Goal: Task Accomplishment & Management: Manage account settings

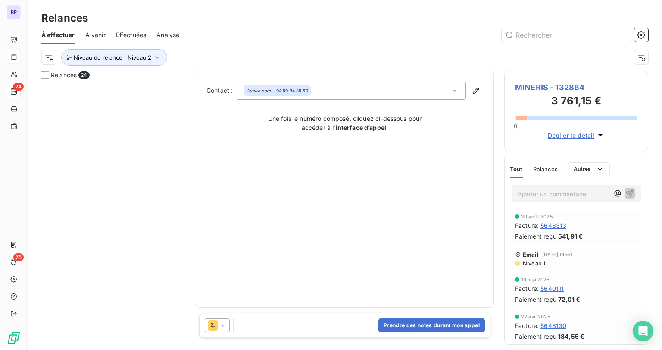
scroll to position [260, 138]
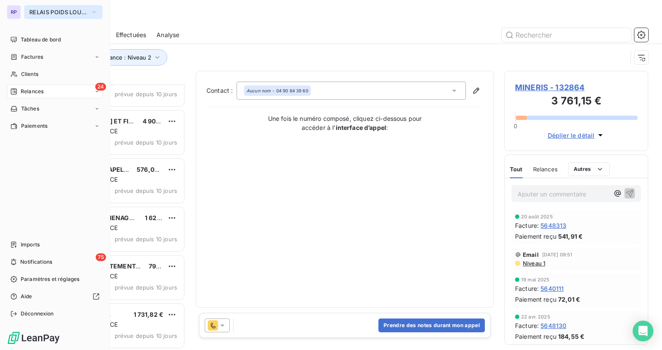
click at [63, 9] on span "RELAIS POIDS LOURDS LIMOUSIN" at bounding box center [58, 12] width 58 height 7
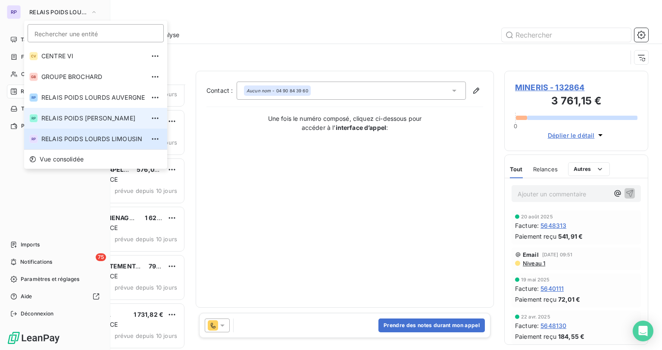
click at [104, 117] on span "RELAIS POIDS [PERSON_NAME]" at bounding box center [92, 118] width 103 height 9
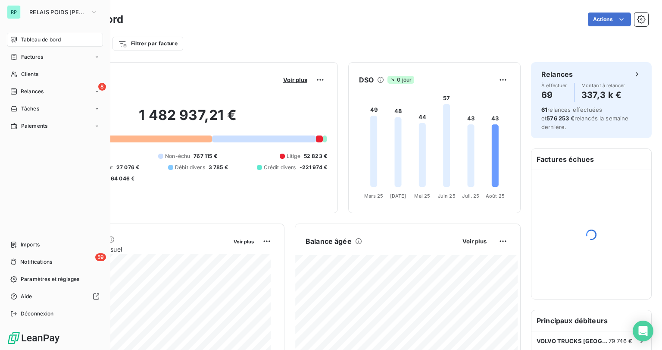
click at [27, 74] on span "Clients" at bounding box center [29, 74] width 17 height 8
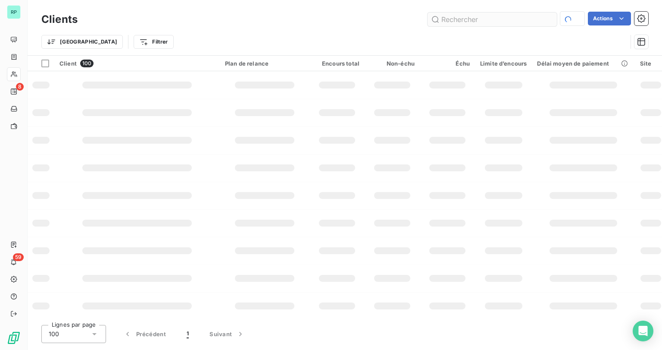
click at [453, 16] on input "text" at bounding box center [492, 20] width 129 height 14
type input "141869"
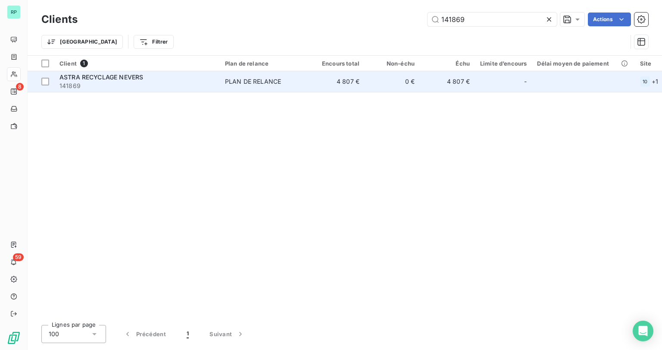
click at [96, 82] on span "141869" at bounding box center [136, 85] width 155 height 9
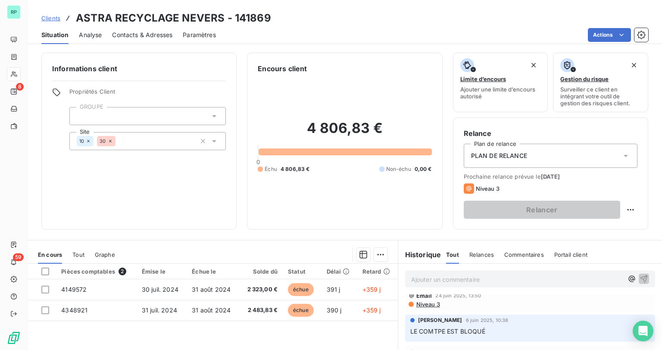
scroll to position [69, 0]
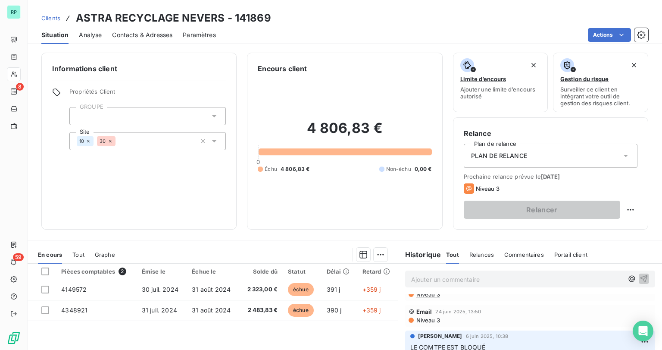
click at [436, 276] on p "Ajouter un commentaire ﻿" at bounding box center [517, 279] width 212 height 11
click at [141, 37] on span "Contacts & Adresses" at bounding box center [142, 35] width 60 height 9
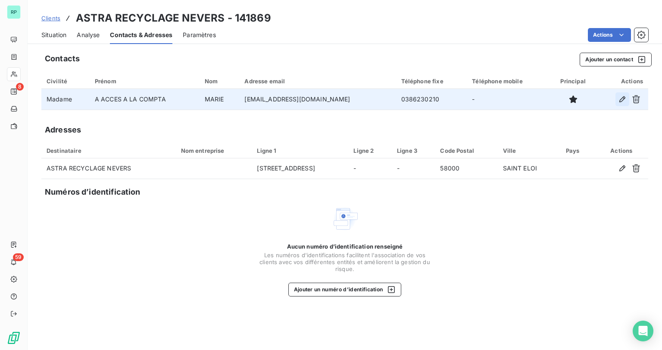
click at [620, 101] on icon "button" at bounding box center [622, 99] width 6 height 6
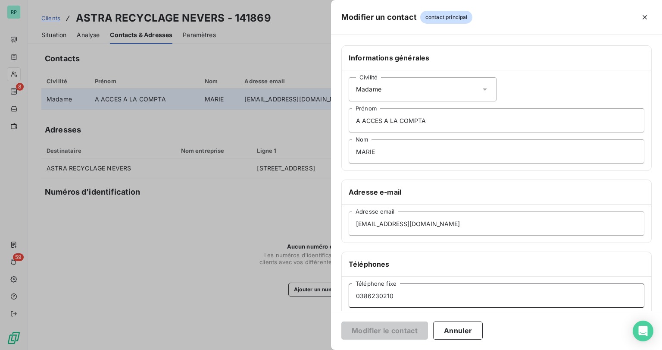
click at [365, 294] on input "0386230210" at bounding box center [497, 295] width 296 height 24
click at [372, 294] on input "03 86230210" at bounding box center [497, 295] width 296 height 24
click at [379, 291] on input "03 86 230210" at bounding box center [497, 295] width 296 height 24
click at [381, 295] on input "03 86 230210" at bounding box center [497, 295] width 296 height 24
click at [389, 296] on input "03 86 23 0210" at bounding box center [497, 295] width 296 height 24
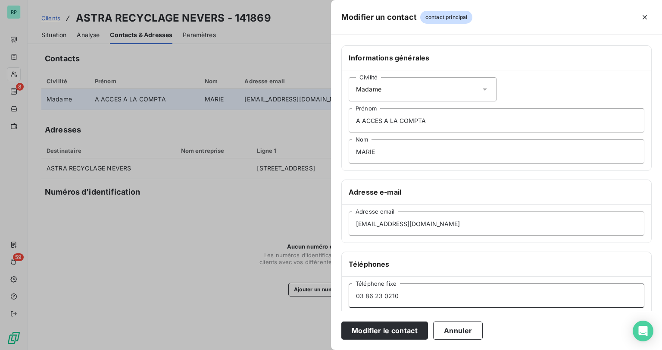
click at [391, 295] on input "03 86 23 0210" at bounding box center [497, 295] width 296 height 24
click at [409, 292] on input "03 86 23 02 10" at bounding box center [497, 295] width 296 height 24
click at [428, 299] on input "03 86 23 02 10 /" at bounding box center [497, 295] width 296 height 24
paste input "0966861845"
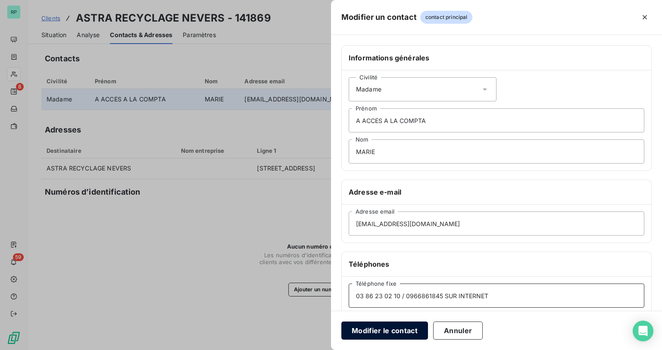
type input "03 86 23 02 10 / 0966861845 SUR INTERNET"
click at [394, 331] on button "Modifier le contact" at bounding box center [384, 330] width 87 height 18
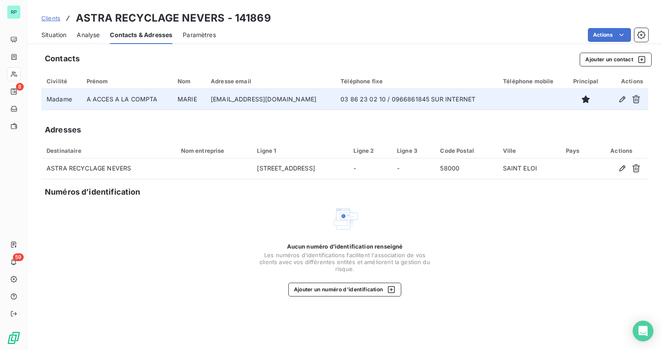
click at [47, 31] on span "Situation" at bounding box center [53, 35] width 25 height 9
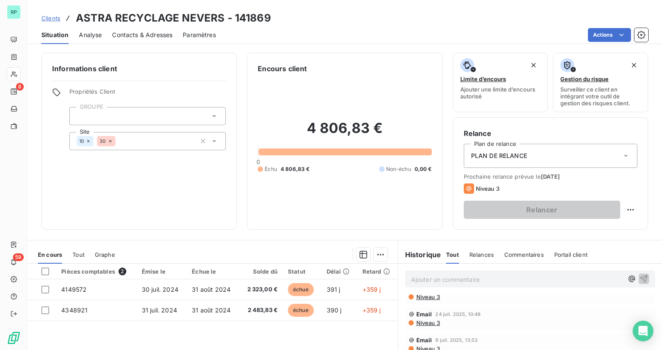
scroll to position [69, 0]
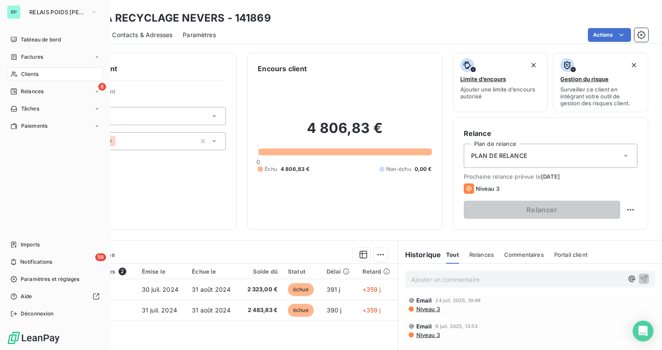
click at [33, 74] on span "Clients" at bounding box center [29, 74] width 17 height 8
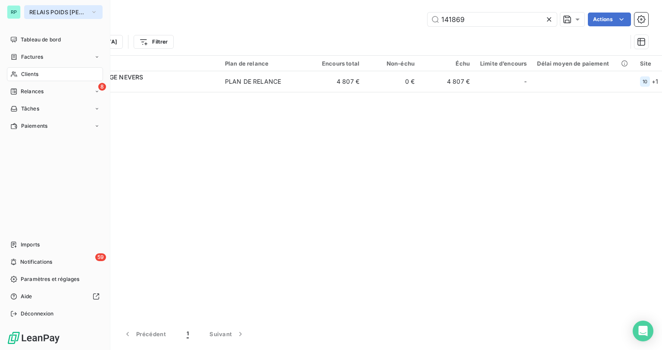
drag, startPoint x: 84, startPoint y: 13, endPoint x: 84, endPoint y: 18, distance: 4.7
click at [84, 14] on span "RELAIS POIDS [PERSON_NAME]" at bounding box center [58, 12] width 58 height 7
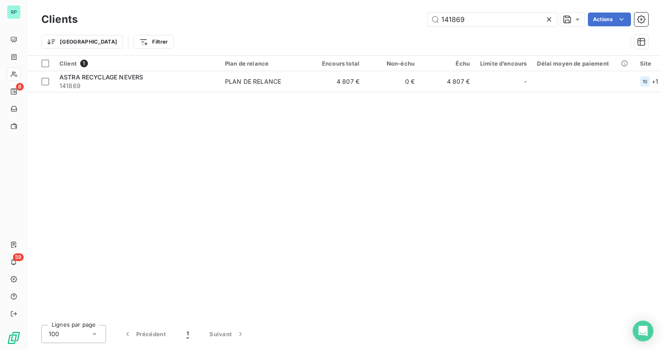
click at [253, 8] on div "Clients 141869 Actions Trier Filtrer" at bounding box center [345, 27] width 635 height 55
drag, startPoint x: 483, startPoint y: 16, endPoint x: 399, endPoint y: 17, distance: 83.6
click at [400, 17] on div "141869 Actions" at bounding box center [368, 20] width 560 height 14
drag, startPoint x: 468, startPoint y: 20, endPoint x: 379, endPoint y: 33, distance: 89.8
click at [379, 33] on div "Clients textilo Actions Trier Filtrer" at bounding box center [344, 32] width 607 height 45
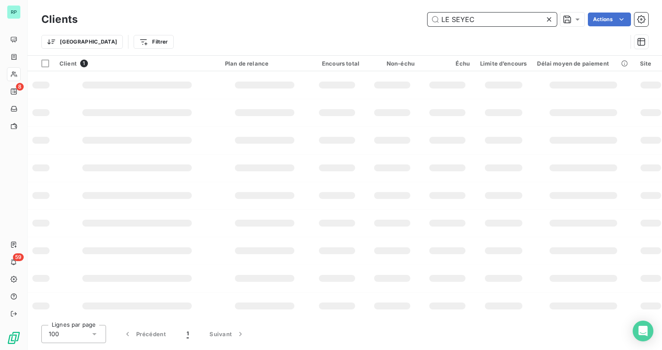
type input "LE SEYEC"
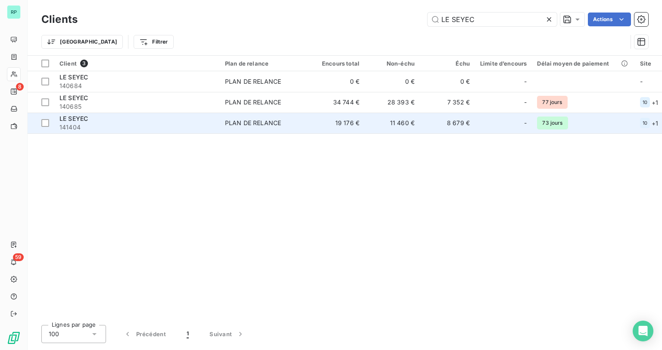
click at [88, 124] on span "141404" at bounding box center [136, 127] width 155 height 9
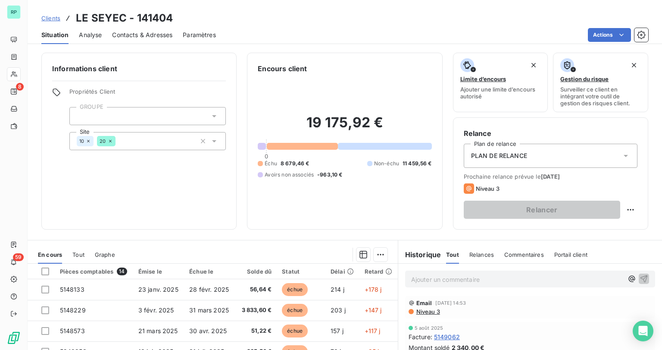
click at [475, 283] on p "Ajouter un commentaire ﻿" at bounding box center [517, 279] width 212 height 11
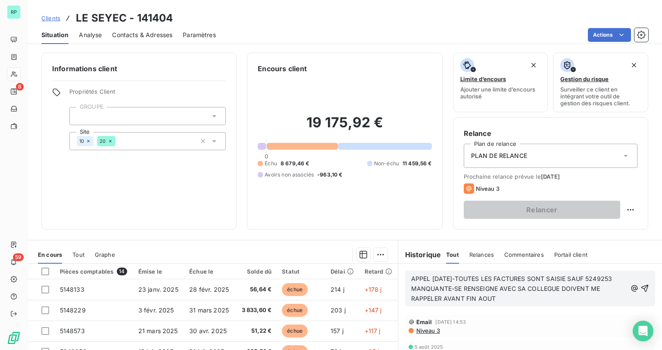
copy span "APPEL 25/08/25-TOUTES LES FACTURES SONT SAISIE SAUF 5249253 MANQUANTE-SE RENSEI…"
click at [570, 278] on span "APPEL 25/08/25-TOUTES LES FACTURES SONT SAISIE SAUF 5249253 MANQUANTE-SE RENSEI…" at bounding box center [512, 288] width 203 height 27
click at [517, 296] on p "APPEL 25/08/25-TOUTES LES FACTURES SONT SAISIES SAUF 5249253 MANQUANTE-SE RENSE…" at bounding box center [519, 289] width 216 height 30
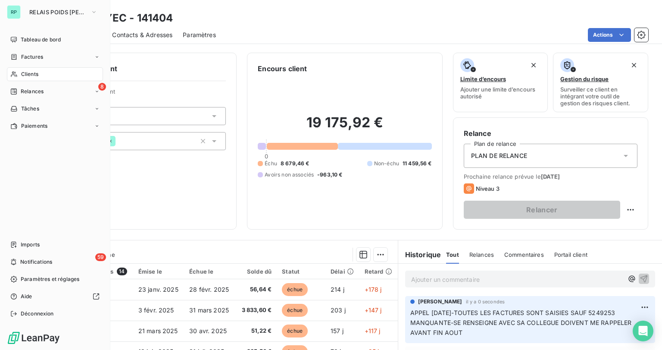
click at [35, 73] on span "Clients" at bounding box center [29, 74] width 17 height 8
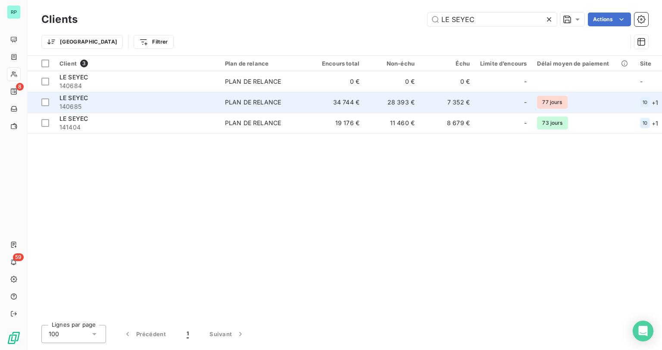
click at [95, 96] on div "LE SEYEC" at bounding box center [136, 98] width 155 height 9
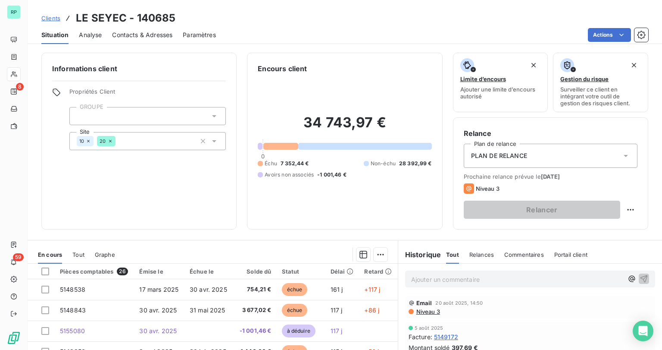
click at [432, 280] on p "Ajouter un commentaire ﻿" at bounding box center [517, 279] width 212 height 11
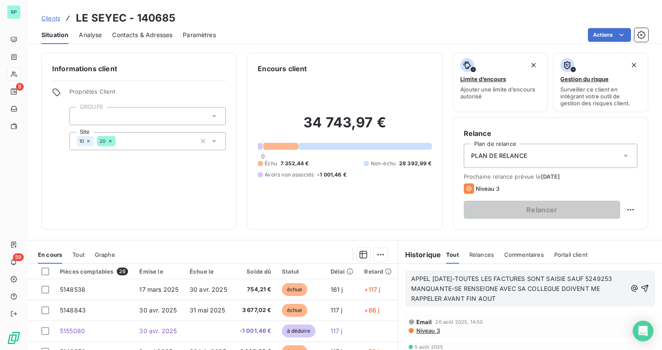
click at [598, 279] on span "APPEL 25/08/25-TOUTES LES FACTURES SONT SAISIE SAUF 5249253 MANQUANTE-SE RENSEI…" at bounding box center [512, 288] width 203 height 27
click at [531, 277] on span "APPEL 25/08/25-TOUTES LES FACTURES SONT SAISIE SAUF 5140612 MANQUANTE-SE RENSEI…" at bounding box center [511, 288] width 201 height 27
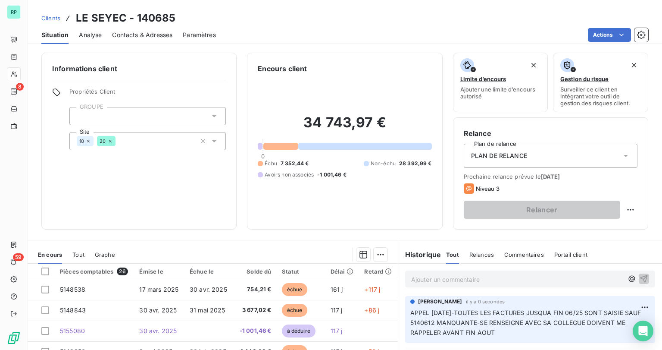
click at [441, 280] on p "Ajouter un commentaire ﻿" at bounding box center [517, 279] width 212 height 11
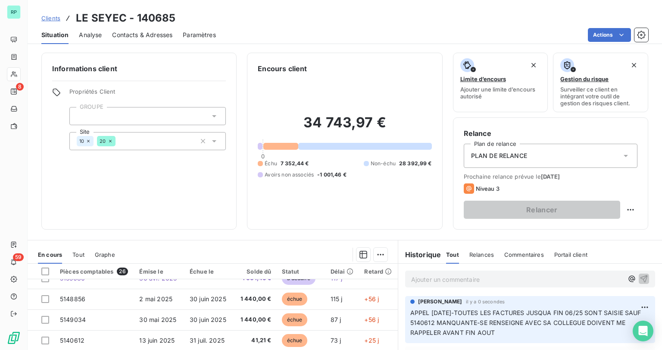
scroll to position [69, 0]
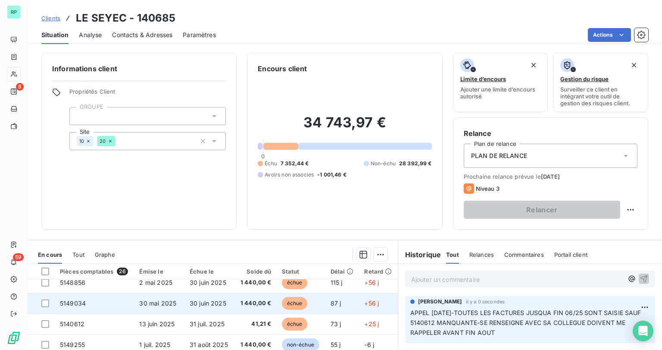
click at [72, 302] on span "5149034" at bounding box center [73, 302] width 26 height 7
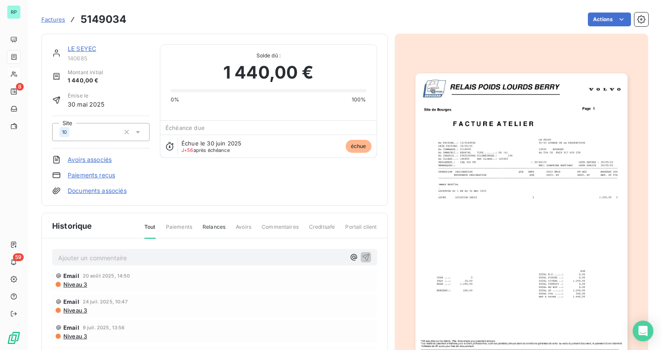
click at [121, 257] on p "Ajouter un commentaire ﻿" at bounding box center [201, 257] width 287 height 11
click at [57, 256] on div "CHQ 1304973 FAIT LE 24/07/25 - PERDU ? VOIR POUR LETTRE DESSISTEMENT" at bounding box center [214, 257] width 325 height 16
click at [58, 255] on span "CHQ 1304973 FAIT LE 24/07/25 - PERDU ? VOIR POUR LETTRE DESSISTEMENT" at bounding box center [171, 256] width 227 height 7
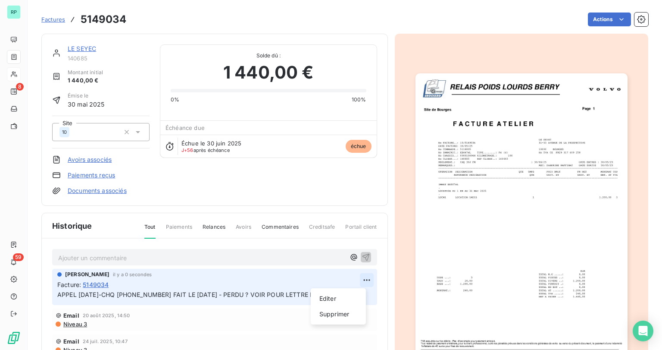
click at [362, 281] on html "RP 8 59 Factures 5149034 Actions LE SEYEC 140685 Montant initial 1 440,00 € Émi…" at bounding box center [331, 175] width 662 height 350
click at [340, 313] on div "Supprimer" at bounding box center [338, 314] width 48 height 14
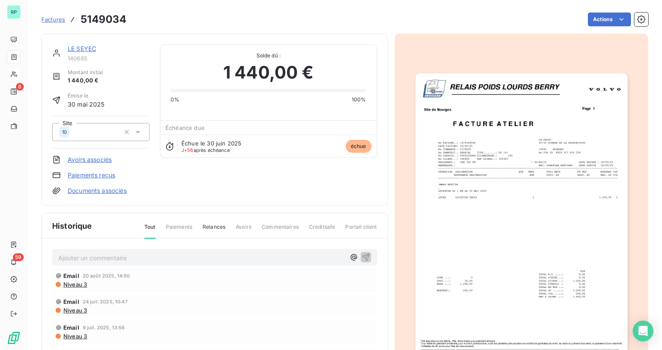
click at [86, 48] on link "LE SEYEC" at bounding box center [82, 48] width 28 height 7
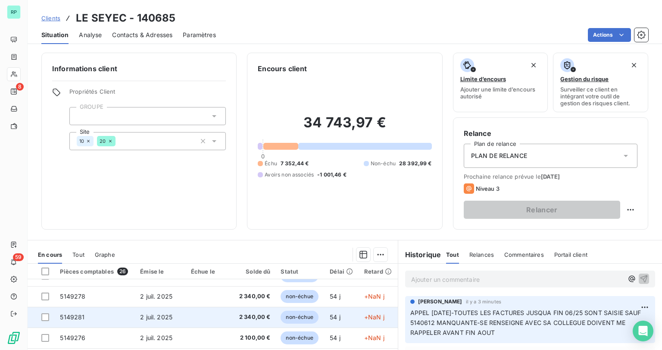
scroll to position [69, 0]
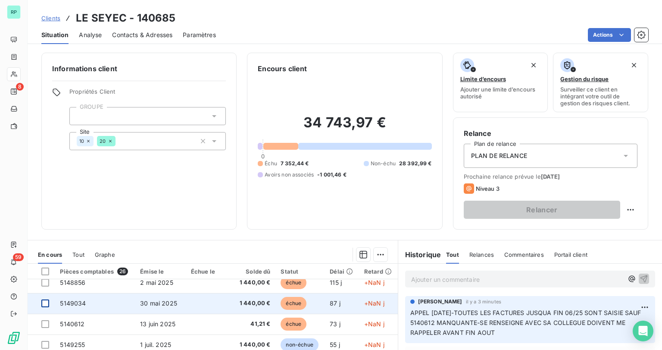
click at [45, 301] on div at bounding box center [45, 303] width 8 height 8
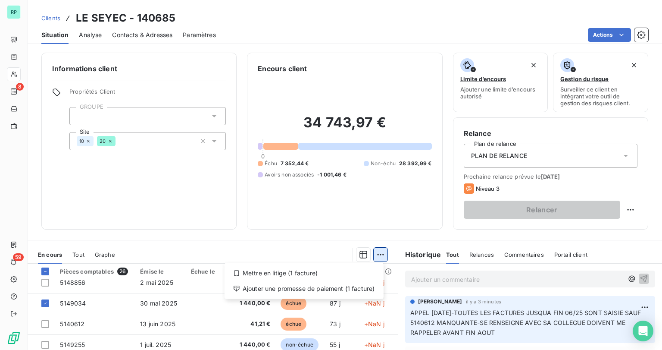
click at [379, 255] on html "RP 8 59 Clients LE SEYEC - 140685 Situation Analyse Contacts & Adresses Paramèt…" at bounding box center [331, 175] width 662 height 350
drag, startPoint x: 327, startPoint y: 273, endPoint x: 328, endPoint y: 285, distance: 12.1
click at [328, 285] on div "Mettre en litige (1 facture) Ajouter une promesse de paiement (1 facture)" at bounding box center [304, 281] width 159 height 36
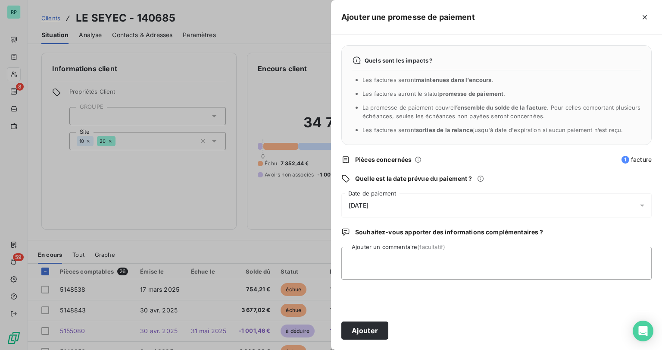
click at [386, 203] on div "26/08/2025" at bounding box center [496, 205] width 310 height 24
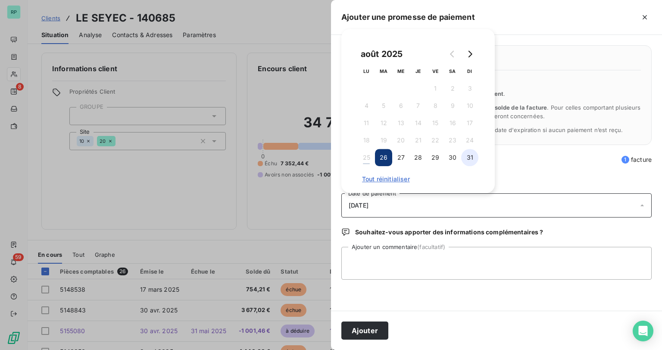
click at [466, 155] on button "31" at bounding box center [469, 157] width 17 height 17
click at [388, 259] on textarea "Ajouter un commentaire (facultatif)" at bounding box center [496, 263] width 310 height 33
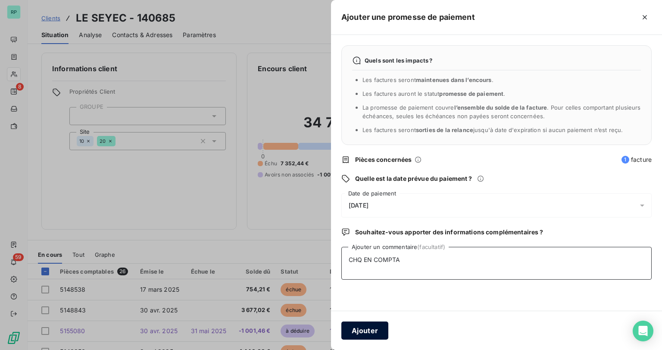
type textarea "CHQ EN COMPTA"
click at [369, 326] on button "Ajouter" at bounding box center [364, 330] width 47 height 18
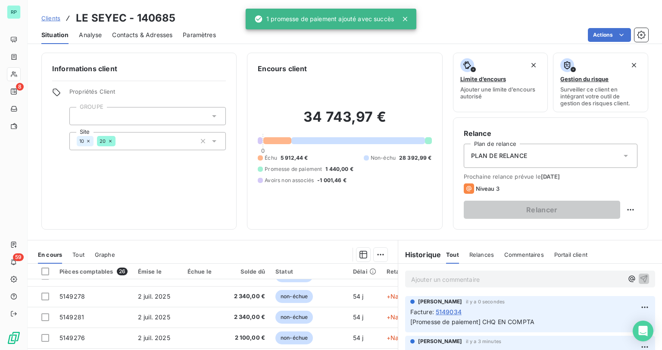
scroll to position [0, 0]
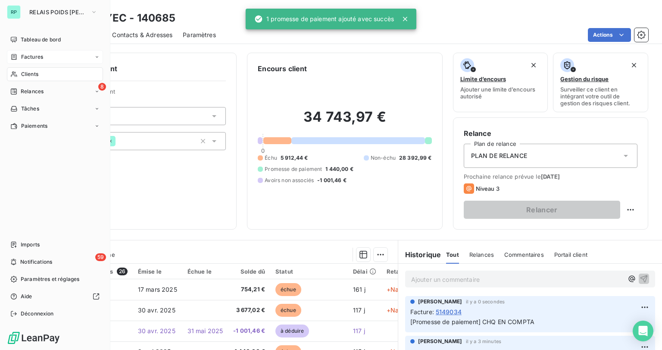
click at [25, 55] on span "Factures" at bounding box center [32, 57] width 22 height 8
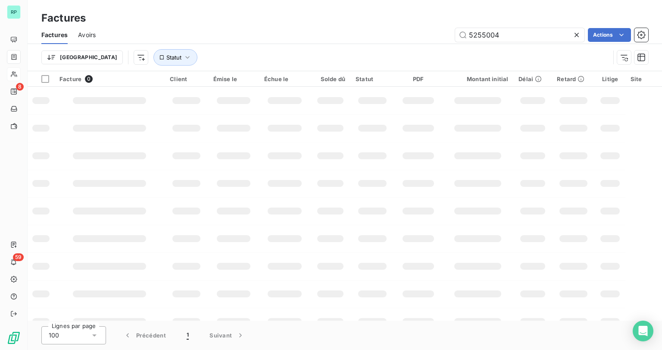
drag, startPoint x: 509, startPoint y: 33, endPoint x: 441, endPoint y: 34, distance: 68.5
click at [441, 34] on div "5255004 Actions" at bounding box center [377, 35] width 542 height 14
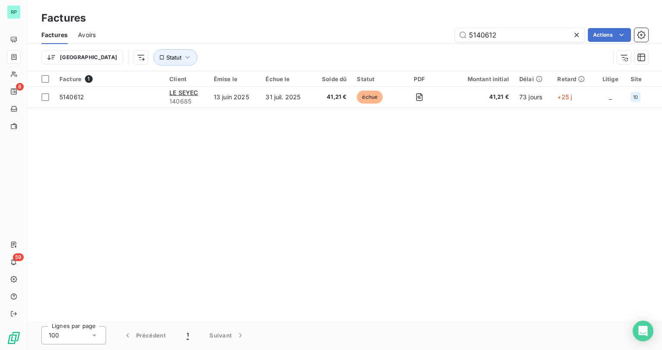
type input "5140612"
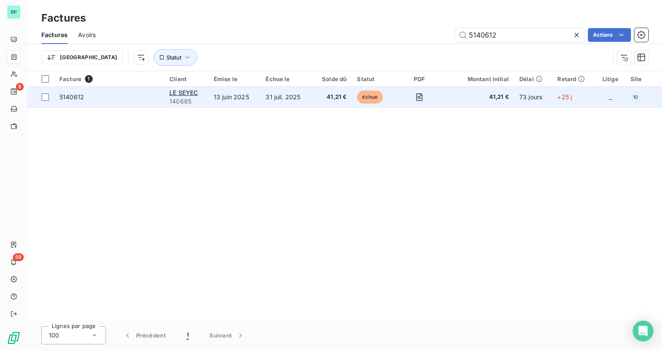
click at [80, 94] on span "5140612" at bounding box center [71, 96] width 25 height 7
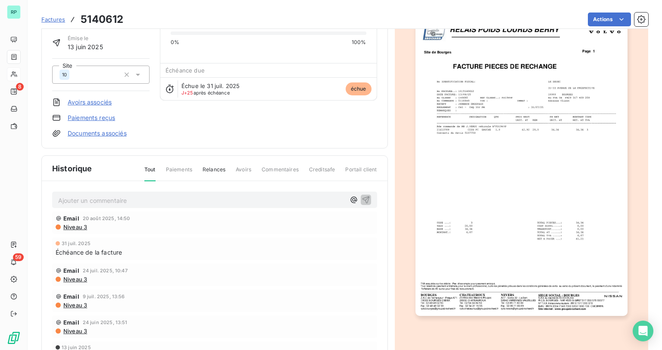
scroll to position [77, 0]
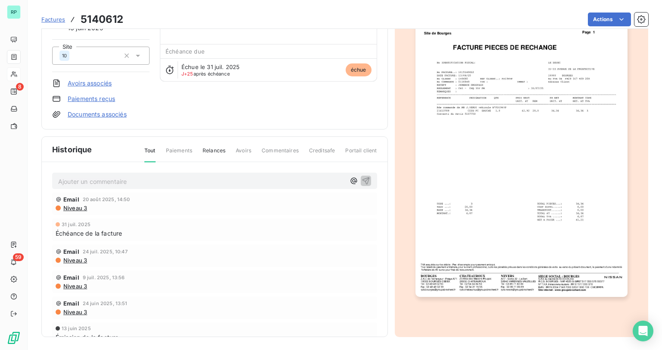
click at [550, 232] on img "button" at bounding box center [522, 147] width 212 height 300
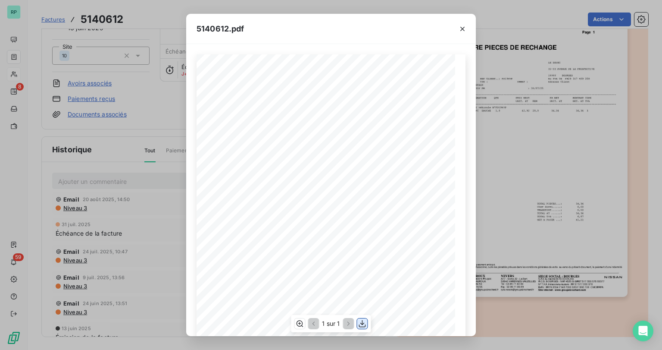
click at [362, 324] on icon "button" at bounding box center [362, 323] width 7 height 7
click at [466, 27] on icon "button" at bounding box center [462, 29] width 9 height 9
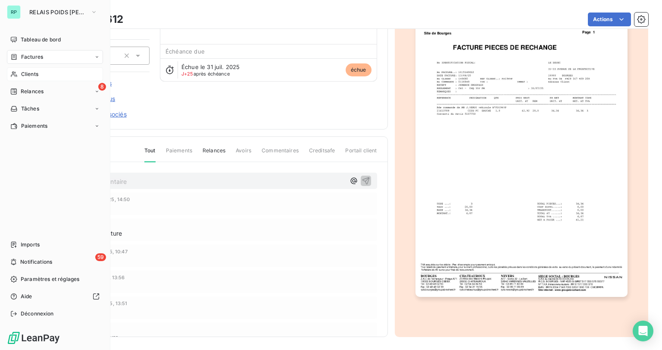
click at [29, 57] on span "Factures" at bounding box center [32, 57] width 22 height 8
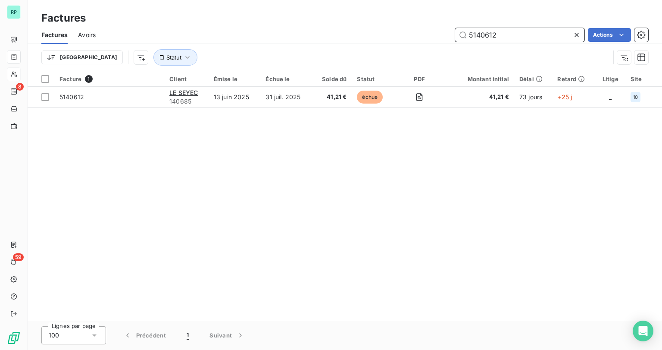
drag, startPoint x: 502, startPoint y: 35, endPoint x: 416, endPoint y: 35, distance: 86.2
click at [416, 35] on div "5140612 Actions" at bounding box center [377, 35] width 542 height 14
type input "5249253"
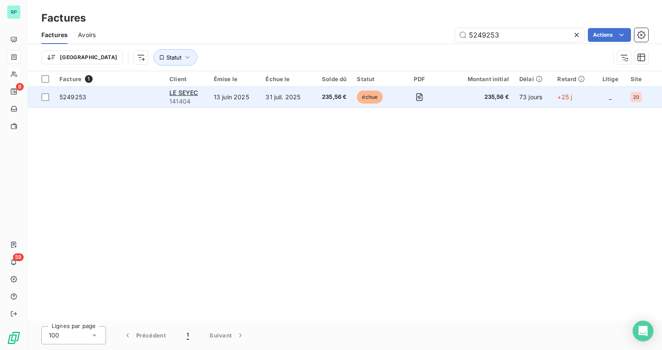
click at [71, 92] on td "5249253" at bounding box center [109, 97] width 110 height 21
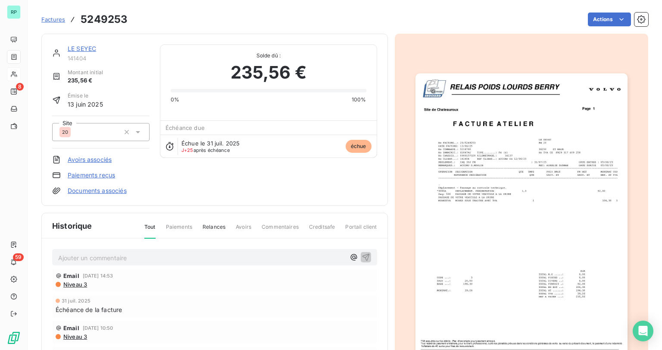
click at [566, 282] on img "button" at bounding box center [522, 223] width 212 height 300
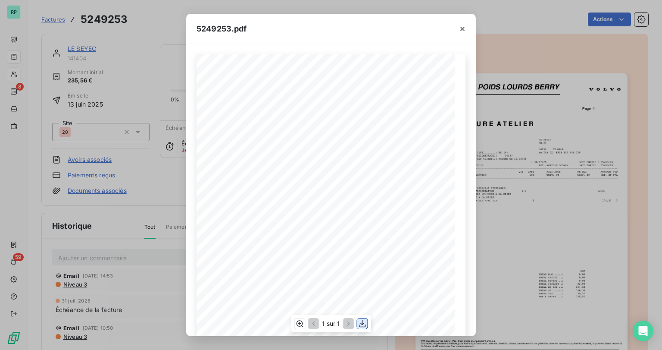
click at [359, 324] on icon "button" at bounding box center [362, 323] width 9 height 9
drag, startPoint x: 463, startPoint y: 28, endPoint x: 469, endPoint y: 28, distance: 5.6
click at [463, 28] on icon "button" at bounding box center [462, 29] width 9 height 9
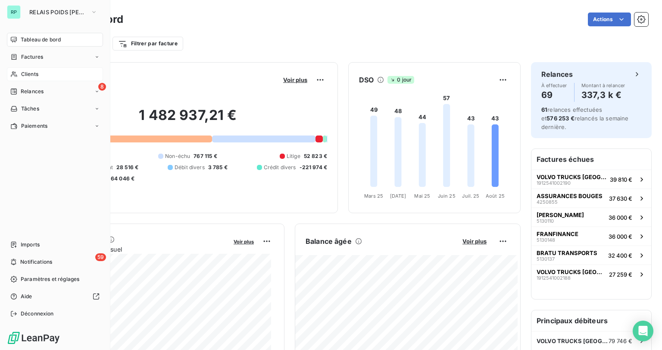
click at [35, 77] on span "Clients" at bounding box center [29, 74] width 17 height 8
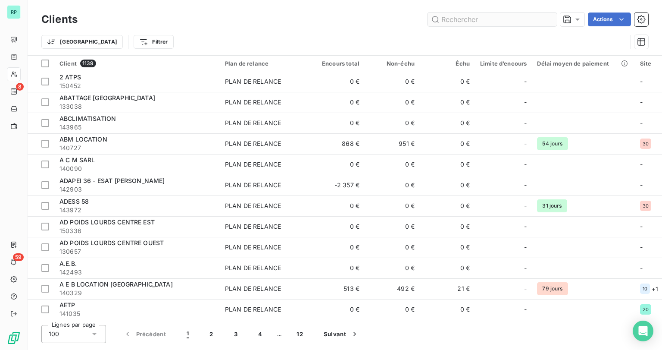
click at [450, 22] on input "text" at bounding box center [492, 20] width 129 height 14
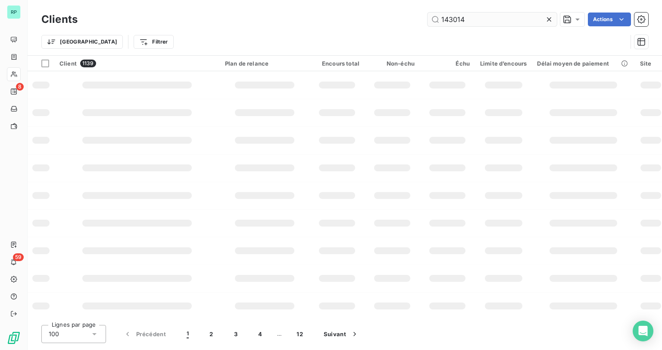
type input "143014"
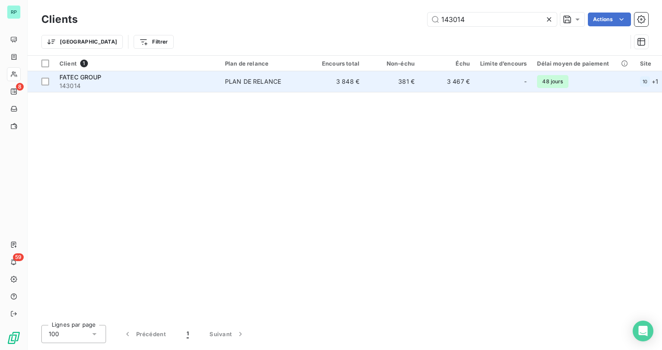
click at [100, 79] on span "FATEC GROUP" at bounding box center [80, 76] width 42 height 7
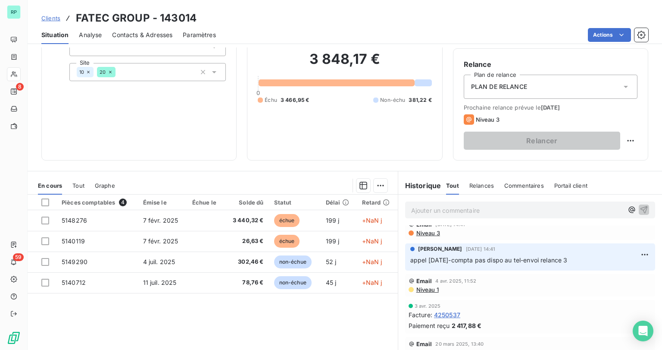
scroll to position [414, 0]
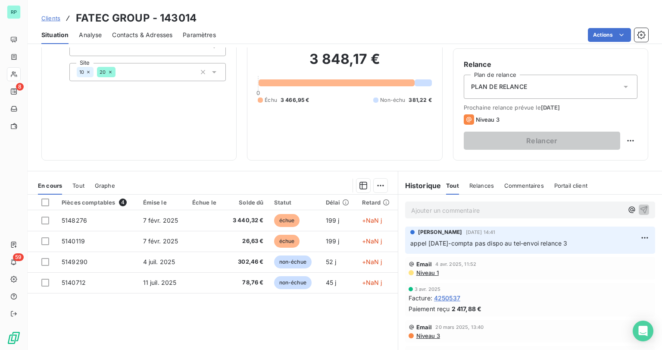
click at [436, 210] on p "Ajouter un commentaire ﻿" at bounding box center [517, 210] width 212 height 11
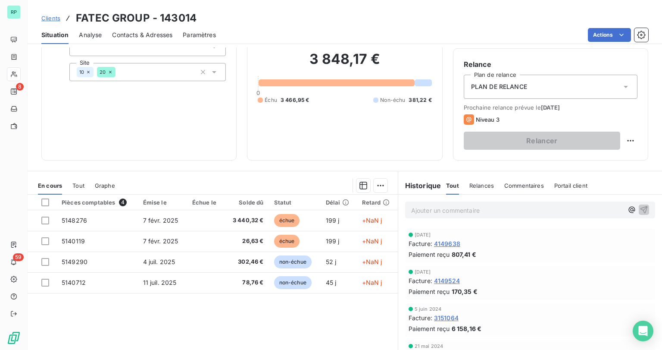
scroll to position [582, 0]
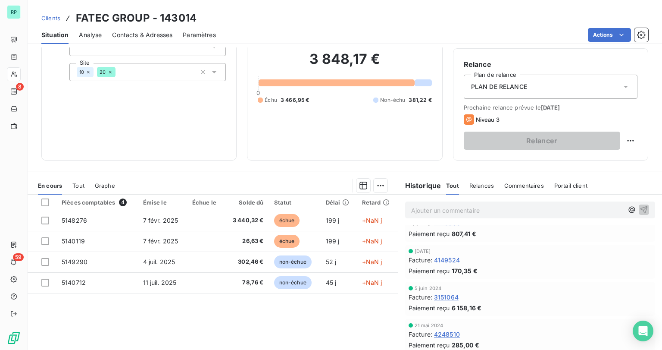
click at [437, 213] on p "Ajouter un commentaire ﻿" at bounding box center [517, 210] width 212 height 11
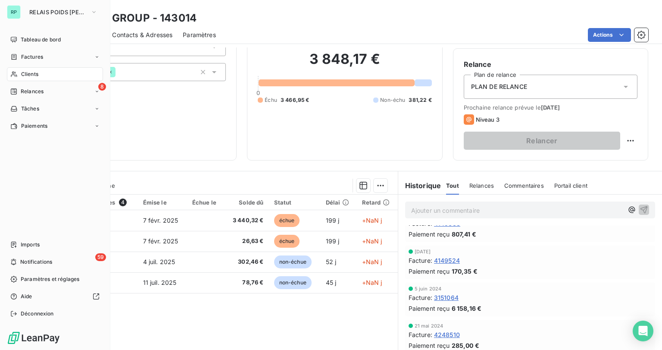
click at [41, 76] on div "Clients" at bounding box center [55, 74] width 96 height 14
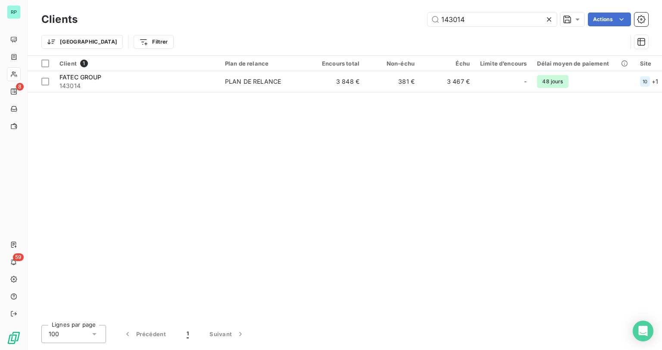
drag, startPoint x: 485, startPoint y: 22, endPoint x: 403, endPoint y: 19, distance: 81.9
click at [405, 20] on div "143014 Actions" at bounding box center [368, 20] width 560 height 14
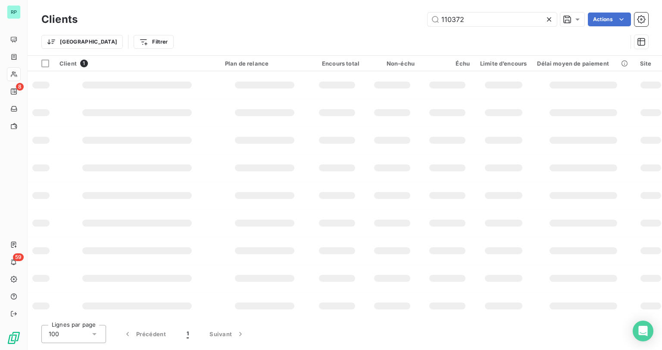
type input "110372"
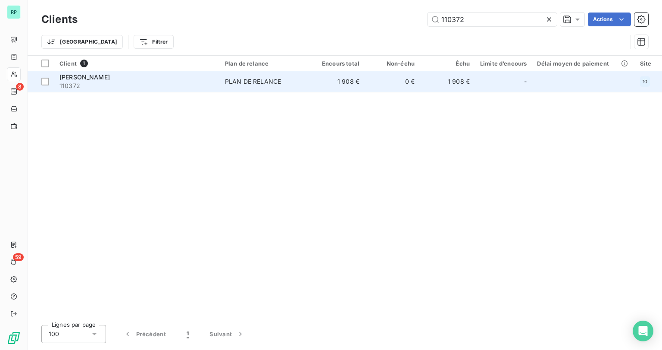
click at [92, 87] on span "110372" at bounding box center [136, 85] width 155 height 9
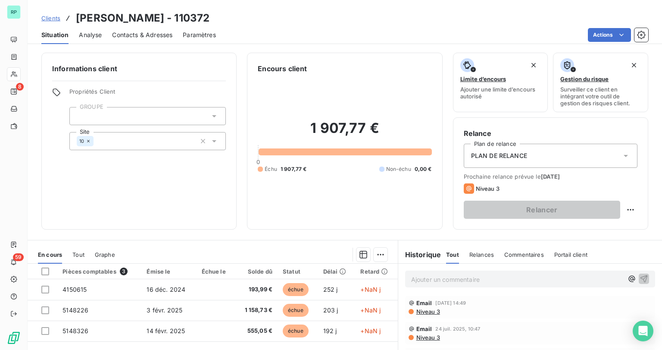
scroll to position [69, 0]
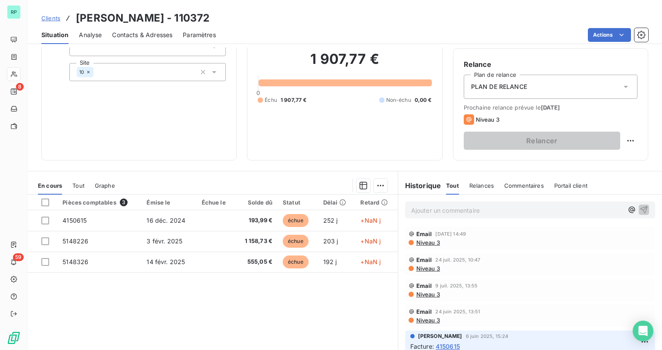
click at [417, 217] on div "Ajouter un commentaire ﻿" at bounding box center [530, 209] width 250 height 17
click at [423, 212] on p "Ajouter un commentaire ﻿" at bounding box center [517, 210] width 212 height 11
click at [476, 213] on p "appel 25/08/25" at bounding box center [517, 210] width 212 height 10
click at [527, 205] on p "appel 25/08/25-appel sans réponse" at bounding box center [517, 210] width 212 height 10
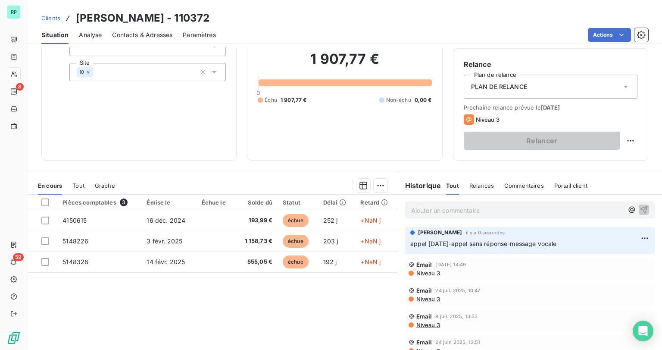
click at [134, 31] on span "Contacts & Adresses" at bounding box center [142, 35] width 60 height 9
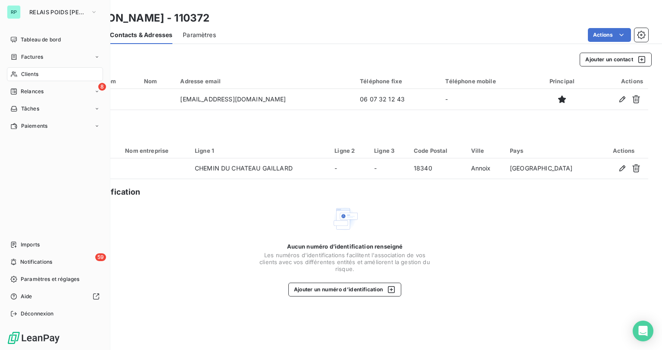
click at [25, 77] on span "Clients" at bounding box center [29, 74] width 17 height 8
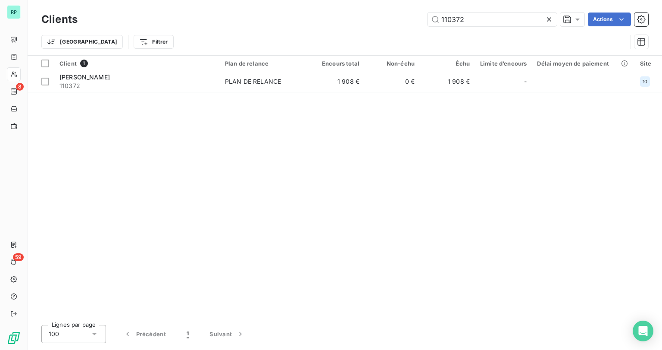
drag, startPoint x: 470, startPoint y: 20, endPoint x: 367, endPoint y: 20, distance: 103.0
click at [368, 20] on div "110372 Actions" at bounding box center [368, 20] width 560 height 14
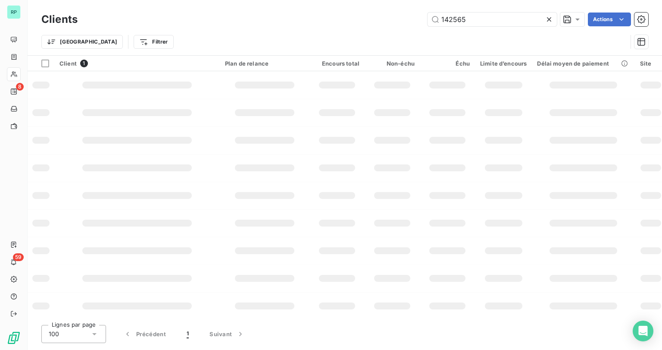
type input "142565"
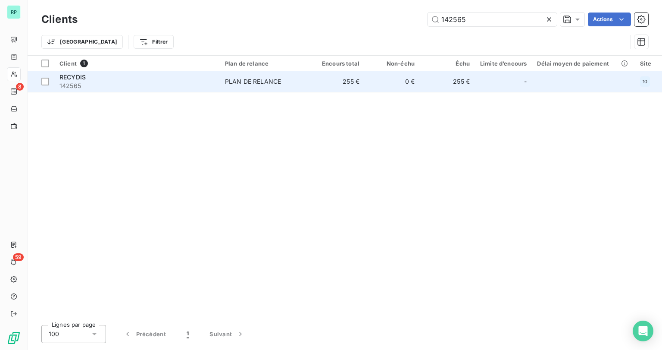
click at [106, 83] on span "142565" at bounding box center [136, 85] width 155 height 9
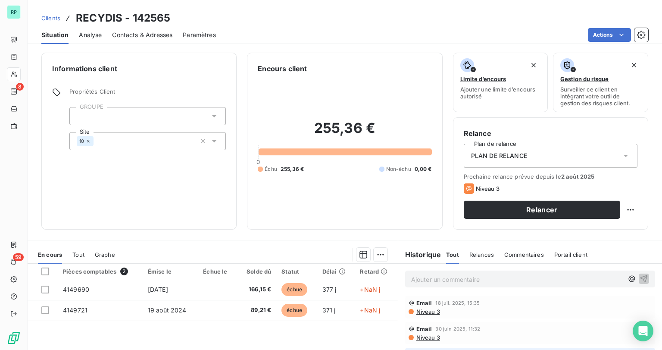
click at [148, 34] on span "Contacts & Adresses" at bounding box center [142, 35] width 60 height 9
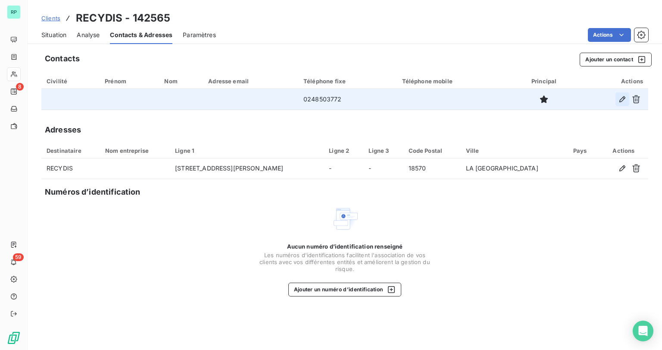
click at [621, 99] on icon "button" at bounding box center [622, 99] width 6 height 6
type input "0248503772"
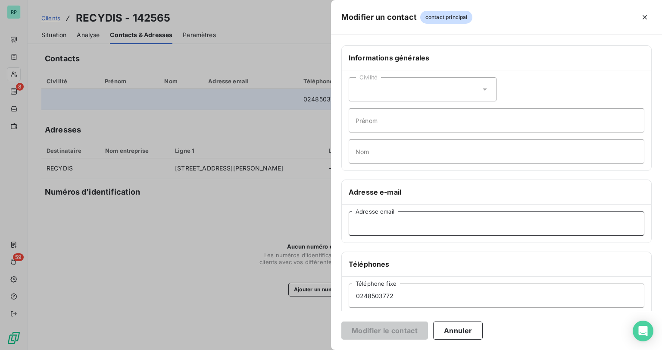
click at [406, 223] on input "Adresse email" at bounding box center [497, 223] width 296 height 24
paste input "compta.relationfournisseur@paprec.com"
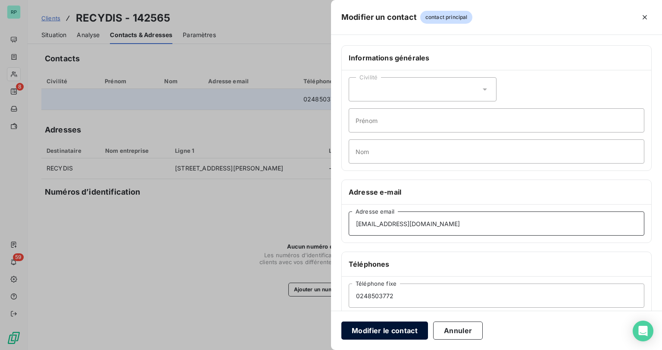
type input "compta.relationfournisseur@paprec.com"
click at [393, 328] on button "Modifier le contact" at bounding box center [384, 330] width 87 height 18
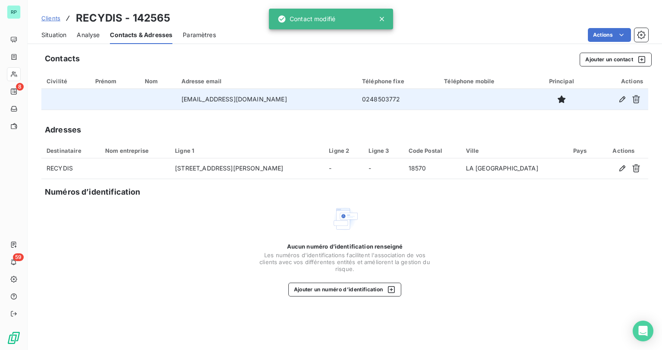
click at [63, 33] on span "Situation" at bounding box center [53, 35] width 25 height 9
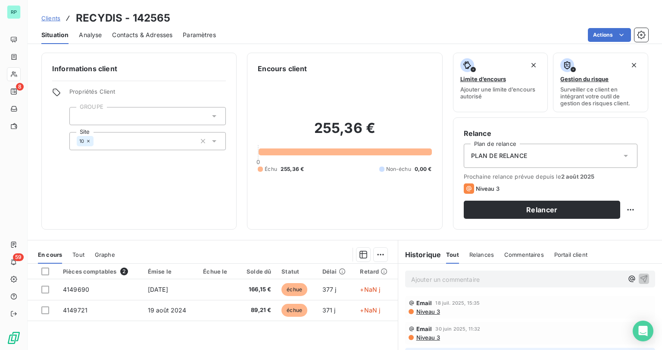
click at [428, 310] on span "Niveau 3" at bounding box center [428, 311] width 25 height 7
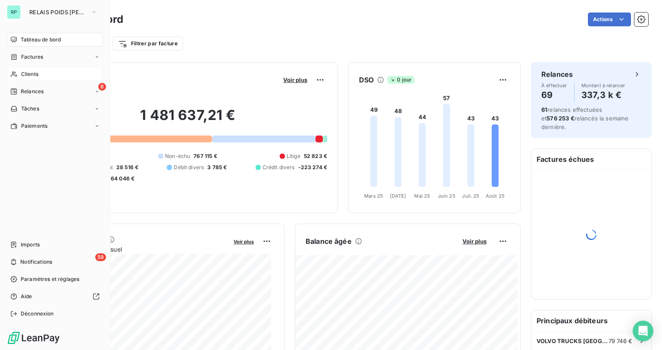
click at [25, 72] on span "Clients" at bounding box center [29, 74] width 17 height 8
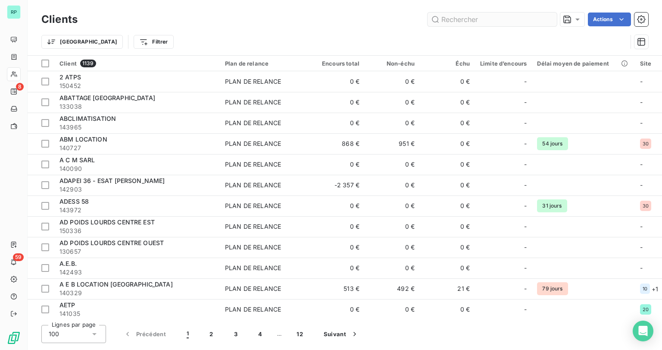
click at [496, 21] on input "text" at bounding box center [492, 20] width 129 height 14
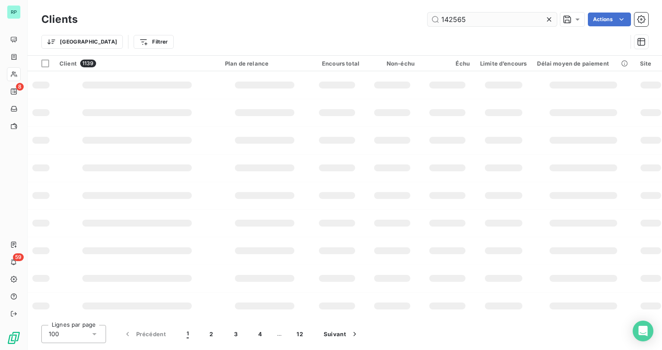
type input "142565"
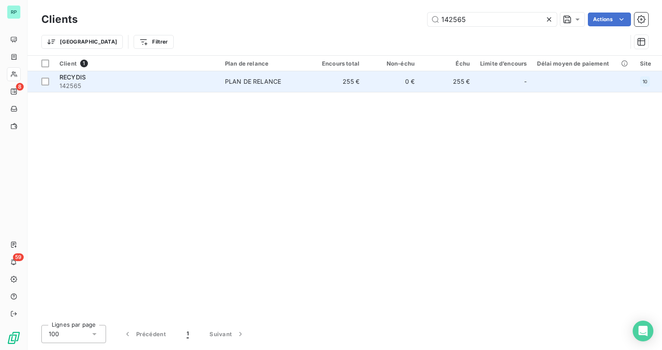
click at [88, 84] on span "142565" at bounding box center [136, 85] width 155 height 9
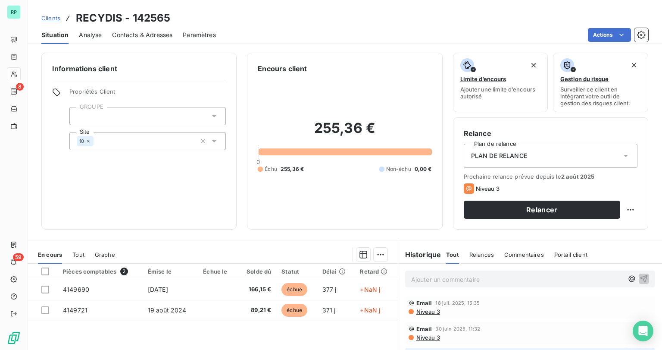
click at [426, 276] on p "Ajouter un commentaire ﻿" at bounding box center [517, 279] width 212 height 11
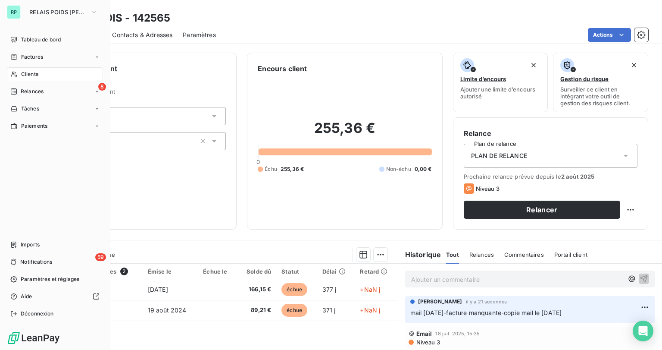
click at [32, 76] on span "Clients" at bounding box center [29, 74] width 17 height 8
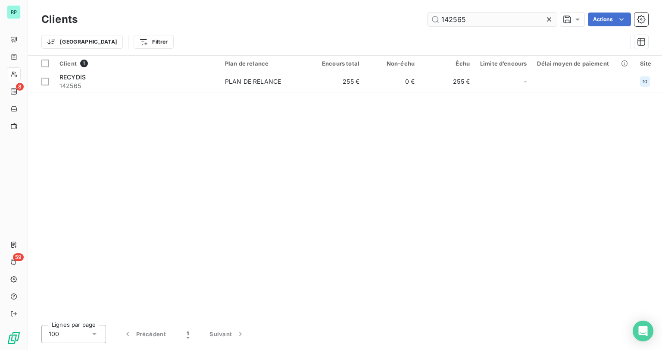
click at [471, 21] on input "142565" at bounding box center [492, 20] width 129 height 14
drag, startPoint x: 406, startPoint y: 20, endPoint x: 371, endPoint y: 23, distance: 35.0
click at [375, 20] on div "142565 Actions" at bounding box center [368, 20] width 560 height 14
type input "4"
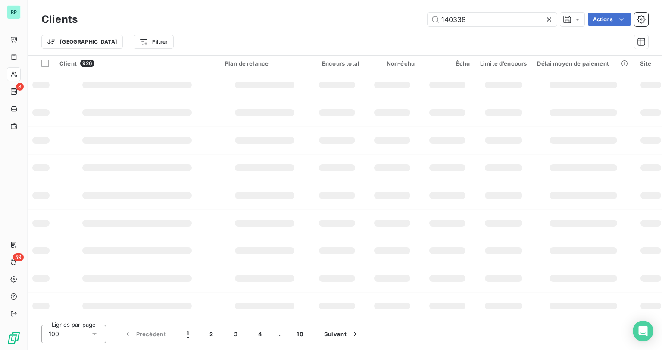
type input "140338"
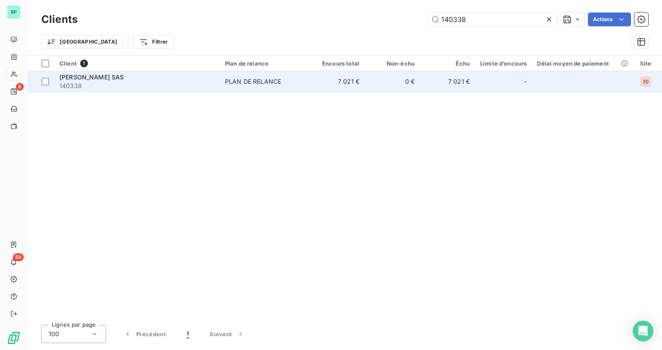
click at [115, 86] on span "140338" at bounding box center [136, 85] width 155 height 9
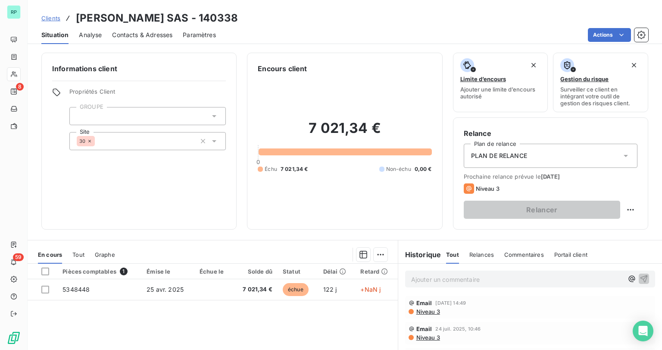
scroll to position [69, 0]
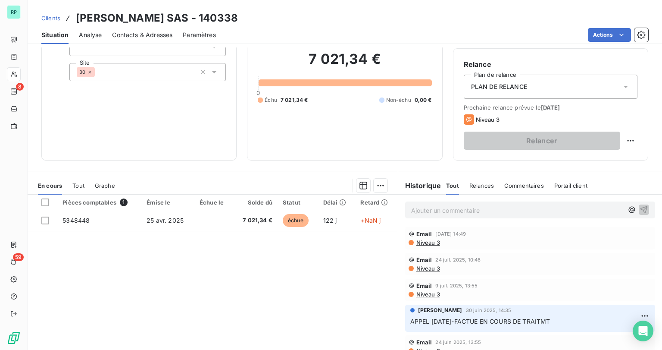
click at [131, 31] on span "Contacts & Adresses" at bounding box center [142, 35] width 60 height 9
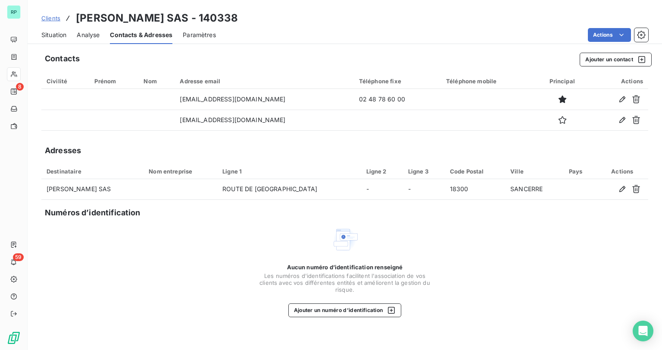
click at [46, 35] on span "Situation" at bounding box center [53, 35] width 25 height 9
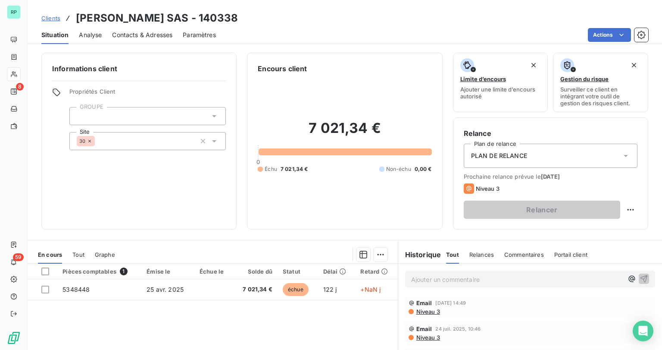
click at [442, 282] on p "Ajouter un commentaire ﻿" at bounding box center [517, 279] width 212 height 11
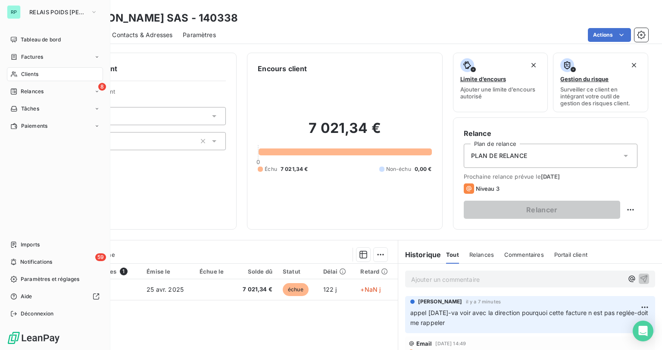
click at [31, 72] on span "Clients" at bounding box center [29, 74] width 17 height 8
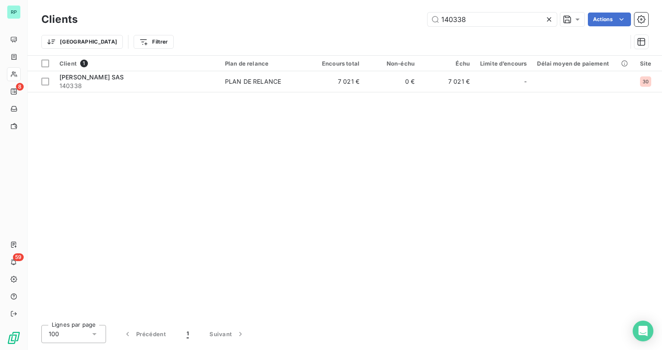
drag, startPoint x: 470, startPoint y: 17, endPoint x: 396, endPoint y: 16, distance: 74.2
click at [397, 17] on div "140338 Actions" at bounding box center [368, 20] width 560 height 14
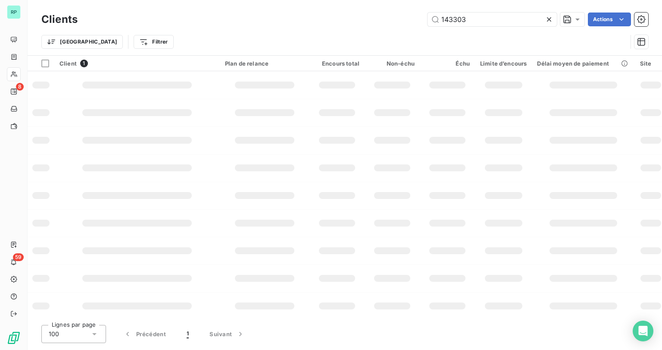
type input "143303"
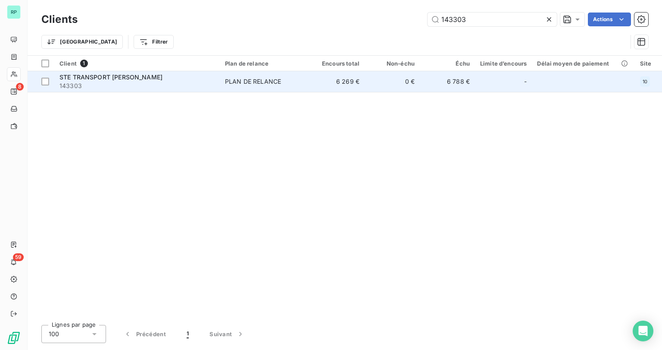
click at [115, 73] on span "STE TRANSPORT PEROTTI ANTOINE" at bounding box center [110, 76] width 103 height 7
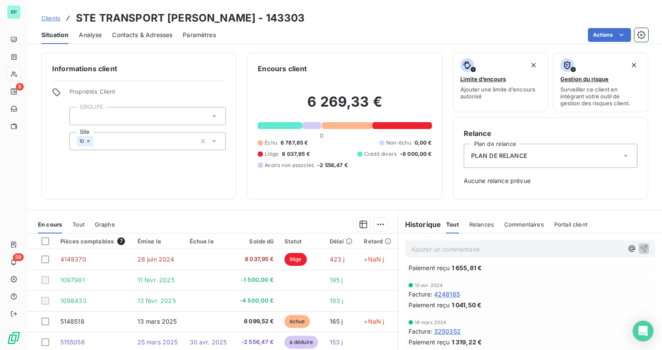
click at [509, 249] on p "Ajouter un commentaire ﻿" at bounding box center [517, 249] width 212 height 11
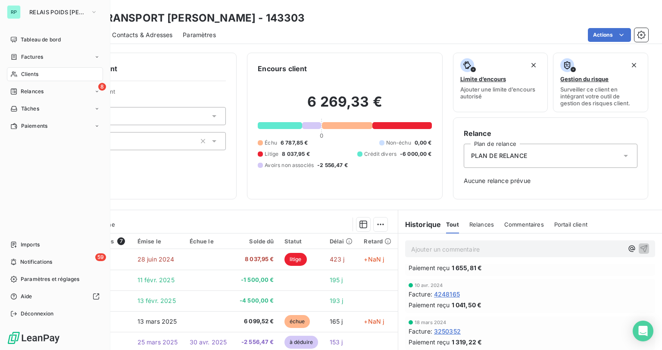
click at [31, 74] on span "Clients" at bounding box center [29, 74] width 17 height 8
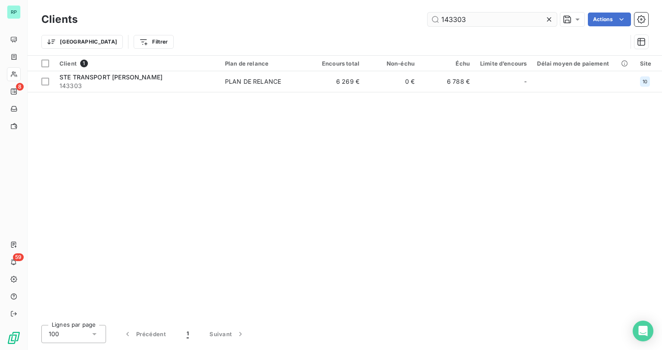
drag, startPoint x: 449, startPoint y: 21, endPoint x: 458, endPoint y: 21, distance: 9.1
click at [452, 21] on input "143303" at bounding box center [492, 20] width 129 height 14
drag, startPoint x: 467, startPoint y: 21, endPoint x: 398, endPoint y: 15, distance: 69.2
click at [401, 17] on div "143303 Actions" at bounding box center [368, 20] width 560 height 14
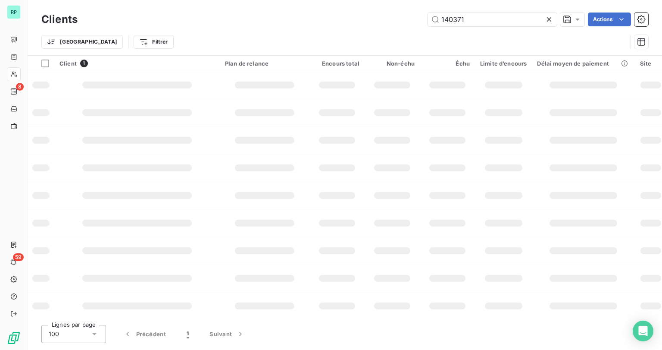
type input "140371"
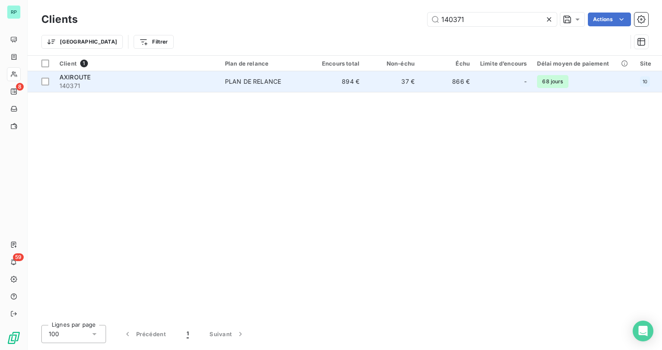
click at [89, 79] on span "AXIROUTE" at bounding box center [74, 76] width 31 height 7
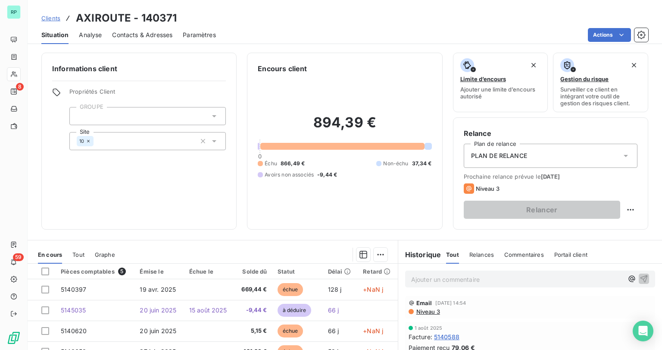
click at [459, 281] on p "Ajouter un commentaire ﻿" at bounding box center [517, 279] width 212 height 11
click at [594, 279] on p "APPEL 25/08/25-COMPTA PAS DISPO -RAPPELER JEUDI" at bounding box center [517, 279] width 212 height 10
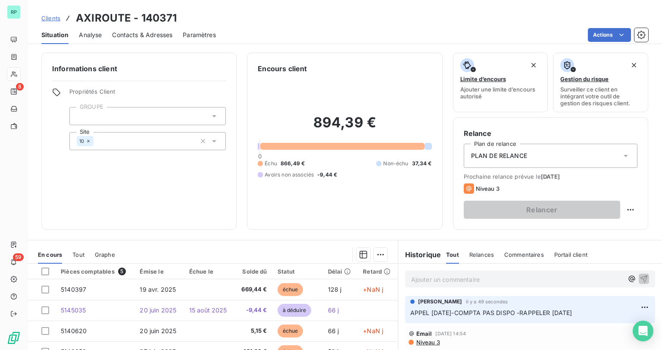
click at [141, 37] on span "Contacts & Adresses" at bounding box center [142, 35] width 60 height 9
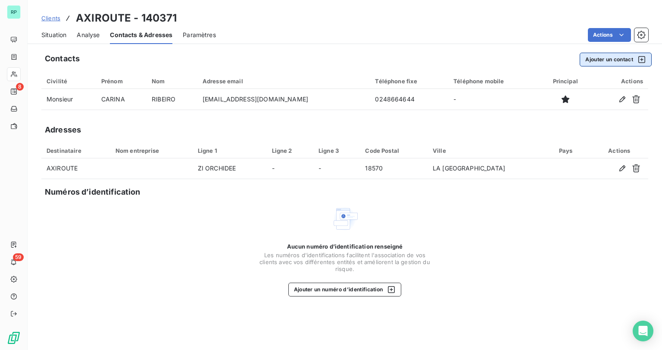
click at [614, 59] on button "Ajouter un contact" at bounding box center [616, 60] width 72 height 14
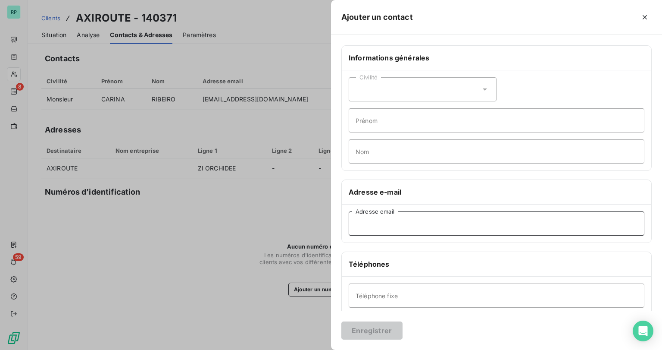
click at [397, 229] on input "Adresse email" at bounding box center [497, 223] width 296 height 24
paste input "JESSICA.TESSIOT@ROGERMARTIN.FR"
type input "JESSICA.TESSIOT@ROGERMARTIN.FR"
click at [390, 328] on button "Enregistrer" at bounding box center [371, 330] width 61 height 18
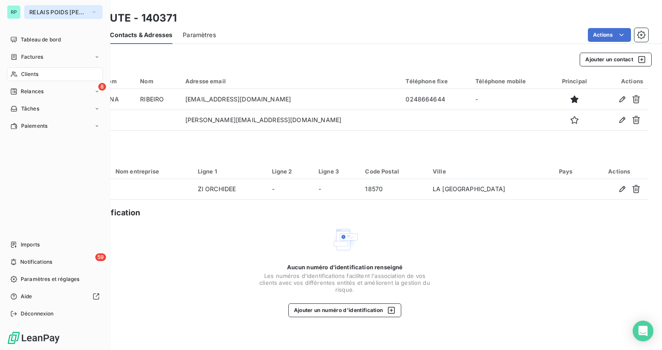
click at [54, 13] on span "RELAIS POIDS [PERSON_NAME]" at bounding box center [58, 12] width 58 height 7
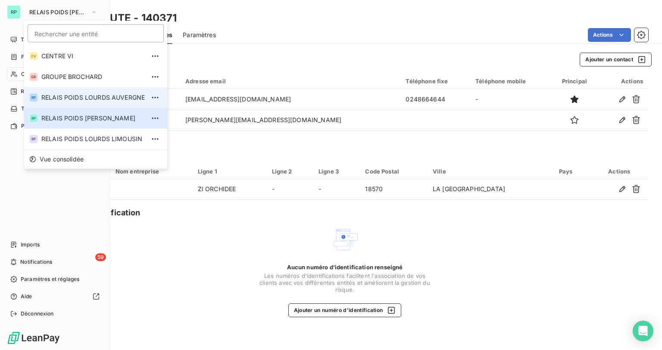
click at [104, 97] on span "RELAIS POIDS LOURDS AUVERGNE" at bounding box center [92, 97] width 103 height 9
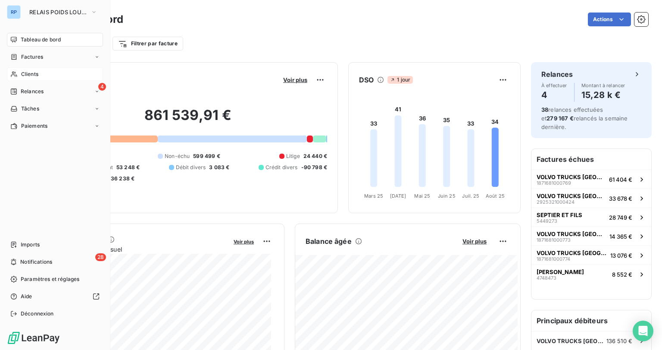
click at [19, 76] on div "Clients" at bounding box center [55, 74] width 96 height 14
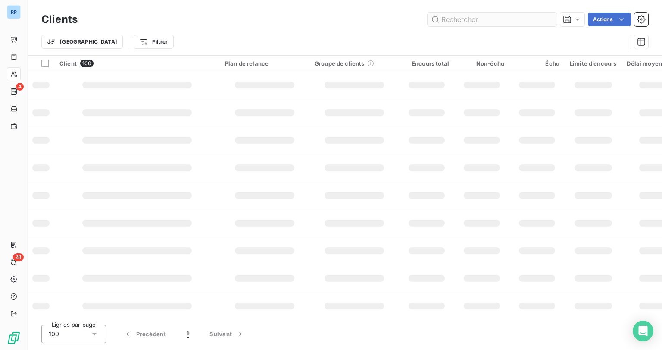
click at [486, 22] on input "text" at bounding box center [492, 20] width 129 height 14
type input "153280"
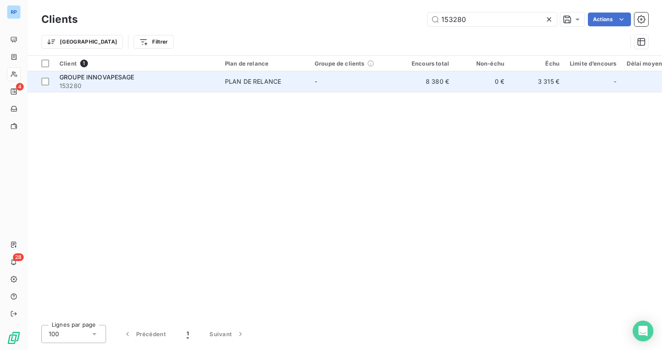
click at [122, 85] on span "153280" at bounding box center [136, 85] width 155 height 9
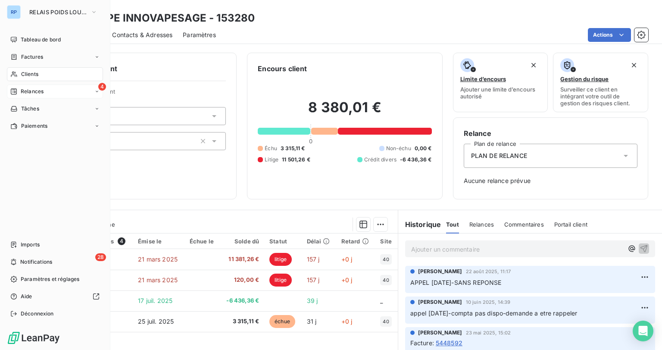
click at [37, 96] on div "4 Relances" at bounding box center [55, 91] width 96 height 14
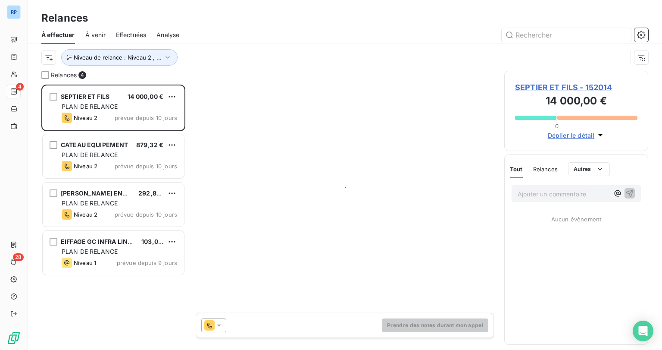
scroll to position [260, 138]
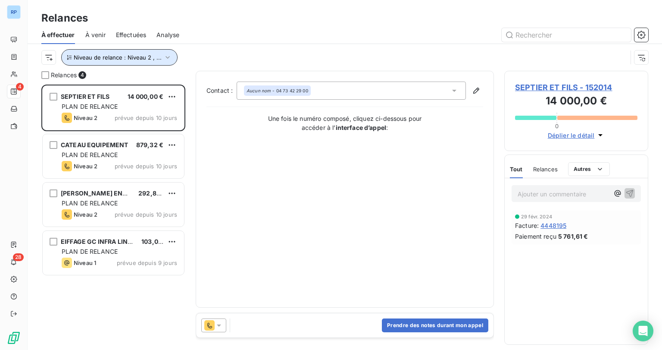
click at [163, 58] on icon "button" at bounding box center [167, 57] width 9 height 9
click at [336, 43] on div "À effectuer À venir Effectuées Analyse" at bounding box center [345, 35] width 635 height 18
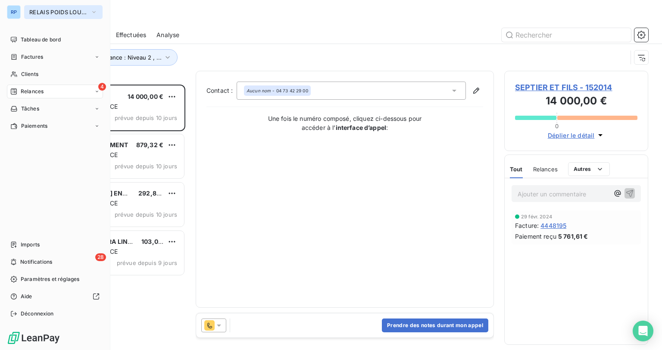
click at [71, 6] on button "RELAIS POIDS LOURDS AUVERGNE" at bounding box center [63, 12] width 78 height 14
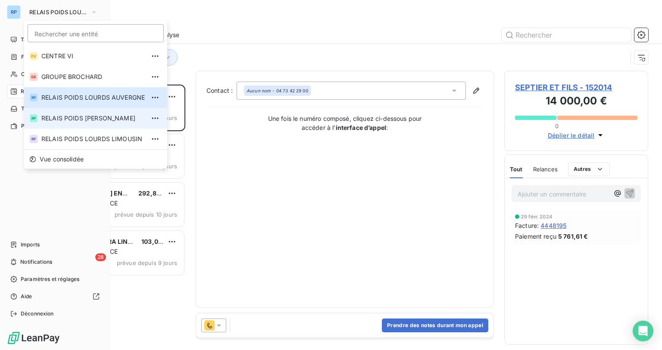
click at [104, 116] on span "RELAIS POIDS [PERSON_NAME]" at bounding box center [92, 118] width 103 height 9
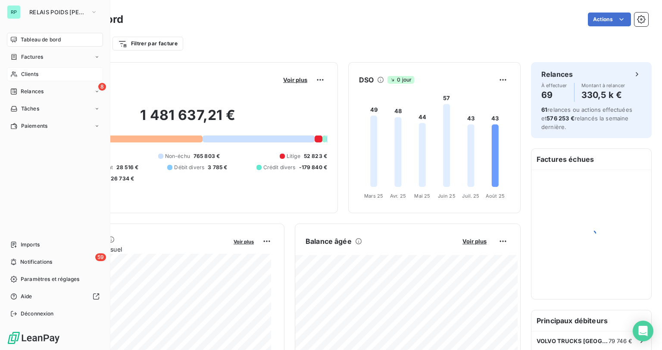
click at [38, 77] on div "Clients" at bounding box center [55, 74] width 96 height 14
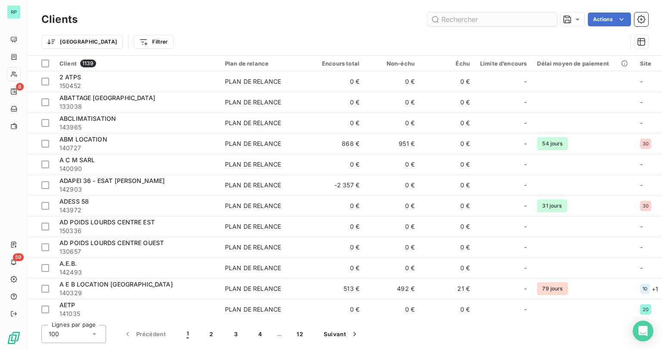
click at [456, 21] on input "text" at bounding box center [492, 20] width 129 height 14
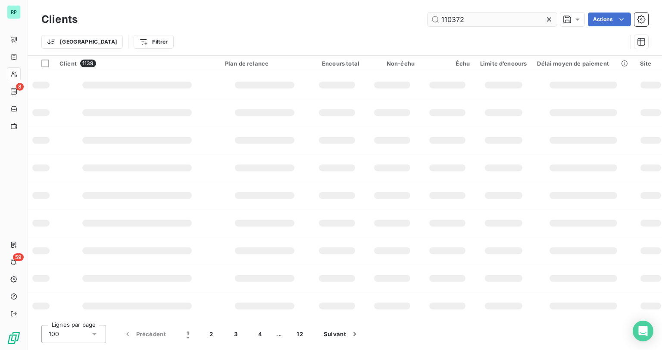
type input "110372"
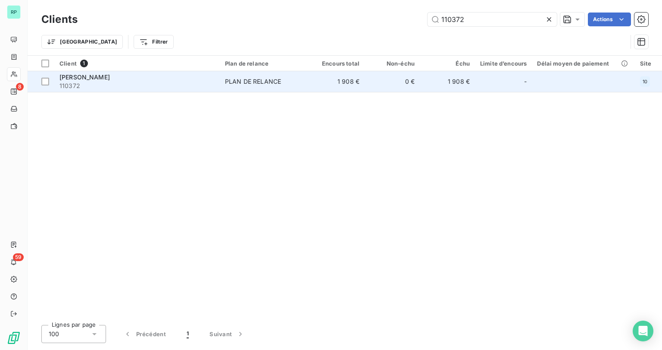
click at [129, 82] on span "110372" at bounding box center [136, 85] width 155 height 9
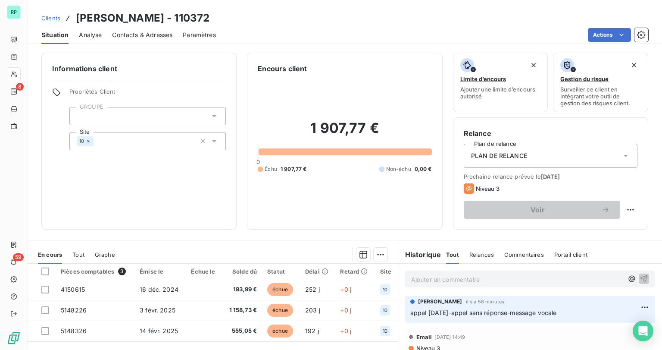
drag, startPoint x: 564, startPoint y: 314, endPoint x: 407, endPoint y: 316, distance: 156.9
click at [410, 316] on p "appel [DATE]-appel sans réponse-message vocale" at bounding box center [530, 313] width 240 height 10
copy span "appel [DATE]-appel sans réponse-message vocale"
drag, startPoint x: 571, startPoint y: 311, endPoint x: 595, endPoint y: 311, distance: 24.6
click at [570, 311] on p "appel [DATE]-appel sans réponse-message vocale" at bounding box center [530, 313] width 240 height 10
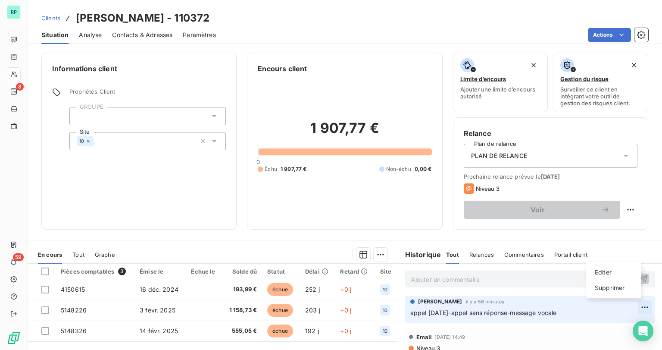
click at [633, 307] on html "RP 8 59 Clients [PERSON_NAME] - 110372 Situation Analyse Contacts & Adresses Pa…" at bounding box center [331, 175] width 662 height 350
click at [606, 273] on div "Editer" at bounding box center [614, 272] width 48 height 14
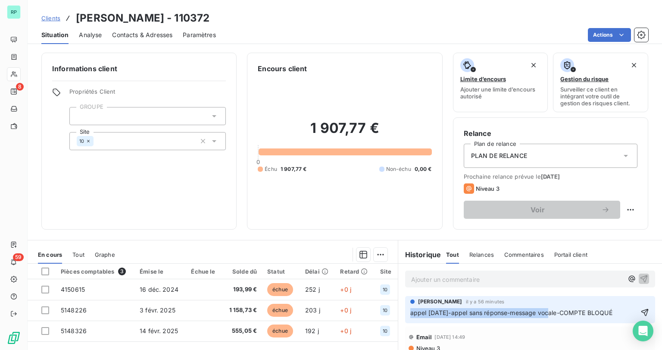
drag, startPoint x: 617, startPoint y: 311, endPoint x: 394, endPoint y: 315, distance: 222.9
click at [398, 315] on section "Historique Tout Relances Commentaires Portail client Tout Relances Commentaires…" at bounding box center [530, 347] width 264 height 215
copy span "appel [DATE]-appel sans réponse-message v"
click at [641, 313] on icon "button" at bounding box center [645, 312] width 9 height 9
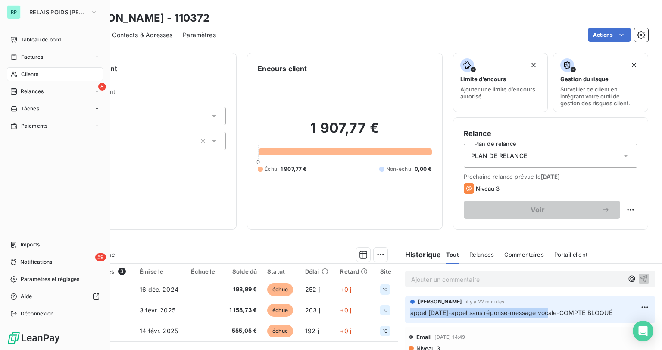
click at [32, 72] on span "Clients" at bounding box center [29, 74] width 17 height 8
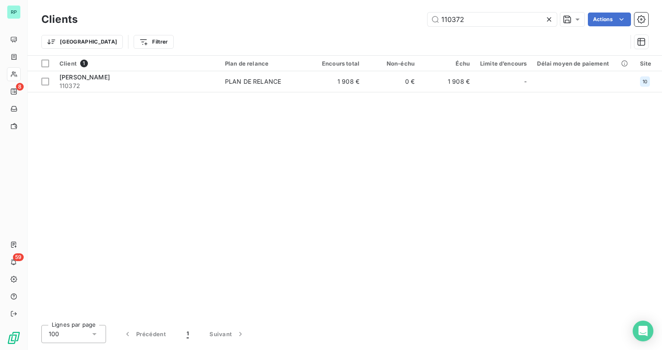
drag, startPoint x: 467, startPoint y: 19, endPoint x: 359, endPoint y: 17, distance: 108.2
click at [359, 17] on div "110372 Actions" at bounding box center [368, 20] width 560 height 14
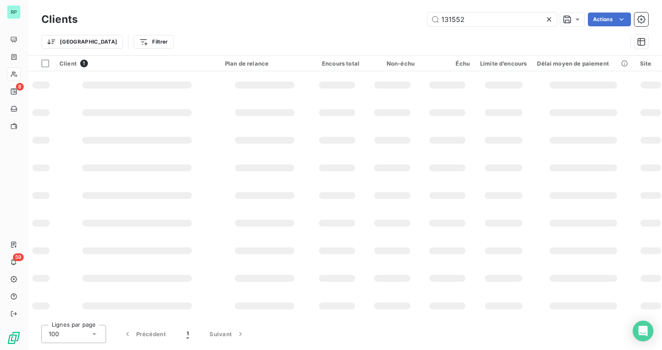
type input "131552"
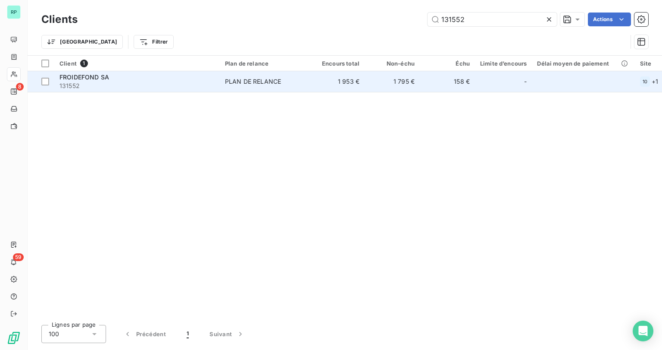
click at [126, 76] on div "FROIDEFOND SA" at bounding box center [136, 77] width 155 height 9
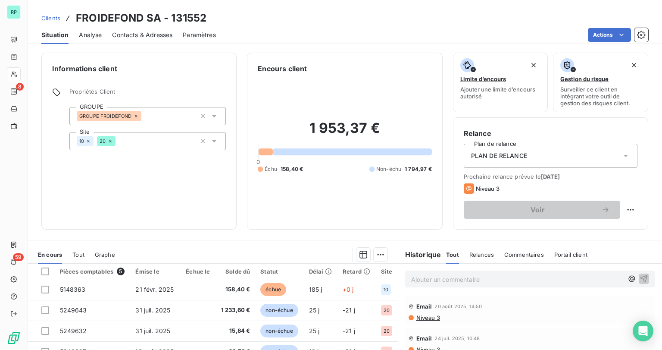
click at [460, 278] on p "Ajouter un commentaire ﻿" at bounding box center [517, 279] width 212 height 11
click at [435, 283] on div "appel" at bounding box center [530, 278] width 250 height 16
click at [437, 279] on p "appel" at bounding box center [517, 279] width 212 height 10
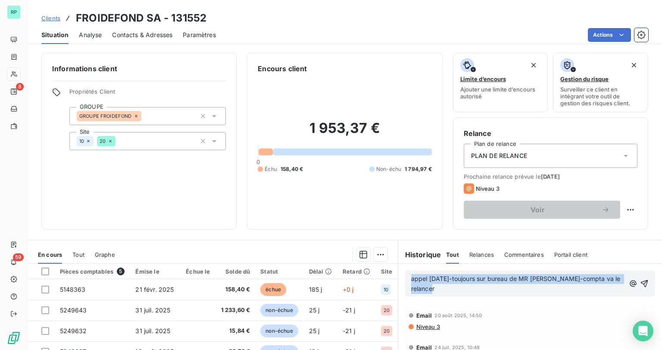
copy span "appel [DATE]-toujours sur bureau de MR [PERSON_NAME]-compta va le relancer"
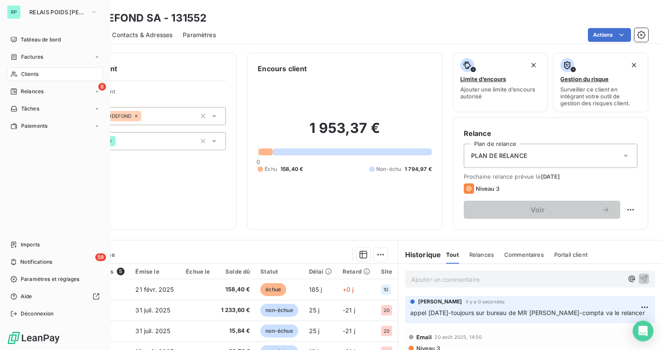
drag, startPoint x: 29, startPoint y: 72, endPoint x: 64, endPoint y: 67, distance: 35.3
click at [29, 72] on span "Clients" at bounding box center [29, 74] width 17 height 8
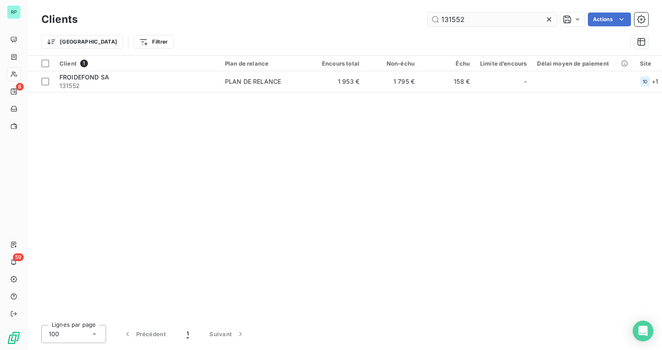
click at [464, 21] on input "131552" at bounding box center [492, 20] width 129 height 14
drag, startPoint x: 469, startPoint y: 19, endPoint x: 296, endPoint y: 22, distance: 172.9
click at [296, 22] on div "131552 Actions" at bounding box center [368, 20] width 560 height 14
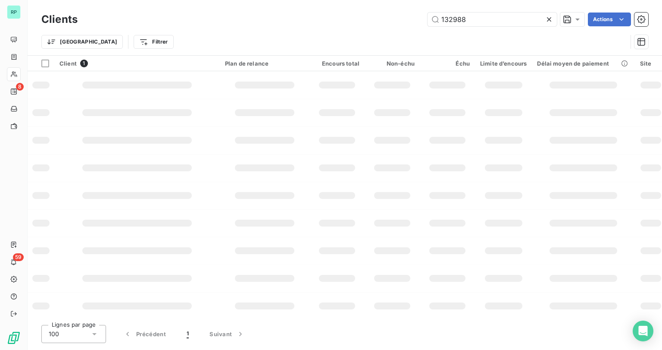
type input "132988"
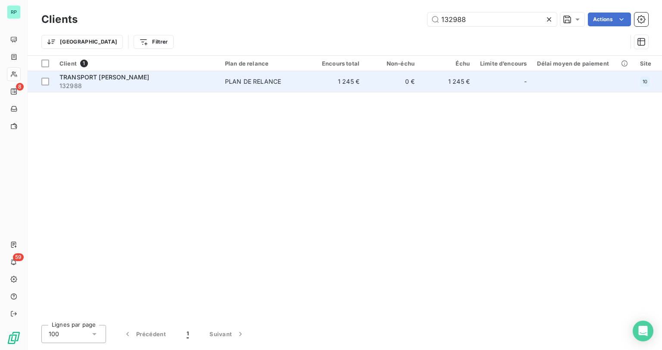
click at [110, 88] on span "132988" at bounding box center [136, 85] width 155 height 9
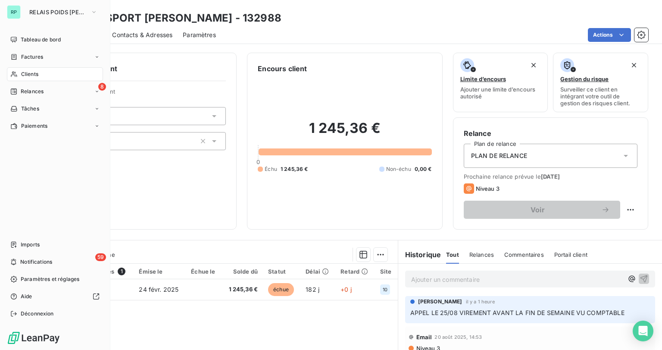
click at [32, 75] on span "Clients" at bounding box center [29, 74] width 17 height 8
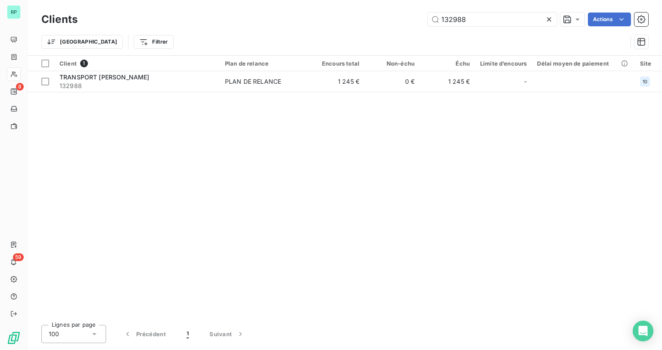
drag, startPoint x: 481, startPoint y: 22, endPoint x: 278, endPoint y: 27, distance: 203.1
click at [278, 26] on div "132988 Actions" at bounding box center [368, 20] width 560 height 14
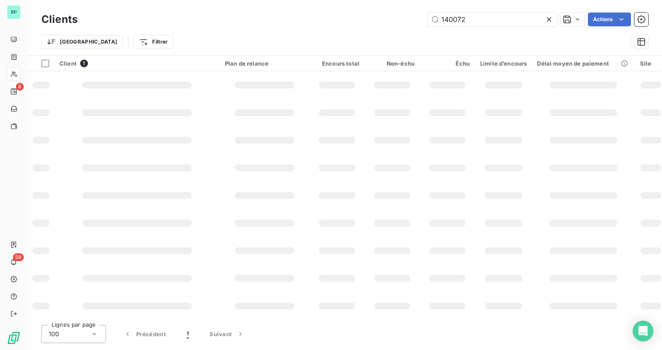
type input "140072"
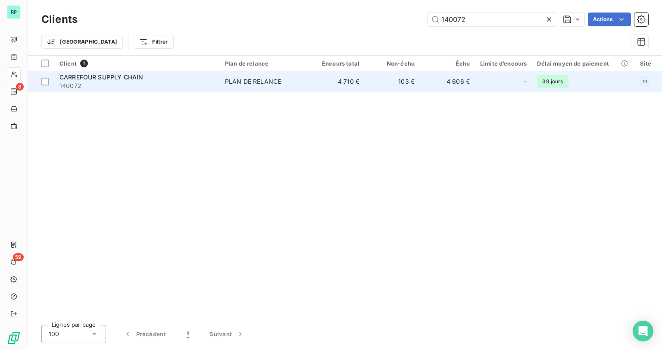
click at [130, 89] on span "140072" at bounding box center [136, 85] width 155 height 9
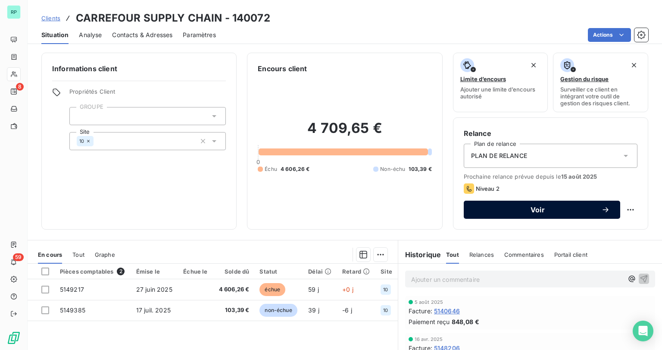
click at [550, 213] on div "Voir" at bounding box center [542, 209] width 136 height 9
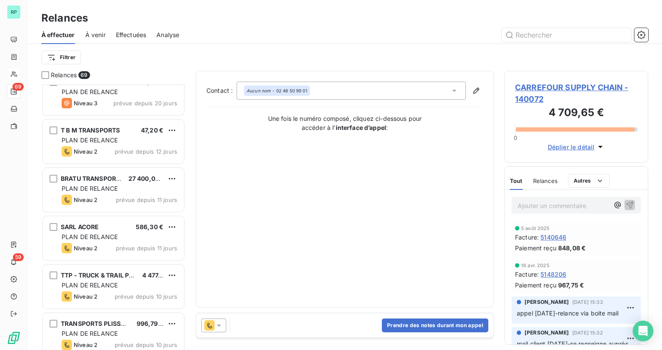
scroll to position [621, 0]
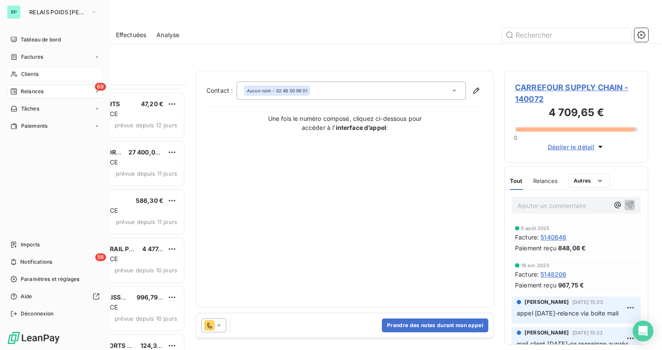
click at [31, 93] on span "Relances" at bounding box center [32, 92] width 23 height 8
click at [39, 107] on span "À effectuer" at bounding box center [35, 109] width 28 height 8
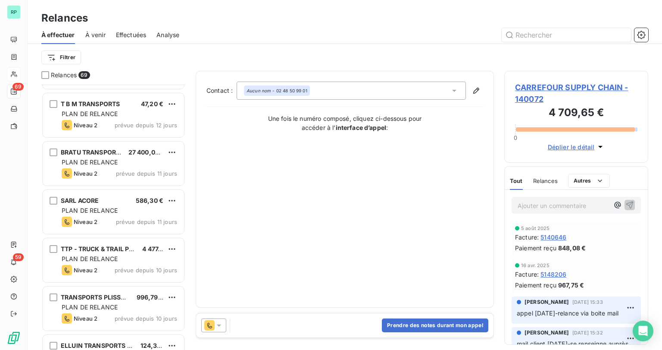
click at [296, 33] on div at bounding box center [419, 35] width 459 height 14
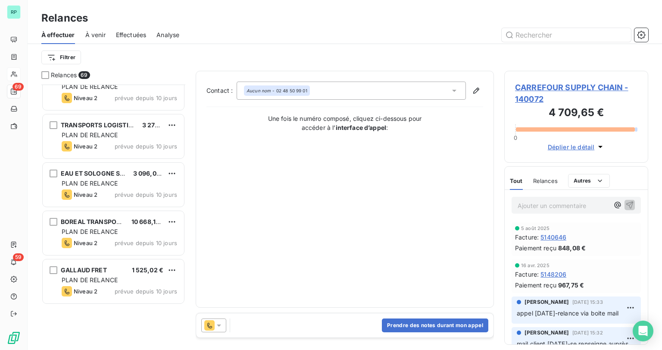
scroll to position [966, 0]
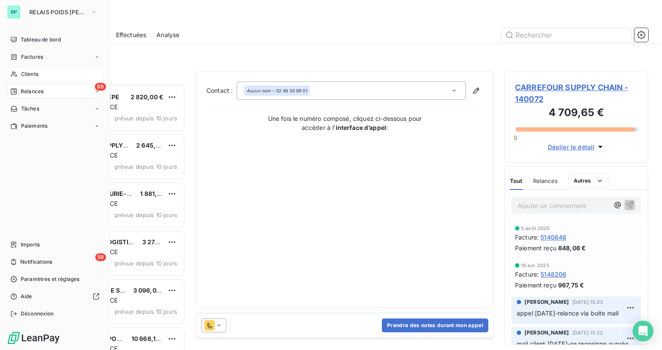
click at [34, 69] on div "Clients" at bounding box center [55, 74] width 96 height 14
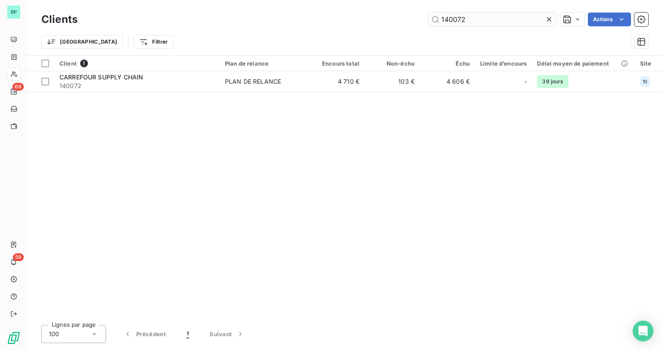
drag, startPoint x: 467, startPoint y: 19, endPoint x: 460, endPoint y: 18, distance: 7.0
click at [460, 18] on input "140072" at bounding box center [492, 20] width 129 height 14
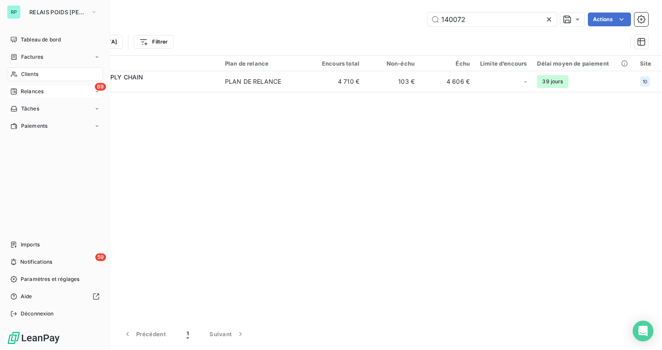
click at [31, 90] on span "Relances" at bounding box center [32, 92] width 23 height 8
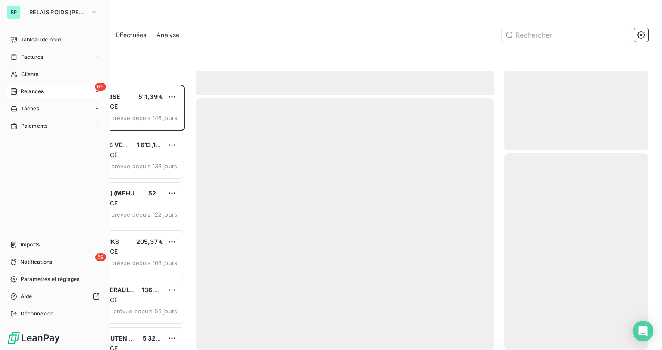
scroll to position [260, 138]
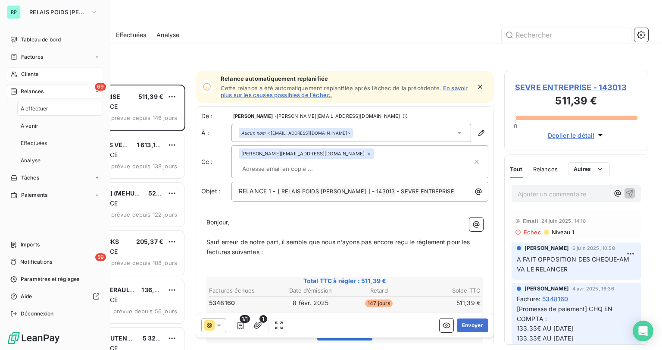
click at [35, 74] on span "Clients" at bounding box center [29, 74] width 17 height 8
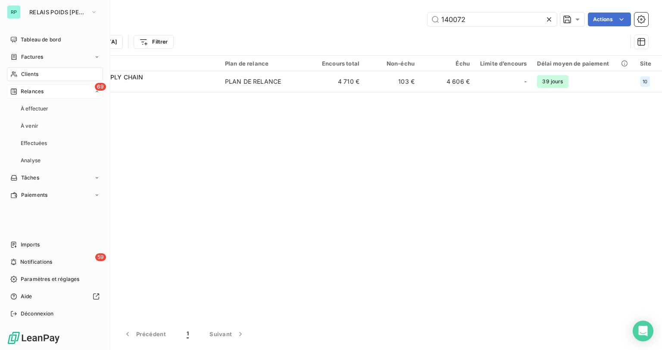
click at [35, 88] on span "Relances" at bounding box center [32, 92] width 23 height 8
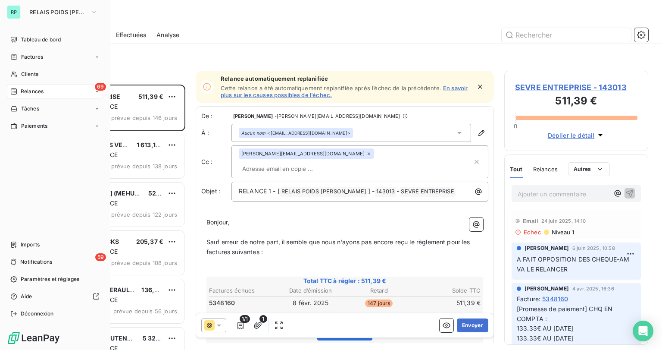
scroll to position [260, 138]
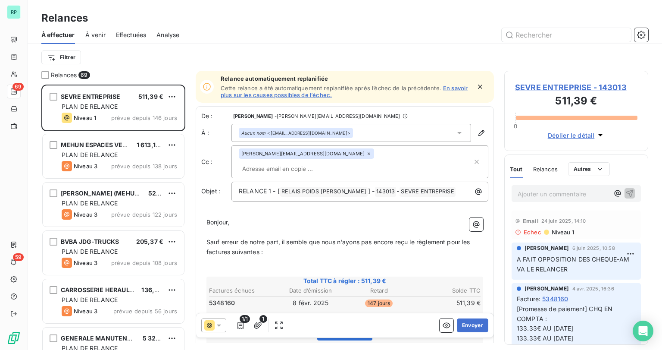
click at [275, 35] on div at bounding box center [419, 35] width 459 height 14
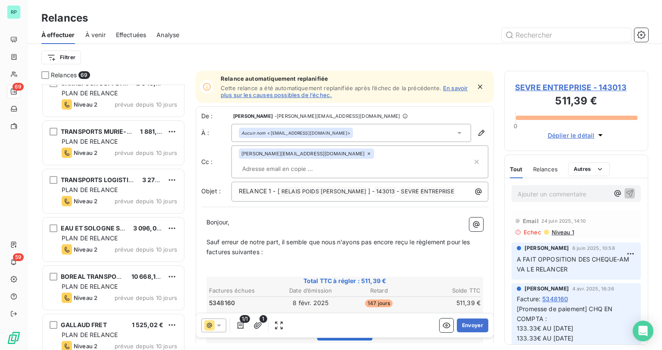
scroll to position [1035, 0]
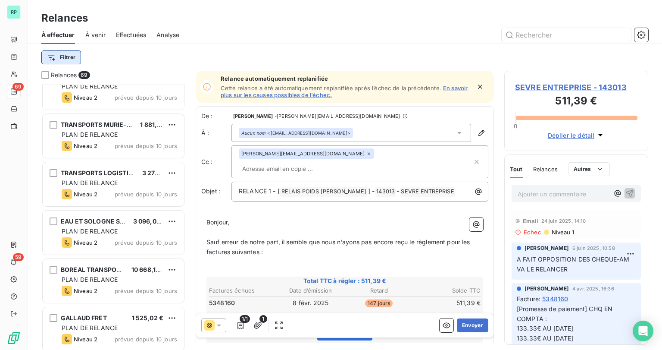
click at [73, 54] on html "RP 69 59 Relances À effectuer À venir Effectuées Analyse Filtrer Relances 69 A …" at bounding box center [331, 175] width 662 height 350
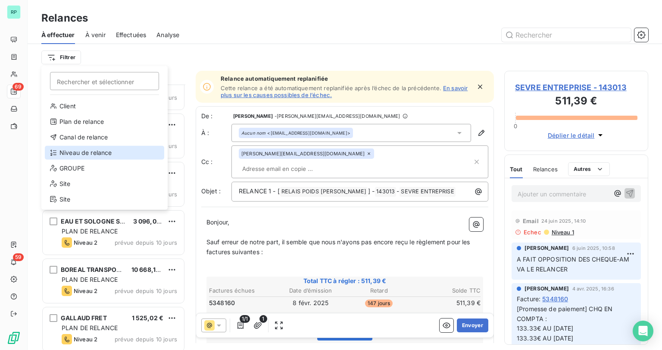
click at [96, 152] on div "Niveau de relance" at bounding box center [104, 153] width 119 height 14
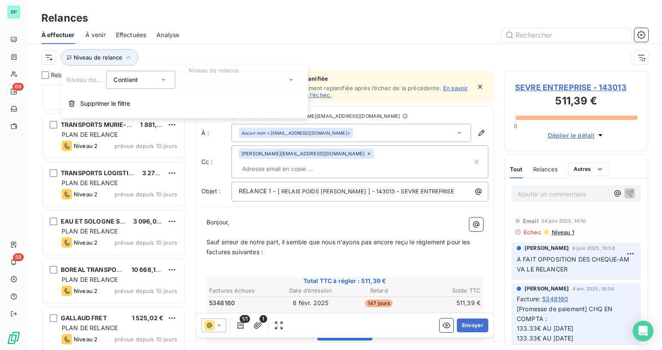
click at [253, 85] on div at bounding box center [240, 80] width 124 height 18
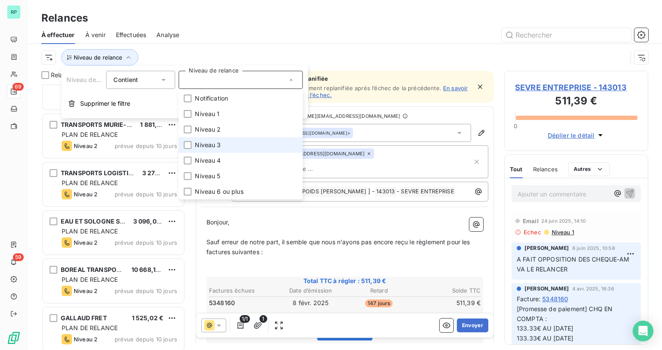
click at [219, 147] on span "Niveau 3" at bounding box center [208, 145] width 26 height 9
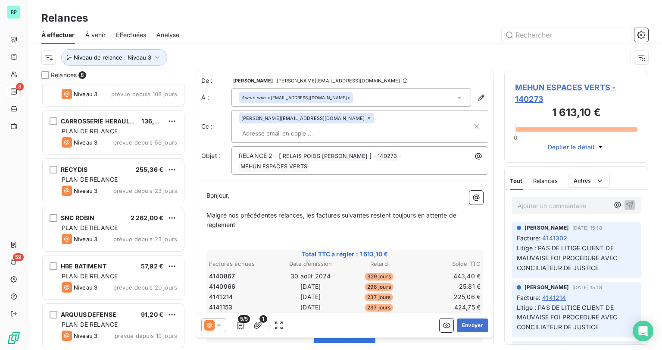
click at [343, 15] on div "Relances" at bounding box center [345, 18] width 635 height 16
click at [155, 59] on icon "button" at bounding box center [157, 57] width 9 height 9
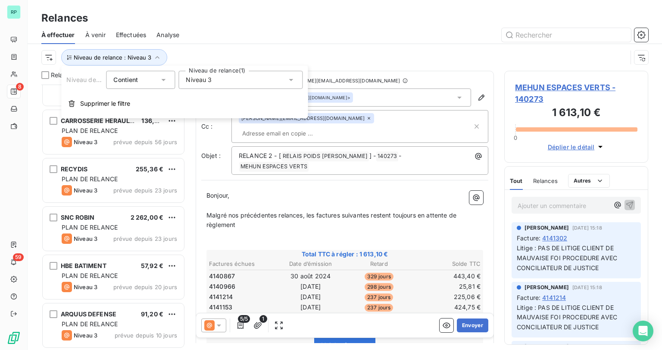
click at [283, 80] on div "Niveau 3" at bounding box center [240, 80] width 124 height 18
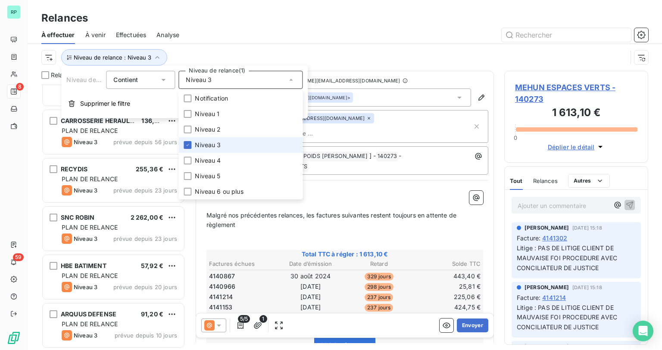
click at [205, 143] on span "Niveau 3" at bounding box center [208, 145] width 26 height 9
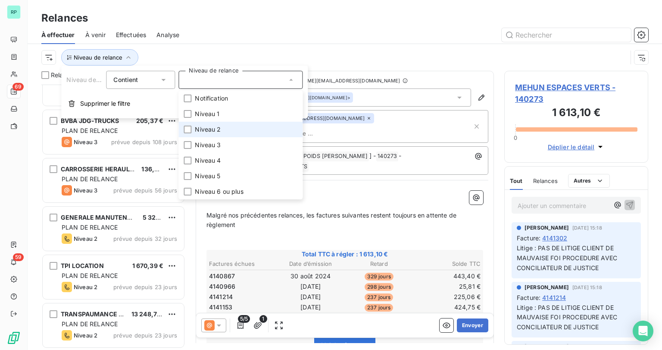
click at [200, 128] on span "Niveau 2" at bounding box center [208, 129] width 26 height 9
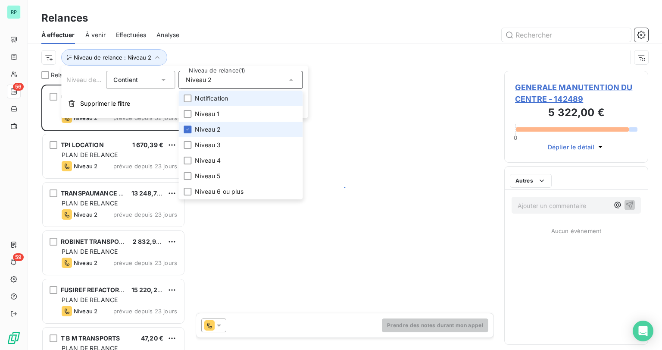
scroll to position [260, 138]
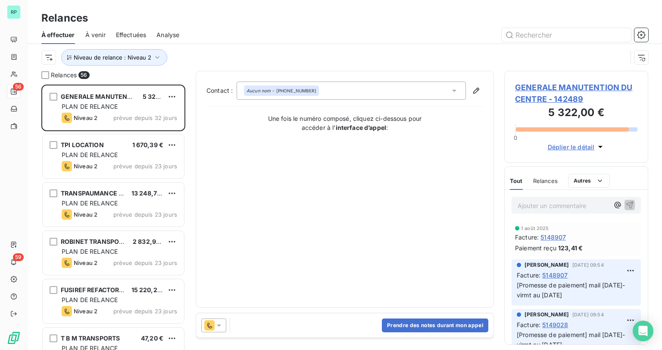
click at [340, 41] on div at bounding box center [419, 35] width 459 height 14
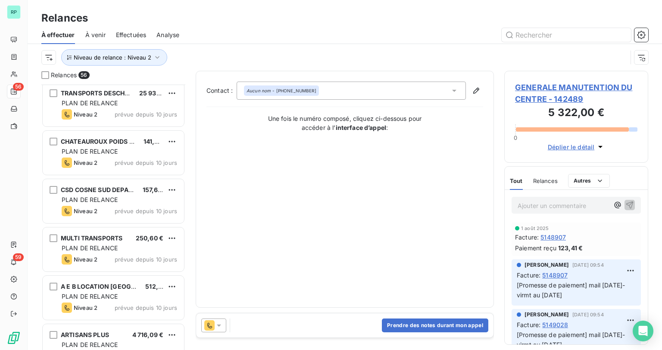
scroll to position [2438, 0]
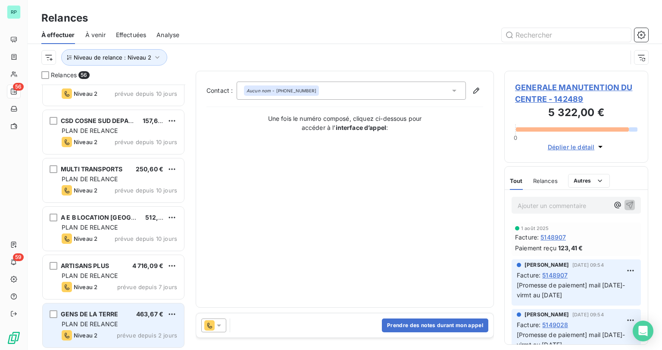
click at [103, 315] on span "GENS DE LA TERRE" at bounding box center [89, 313] width 57 height 7
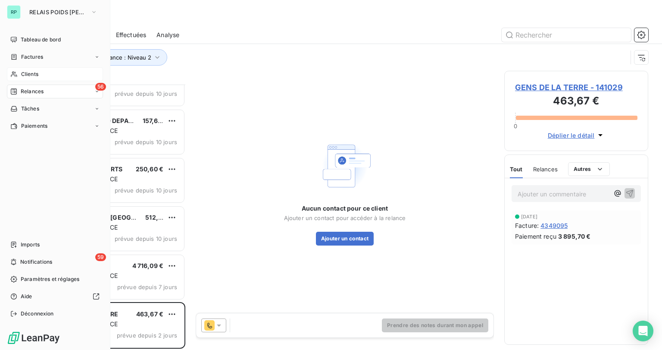
drag, startPoint x: 29, startPoint y: 76, endPoint x: 41, endPoint y: 73, distance: 12.0
click at [29, 76] on span "Clients" at bounding box center [29, 74] width 17 height 8
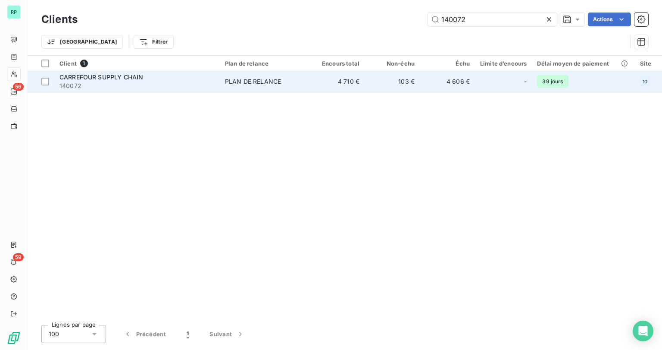
click at [124, 81] on span "140072" at bounding box center [136, 85] width 155 height 9
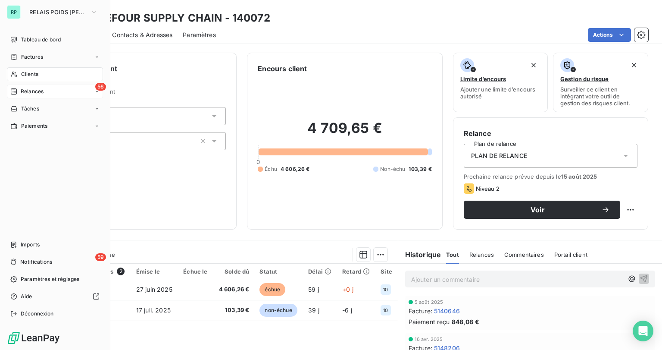
click at [24, 92] on span "Relances" at bounding box center [32, 92] width 23 height 8
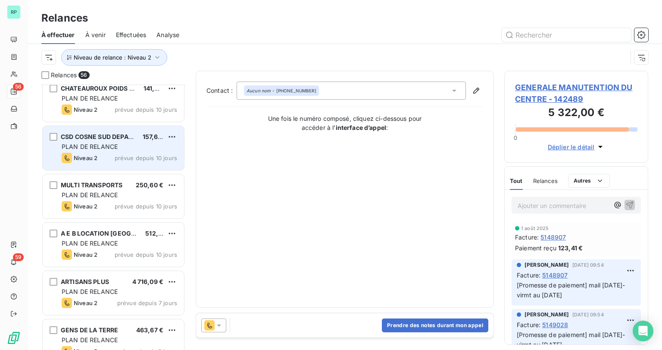
scroll to position [2438, 0]
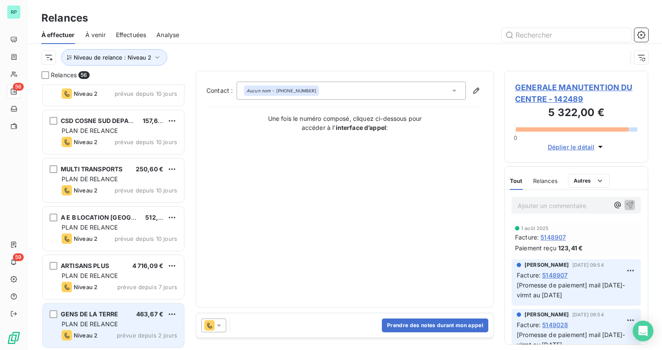
click at [113, 312] on span "GENS DE LA TERRE" at bounding box center [89, 313] width 57 height 7
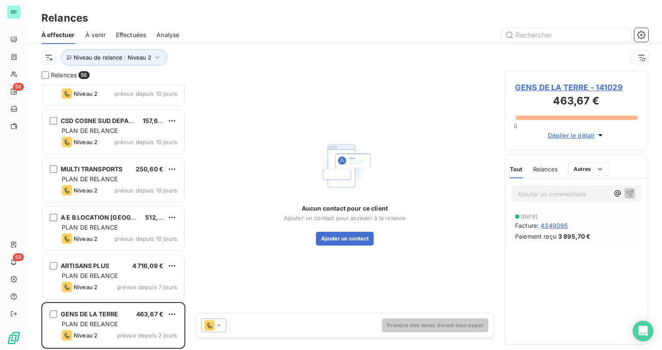
click at [548, 89] on span "GENS DE LA TERRE - 141029" at bounding box center [576, 87] width 122 height 12
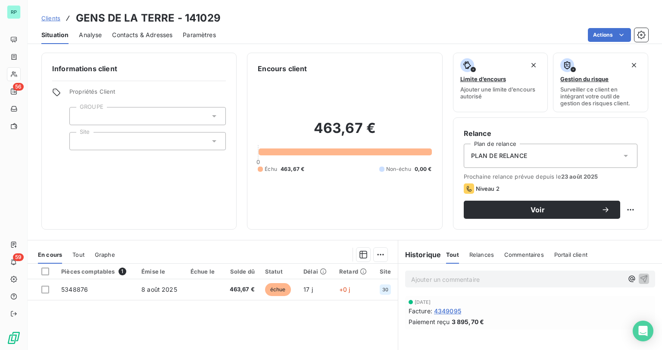
click at [140, 36] on span "Contacts & Adresses" at bounding box center [142, 35] width 60 height 9
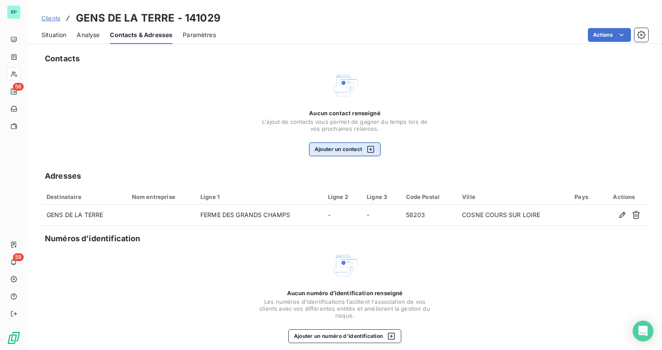
click at [334, 147] on button "Ajouter un contact" at bounding box center [345, 149] width 72 height 14
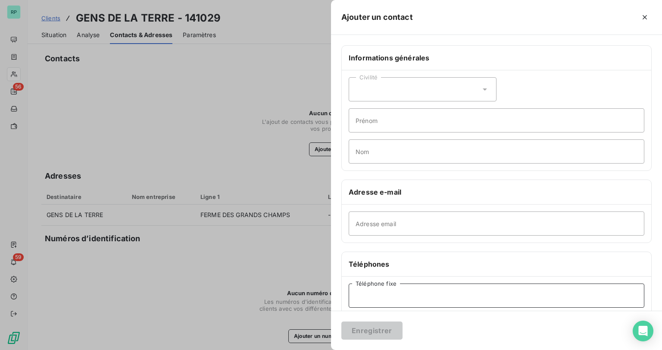
click at [366, 297] on input "Téléphone fixe" at bounding box center [497, 295] width 296 height 24
paste input "0386280261"
type input "0386280261"
click at [373, 326] on button "Enregistrer" at bounding box center [371, 330] width 61 height 18
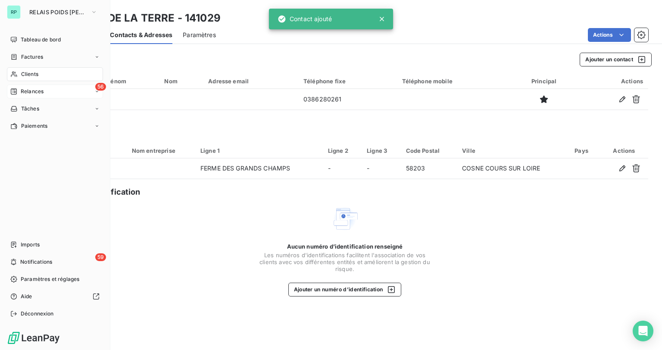
click at [25, 89] on span "Relances" at bounding box center [32, 92] width 23 height 8
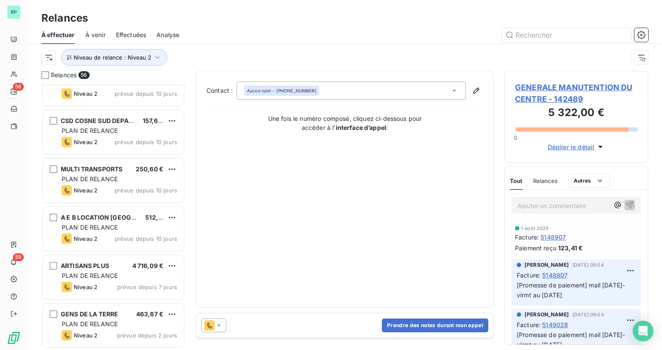
scroll to position [2438, 0]
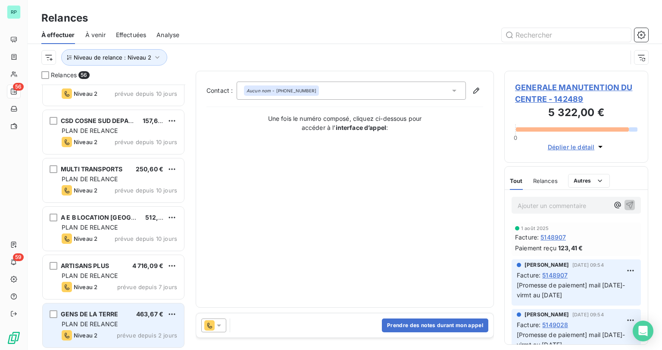
click at [114, 317] on div "GENS DE LA TERRE" at bounding box center [89, 313] width 57 height 9
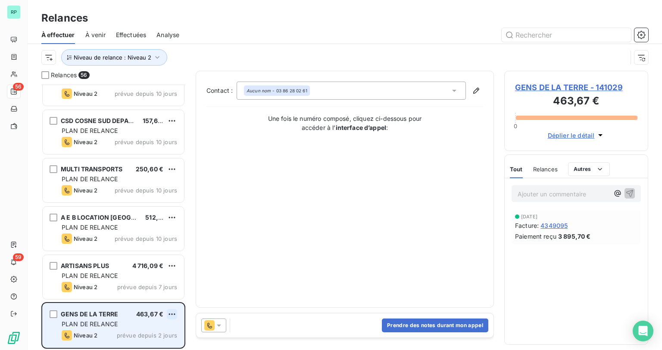
click at [172, 310] on html "RP 56 59 Relances À effectuer À venir Effectuées Analyse Niveau de relance : Ni…" at bounding box center [331, 175] width 662 height 350
click at [148, 281] on div "Replanifier cette action" at bounding box center [134, 281] width 77 height 14
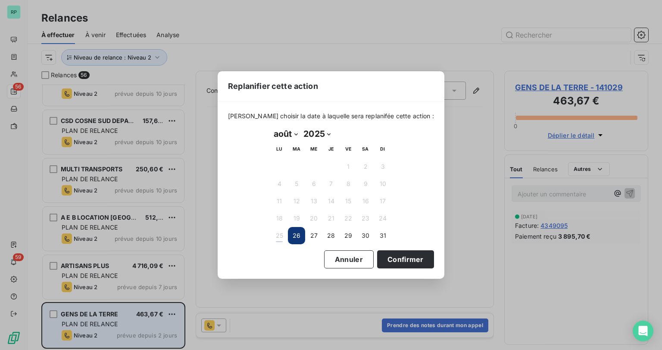
click at [294, 131] on select "janvier février mars avril mai juin juillet août septembre octobre novembre déc…" at bounding box center [286, 134] width 30 height 14
select select "8"
click at [271, 127] on select "janvier février mars avril mai juin juillet août septembre octobre novembre déc…" at bounding box center [286, 134] width 30 height 14
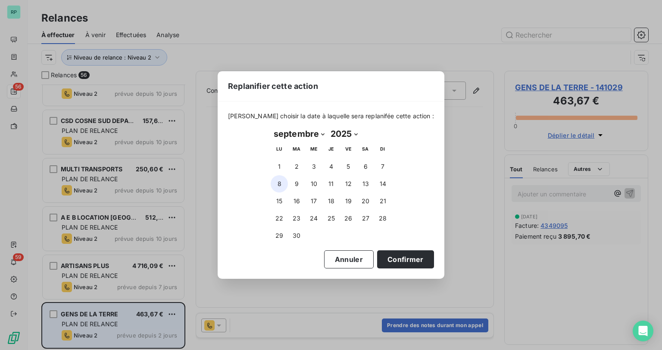
click at [279, 182] on button "8" at bounding box center [279, 183] width 17 height 17
click at [402, 253] on button "Confirmer" at bounding box center [405, 259] width 57 height 18
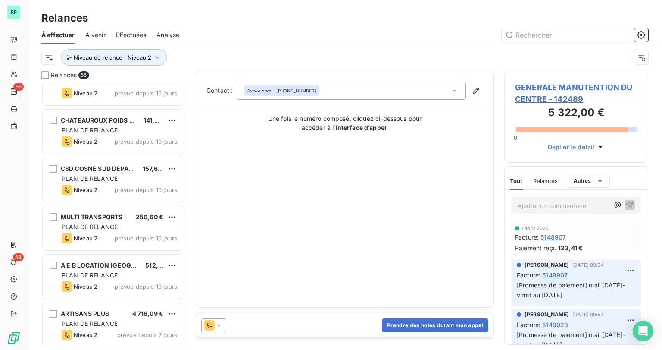
scroll to position [2390, 0]
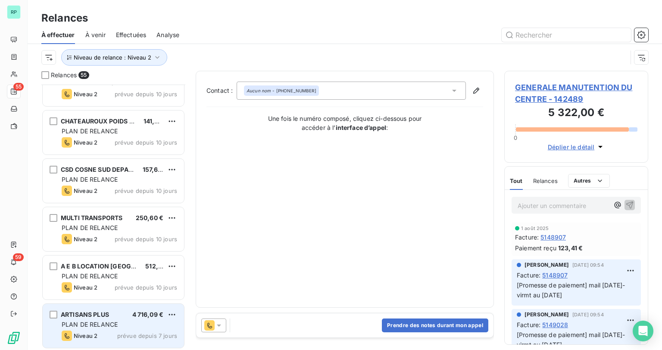
click at [72, 328] on div "ARTISANS PLUS 4 716,09 € PLAN DE RELANCE Niveau 2 prévue depuis 7 jours" at bounding box center [113, 325] width 141 height 44
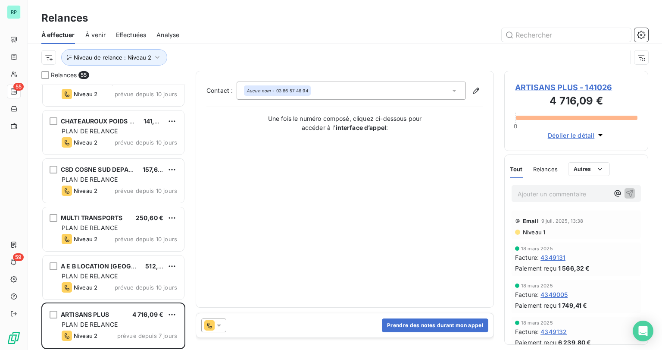
click at [522, 191] on p "Ajouter un commentaire ﻿" at bounding box center [563, 193] width 91 height 11
drag, startPoint x: 551, startPoint y: 191, endPoint x: 505, endPoint y: 191, distance: 46.1
click at [505, 191] on div "Niveau 2:" at bounding box center [576, 193] width 143 height 30
copy span "Niveau 2:"
click at [583, 197] on p "Niveau 2:" at bounding box center [563, 193] width 91 height 10
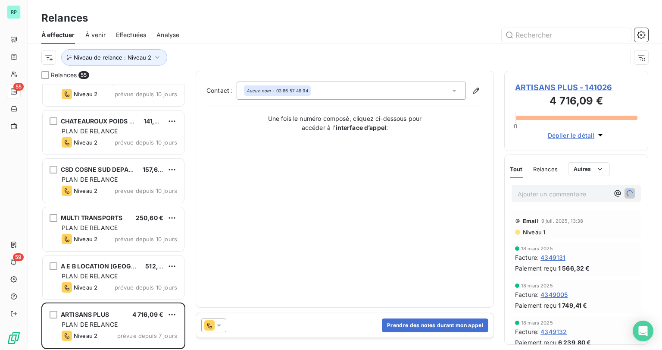
click at [558, 196] on p "Ajouter un commentaire ﻿" at bounding box center [563, 193] width 91 height 11
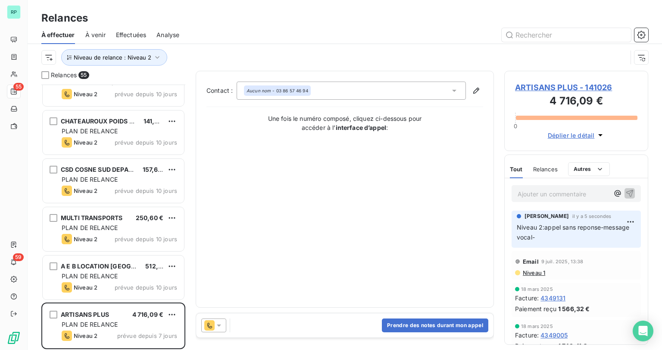
click at [224, 324] on div at bounding box center [213, 325] width 25 height 14
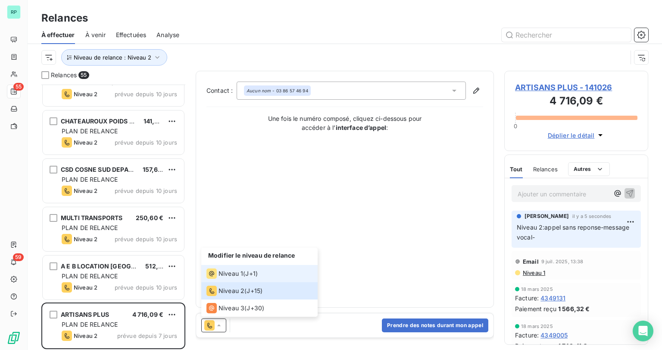
click at [244, 273] on div "Niveau 1 ( J+1 )" at bounding box center [231, 273] width 51 height 10
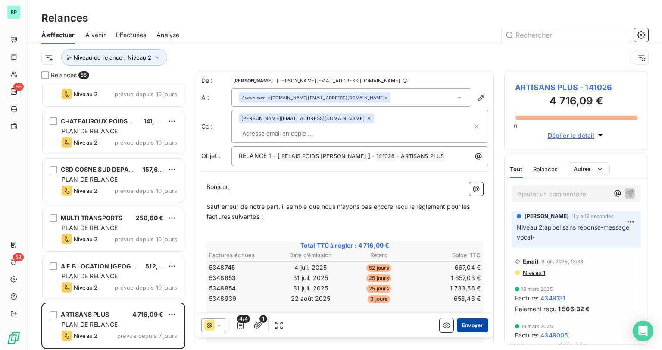
click at [475, 325] on button "Envoyer" at bounding box center [472, 325] width 31 height 14
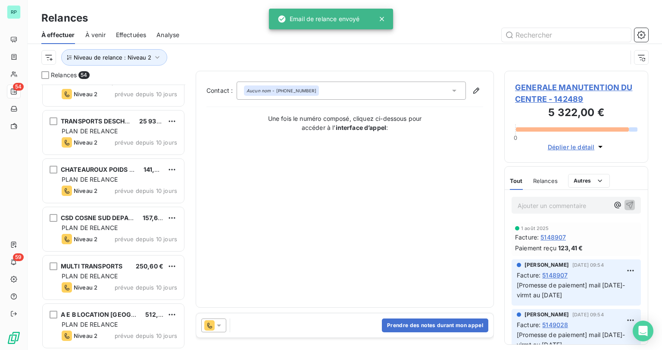
scroll to position [2342, 0]
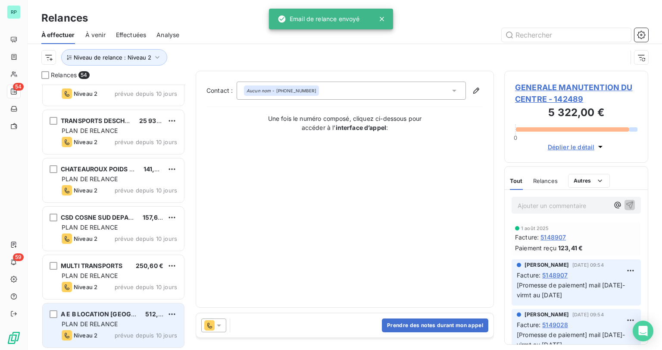
click at [131, 314] on span "A E B LOCATION [GEOGRAPHIC_DATA]" at bounding box center [118, 313] width 114 height 7
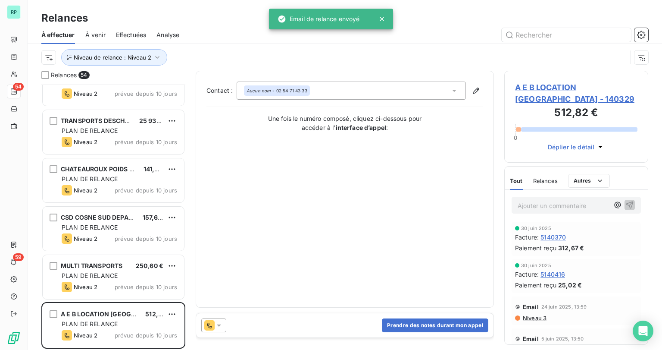
click at [543, 199] on div "Ajouter un commentaire ﻿" at bounding box center [563, 205] width 91 height 12
click at [537, 206] on p "Ajouter un commentaire ﻿" at bounding box center [563, 205] width 91 height 11
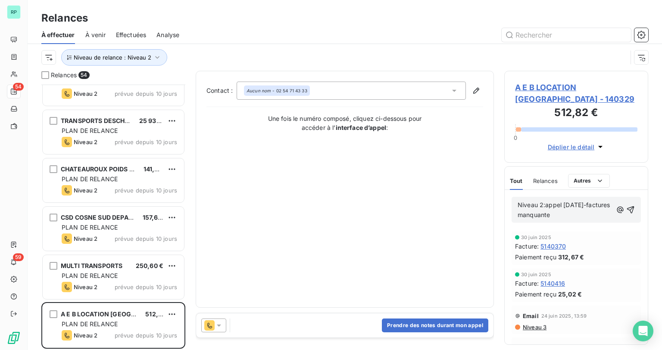
click at [583, 87] on span "A E B LOCATION [GEOGRAPHIC_DATA] - 140329" at bounding box center [576, 92] width 122 height 23
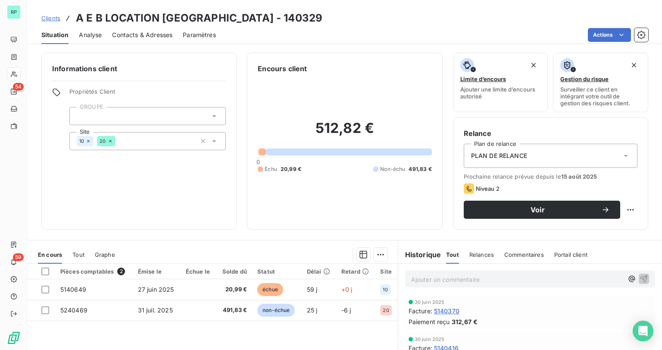
click at [133, 31] on span "Contacts & Adresses" at bounding box center [142, 35] width 60 height 9
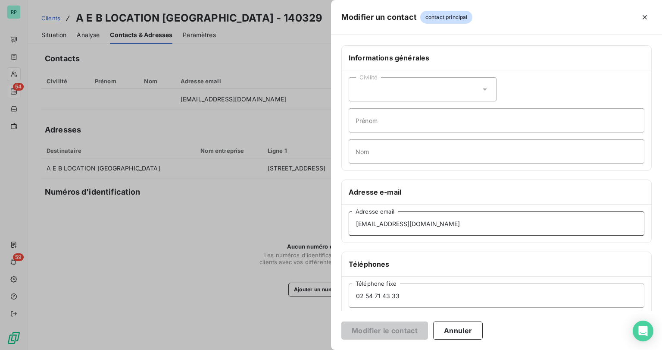
drag, startPoint x: 478, startPoint y: 224, endPoint x: 348, endPoint y: 222, distance: 130.2
click at [349, 222] on input "[EMAIL_ADDRESS][DOMAIN_NAME]" at bounding box center [497, 223] width 296 height 24
click at [496, 222] on input "[EMAIL_ADDRESS][DOMAIN_NAME]" at bounding box center [497, 223] width 296 height 24
click at [469, 331] on button "Annuler" at bounding box center [458, 330] width 50 height 18
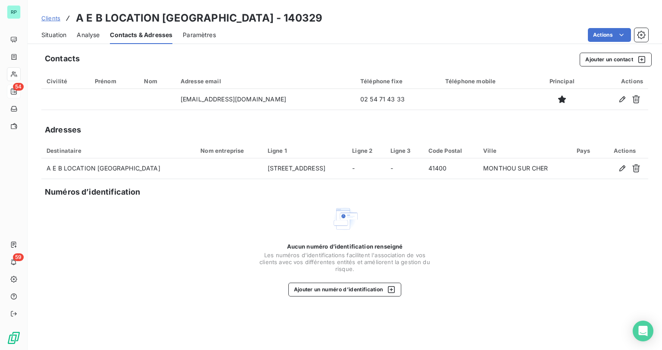
click at [61, 33] on span "Situation" at bounding box center [53, 35] width 25 height 9
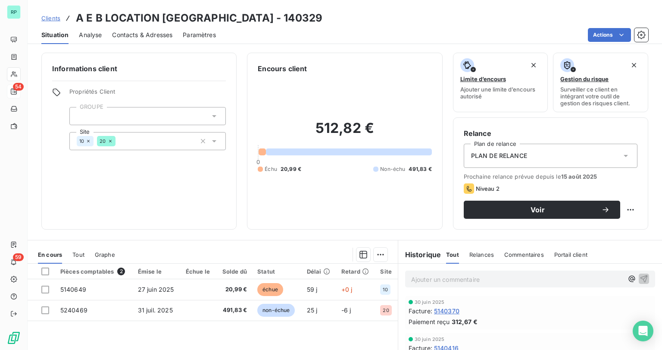
click at [453, 278] on p "Ajouter un commentaire ﻿" at bounding box center [517, 279] width 212 height 11
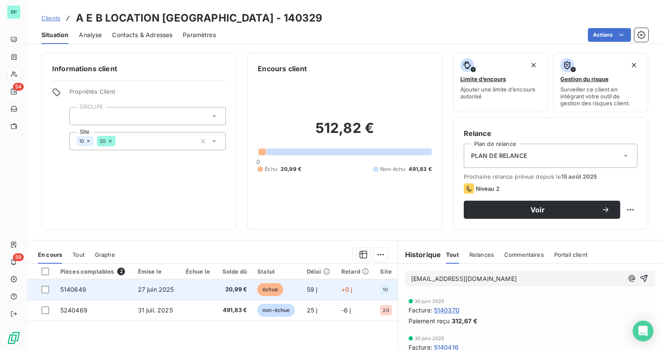
drag, startPoint x: 537, startPoint y: 278, endPoint x: 381, endPoint y: 281, distance: 155.2
click at [381, 281] on div "En cours Tout Graphe Pièces comptables 2 Émise le Échue le Solde dû Statut Déla…" at bounding box center [345, 348] width 635 height 216
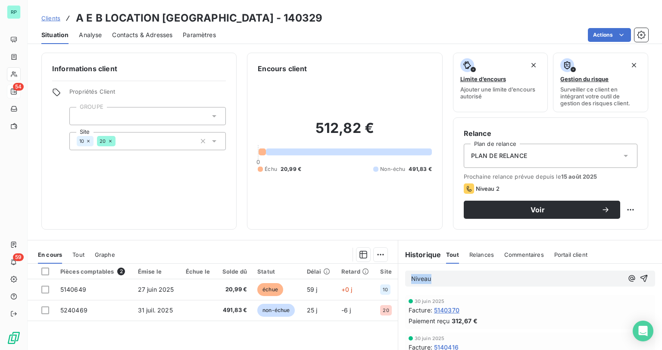
drag, startPoint x: 441, startPoint y: 278, endPoint x: 371, endPoint y: 278, distance: 70.7
click at [371, 278] on div "En cours Tout Graphe Pièces comptables 2 Émise le Échue le Solde dû Statut Déla…" at bounding box center [345, 348] width 635 height 216
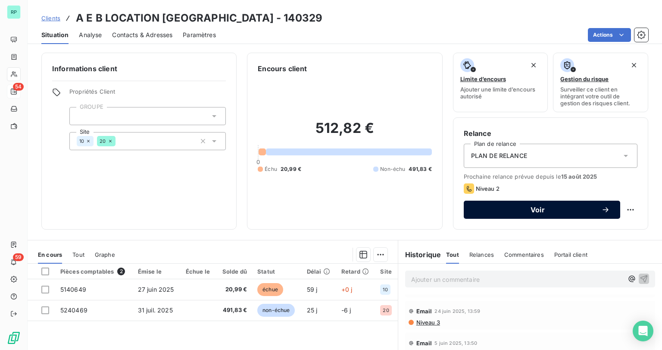
click at [601, 209] on icon "button" at bounding box center [605, 209] width 9 height 9
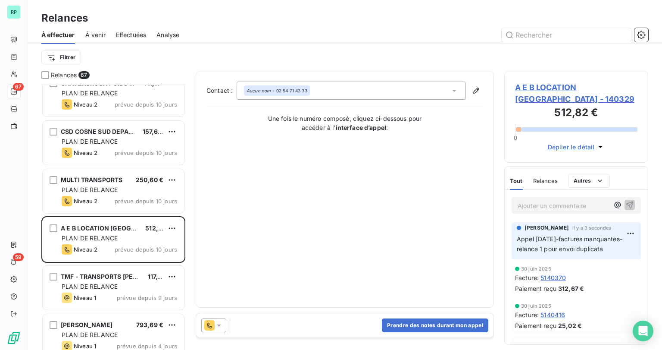
scroll to position [2970, 0]
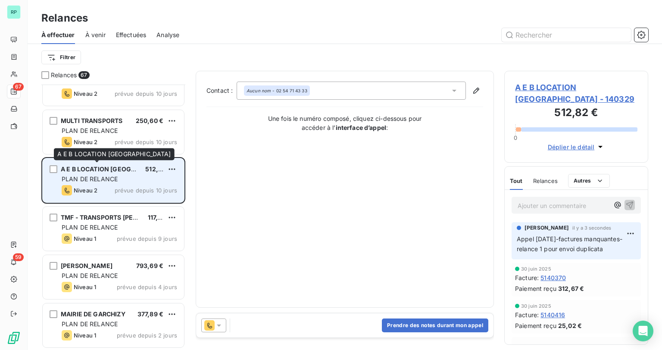
click at [122, 172] on span "A E B LOCATION [GEOGRAPHIC_DATA]" at bounding box center [118, 168] width 114 height 7
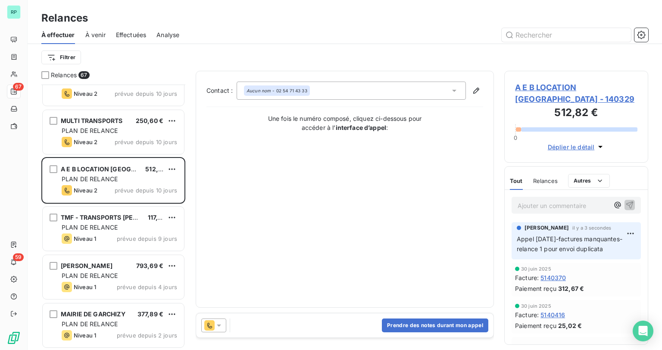
click at [219, 326] on icon at bounding box center [219, 325] width 9 height 9
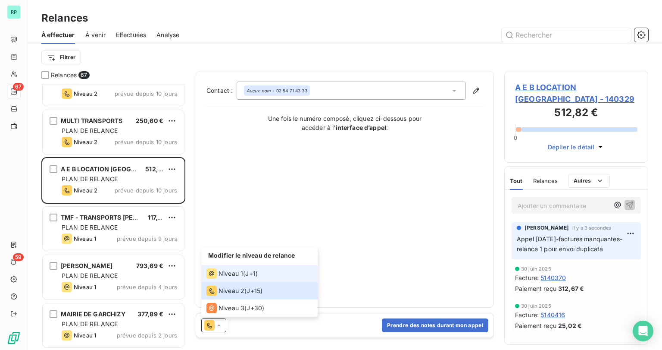
click at [246, 272] on div "Niveau 1 ( J+1 )" at bounding box center [231, 273] width 51 height 10
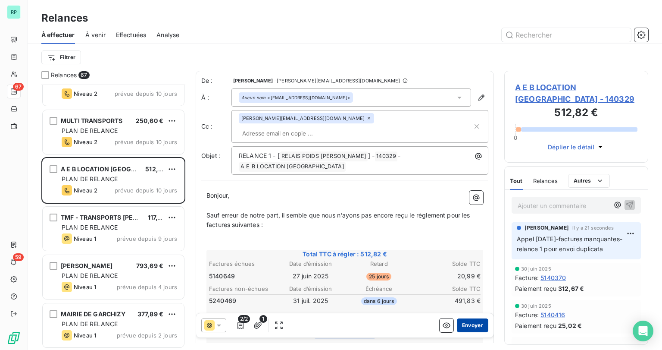
click at [464, 326] on button "Envoyer" at bounding box center [472, 325] width 31 height 14
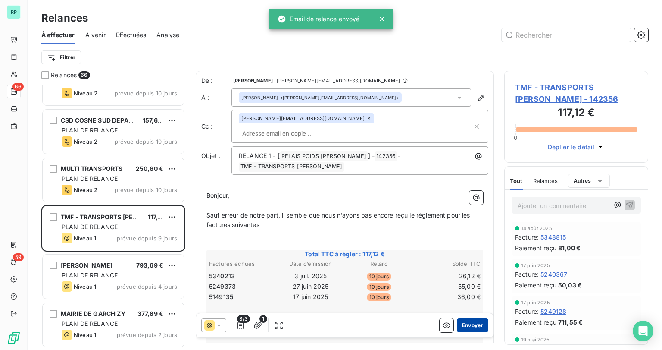
scroll to position [2921, 0]
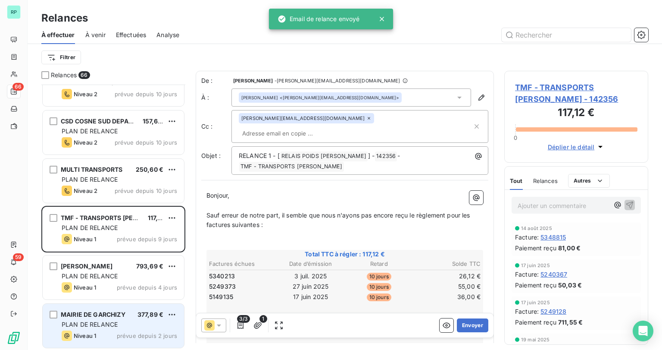
click at [103, 318] on div "MAIRIE DE GARCHIZY" at bounding box center [93, 314] width 65 height 9
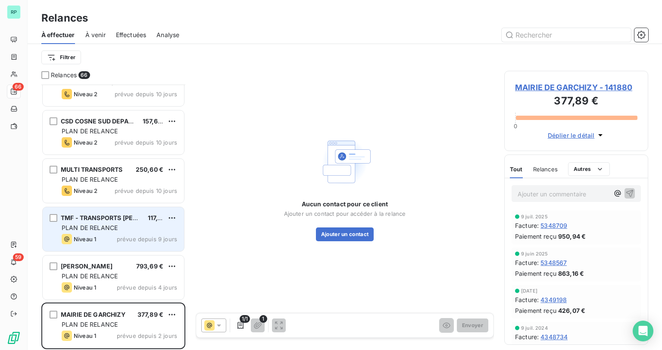
scroll to position [2921, 0]
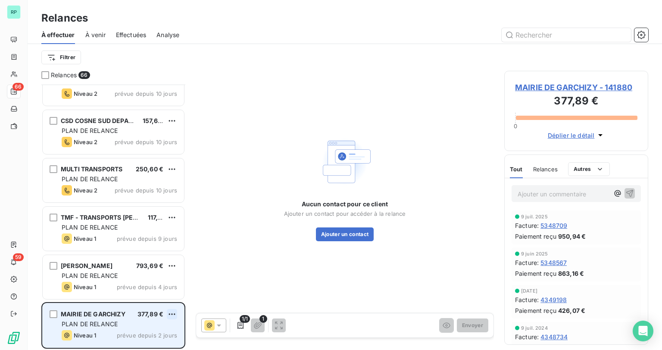
click at [171, 311] on html "RP 66 59 Relances À effectuer À venir Effectuées Analyse Filtrer Relances 66 TR…" at bounding box center [331, 175] width 662 height 350
click at [158, 284] on div "Replanifier cette action" at bounding box center [134, 281] width 77 height 14
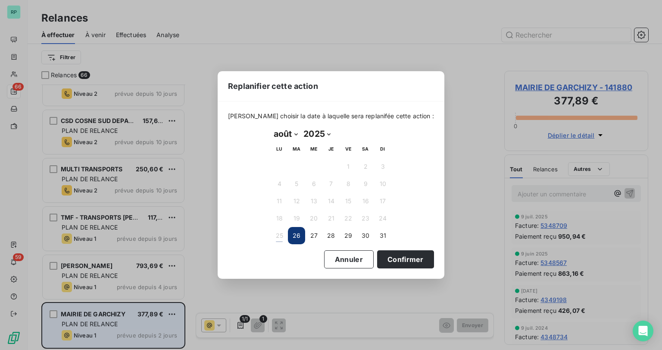
click at [326, 133] on select "2025 2026 2027 2028 2029 2030 2031 2032 2033 2034 2035" at bounding box center [316, 134] width 33 height 14
drag, startPoint x: 383, startPoint y: 122, endPoint x: 374, endPoint y: 124, distance: 8.9
click at [383, 122] on div "[DATE] Month: janvier février mars avril mai juin juillet août septembre octobr…" at bounding box center [331, 185] width 133 height 129
click at [291, 134] on select "janvier février mars avril mai juin juillet août septembre octobre novembre déc…" at bounding box center [286, 134] width 30 height 14
select select "8"
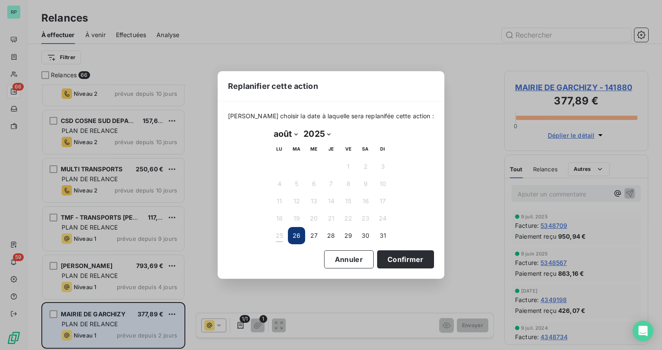
click at [271, 127] on select "janvier février mars avril mai juin juillet août septembre octobre novembre déc…" at bounding box center [286, 134] width 30 height 14
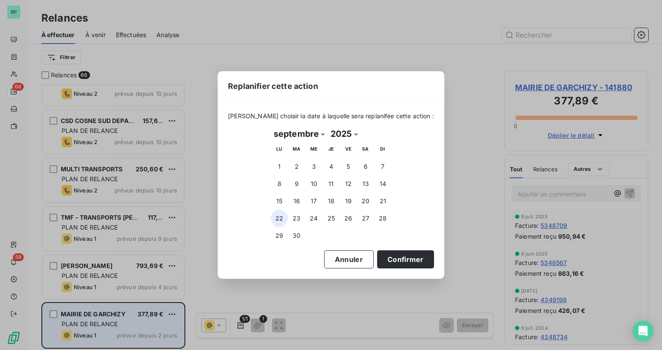
click at [278, 219] on button "22" at bounding box center [279, 217] width 17 height 17
click at [398, 256] on button "Confirmer" at bounding box center [405, 259] width 57 height 18
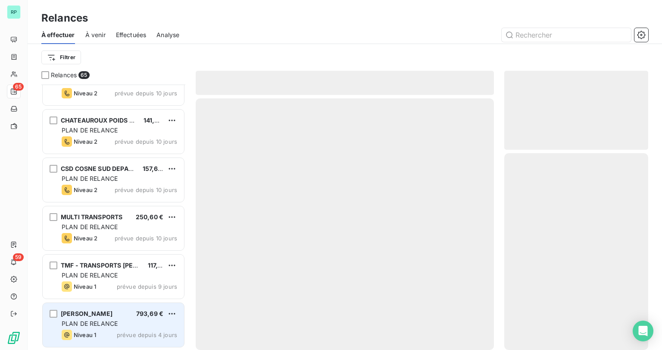
scroll to position [2873, 0]
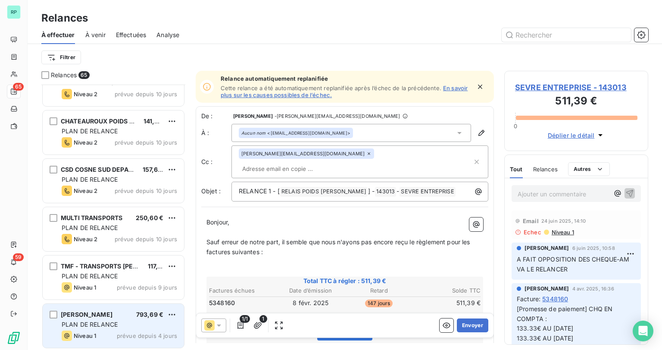
click at [123, 317] on div "DRAGAN TRSP 793,69 €" at bounding box center [120, 314] width 116 height 8
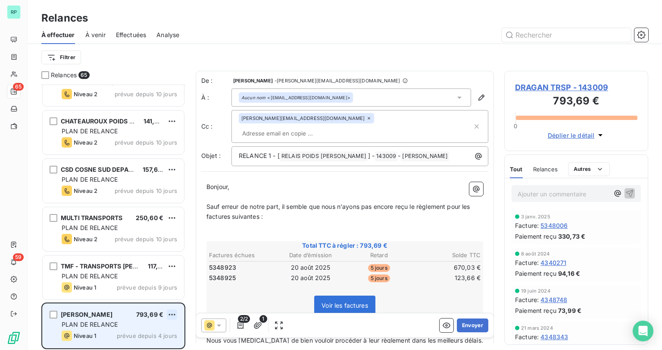
click at [172, 312] on html "RP 65 59 Relances À effectuer À venir Effectuées Analyse Filtrer Relances 65 JP…" at bounding box center [331, 175] width 662 height 350
click at [162, 281] on div "Replanifier cette action" at bounding box center [134, 281] width 77 height 14
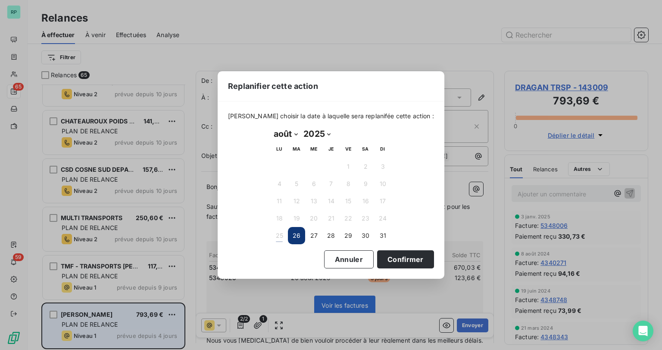
click at [329, 133] on select "2025 2026 2027 2028 2029 2030 2031 2032 2033 2034 2035" at bounding box center [316, 134] width 33 height 14
click at [368, 119] on span "[PERSON_NAME] choisir la date à laquelle sera replanifée cette action :" at bounding box center [331, 116] width 206 height 9
click at [294, 133] on select "janvier février mars avril mai juin juillet août septembre octobre novembre déc…" at bounding box center [286, 134] width 30 height 14
select select "8"
click at [271, 127] on select "janvier février mars avril mai juin juillet août septembre octobre novembre déc…" at bounding box center [286, 134] width 30 height 14
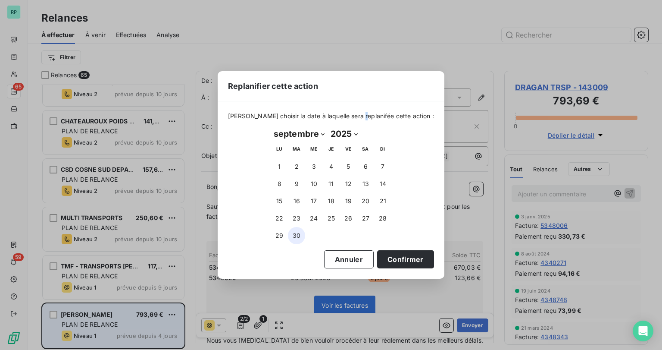
click at [292, 231] on button "30" at bounding box center [296, 235] width 17 height 17
click at [392, 257] on button "Confirmer" at bounding box center [405, 259] width 57 height 18
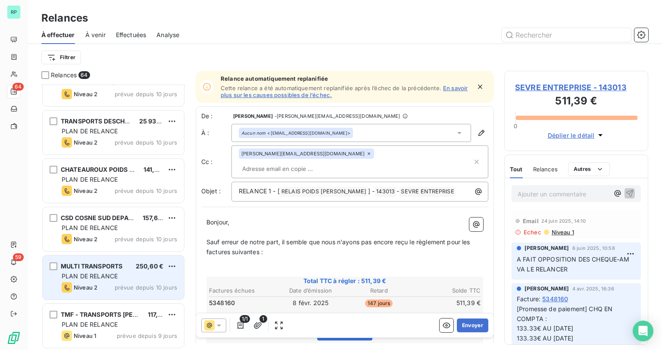
scroll to position [2825, 0]
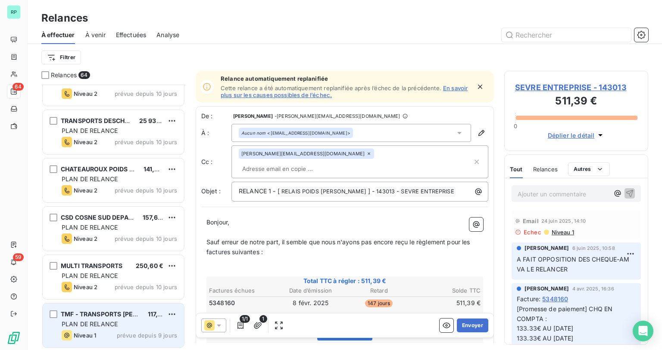
click at [119, 316] on span "TMF - TRANSPORTS [PERSON_NAME]" at bounding box center [118, 313] width 114 height 7
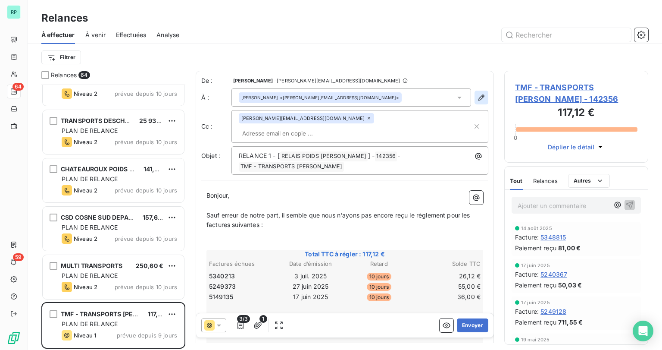
click at [477, 97] on icon "button" at bounding box center [481, 97] width 9 height 9
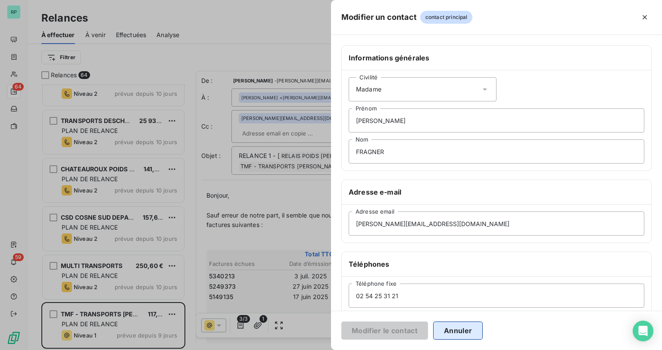
click at [456, 331] on button "Annuler" at bounding box center [458, 330] width 50 height 18
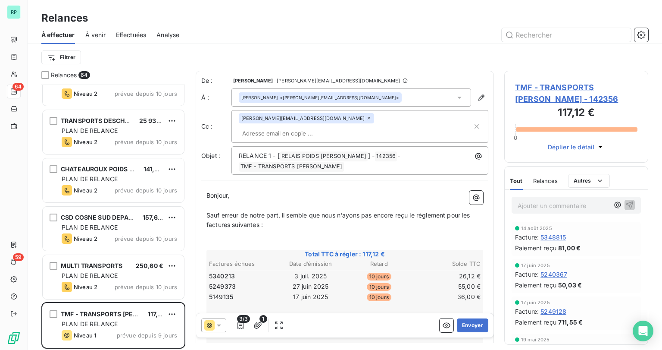
click at [358, 97] on div "[PERSON_NAME] <[PERSON_NAME][EMAIL_ADDRESS][DOMAIN_NAME]>" at bounding box center [351, 97] width 240 height 18
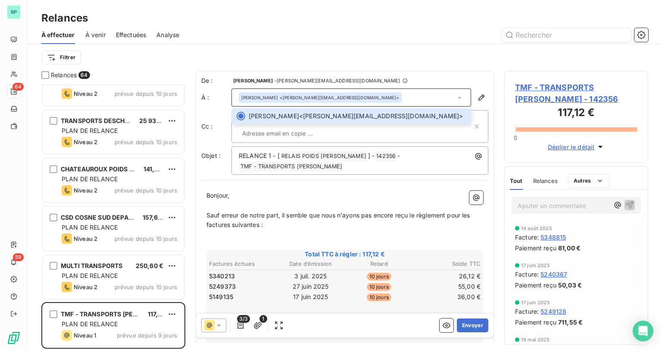
click at [553, 91] on span "TMF - TRANSPORTS [PERSON_NAME] - 142356" at bounding box center [576, 92] width 122 height 23
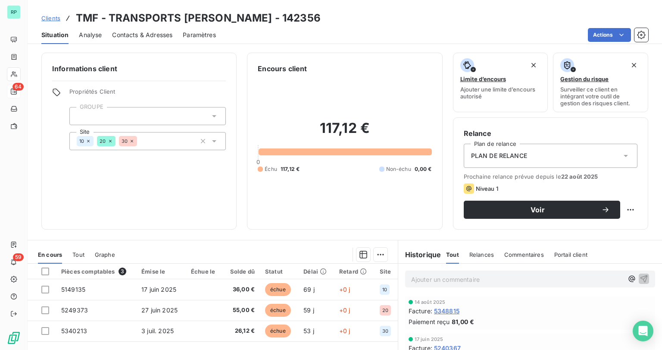
click at [125, 36] on span "Contacts & Adresses" at bounding box center [142, 35] width 60 height 9
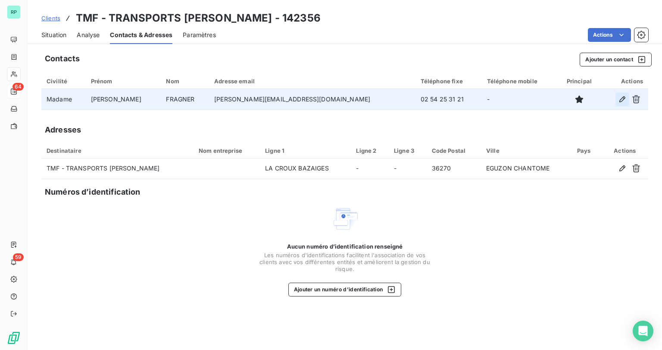
click at [622, 98] on icon "button" at bounding box center [622, 99] width 6 height 6
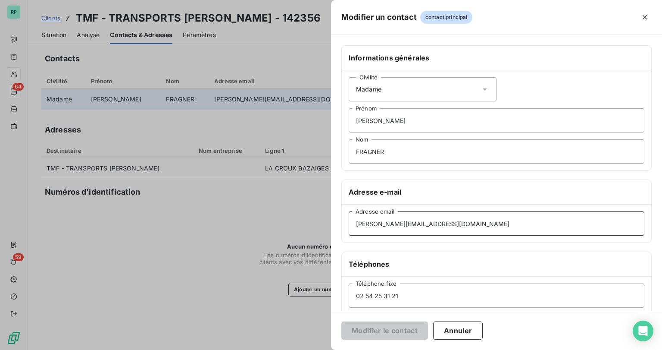
drag, startPoint x: 443, startPoint y: 224, endPoint x: 303, endPoint y: 212, distance: 139.8
click at [303, 349] on div "Modifier un contact contact principal Informations générales Civilité Madame [P…" at bounding box center [331, 350] width 662 height 0
paste input "[PERSON_NAME][EMAIL_ADDRESS][DOMAIN_NAME]"
type input "[PERSON_NAME][EMAIL_ADDRESS][DOMAIN_NAME]"
click at [389, 331] on button "Modifier le contact" at bounding box center [384, 330] width 87 height 18
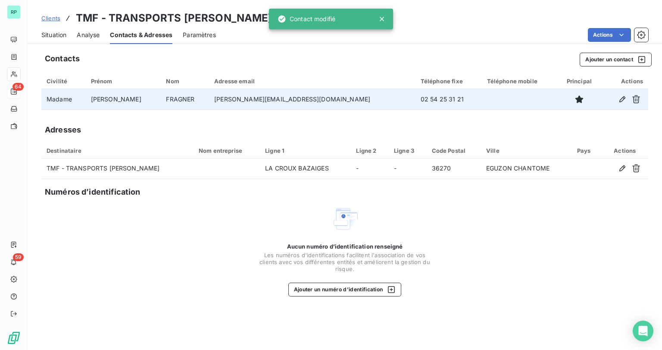
click at [60, 31] on span "Situation" at bounding box center [53, 35] width 25 height 9
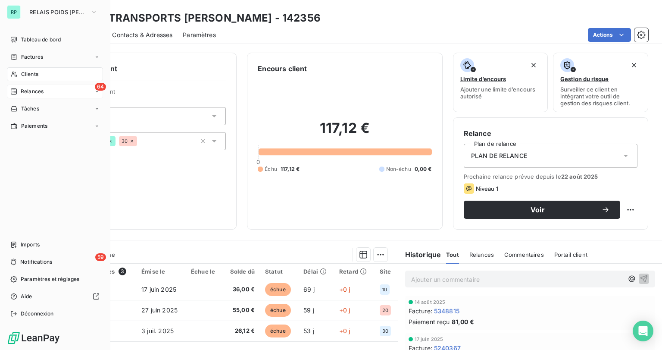
click at [22, 91] on span "Relances" at bounding box center [32, 92] width 23 height 8
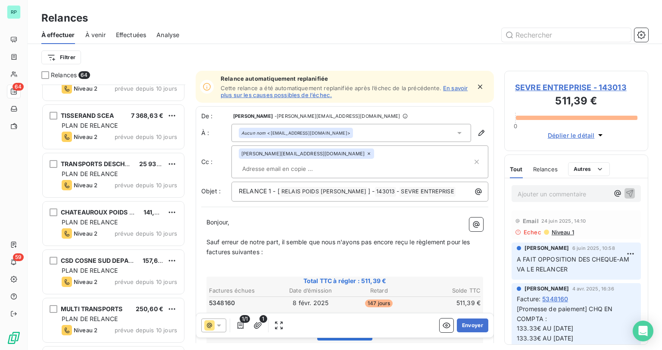
scroll to position [2825, 0]
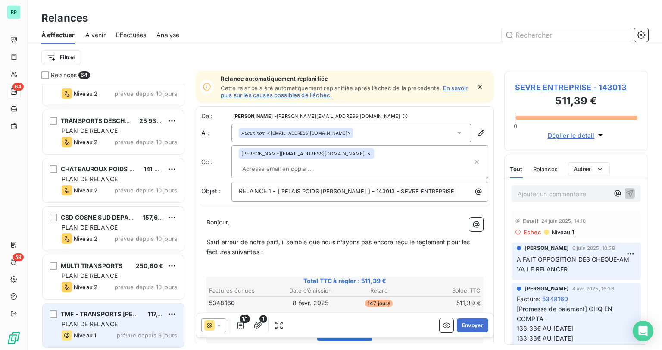
click at [103, 312] on span "TMF - TRANSPORTS [PERSON_NAME]" at bounding box center [118, 313] width 114 height 7
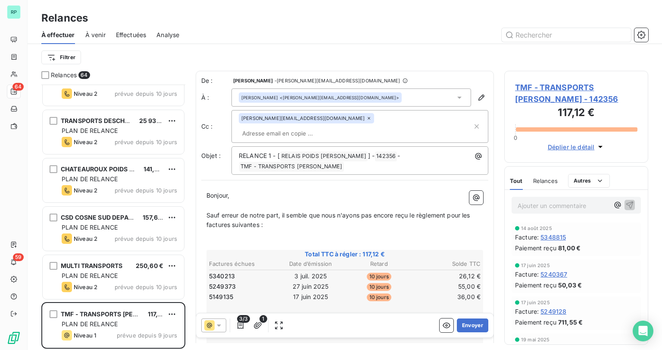
click at [236, 210] on p "Sauf erreur de notre part, il semble que nous n'ayons pas encore reçu le règlem…" at bounding box center [344, 220] width 277 height 20
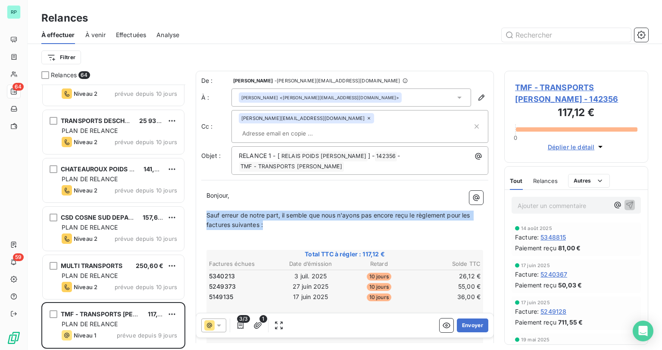
drag, startPoint x: 265, startPoint y: 209, endPoint x: 208, endPoint y: 202, distance: 57.4
click at [208, 210] on p "Sauf erreur de notre part, il semble que nous n'ayons pas encore reçu le règlem…" at bounding box center [344, 220] width 277 height 20
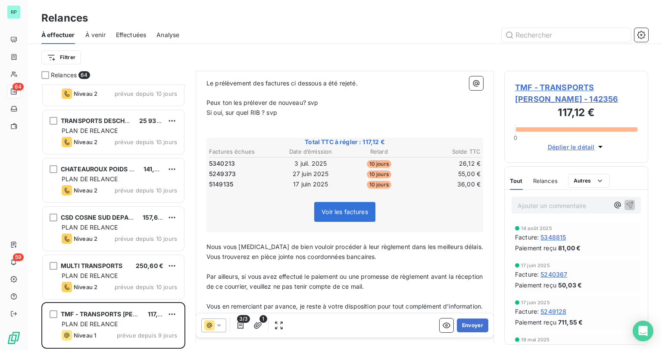
scroll to position [138, 0]
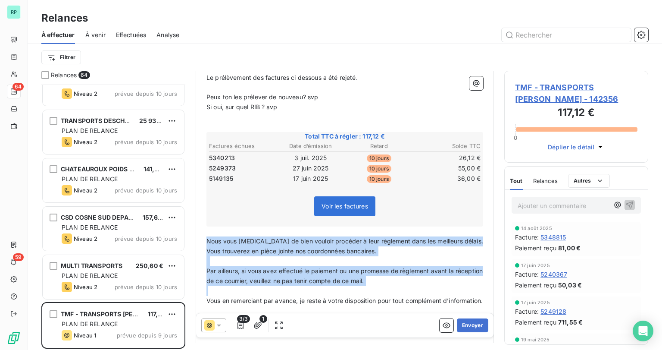
drag, startPoint x: 232, startPoint y: 278, endPoint x: 188, endPoint y: 224, distance: 69.8
click at [188, 224] on div "Relances 64 TRANSPORTS FRIGORIFIQUES DU ROANNAI 2 043,72 € PLAN DE RELANCE Nive…" at bounding box center [345, 210] width 635 height 279
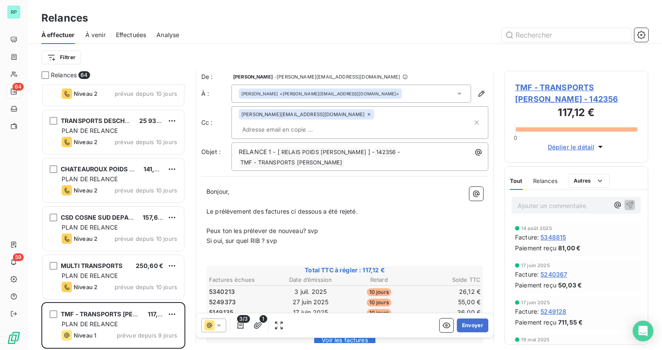
scroll to position [0, 0]
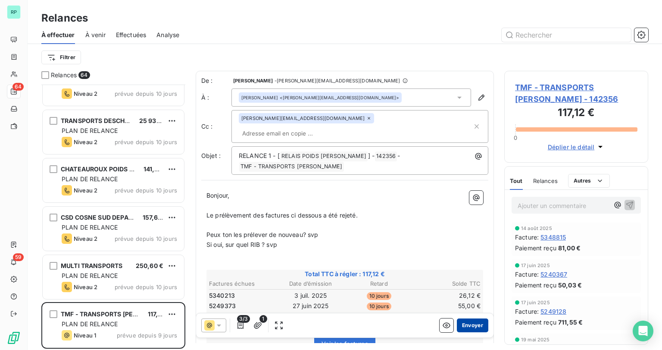
click at [462, 325] on button "Envoyer" at bounding box center [472, 325] width 31 height 14
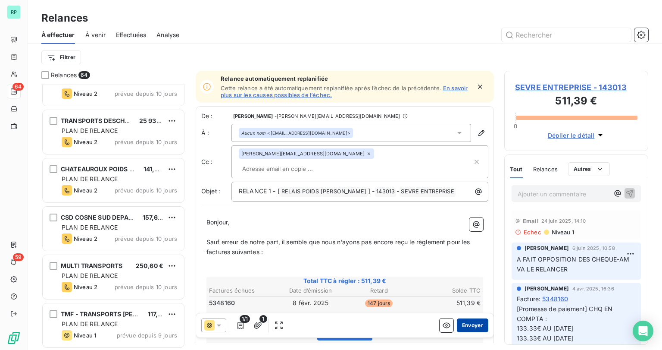
scroll to position [2776, 0]
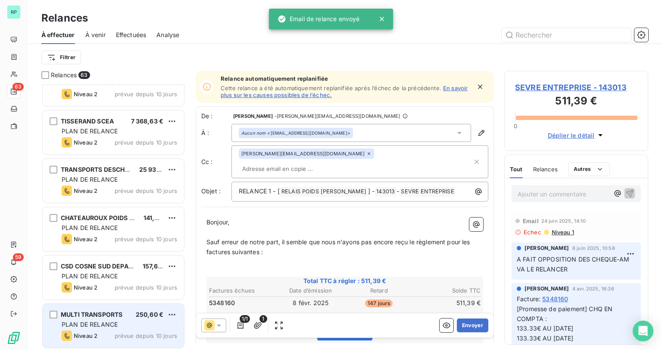
click at [118, 308] on div "MULTI TRANSPORTS 250,60 € PLAN DE RELANCE Niveau 2 prévue depuis 10 jours" at bounding box center [113, 325] width 141 height 44
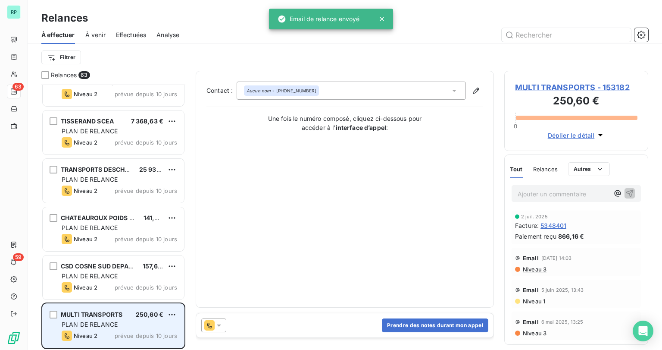
click at [119, 326] on div "PLAN DE RELANCE" at bounding box center [120, 324] width 116 height 9
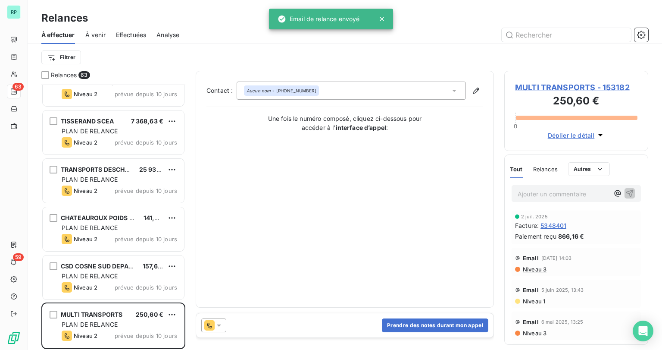
click at [217, 323] on icon at bounding box center [219, 325] width 9 height 9
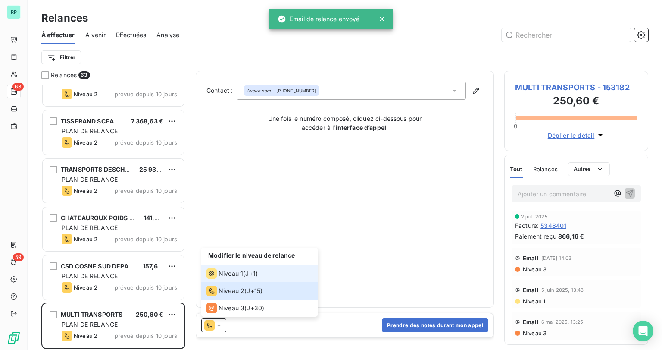
click at [241, 276] on span "Niveau 1" at bounding box center [231, 273] width 25 height 9
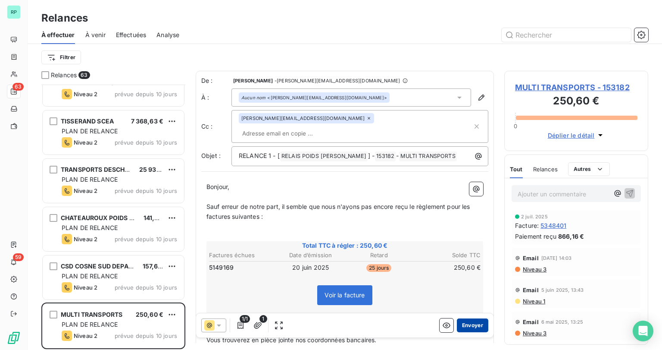
click at [466, 327] on button "Envoyer" at bounding box center [472, 325] width 31 height 14
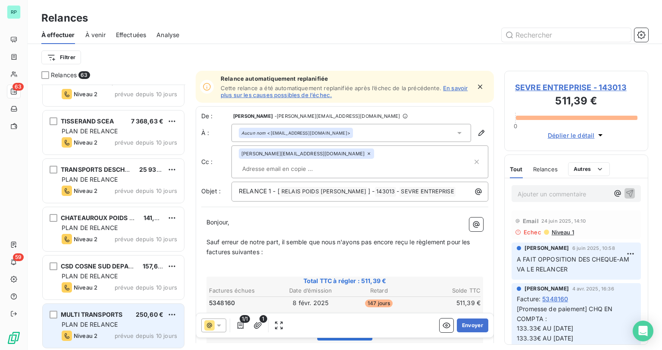
click at [92, 322] on span "PLAN DE RELANCE" at bounding box center [90, 323] width 56 height 7
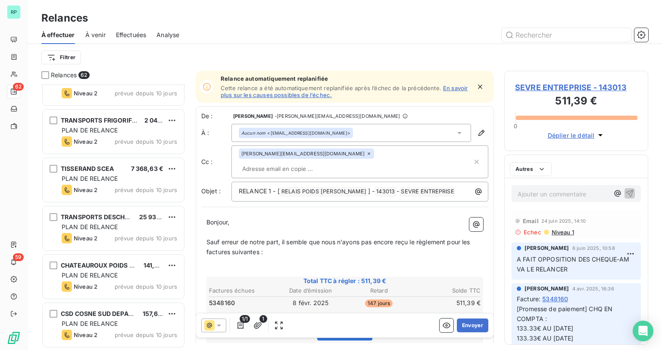
scroll to position [2728, 0]
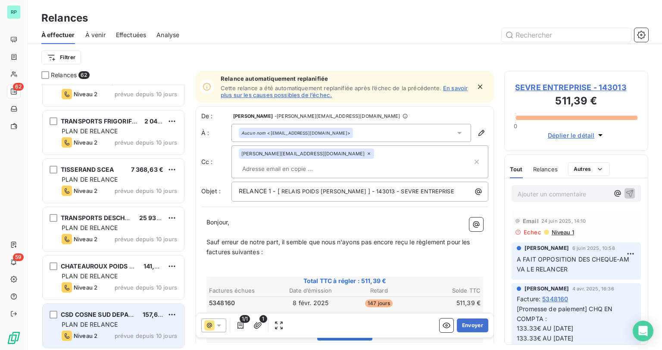
click at [101, 317] on div "CSD COSNE SUD DEPANNAGE" at bounding box center [98, 314] width 75 height 9
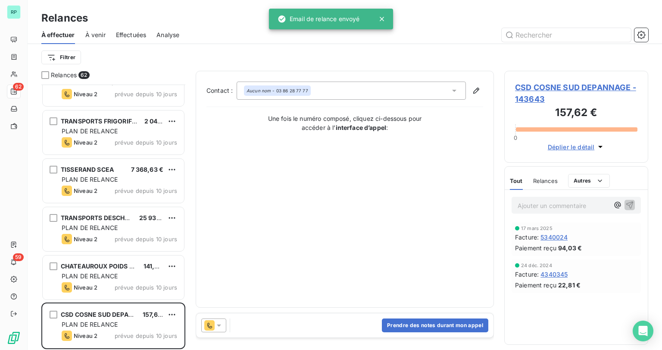
scroll to position [2728, 0]
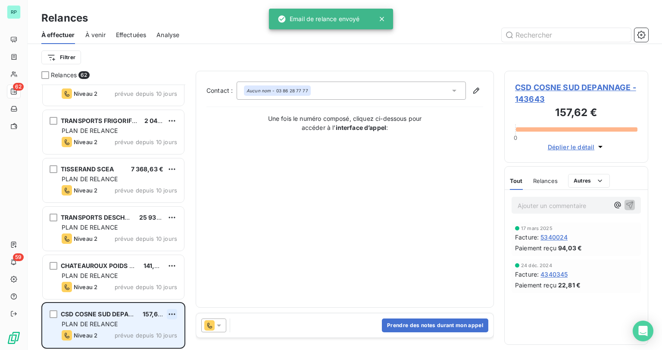
click at [171, 314] on html "RP 62 59 Relances À effectuer À venir Effectuées Analyse Filtrer Relances 62 S …" at bounding box center [331, 175] width 662 height 350
click at [143, 282] on div "Replanifier cette action" at bounding box center [134, 281] width 77 height 14
select select "7"
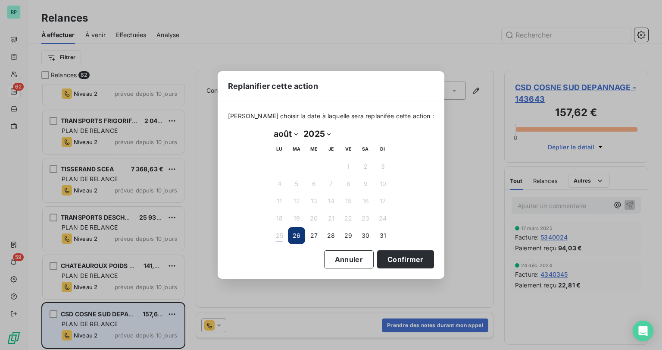
click at [295, 134] on select "janvier février mars avril mai juin juillet août septembre octobre novembre déc…" at bounding box center [286, 134] width 30 height 14
drag, startPoint x: 406, startPoint y: 174, endPoint x: 402, endPoint y: 188, distance: 14.6
click at [406, 174] on div "[PERSON_NAME] choisir la date à laquelle sera replanifée cette action : [DATE] …" at bounding box center [331, 181] width 206 height 138
click at [383, 237] on button "31" at bounding box center [382, 235] width 17 height 17
click at [388, 256] on button "Confirmer" at bounding box center [405, 259] width 57 height 18
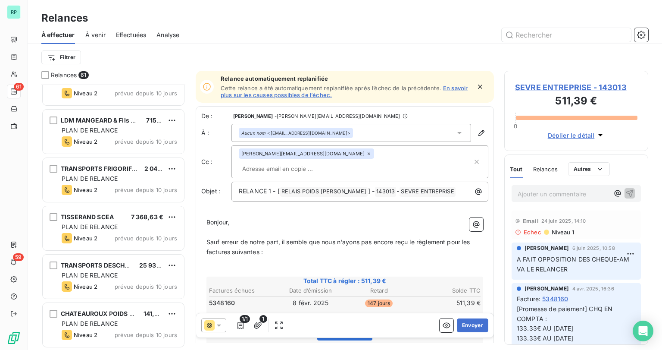
scroll to position [2679, 0]
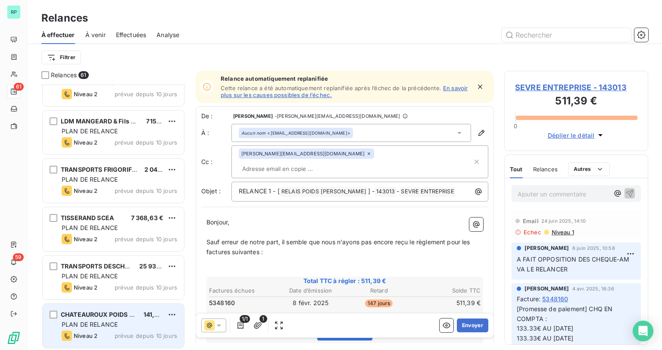
click at [98, 327] on div "PLAN DE RELANCE" at bounding box center [120, 324] width 116 height 9
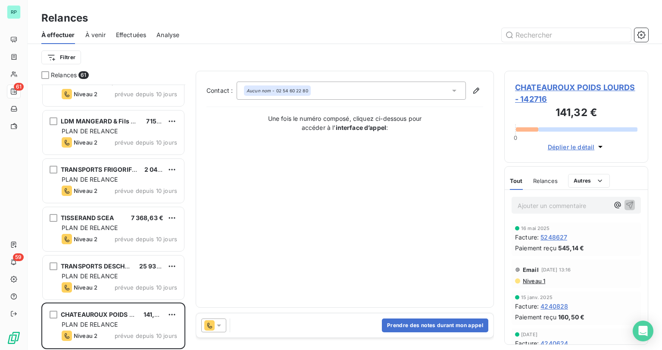
click at [222, 327] on icon at bounding box center [219, 325] width 9 height 9
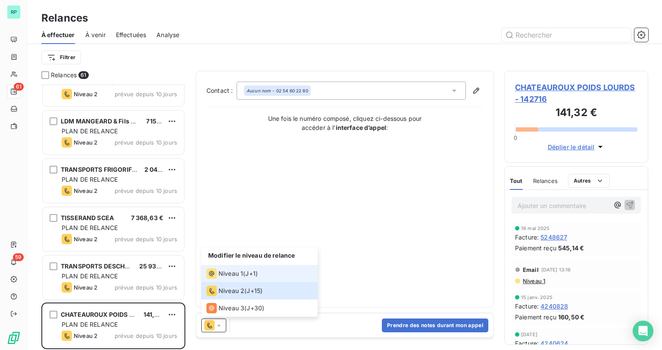
click at [235, 274] on span "Niveau 1" at bounding box center [231, 273] width 25 height 9
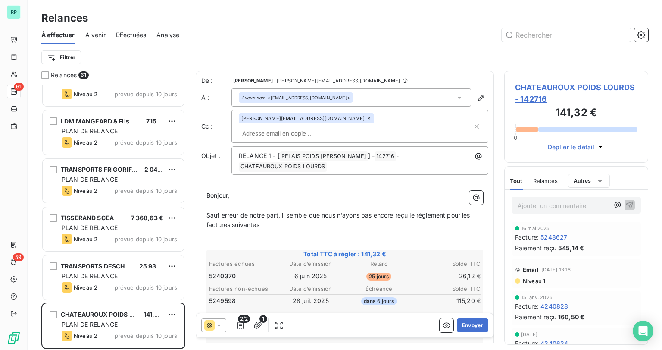
scroll to position [138, 0]
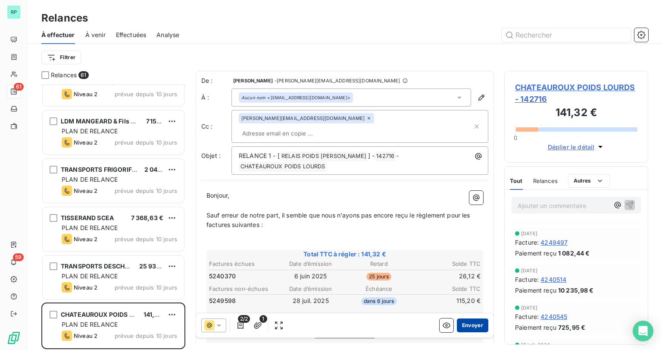
click at [466, 326] on button "Envoyer" at bounding box center [472, 325] width 31 height 14
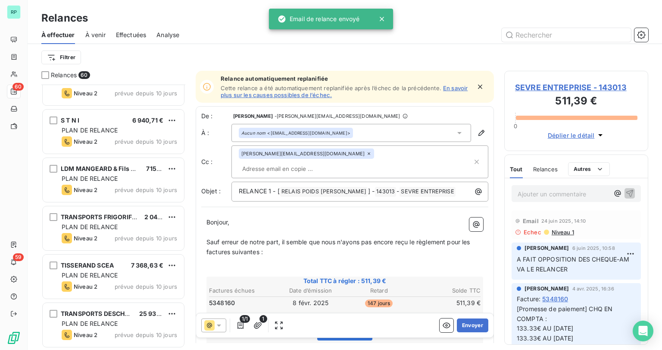
scroll to position [2631, 0]
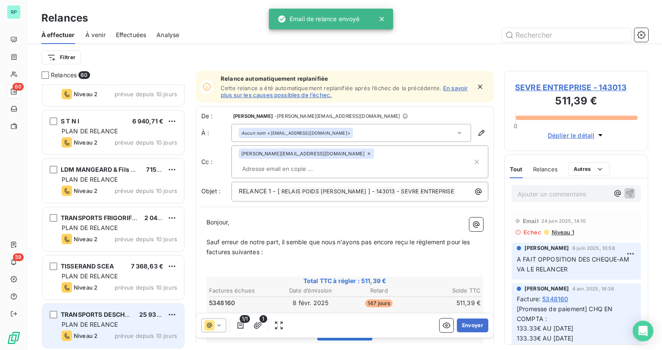
click at [103, 324] on span "PLAN DE RELANCE" at bounding box center [90, 323] width 56 height 7
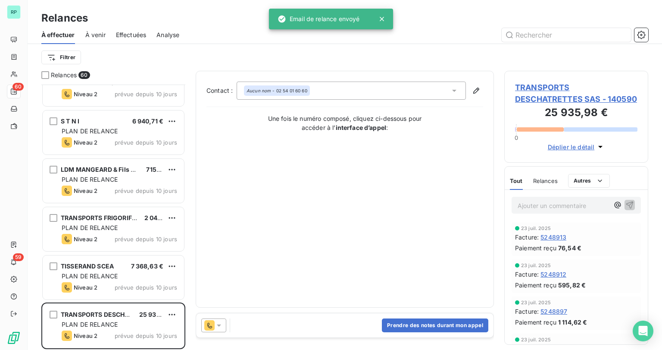
click at [217, 326] on icon at bounding box center [219, 325] width 9 height 9
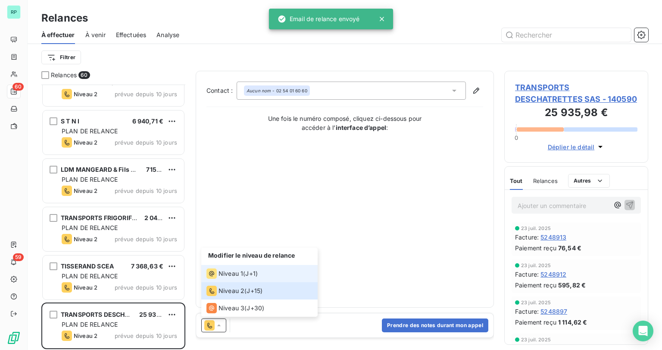
click at [234, 275] on span "Niveau 1" at bounding box center [231, 273] width 25 height 9
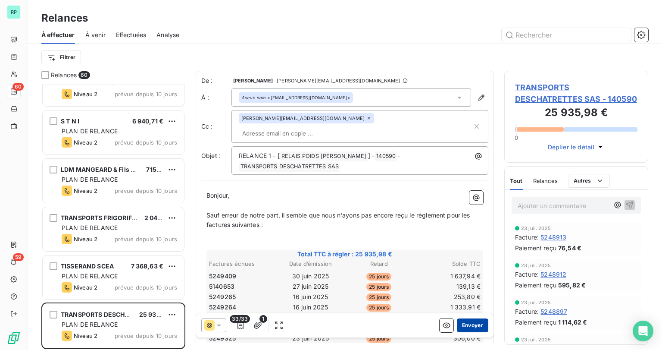
click at [476, 326] on button "Envoyer" at bounding box center [472, 325] width 31 height 14
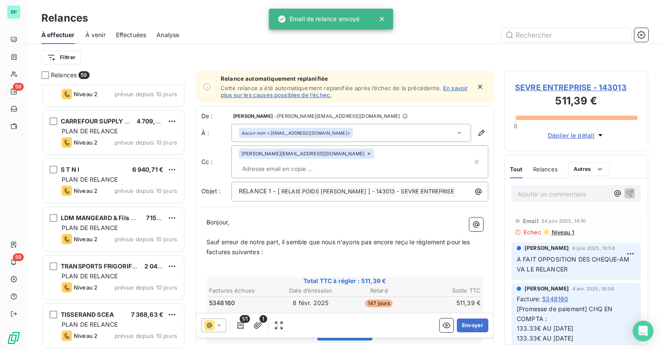
scroll to position [2583, 0]
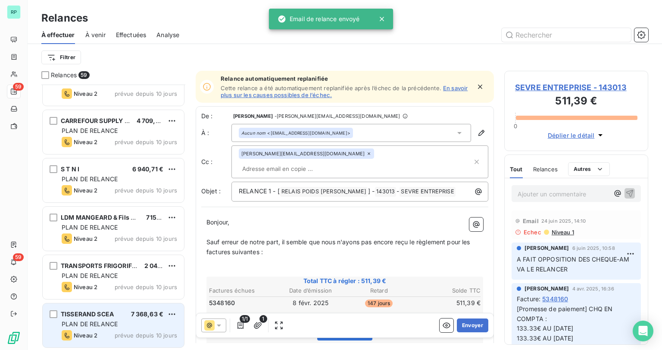
click at [113, 316] on span "TISSERAND SCEA" at bounding box center [87, 313] width 53 height 7
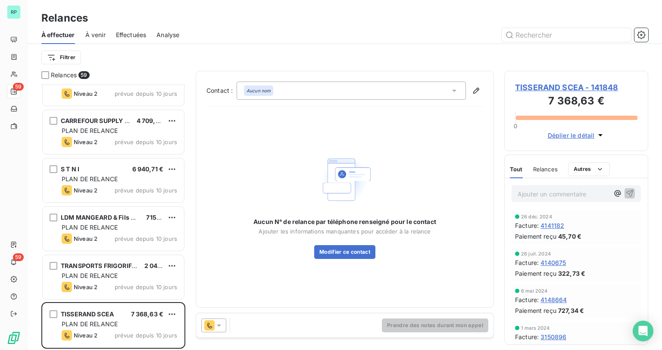
click at [222, 321] on icon at bounding box center [219, 325] width 9 height 9
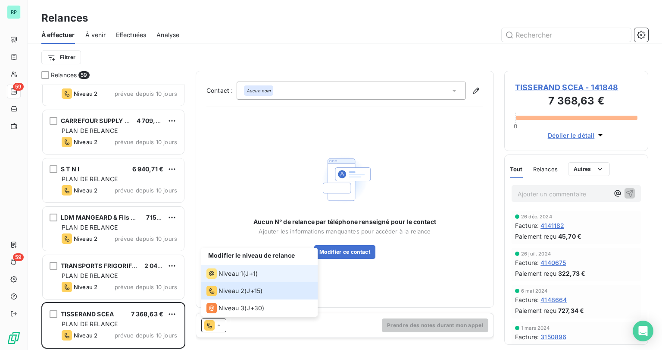
click at [243, 274] on div "Niveau 1 ( J+1 )" at bounding box center [231, 273] width 51 height 10
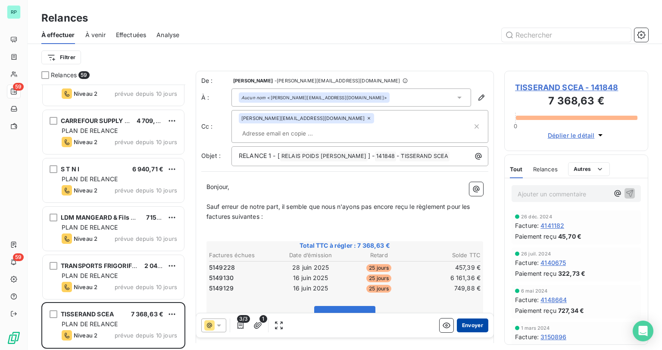
click at [478, 323] on button "Envoyer" at bounding box center [472, 325] width 31 height 14
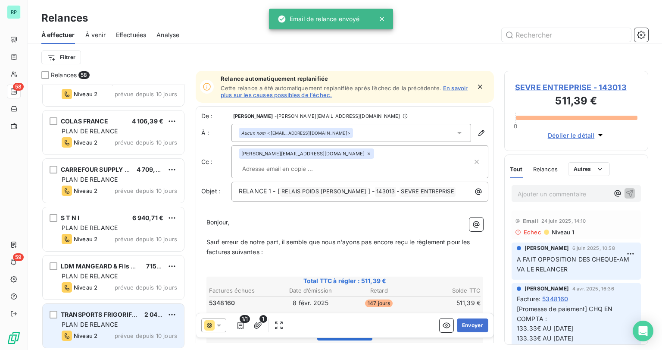
click at [97, 319] on div "TRANSPORTS FRIGORIFIQUES DU ROANNAI 2 043,72 € PLAN DE RELANCE Niveau 2 prévue …" at bounding box center [113, 325] width 141 height 44
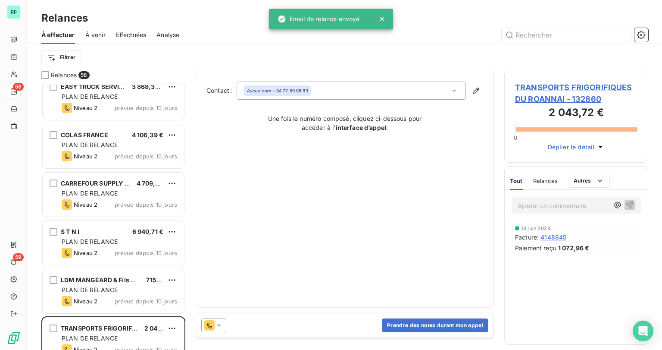
scroll to position [2535, 0]
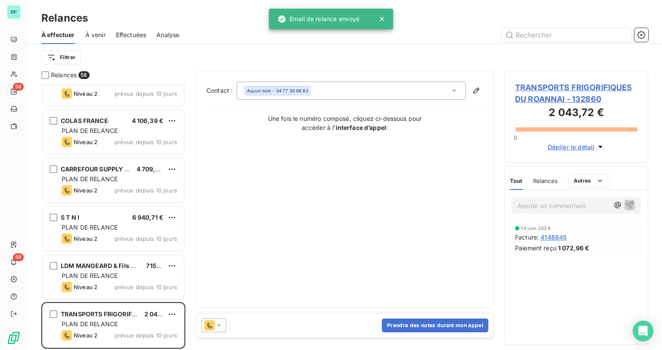
click at [219, 326] on icon at bounding box center [219, 325] width 9 height 9
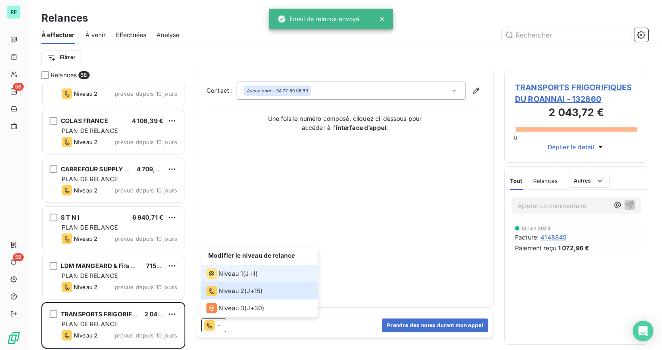
click at [236, 275] on span "Niveau 1" at bounding box center [231, 273] width 25 height 9
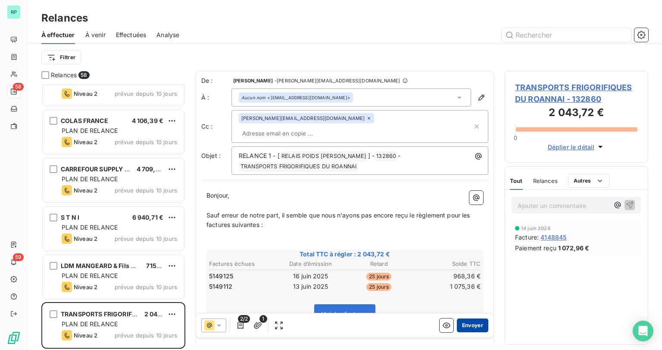
click at [461, 326] on button "Envoyer" at bounding box center [472, 325] width 31 height 14
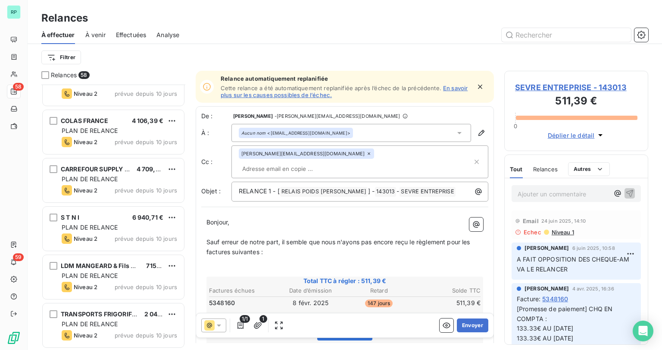
scroll to position [2486, 0]
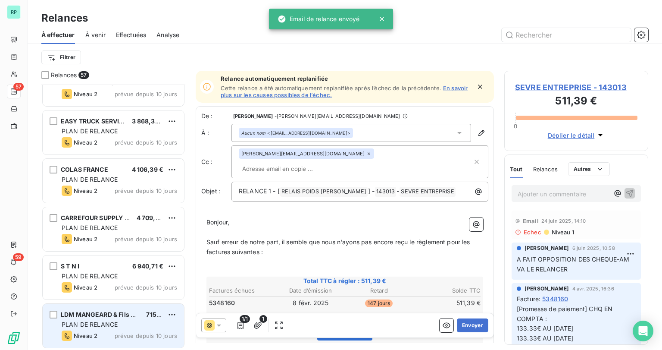
click at [88, 318] on div "LDM MANGEARD & Fils SAS(bleu Blanc) 715,79 € PLAN DE RELANCE Niveau 2 prévue de…" at bounding box center [113, 325] width 141 height 44
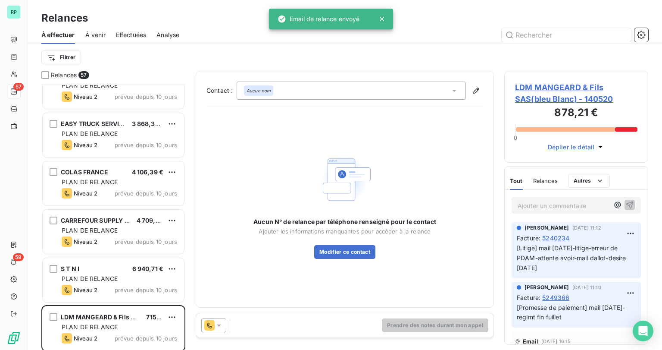
scroll to position [2487, 0]
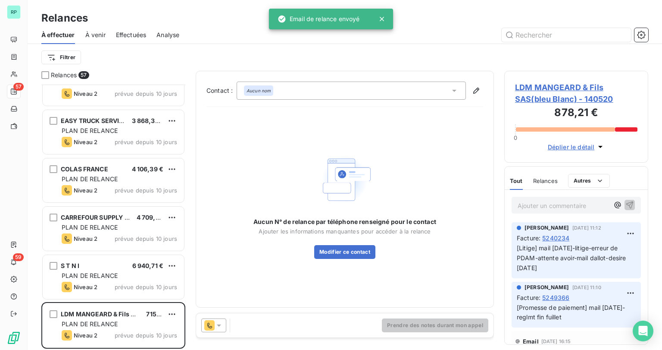
click at [567, 89] on span "LDM MANGEARD & Fils SAS(bleu Blanc) - 140520" at bounding box center [576, 92] width 122 height 23
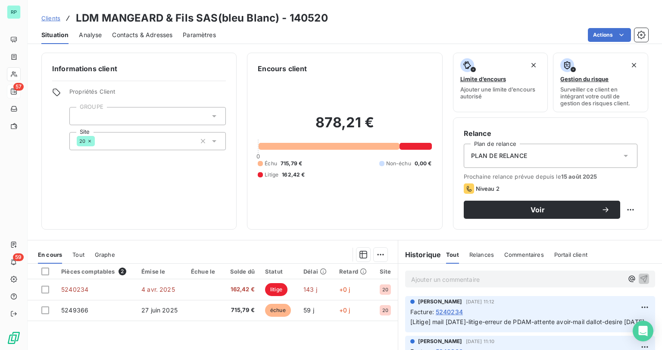
scroll to position [69, 0]
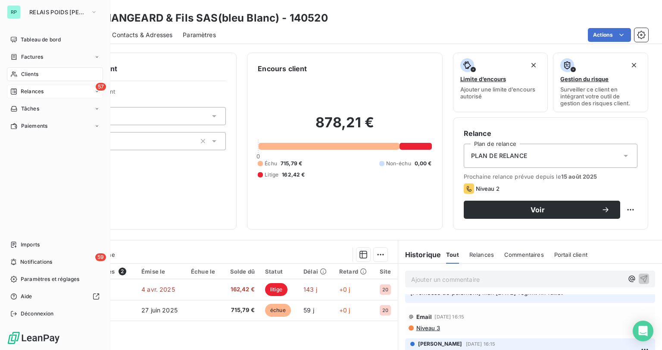
click at [31, 89] on span "Relances" at bounding box center [32, 92] width 23 height 8
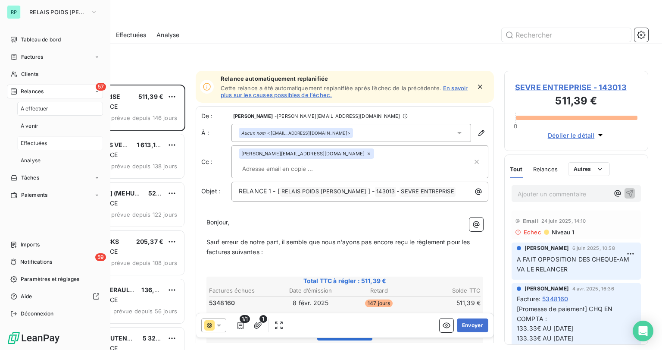
scroll to position [260, 138]
click at [40, 91] on span "Relances" at bounding box center [32, 92] width 23 height 8
click at [50, 95] on div "57 Relances" at bounding box center [55, 91] width 96 height 14
click at [41, 110] on span "À effectuer" at bounding box center [35, 109] width 28 height 8
click at [39, 109] on span "À effectuer" at bounding box center [35, 109] width 28 height 8
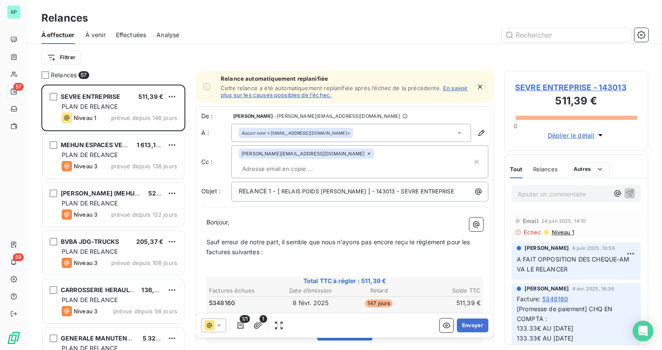
click at [256, 39] on div at bounding box center [419, 35] width 459 height 14
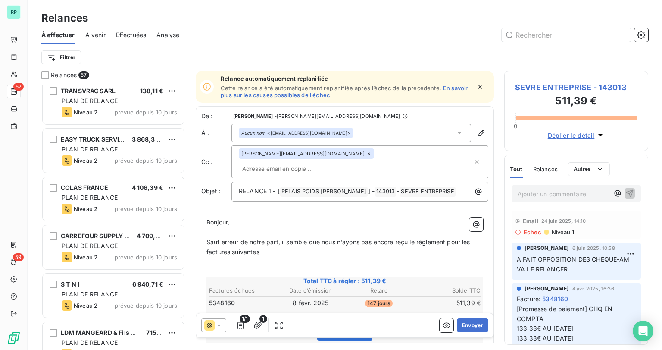
scroll to position [2487, 0]
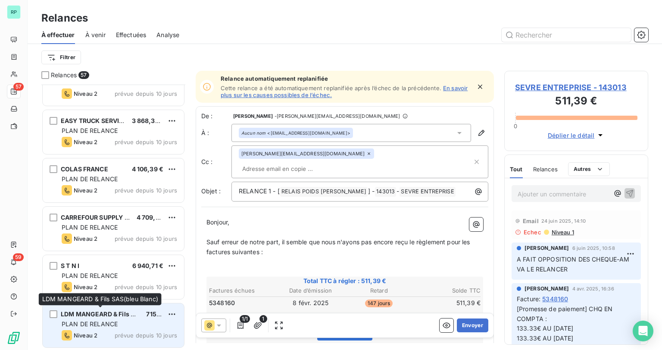
click at [103, 317] on span "LDM MANGEARD & Fils SAS(bleu Blanc)" at bounding box center [120, 313] width 118 height 7
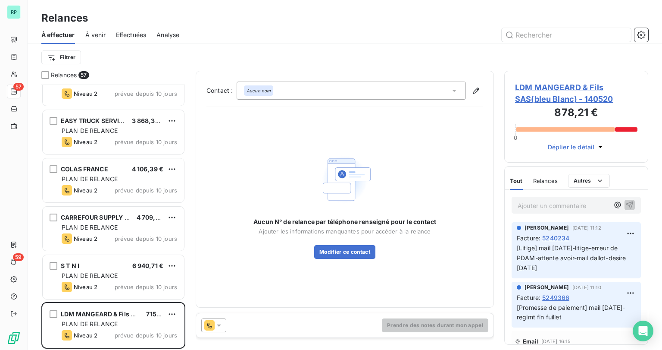
click at [223, 324] on div at bounding box center [213, 325] width 25 height 14
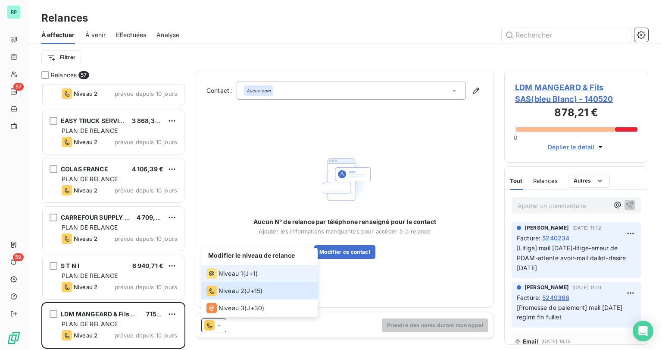
click at [232, 277] on span "Niveau 1" at bounding box center [231, 273] width 25 height 9
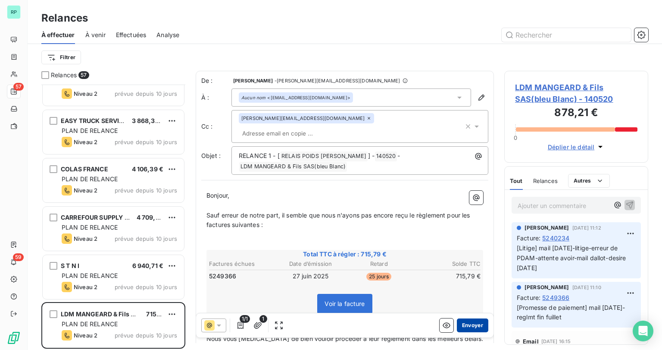
click at [470, 322] on button "Envoyer" at bounding box center [472, 325] width 31 height 14
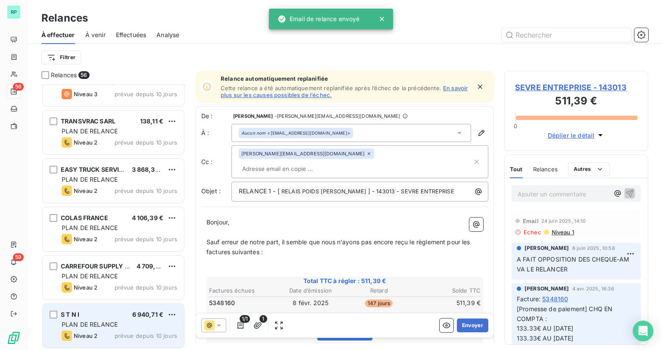
scroll to position [2438, 0]
click at [109, 313] on div "S T N I 6 940,71 €" at bounding box center [120, 314] width 116 height 8
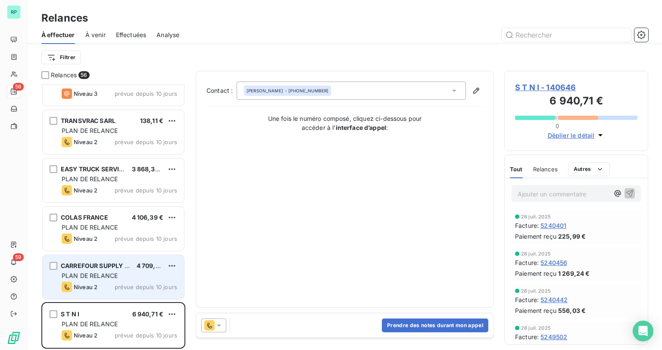
click at [109, 272] on span "PLAN DE RELANCE" at bounding box center [90, 275] width 56 height 7
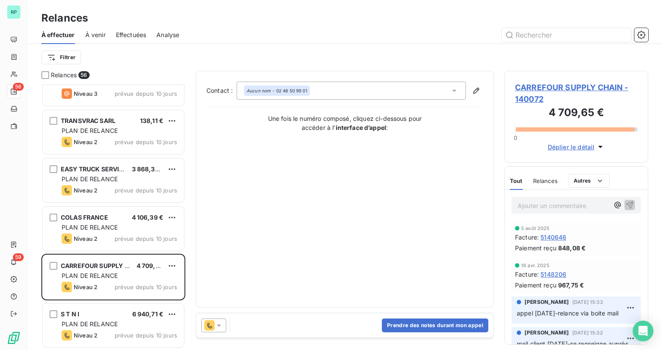
click at [219, 325] on icon at bounding box center [219, 325] width 4 height 2
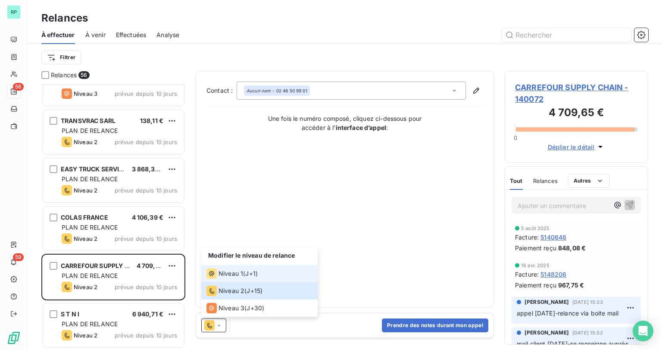
click at [245, 272] on div "Niveau 1 ( J+1 )" at bounding box center [231, 273] width 51 height 10
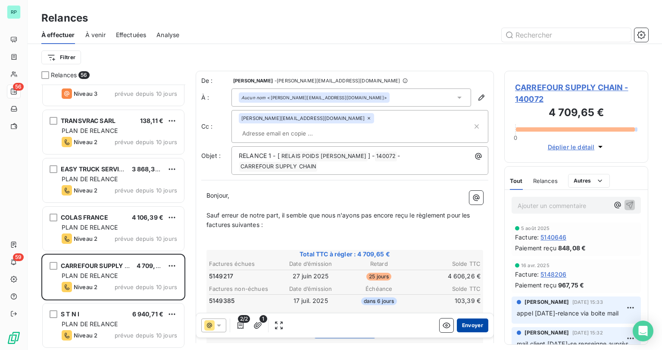
click at [468, 322] on button "Envoyer" at bounding box center [472, 325] width 31 height 14
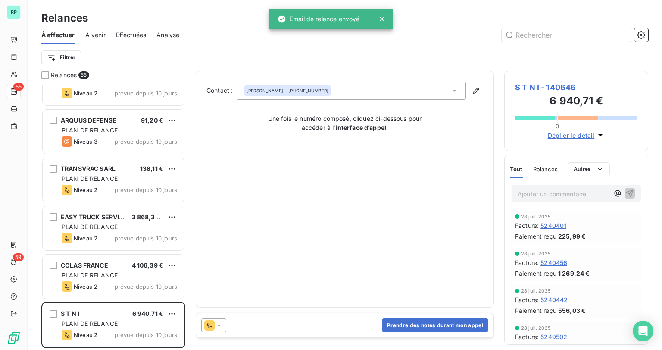
scroll to position [2390, 0]
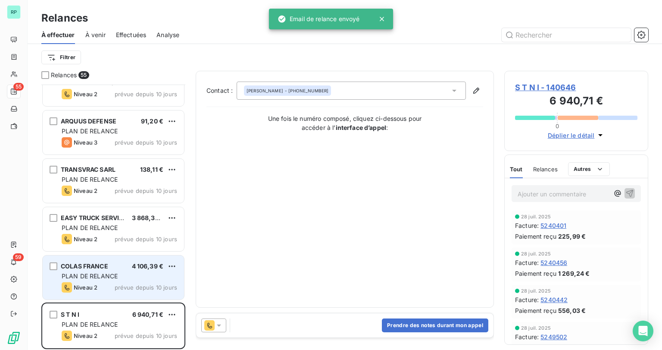
click at [113, 278] on span "PLAN DE RELANCE" at bounding box center [90, 275] width 56 height 7
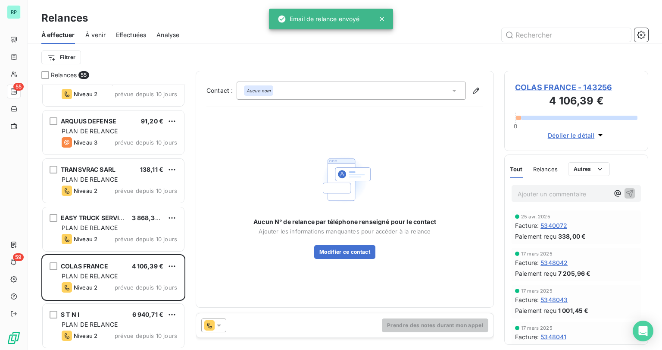
click at [219, 324] on icon at bounding box center [219, 325] width 4 height 2
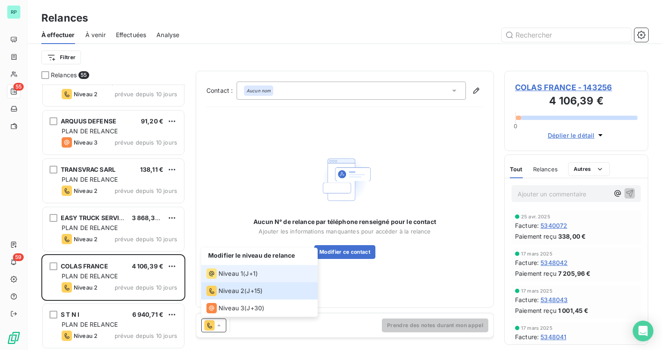
click at [228, 274] on span "Niveau 1" at bounding box center [231, 273] width 25 height 9
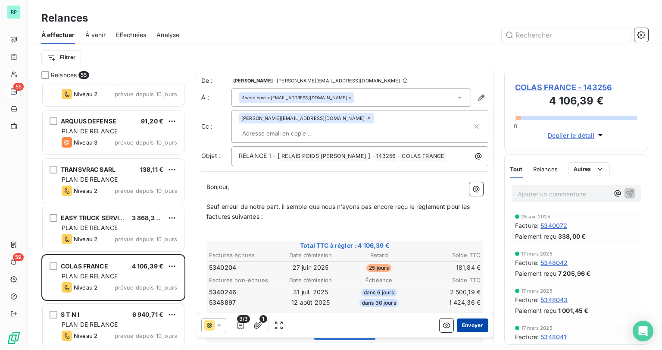
click at [466, 325] on button "Envoyer" at bounding box center [472, 325] width 31 height 14
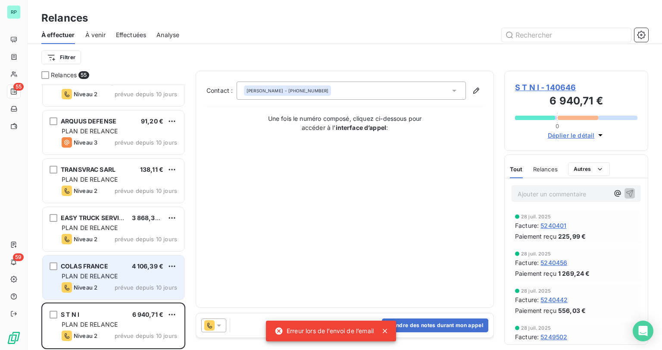
click at [102, 272] on span "PLAN DE RELANCE" at bounding box center [90, 275] width 56 height 7
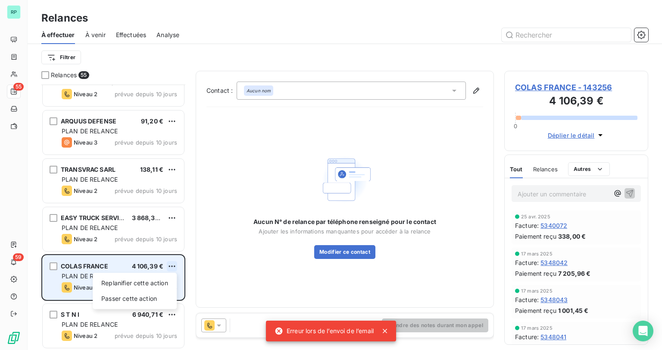
click at [171, 266] on html "RP 55 59 Relances À effectuer À venir Effectuées Analyse Filtrer Relances 55 NU…" at bounding box center [331, 175] width 662 height 350
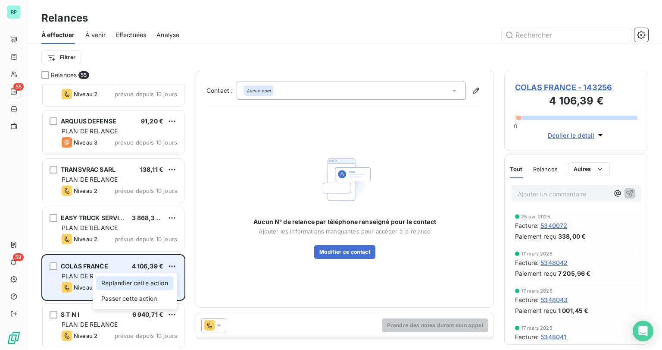
click at [138, 283] on div "Replanifier cette action" at bounding box center [134, 283] width 77 height 14
select select "7"
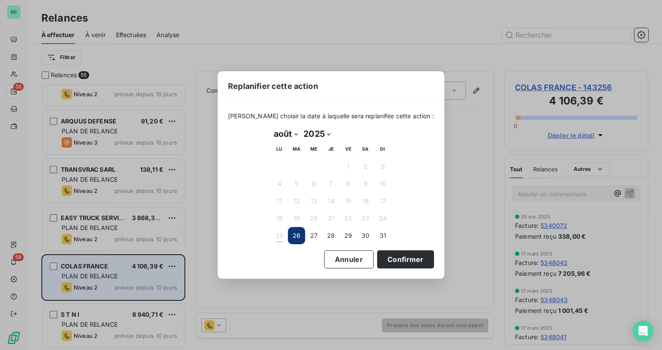
click at [295, 134] on select "janvier février mars avril mai juin juillet août septembre octobre novembre déc…" at bounding box center [286, 134] width 30 height 14
click at [353, 255] on button "Annuler" at bounding box center [349, 259] width 50 height 18
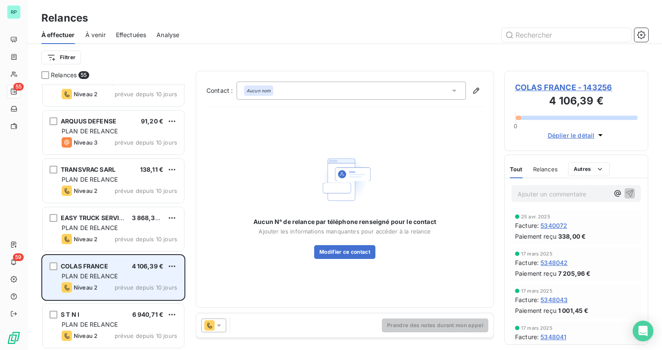
click at [221, 325] on icon at bounding box center [219, 325] width 9 height 9
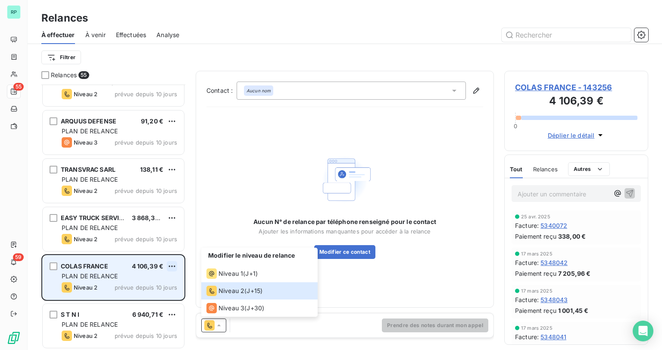
click at [171, 260] on html "RP 55 59 Relances À effectuer À venir Effectuées Analyse Filtrer Relances 55 NU…" at bounding box center [331, 175] width 662 height 350
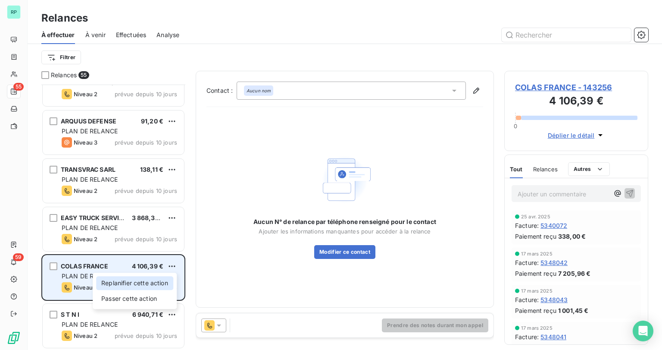
click at [136, 282] on div "Replanifier cette action" at bounding box center [134, 283] width 77 height 14
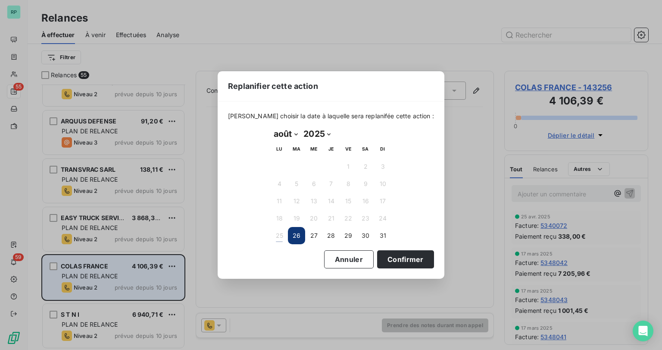
click at [294, 133] on select "janvier février mars avril mai juin juillet août septembre octobre novembre déc…" at bounding box center [286, 134] width 30 height 14
select select "8"
click at [271, 127] on select "janvier février mars avril mai juin juillet août septembre octobre novembre déc…" at bounding box center [286, 134] width 30 height 14
click at [294, 233] on button "30" at bounding box center [296, 235] width 17 height 17
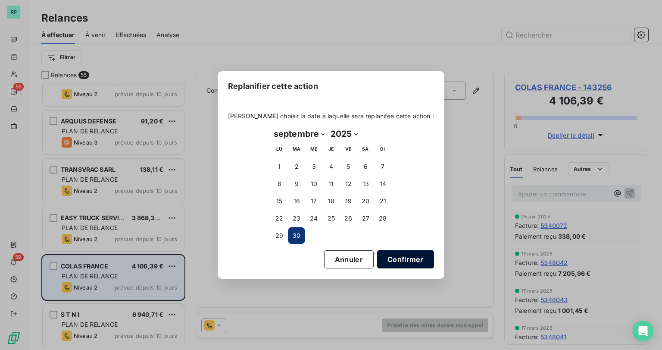
click at [381, 263] on button "Confirmer" at bounding box center [405, 259] width 57 height 18
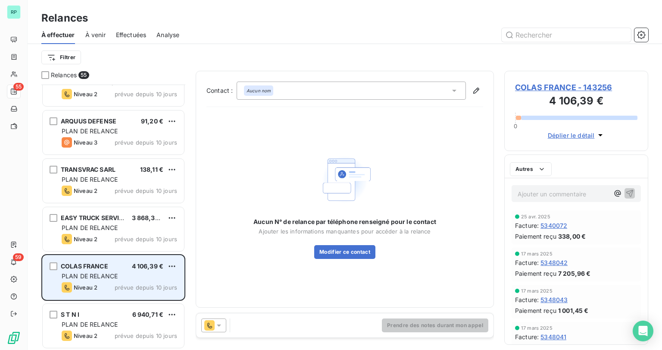
scroll to position [2341, 0]
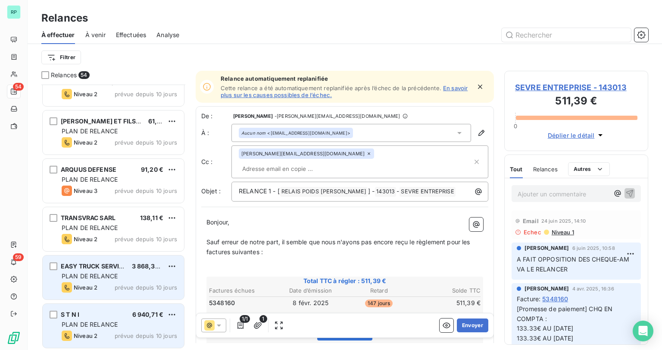
click at [95, 272] on span "PLAN DE RELANCE" at bounding box center [90, 275] width 56 height 7
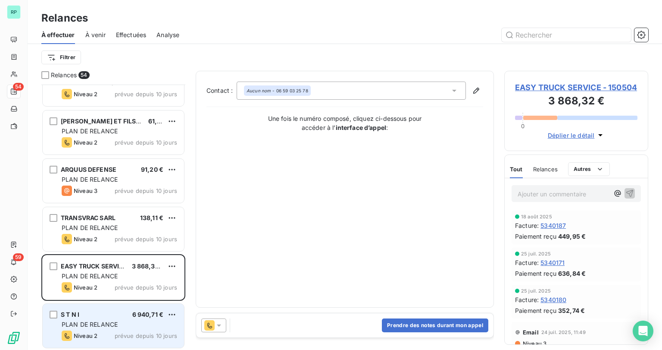
click at [215, 324] on icon at bounding box center [219, 325] width 9 height 9
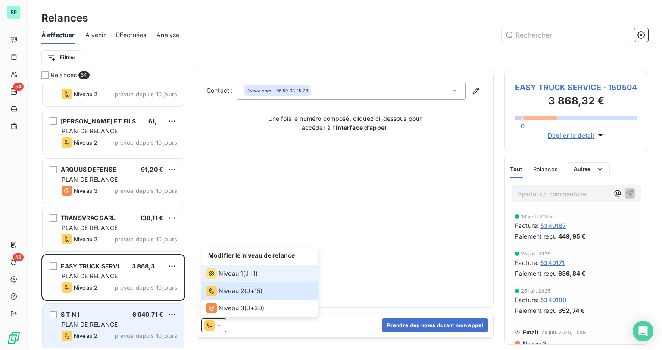
click at [247, 277] on span "J+1 )" at bounding box center [251, 273] width 13 height 9
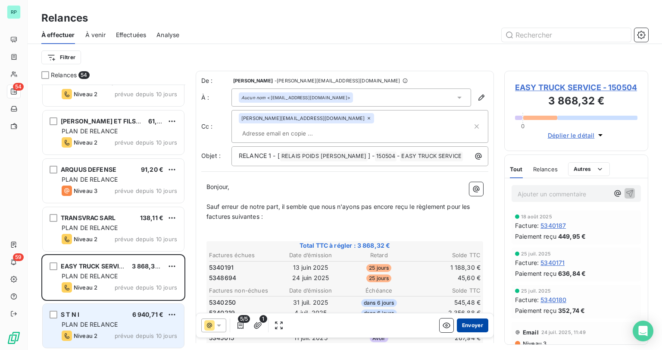
click at [469, 324] on button "Envoyer" at bounding box center [472, 325] width 31 height 14
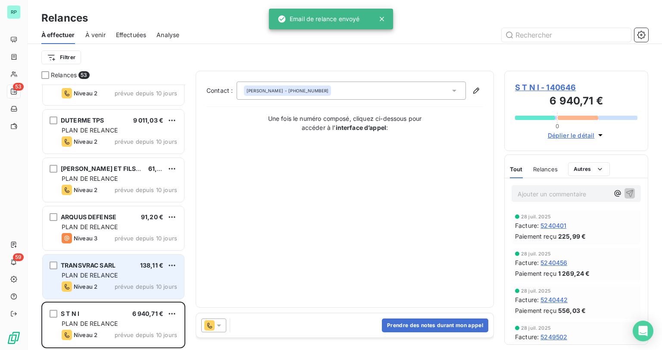
scroll to position [2293, 0]
click at [72, 268] on span "TRANSVRAC SARL" at bounding box center [88, 265] width 55 height 7
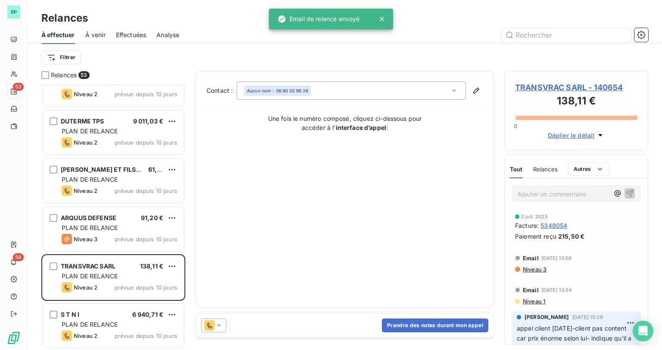
click at [216, 327] on icon at bounding box center [219, 325] width 9 height 9
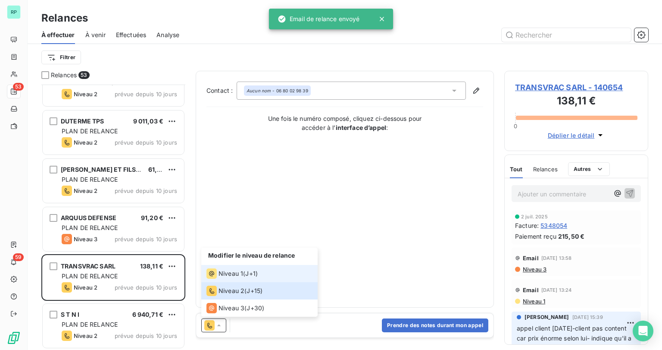
click at [238, 272] on span "Niveau 1" at bounding box center [231, 273] width 25 height 9
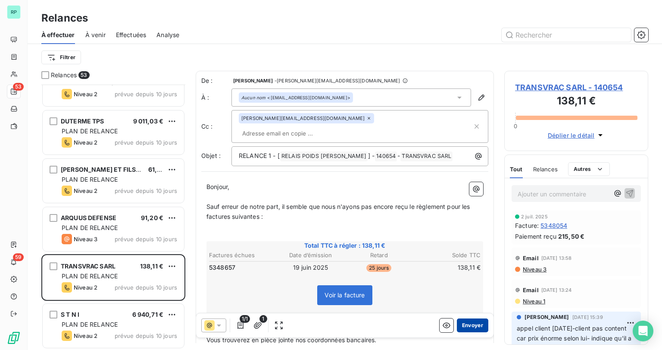
click at [472, 328] on button "Envoyer" at bounding box center [472, 325] width 31 height 14
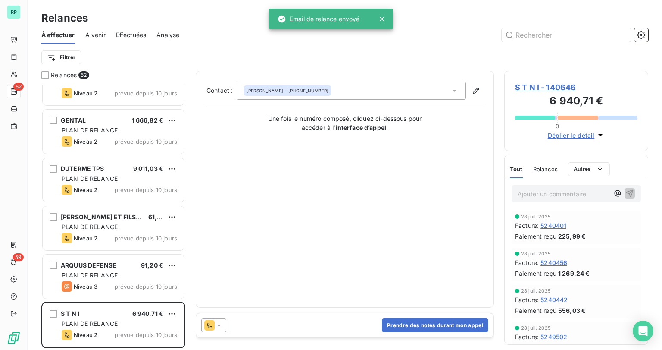
scroll to position [2245, 0]
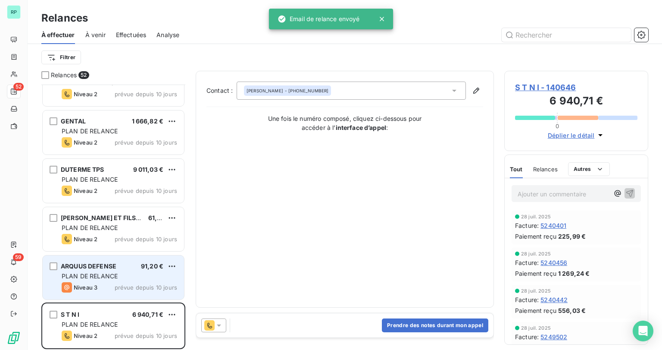
click at [68, 268] on span "ARQUUS DEFENSE" at bounding box center [89, 265] width 56 height 7
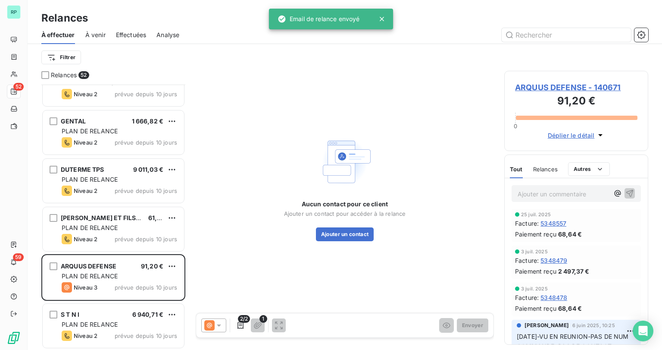
scroll to position [53, 0]
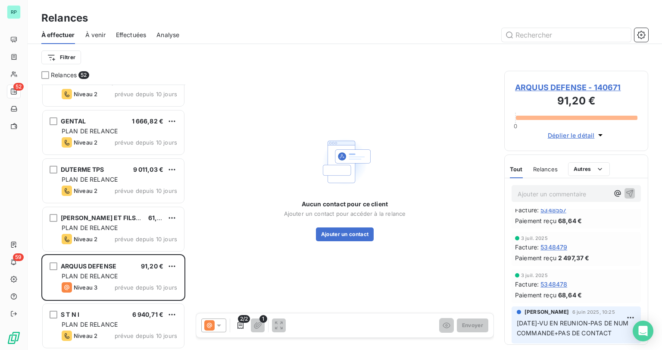
click at [561, 197] on p "Ajouter un commentaire ﻿" at bounding box center [563, 193] width 91 height 11
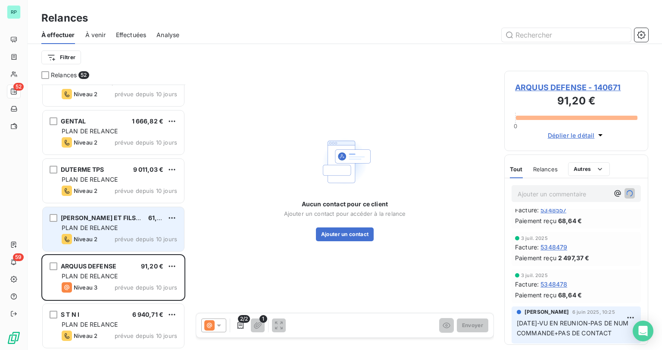
click at [113, 223] on div "PLAN DE RELANCE" at bounding box center [120, 227] width 116 height 9
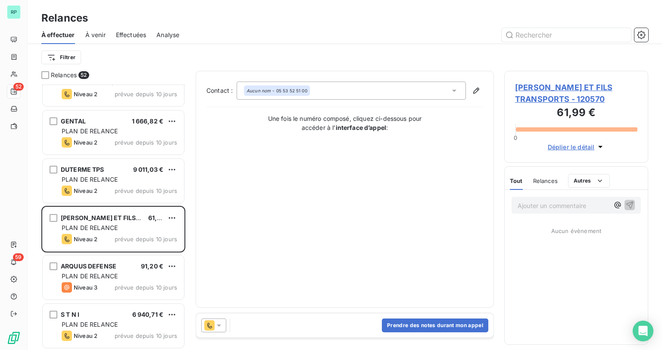
click at [224, 325] on div at bounding box center [213, 325] width 25 height 14
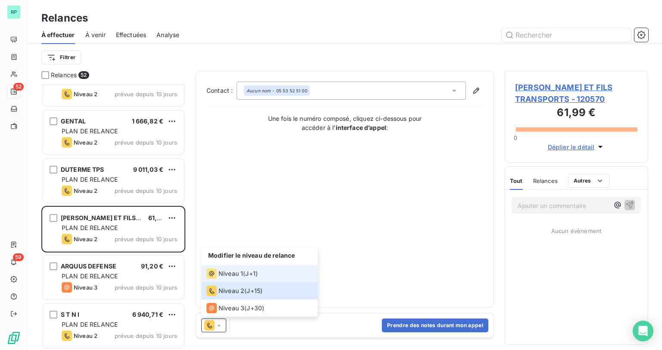
click at [249, 277] on span "J+1 )" at bounding box center [251, 273] width 13 height 9
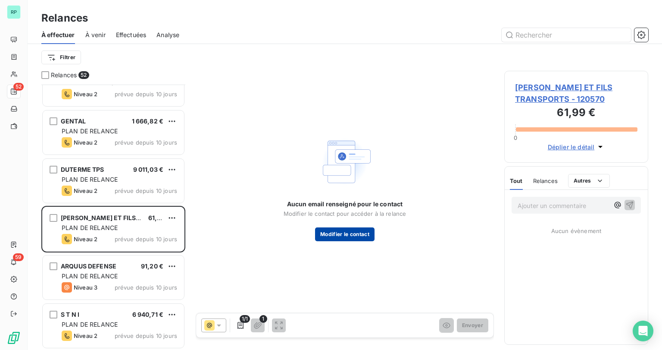
click at [338, 233] on button "Modifier le contact" at bounding box center [344, 234] width 59 height 14
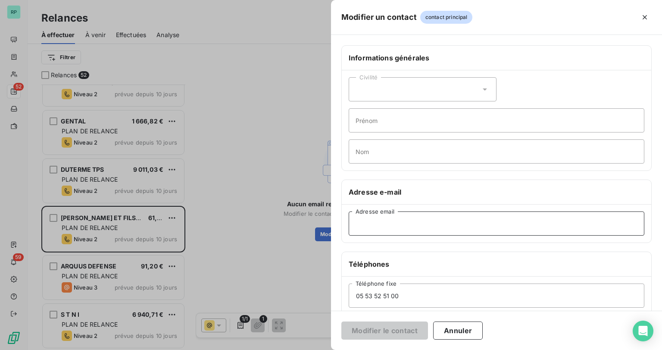
click at [371, 222] on input "Adresse email" at bounding box center [497, 223] width 296 height 24
paste input "[EMAIL_ADDRESS][DOMAIN_NAME]"
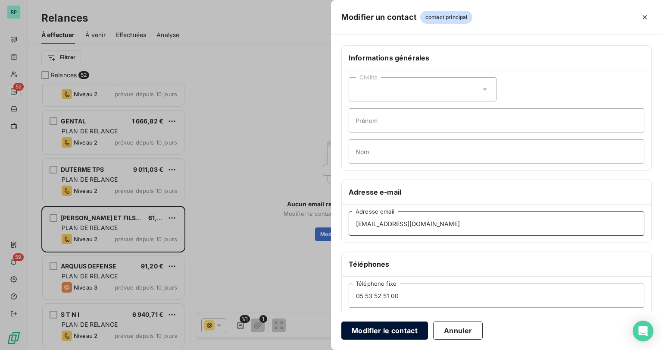
type input "[EMAIL_ADDRESS][DOMAIN_NAME]"
click at [399, 328] on button "Modifier le contact" at bounding box center [384, 330] width 87 height 18
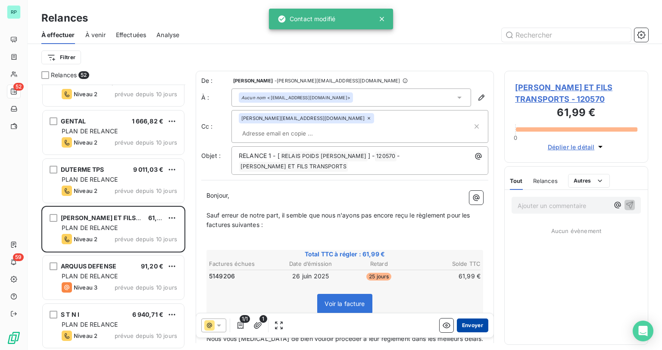
click at [457, 325] on button "Envoyer" at bounding box center [472, 325] width 31 height 14
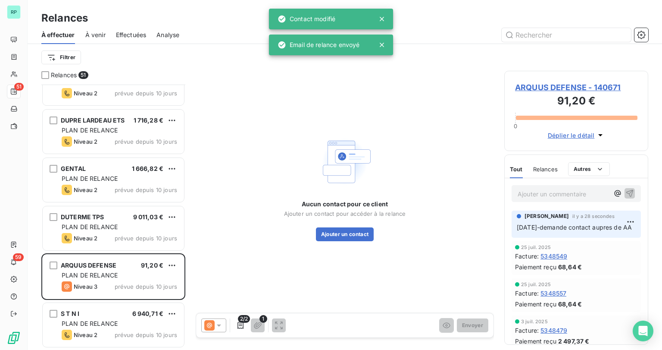
scroll to position [2197, 0]
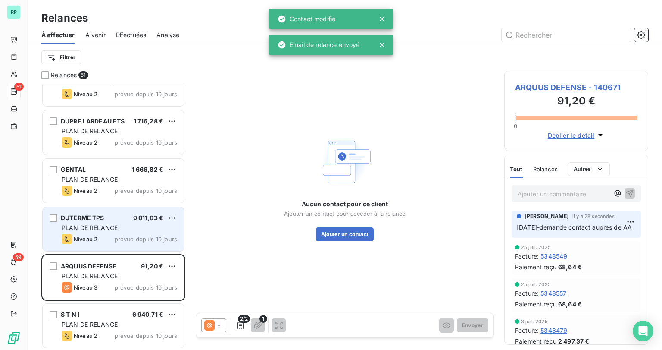
click at [112, 221] on div "DUTERME TPS 9 011,03 € PLAN DE RELANCE Niveau 2 prévue depuis 10 jours" at bounding box center [113, 229] width 141 height 44
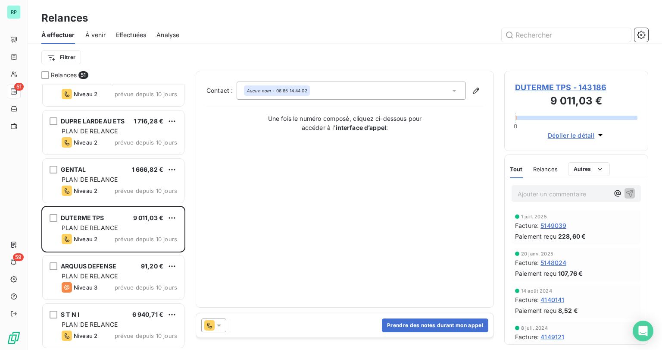
click at [220, 324] on icon at bounding box center [219, 325] width 9 height 9
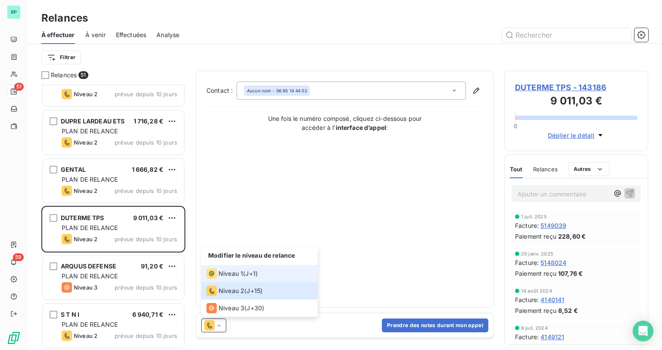
click at [240, 275] on span "Niveau 1" at bounding box center [231, 273] width 25 height 9
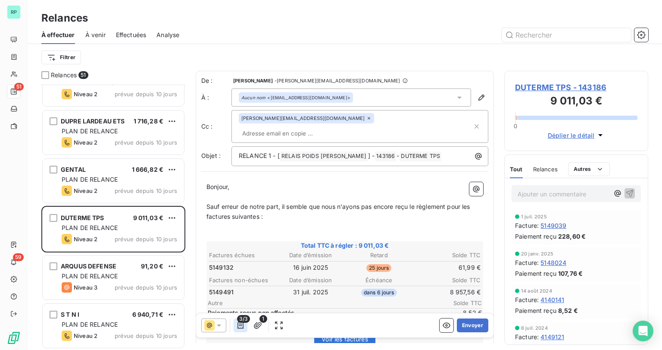
click at [236, 324] on icon "button" at bounding box center [240, 325] width 9 height 9
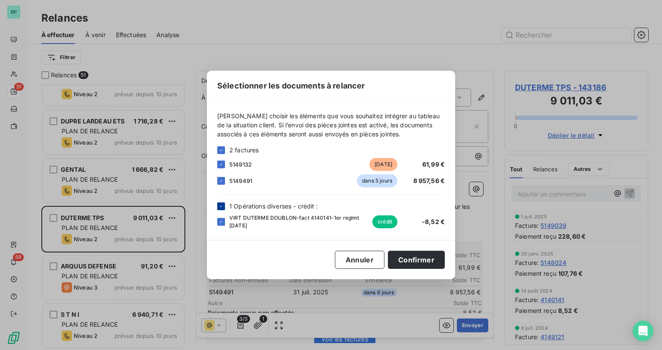
click at [222, 207] on icon at bounding box center [221, 205] width 5 height 5
click at [409, 262] on button "Confirmer" at bounding box center [416, 259] width 57 height 18
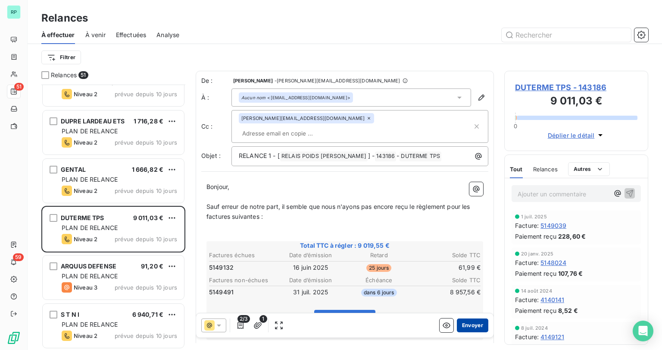
click at [459, 326] on button "Envoyer" at bounding box center [472, 325] width 31 height 14
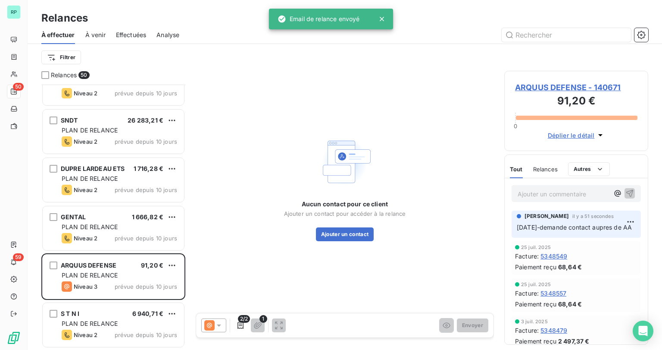
scroll to position [2148, 0]
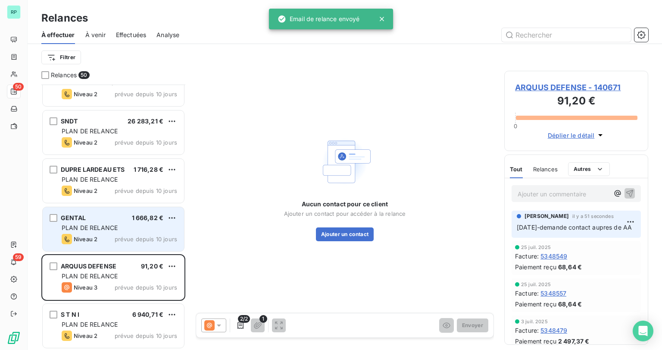
click at [110, 225] on span "PLAN DE RELANCE" at bounding box center [90, 227] width 56 height 7
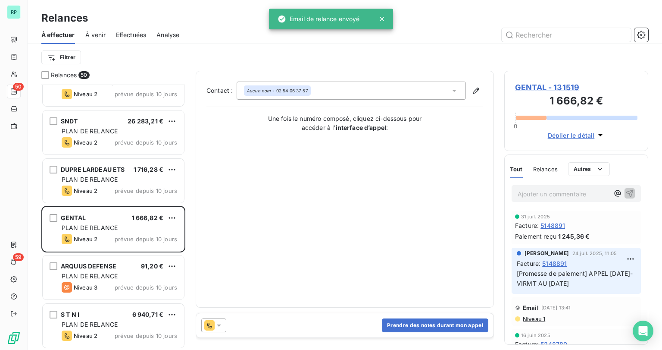
click at [219, 322] on icon at bounding box center [219, 325] width 9 height 9
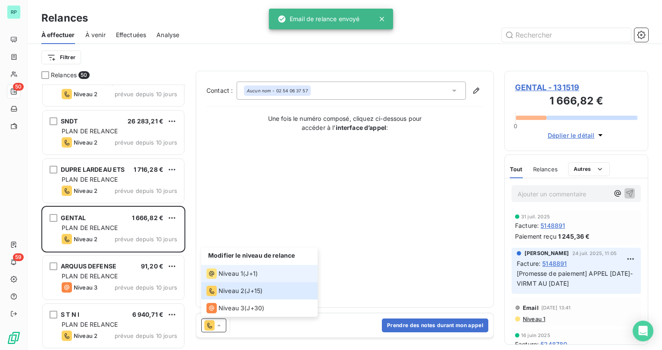
click at [237, 276] on span "Niveau 1" at bounding box center [231, 273] width 25 height 9
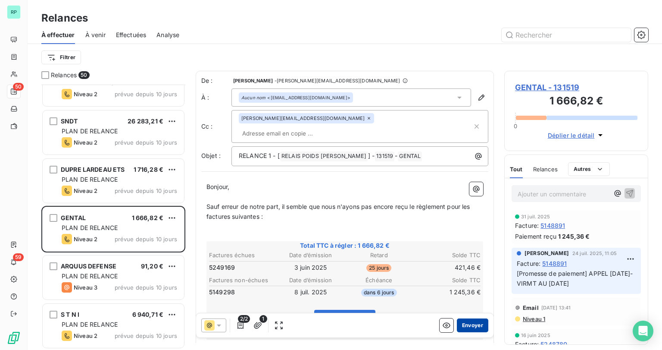
click at [467, 328] on button "Envoyer" at bounding box center [472, 325] width 31 height 14
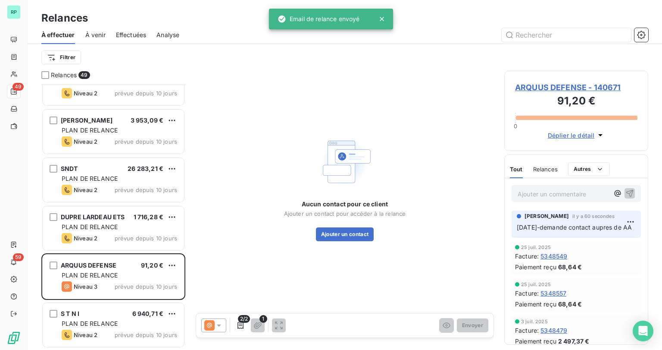
scroll to position [2100, 0]
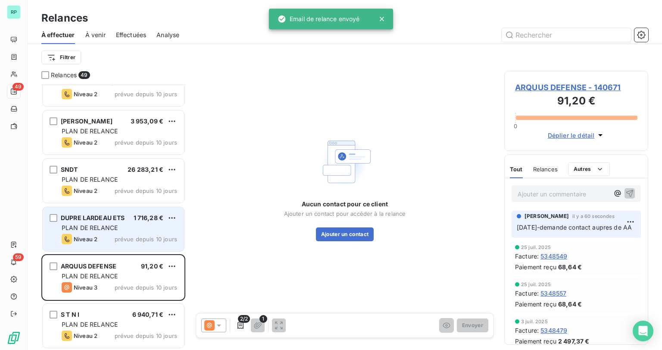
click at [101, 226] on span "PLAN DE RELANCE" at bounding box center [90, 227] width 56 height 7
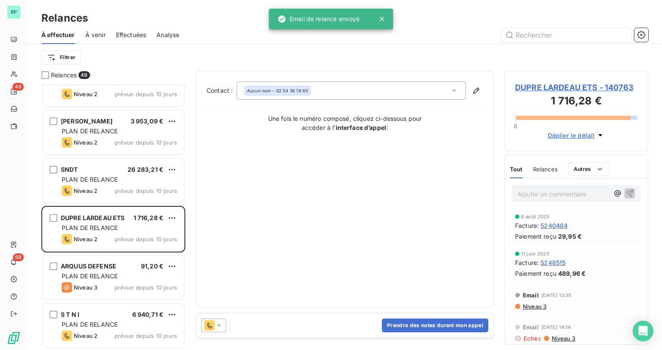
click at [225, 322] on div at bounding box center [213, 325] width 25 height 14
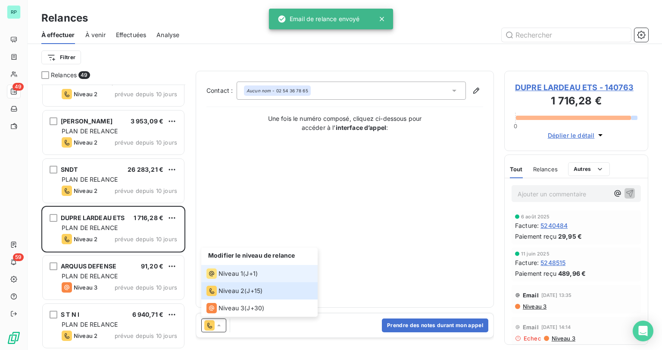
click at [233, 272] on span "Niveau 1" at bounding box center [231, 273] width 25 height 9
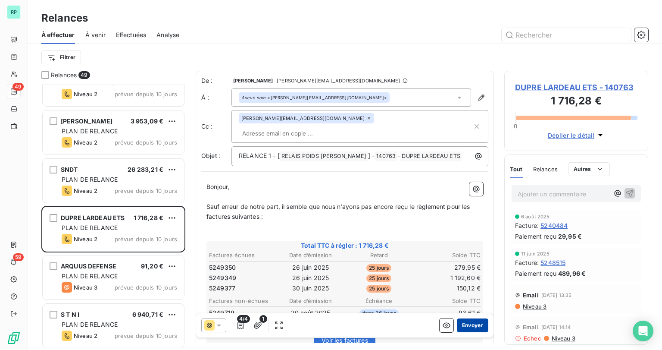
click at [468, 325] on button "Envoyer" at bounding box center [472, 325] width 31 height 14
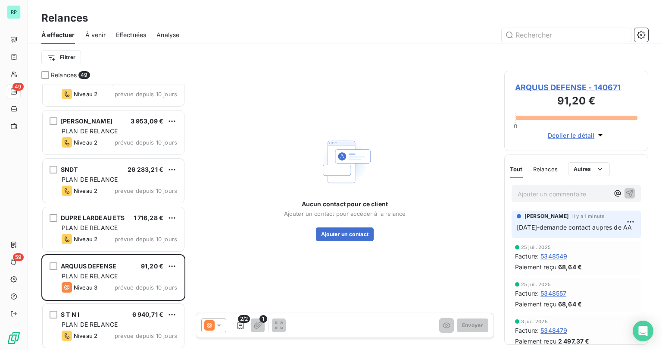
scroll to position [2052, 0]
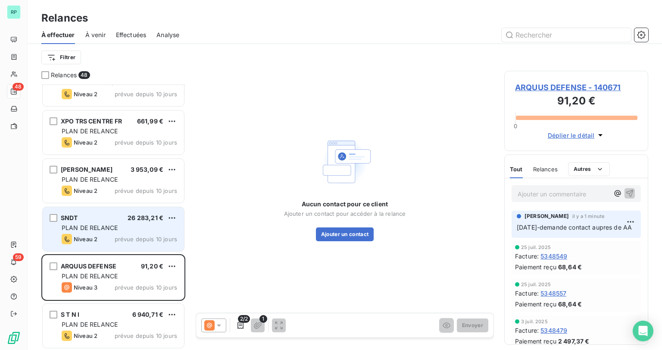
click at [112, 224] on span "PLAN DE RELANCE" at bounding box center [90, 227] width 56 height 7
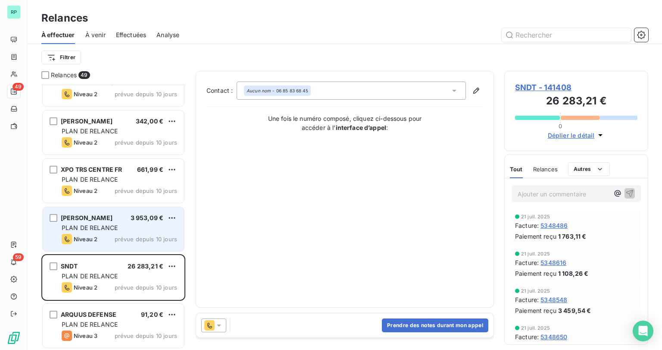
click at [126, 238] on span "prévue depuis 10 jours" at bounding box center [146, 238] width 63 height 7
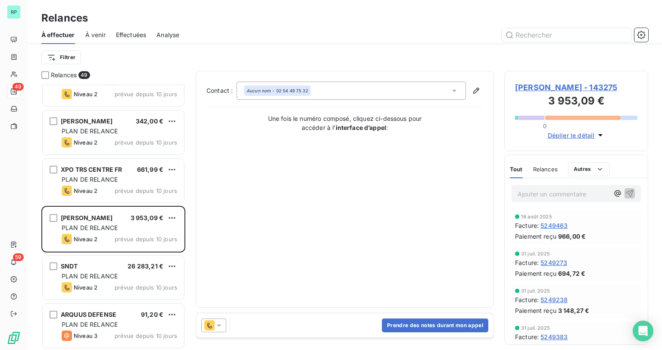
click at [219, 322] on icon at bounding box center [219, 325] width 9 height 9
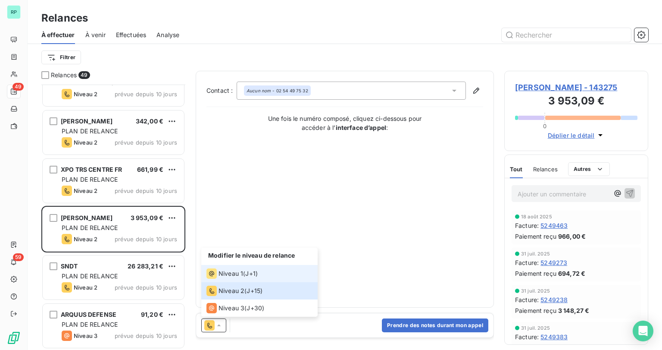
click at [240, 272] on span "Niveau 1" at bounding box center [231, 273] width 25 height 9
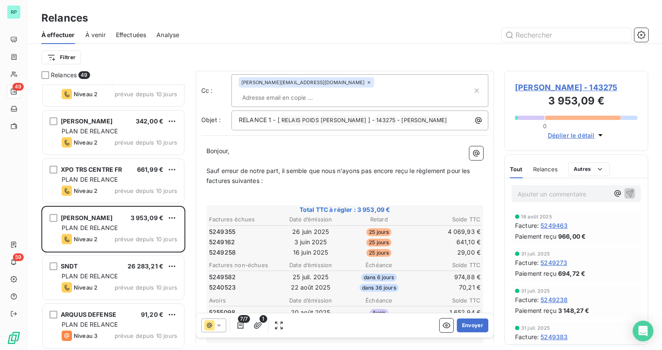
scroll to position [138, 0]
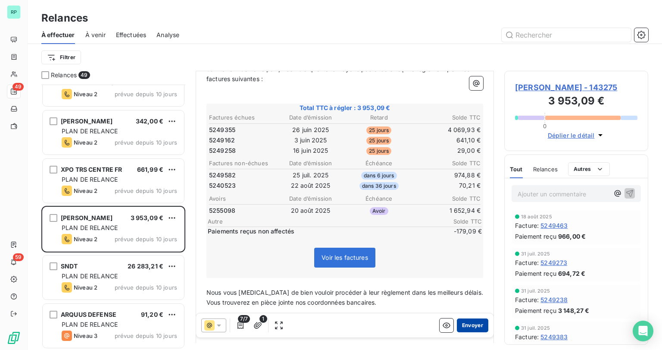
click at [469, 328] on button "Envoyer" at bounding box center [472, 325] width 31 height 14
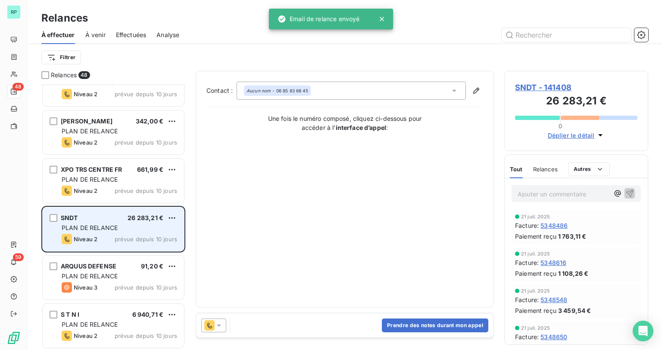
click at [93, 225] on span "PLAN DE RELANCE" at bounding box center [90, 227] width 56 height 7
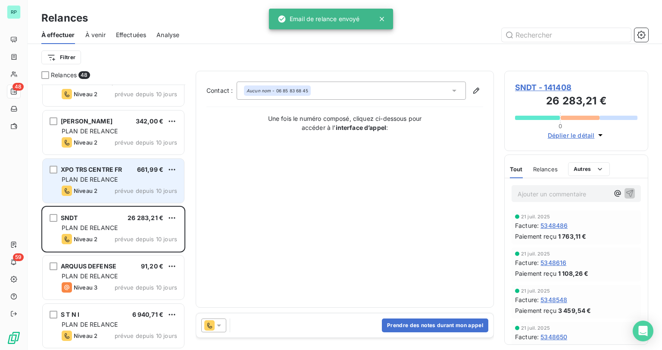
click at [112, 186] on div "Niveau 2 prévue depuis 10 jours" at bounding box center [120, 190] width 116 height 10
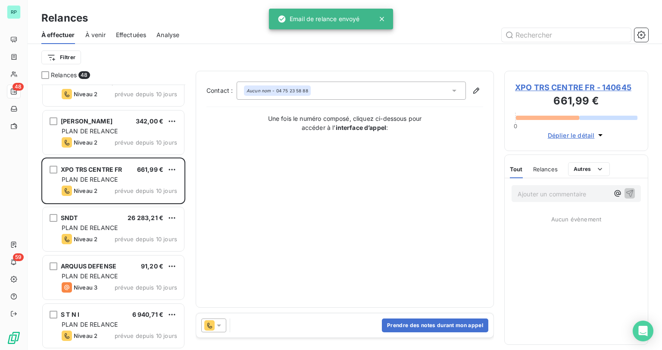
click at [216, 324] on icon at bounding box center [219, 325] width 9 height 9
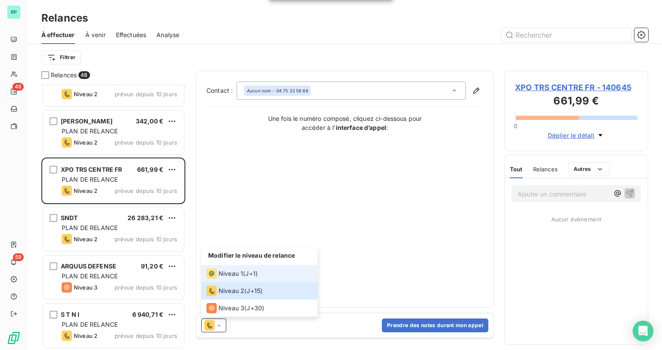
click at [226, 272] on span "Niveau 1" at bounding box center [231, 273] width 25 height 9
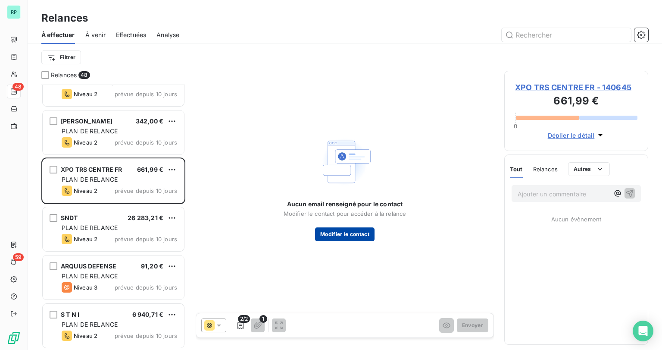
click at [341, 231] on button "Modifier le contact" at bounding box center [344, 234] width 59 height 14
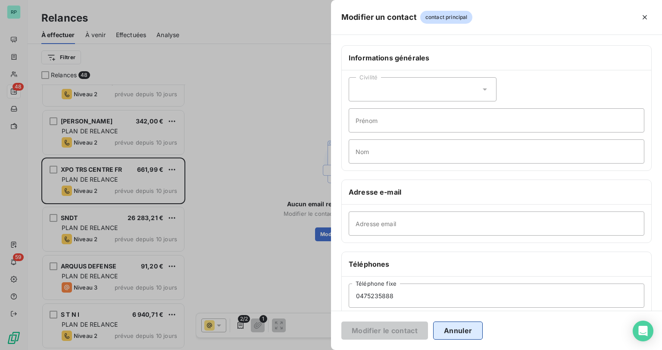
click at [471, 326] on button "Annuler" at bounding box center [458, 330] width 50 height 18
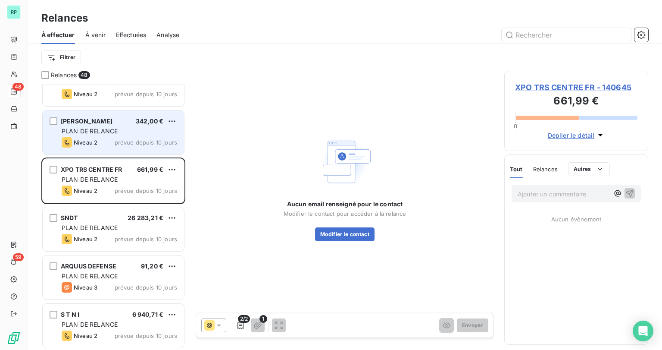
click at [102, 127] on div "PLAN DE RELANCE" at bounding box center [120, 131] width 116 height 9
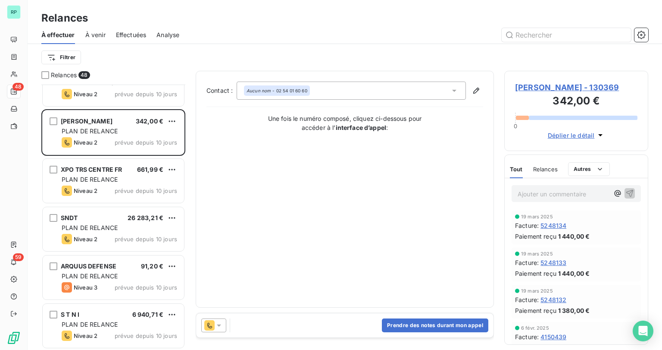
click at [217, 324] on icon at bounding box center [219, 325] width 4 height 2
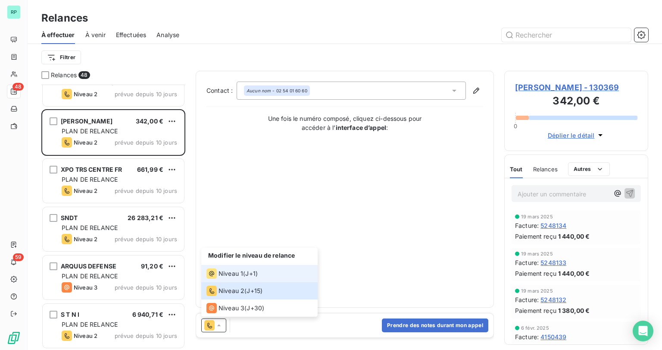
click at [243, 276] on div "Niveau 1 ( J+1 )" at bounding box center [231, 273] width 51 height 10
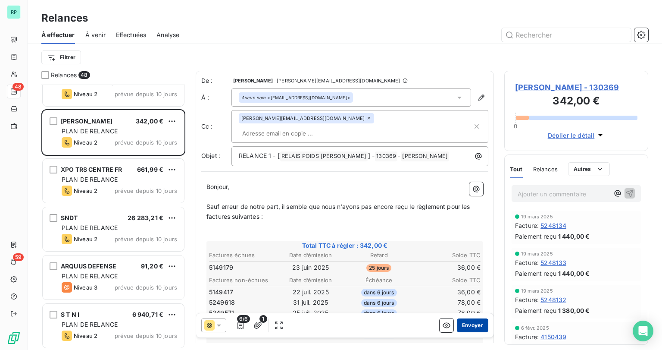
click at [472, 328] on button "Envoyer" at bounding box center [472, 325] width 31 height 14
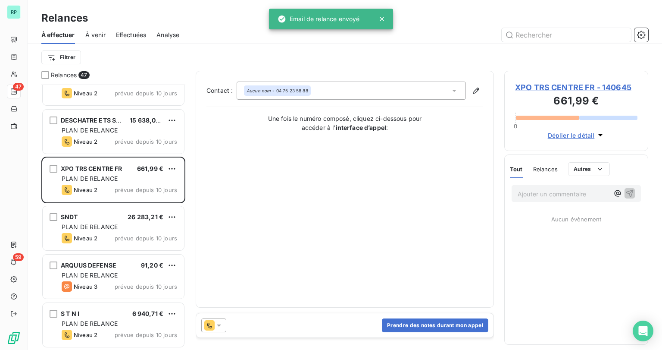
scroll to position [2004, 0]
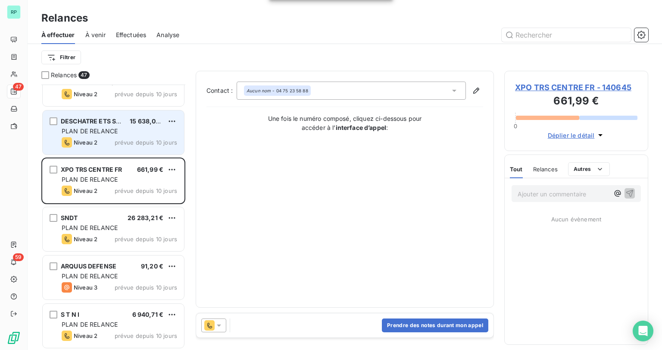
click at [121, 132] on div "PLAN DE RELANCE" at bounding box center [120, 131] width 116 height 9
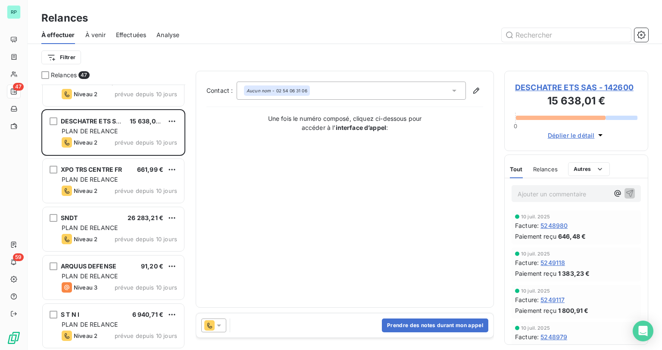
click at [220, 324] on icon at bounding box center [219, 325] width 4 height 2
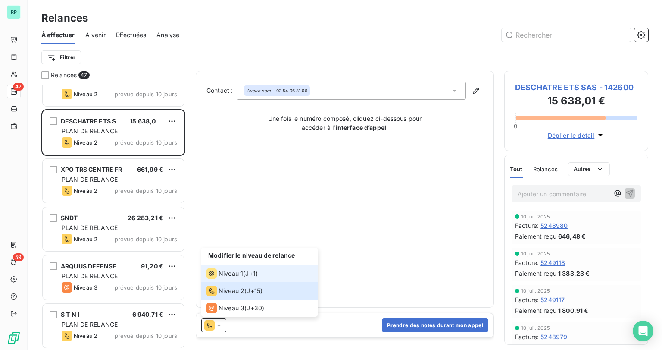
click at [237, 271] on span "Niveau 1" at bounding box center [231, 273] width 25 height 9
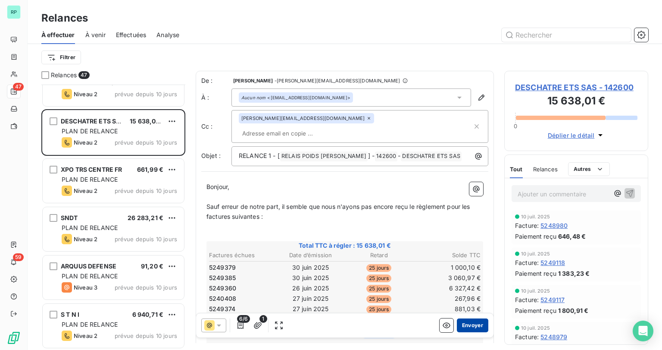
click at [463, 324] on button "Envoyer" at bounding box center [472, 325] width 31 height 14
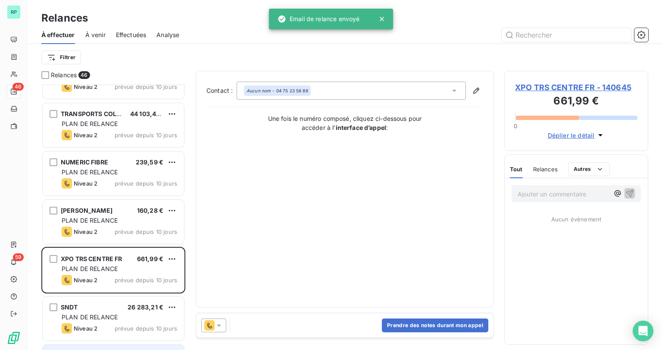
scroll to position [1817, 0]
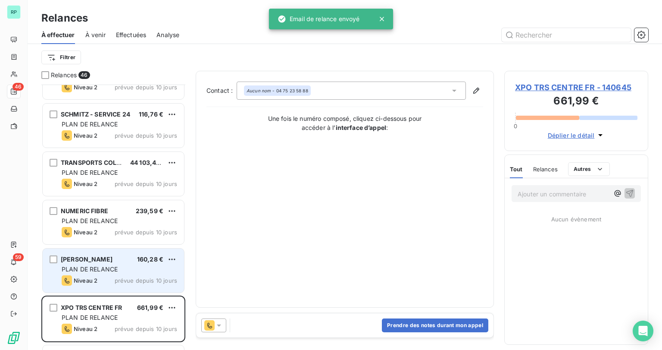
click at [103, 270] on span "PLAN DE RELANCE" at bounding box center [90, 268] width 56 height 7
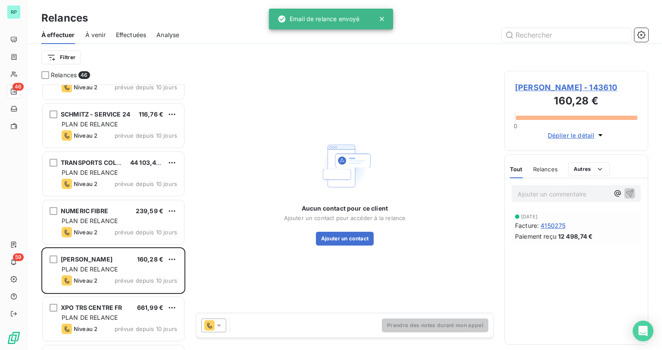
click at [219, 325] on icon at bounding box center [219, 325] width 4 height 2
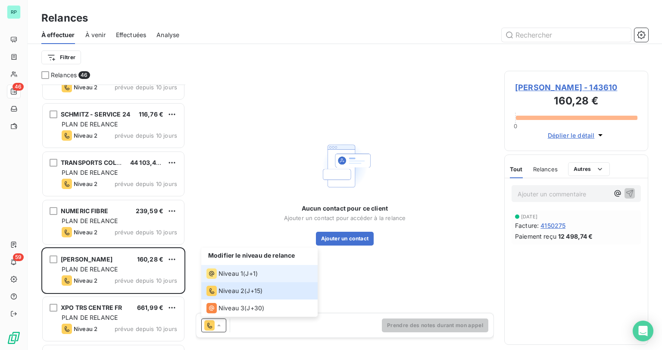
click at [234, 267] on li "Niveau 1 ( J+1 )" at bounding box center [259, 273] width 116 height 17
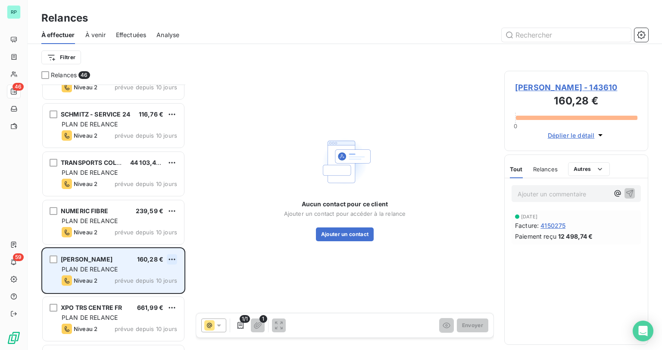
click at [176, 259] on html "RP 46 59 Relances À effectuer À venir Effectuées Analyse Filtrer Relances 46 GA…" at bounding box center [331, 175] width 662 height 350
click at [156, 278] on div "Replanifier cette action" at bounding box center [134, 276] width 77 height 14
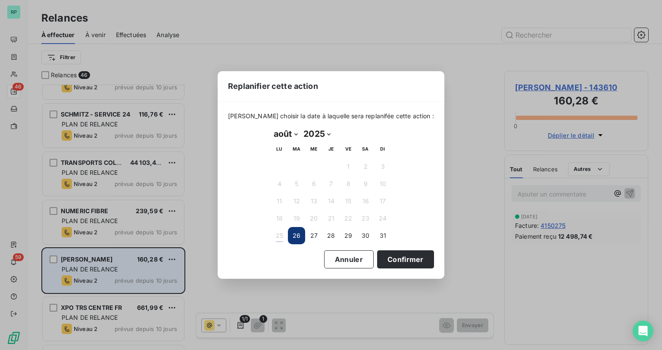
click at [295, 135] on select "janvier février mars avril mai juin juillet août septembre octobre novembre déc…" at bounding box center [286, 134] width 30 height 14
select select "8"
click at [271, 127] on select "janvier février mars avril mai juin juillet août septembre octobre novembre déc…" at bounding box center [286, 134] width 30 height 14
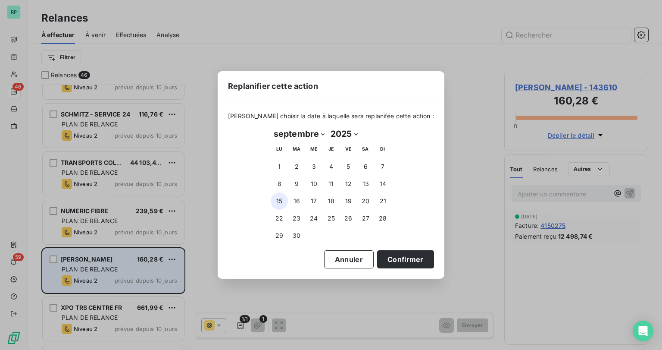
click at [276, 200] on button "15" at bounding box center [279, 200] width 17 height 17
click at [401, 261] on button "Confirmer" at bounding box center [405, 259] width 57 height 18
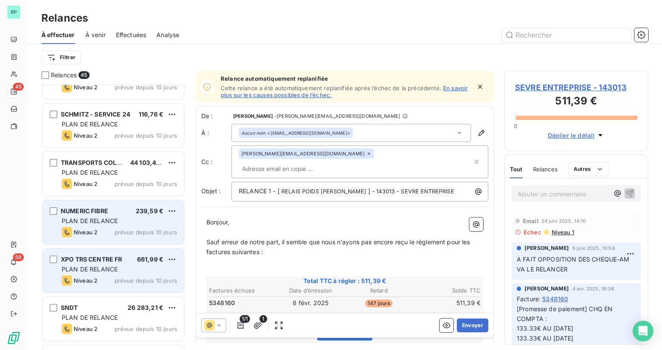
click at [115, 213] on div "NUMERIC FIBRE 239,59 €" at bounding box center [120, 211] width 116 height 8
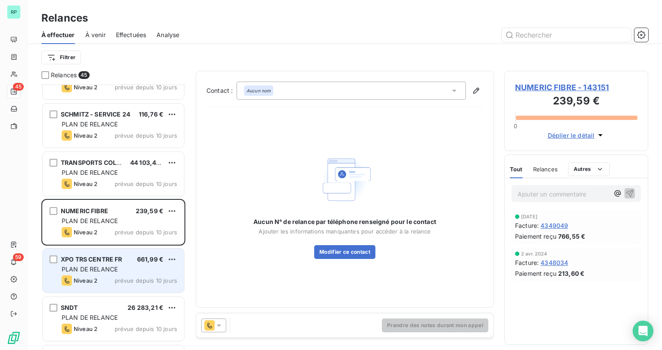
click at [220, 324] on icon at bounding box center [219, 325] width 4 height 2
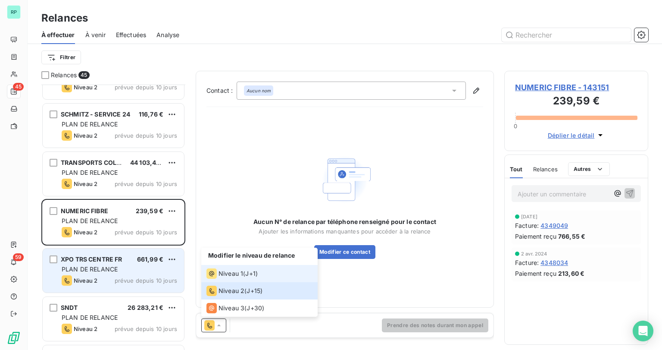
click at [237, 275] on span "Niveau 1" at bounding box center [231, 273] width 25 height 9
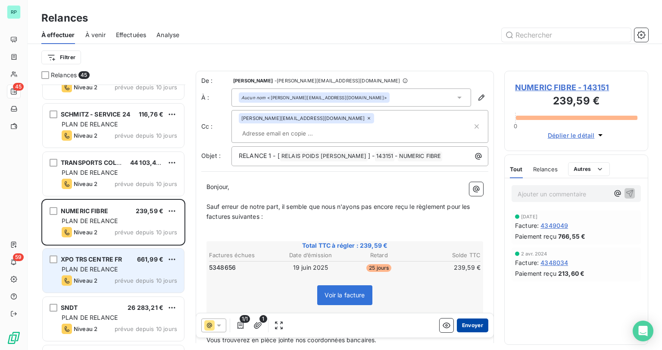
click at [472, 325] on button "Envoyer" at bounding box center [472, 325] width 31 height 14
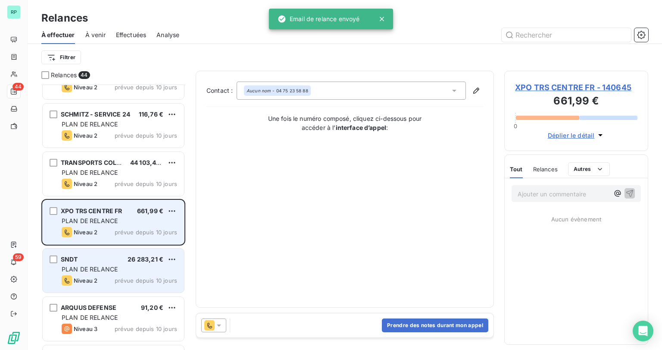
click at [100, 217] on span "PLAN DE RELANCE" at bounding box center [90, 220] width 56 height 7
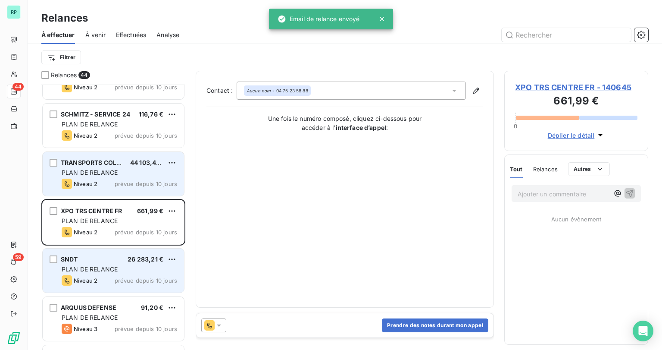
click at [106, 175] on div "PLAN DE RELANCE" at bounding box center [120, 172] width 116 height 9
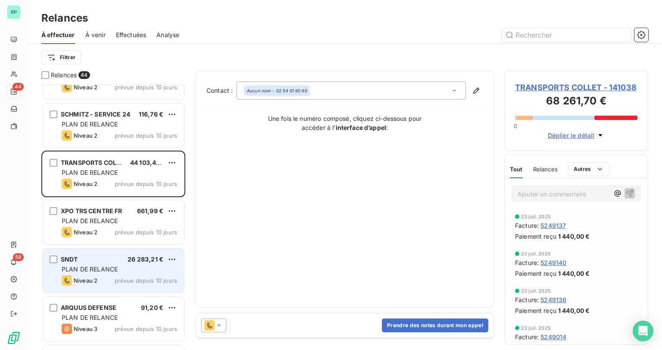
click at [222, 327] on icon at bounding box center [219, 325] width 9 height 9
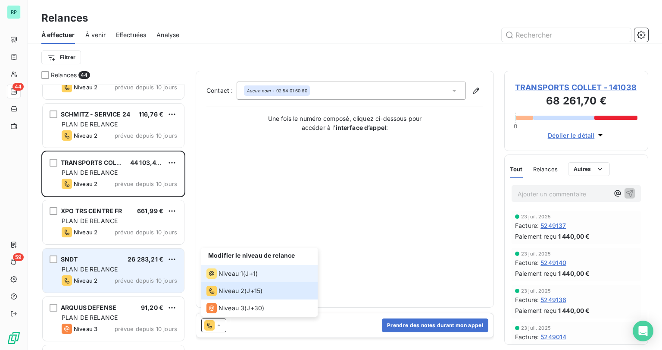
click at [255, 274] on span "J+1 )" at bounding box center [251, 273] width 13 height 9
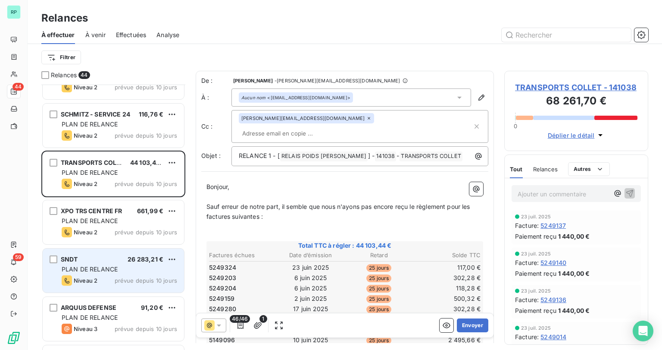
drag, startPoint x: 474, startPoint y: 326, endPoint x: 990, endPoint y: 151, distance: 544.8
click at [662, 151] on html "RP 44 59 Relances À effectuer À venir Effectuées Analyse Filtrer Relances 44 GA…" at bounding box center [331, 175] width 662 height 350
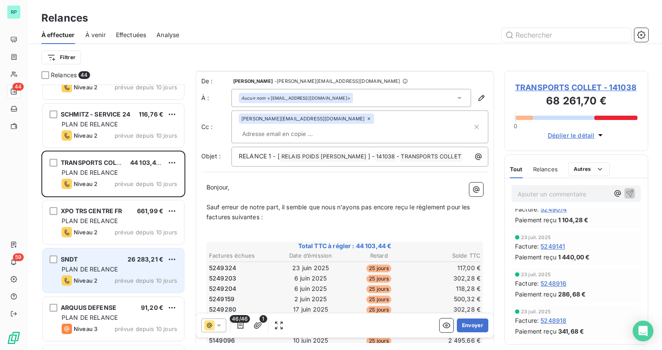
scroll to position [69, 0]
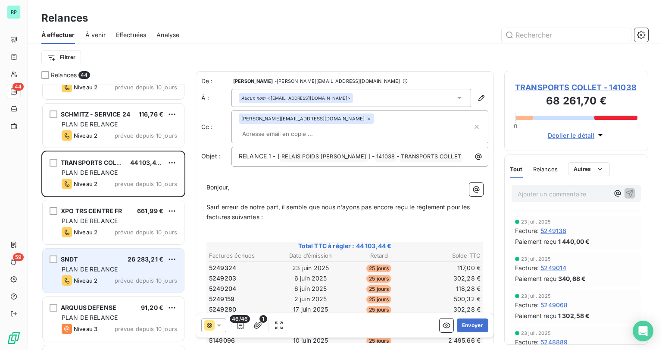
click at [540, 190] on p "Ajouter un commentaire ﻿" at bounding box center [563, 193] width 91 height 11
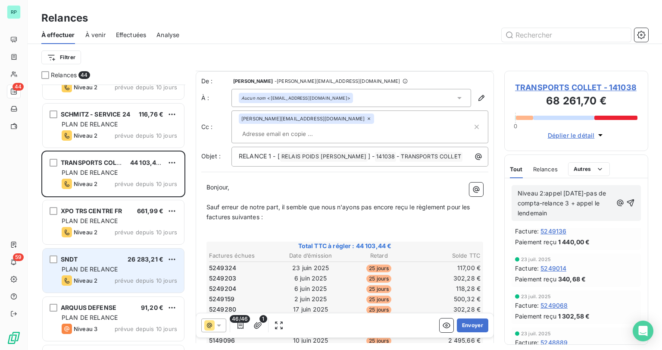
click at [222, 324] on icon at bounding box center [219, 325] width 9 height 9
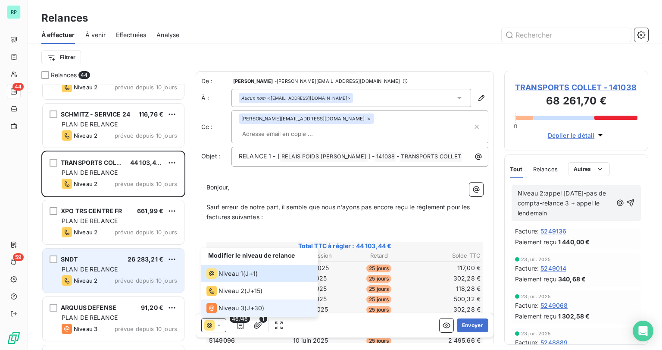
click at [224, 311] on span "Niveau 3" at bounding box center [232, 307] width 26 height 9
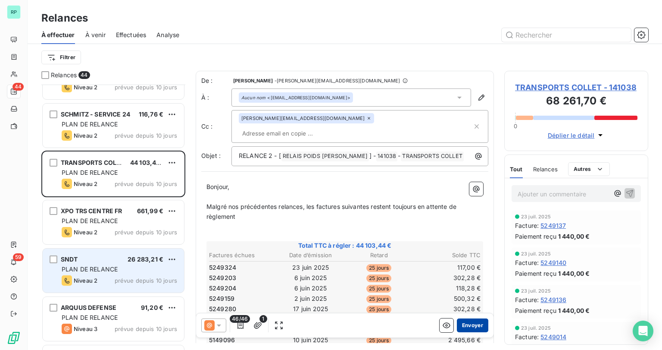
click at [469, 326] on button "Envoyer" at bounding box center [472, 325] width 31 height 14
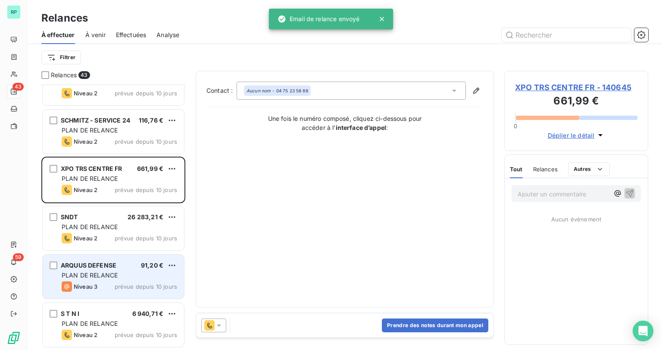
scroll to position [1810, 0]
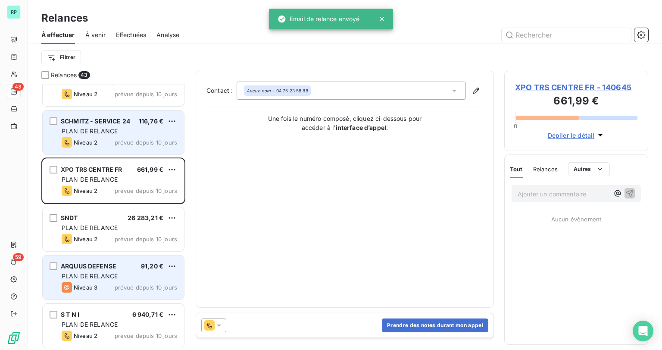
click at [124, 127] on div "PLAN DE RELANCE" at bounding box center [120, 131] width 116 height 9
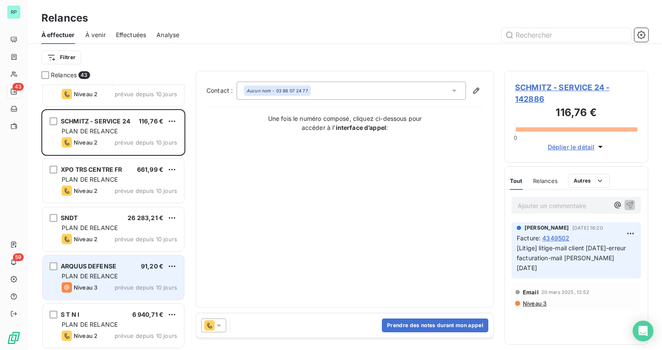
click at [223, 325] on div at bounding box center [213, 325] width 25 height 14
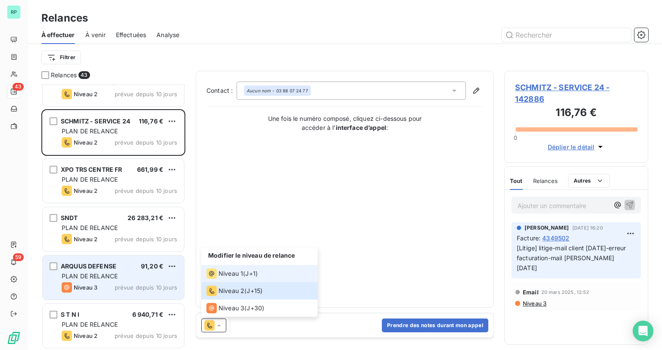
click at [243, 276] on div "Niveau 1 ( J+1 )" at bounding box center [231, 273] width 51 height 10
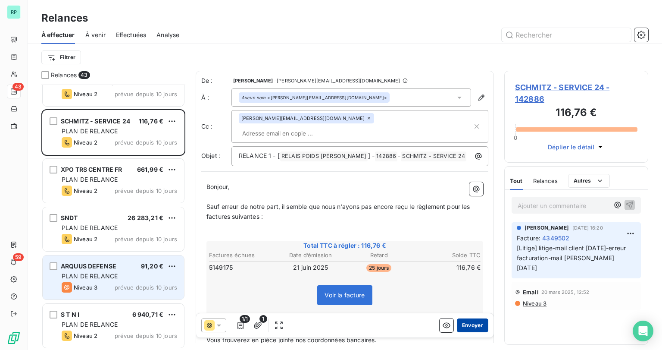
click at [473, 327] on button "Envoyer" at bounding box center [472, 325] width 31 height 14
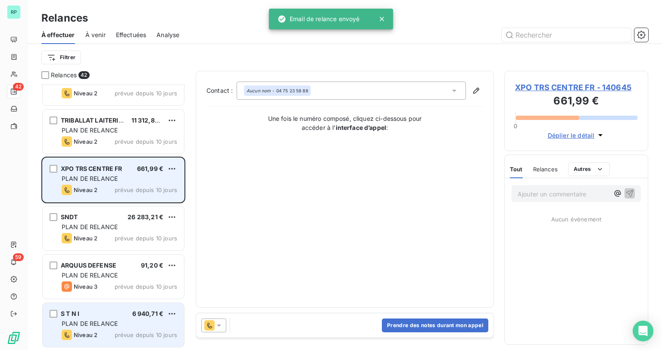
scroll to position [1762, 0]
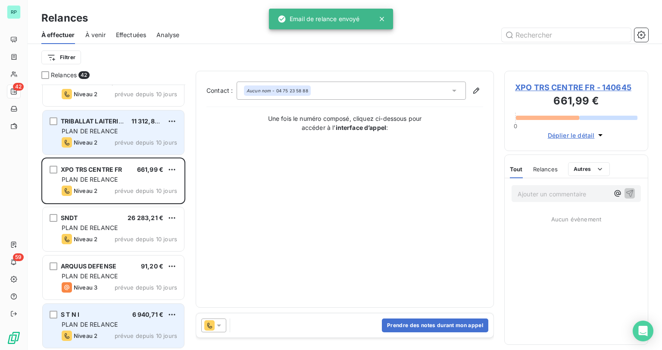
click at [129, 138] on div "Niveau 2 prévue depuis 10 jours" at bounding box center [120, 142] width 116 height 10
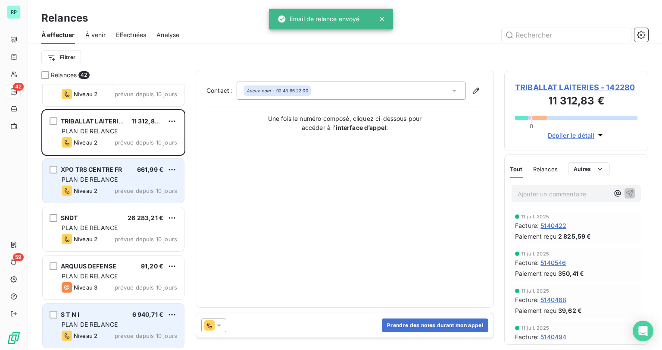
click at [122, 164] on div "XPO TRS CENTRE FR 661,99 € PLAN DE RELANCE Niveau 2 prévue depuis 10 jours" at bounding box center [113, 181] width 141 height 44
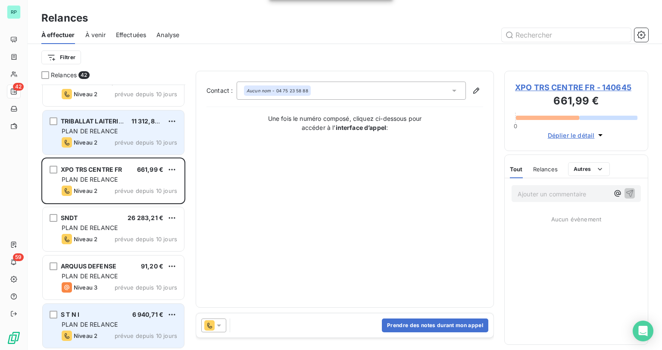
click at [127, 132] on div "PLAN DE RELANCE" at bounding box center [120, 131] width 116 height 9
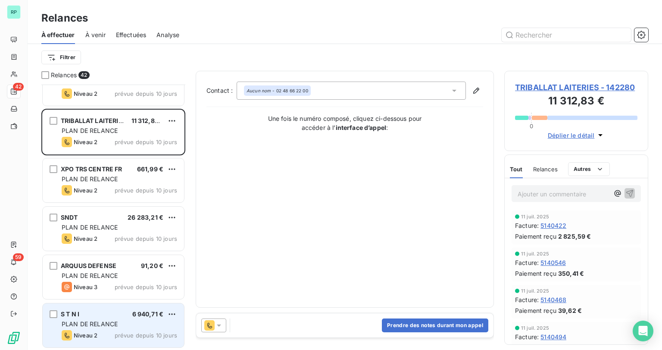
scroll to position [1694, 0]
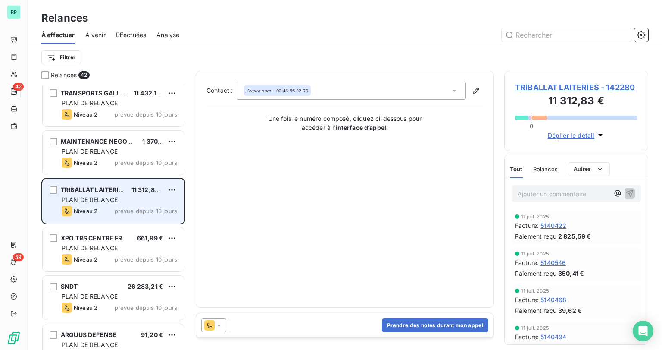
click at [110, 200] on span "PLAN DE RELANCE" at bounding box center [90, 199] width 56 height 7
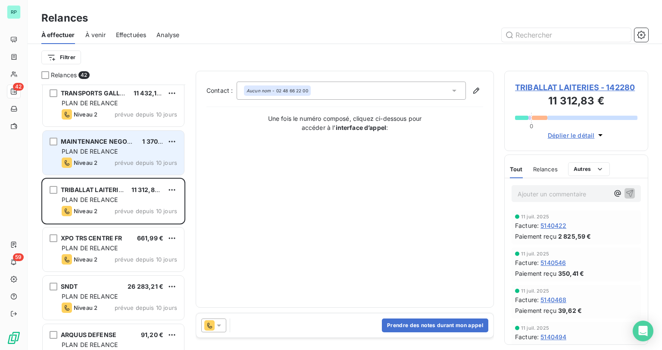
click at [100, 143] on span "MAINTENANCE NEGOCE DU CENTRE" at bounding box center [116, 141] width 111 height 7
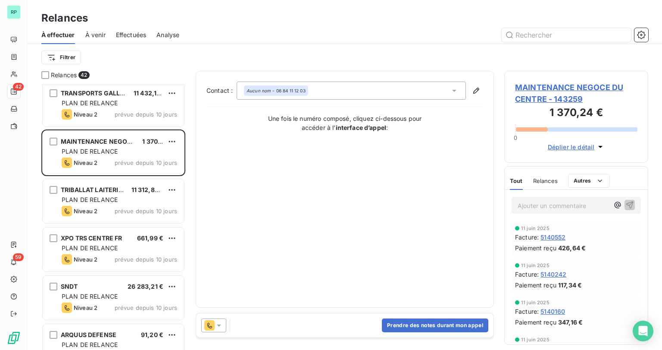
click at [214, 322] on icon at bounding box center [209, 325] width 10 height 10
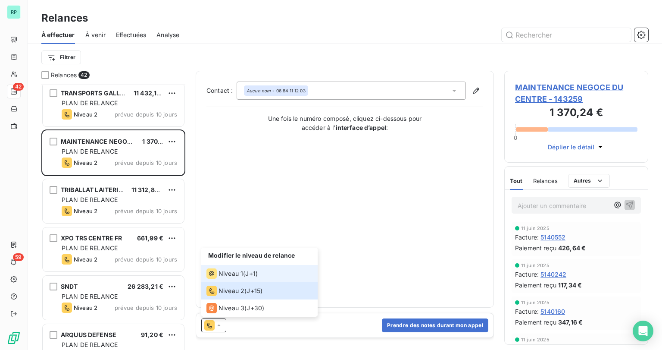
click at [227, 274] on span "Niveau 1" at bounding box center [231, 273] width 25 height 9
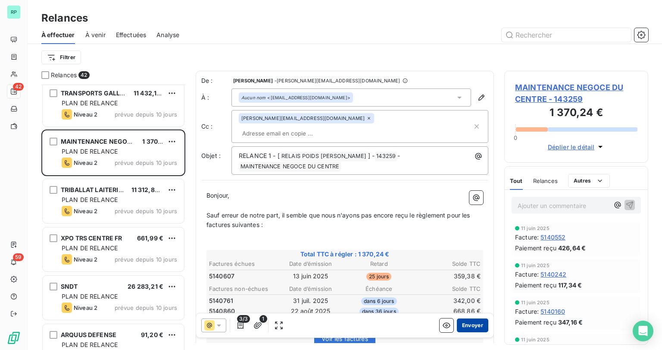
click at [469, 321] on button "Envoyer" at bounding box center [472, 325] width 31 height 14
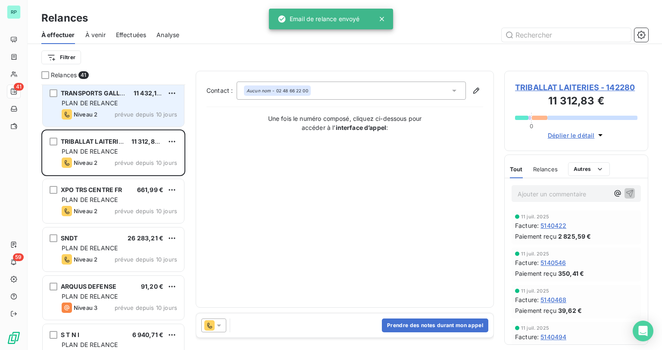
click at [121, 111] on span "prévue depuis 10 jours" at bounding box center [146, 114] width 63 height 7
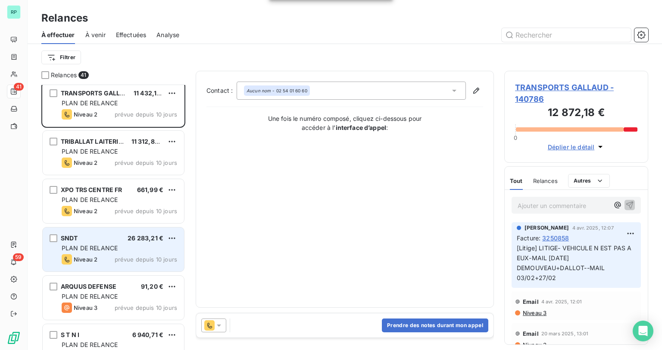
scroll to position [1625, 0]
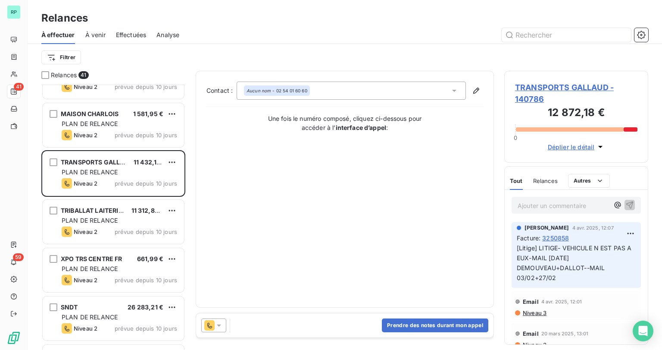
click at [221, 326] on icon at bounding box center [219, 325] width 9 height 9
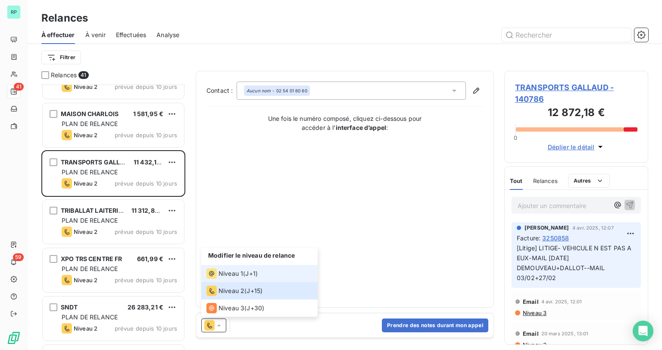
click at [238, 276] on span "Niveau 1" at bounding box center [231, 273] width 25 height 9
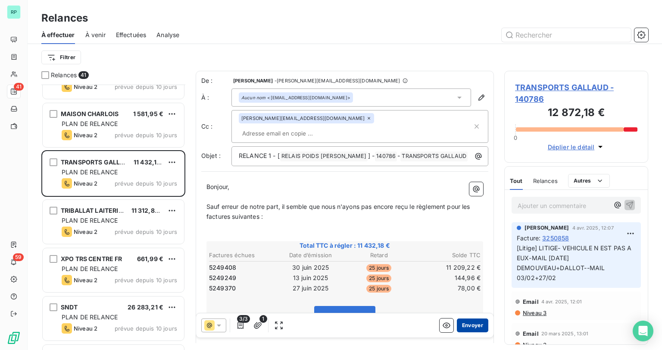
click at [460, 329] on button "Envoyer" at bounding box center [472, 325] width 31 height 14
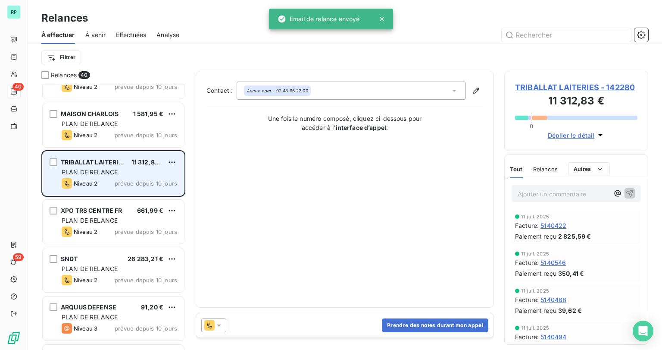
click at [93, 169] on span "PLAN DE RELANCE" at bounding box center [90, 171] width 56 height 7
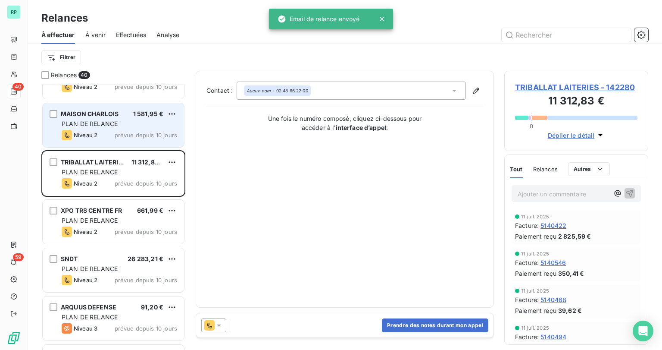
click at [97, 131] on span "Niveau 2" at bounding box center [86, 134] width 24 height 7
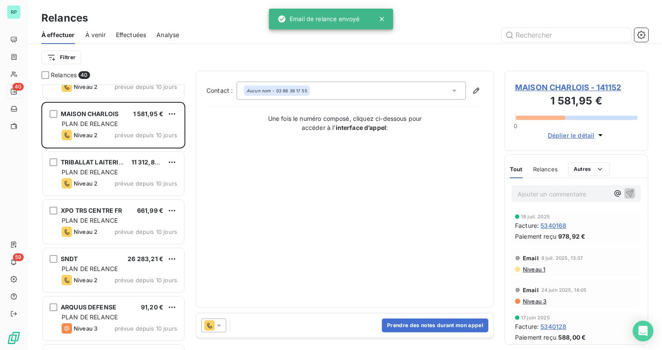
click at [219, 325] on icon at bounding box center [219, 325] width 4 height 2
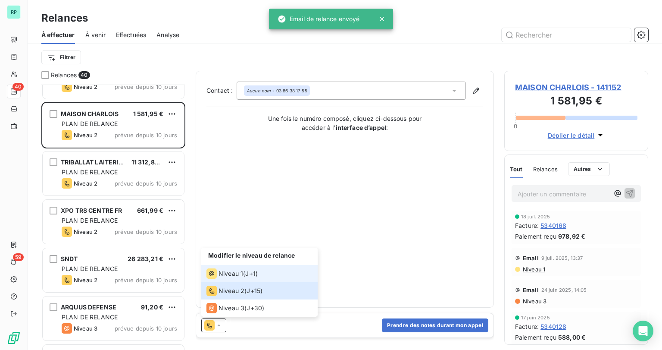
click at [240, 278] on span "Niveau 1" at bounding box center [231, 273] width 25 height 9
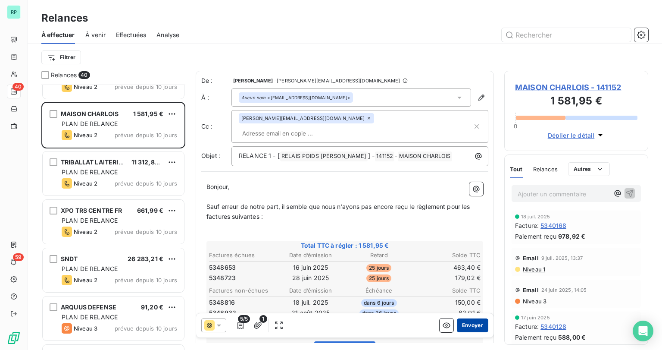
click at [468, 328] on button "Envoyer" at bounding box center [472, 325] width 31 height 14
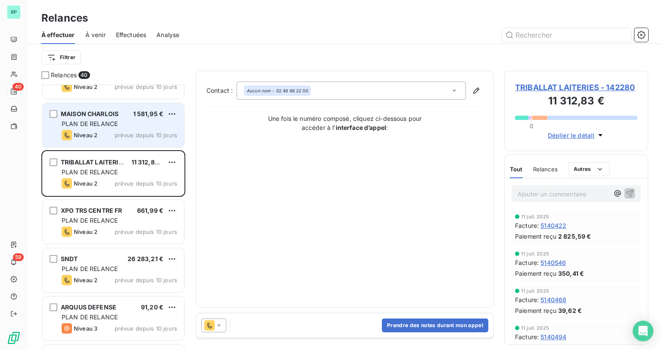
scroll to position [1617, 0]
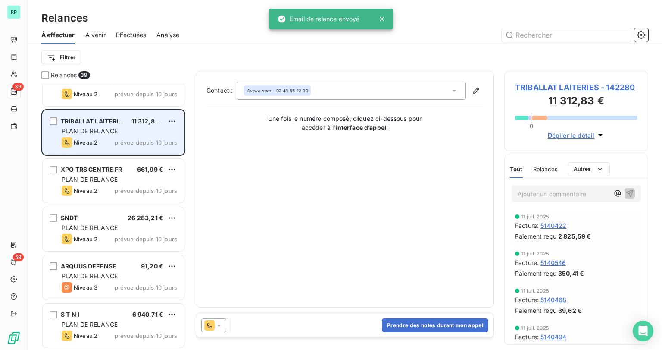
click at [112, 132] on span "PLAN DE RELANCE" at bounding box center [90, 130] width 56 height 7
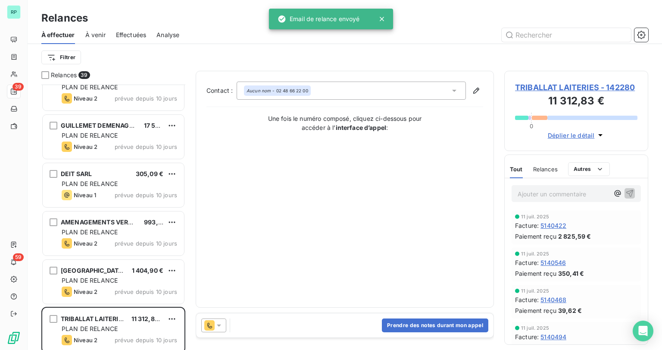
scroll to position [1410, 0]
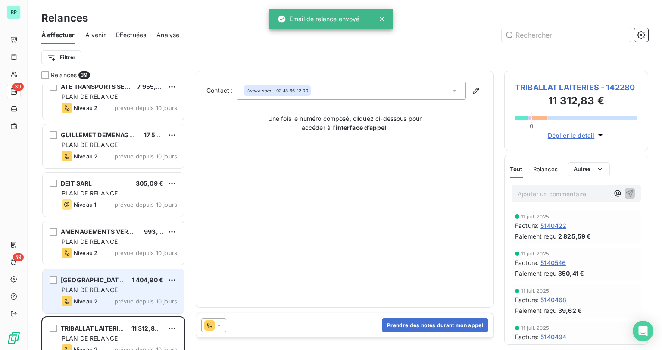
click at [112, 289] on span "PLAN DE RELANCE" at bounding box center [90, 289] width 56 height 7
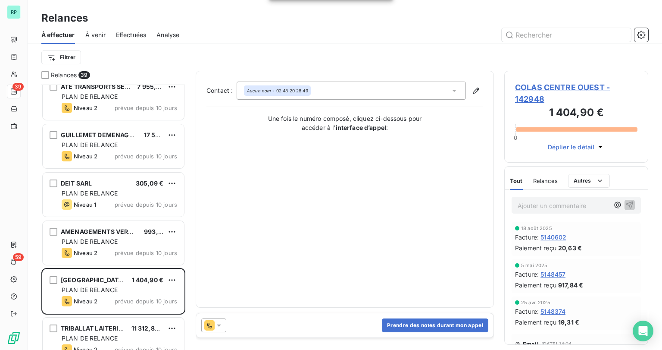
click at [220, 326] on icon at bounding box center [219, 325] width 9 height 9
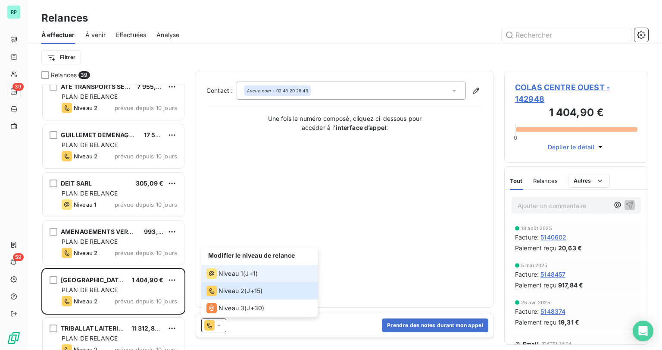
click at [241, 275] on span "Niveau 1" at bounding box center [231, 273] width 25 height 9
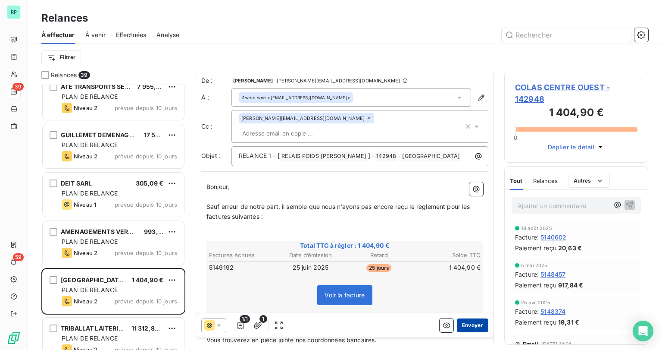
click at [469, 328] on button "Envoyer" at bounding box center [472, 325] width 31 height 14
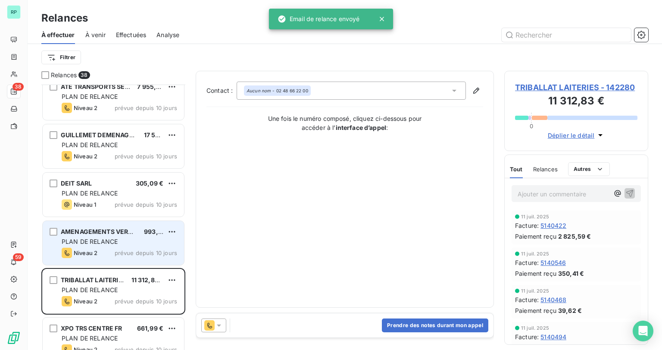
click at [106, 244] on span "PLAN DE RELANCE" at bounding box center [90, 241] width 56 height 7
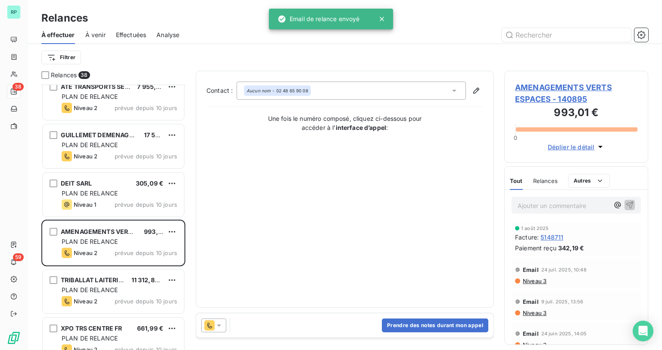
click at [222, 323] on icon at bounding box center [219, 325] width 9 height 9
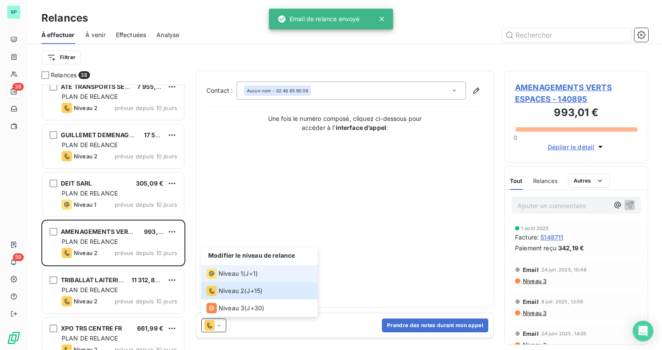
click at [231, 275] on span "Niveau 1" at bounding box center [231, 273] width 25 height 9
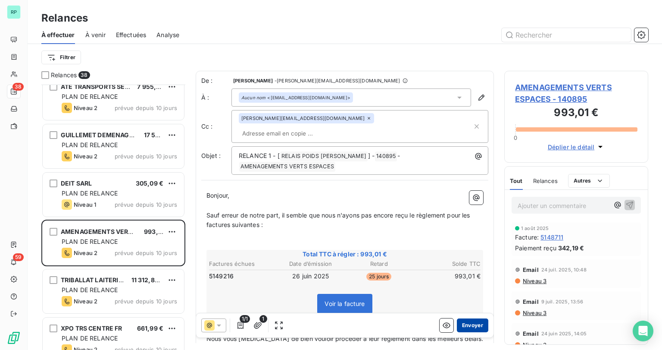
click at [477, 326] on button "Envoyer" at bounding box center [472, 325] width 31 height 14
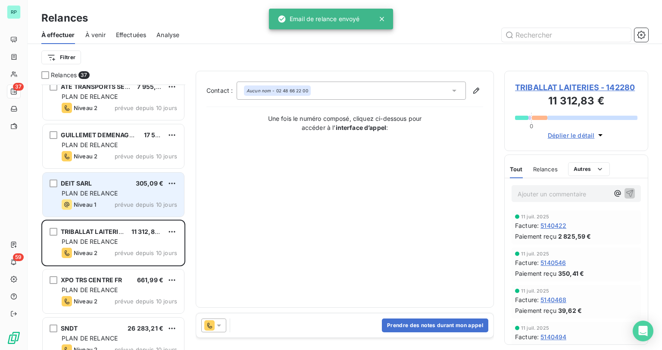
click at [103, 194] on span "PLAN DE RELANCE" at bounding box center [90, 192] width 56 height 7
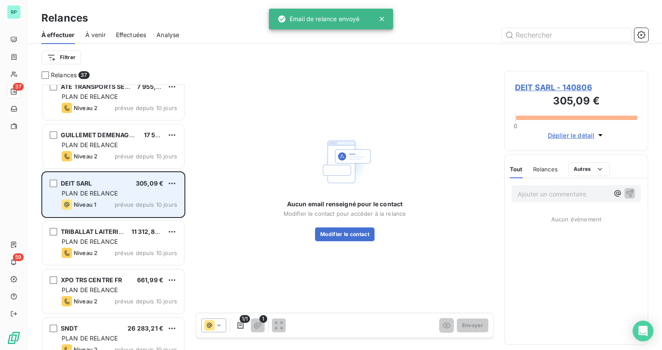
click at [166, 181] on div "DEIT SARL 305,09 €" at bounding box center [120, 183] width 116 height 8
click at [169, 180] on html "RP 37 59 Relances À effectuer À venir Effectuées Analyse Filtrer Relances 37 EL…" at bounding box center [331, 175] width 662 height 350
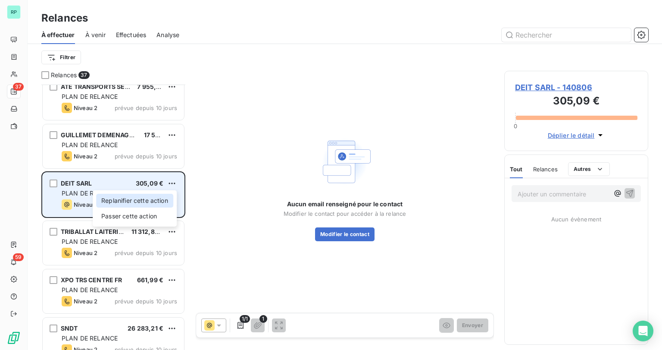
click at [146, 198] on div "Replanifier cette action" at bounding box center [134, 201] width 77 height 14
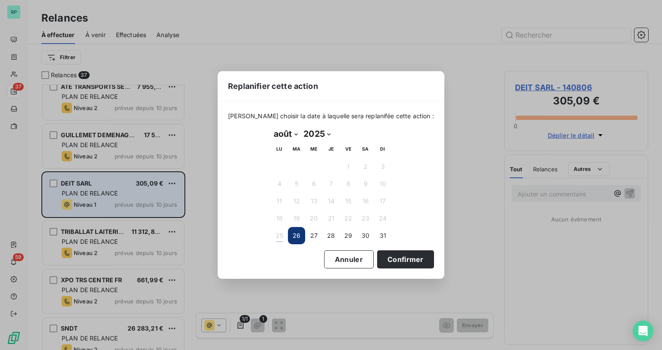
click at [294, 134] on select "janvier février mars avril mai juin juillet août septembre octobre novembre déc…" at bounding box center [286, 134] width 30 height 14
select select "8"
click at [271, 127] on select "janvier février mars avril mai juin juillet août septembre octobre novembre déc…" at bounding box center [286, 134] width 30 height 14
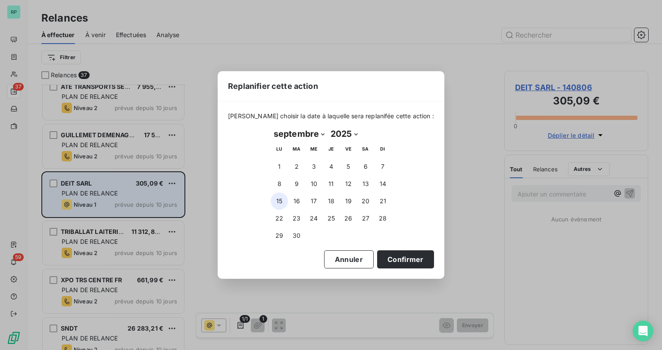
click at [281, 203] on button "15" at bounding box center [279, 200] width 17 height 17
click at [402, 256] on button "Confirmer" at bounding box center [405, 259] width 57 height 18
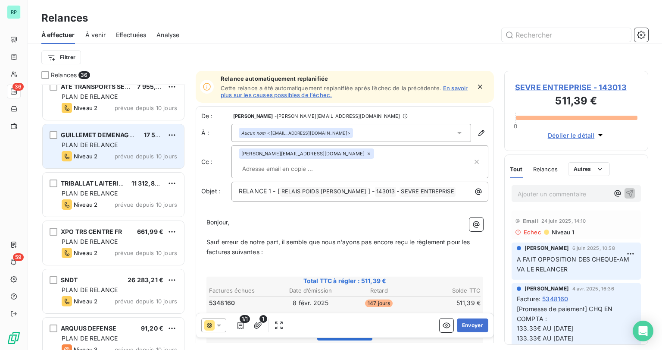
click at [115, 151] on div "Niveau 2 prévue depuis 10 jours" at bounding box center [120, 156] width 116 height 10
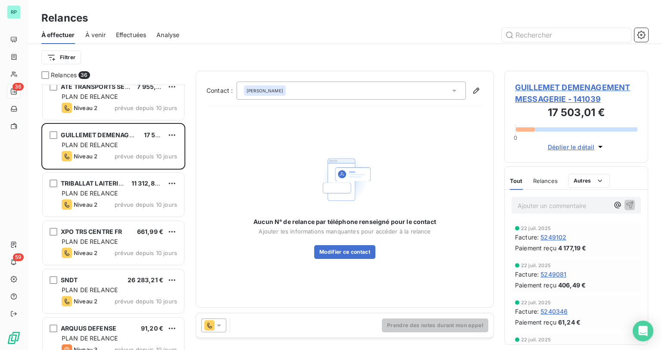
click at [220, 319] on div at bounding box center [213, 325] width 25 height 14
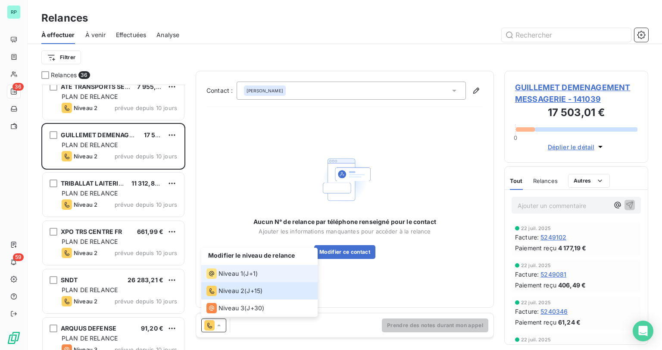
click at [240, 275] on span "Niveau 1" at bounding box center [231, 273] width 25 height 9
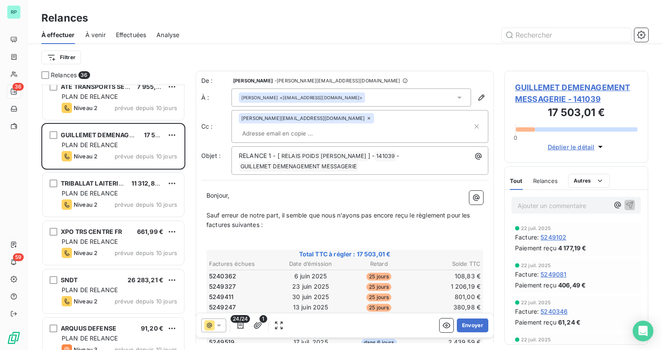
click at [217, 324] on icon at bounding box center [219, 325] width 9 height 9
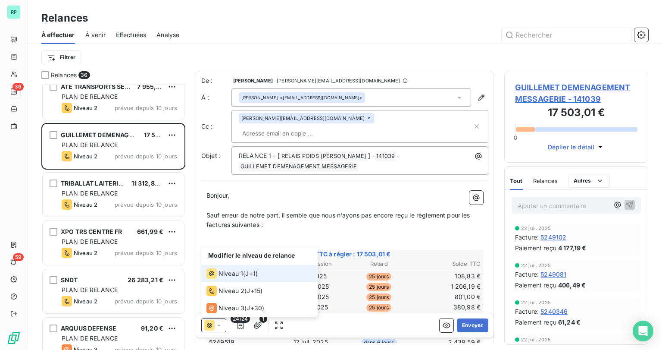
click at [231, 274] on span "Niveau 1" at bounding box center [231, 273] width 25 height 9
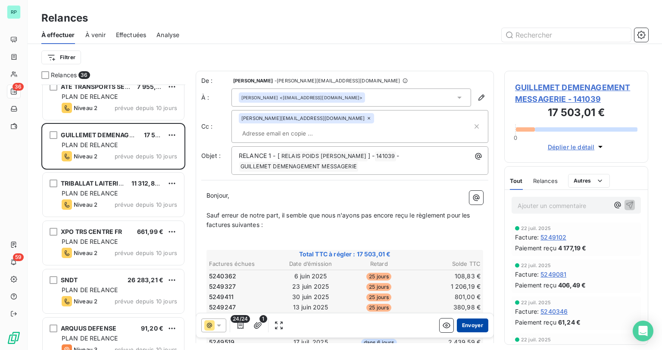
click at [469, 326] on button "Envoyer" at bounding box center [472, 325] width 31 height 14
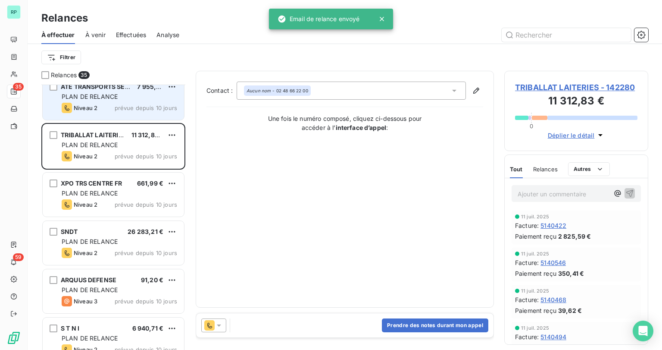
click at [101, 100] on div "PLAN DE RELANCE" at bounding box center [120, 96] width 116 height 9
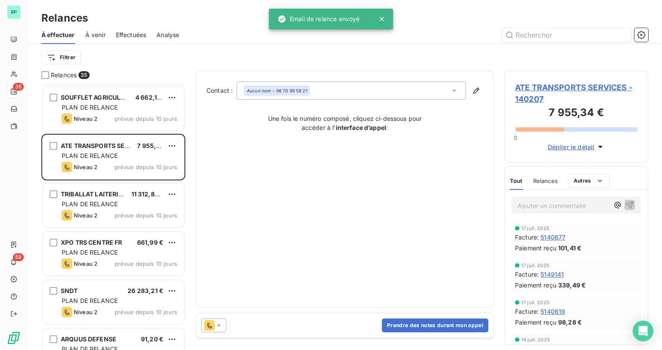
scroll to position [1272, 0]
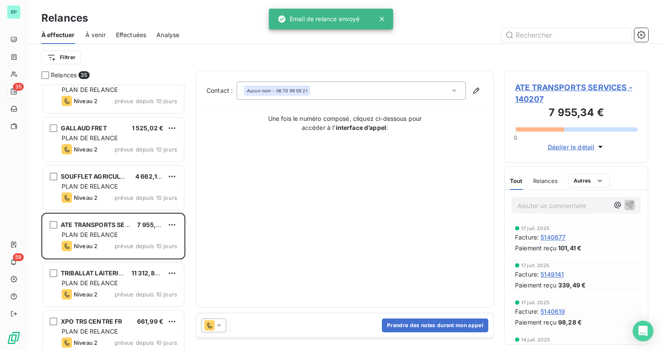
click at [219, 321] on icon at bounding box center [219, 325] width 9 height 9
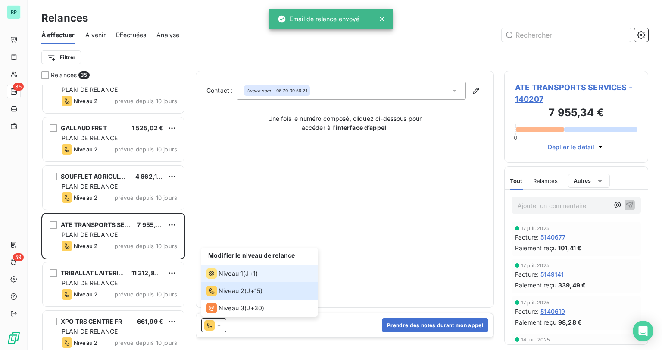
click at [236, 276] on span "Niveau 1" at bounding box center [231, 273] width 25 height 9
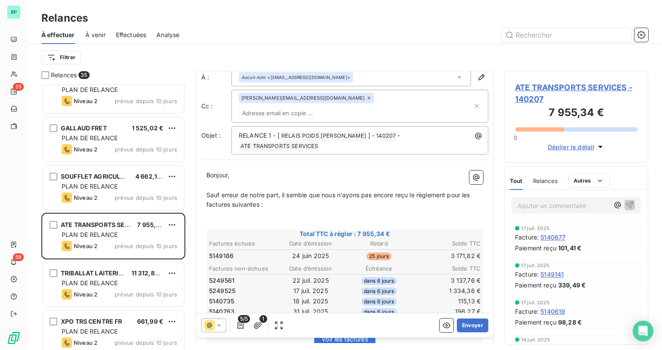
scroll to position [69, 0]
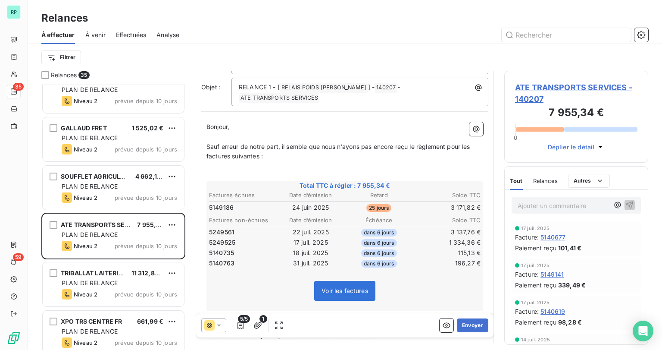
click at [221, 323] on icon at bounding box center [219, 325] width 9 height 9
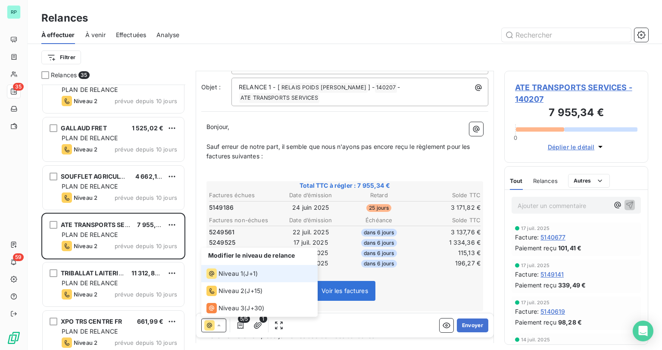
click at [256, 272] on span "J+1 )" at bounding box center [251, 273] width 13 height 9
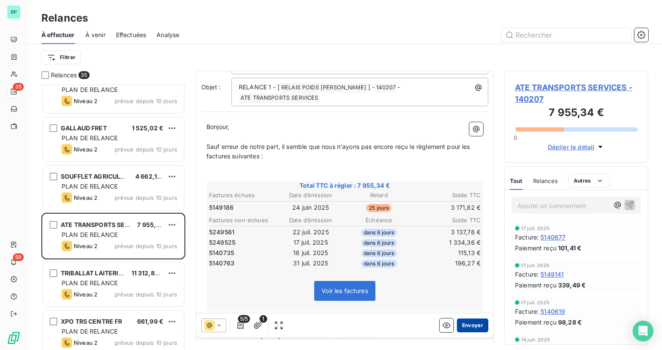
click at [463, 327] on button "Envoyer" at bounding box center [472, 325] width 31 height 14
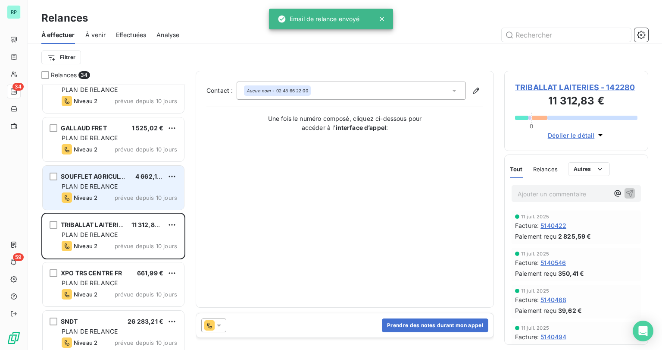
click at [101, 186] on span "PLAN DE RELANCE" at bounding box center [90, 185] width 56 height 7
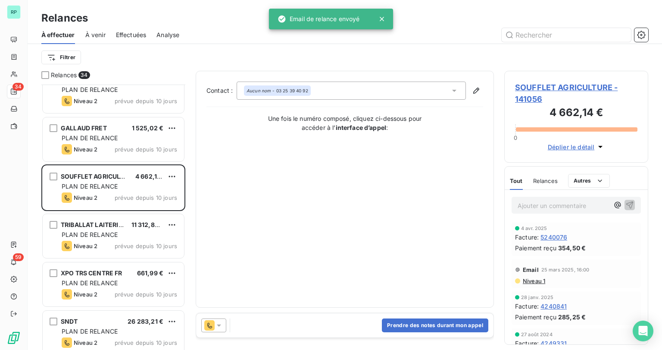
click at [224, 325] on div at bounding box center [213, 325] width 25 height 14
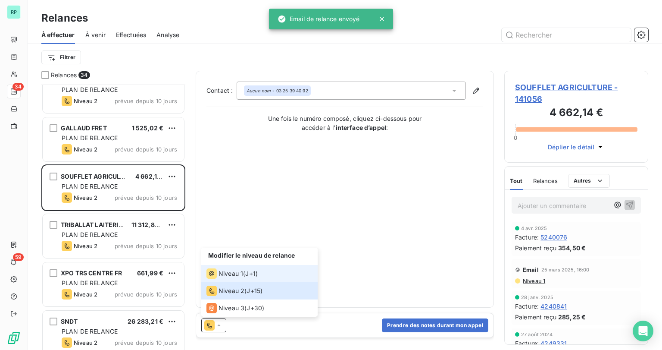
click at [245, 275] on div "Niveau 1 ( J+1 )" at bounding box center [231, 273] width 51 height 10
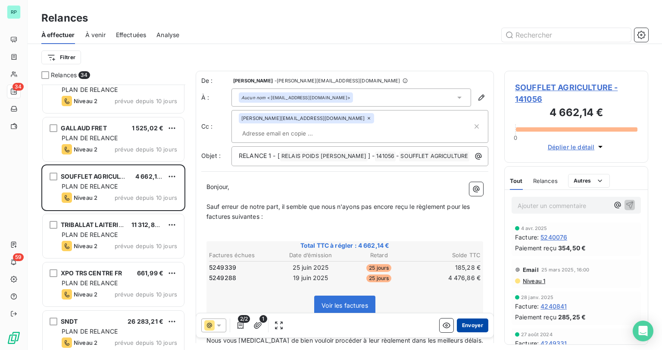
click at [478, 326] on button "Envoyer" at bounding box center [472, 325] width 31 height 14
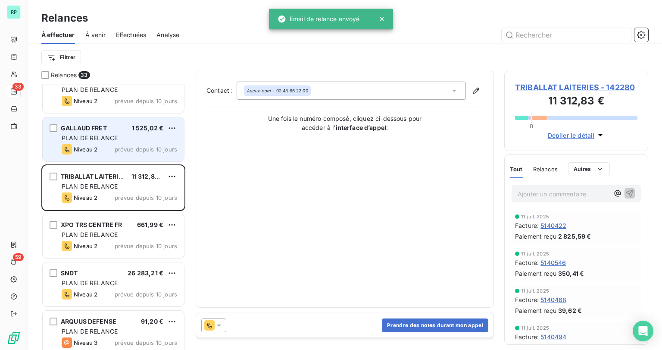
click at [113, 138] on span "PLAN DE RELANCE" at bounding box center [90, 137] width 56 height 7
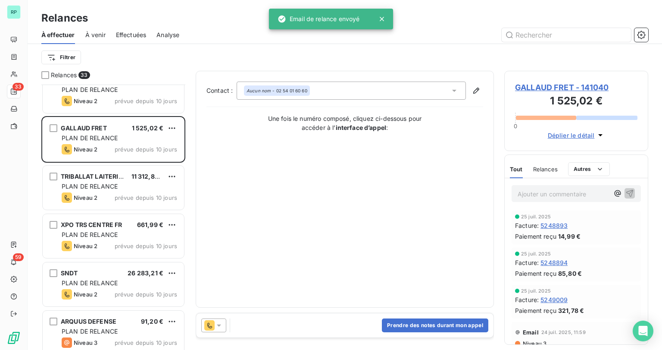
click at [222, 321] on icon at bounding box center [219, 325] width 9 height 9
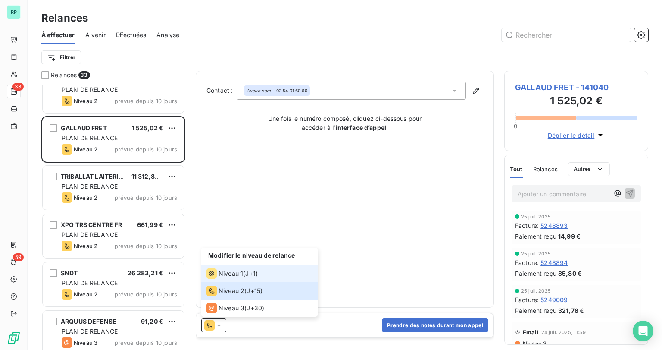
click at [247, 278] on div "Niveau 1 ( J+1 )" at bounding box center [231, 273] width 51 height 10
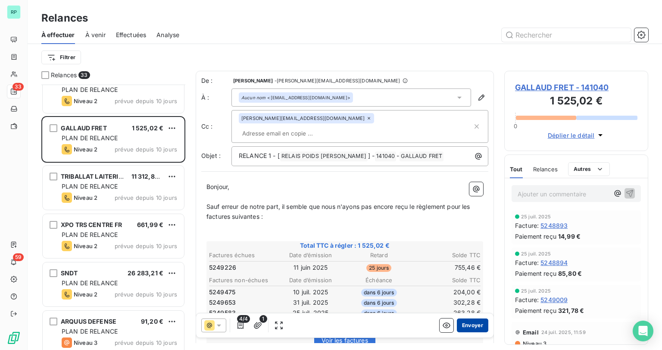
click at [472, 326] on button "Envoyer" at bounding box center [472, 325] width 31 height 14
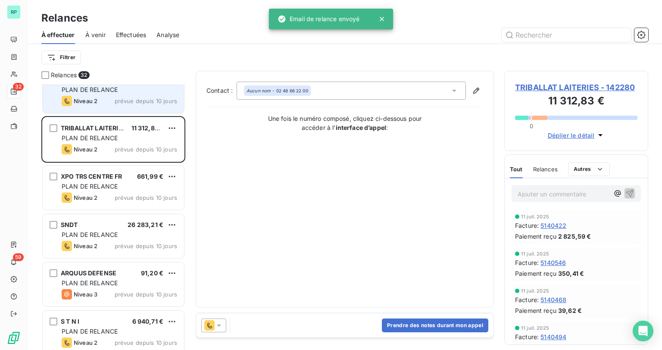
click at [102, 98] on div "Niveau 2 prévue depuis 10 jours" at bounding box center [120, 101] width 116 height 10
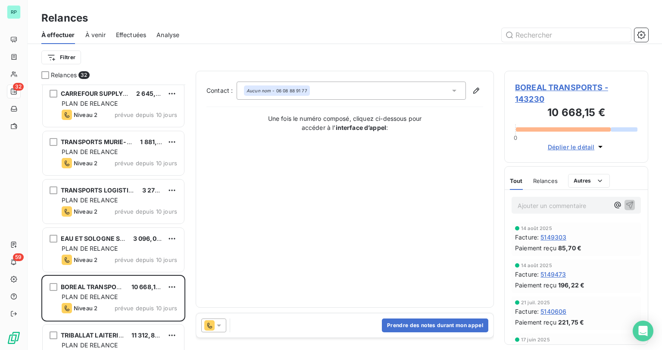
scroll to position [1135, 0]
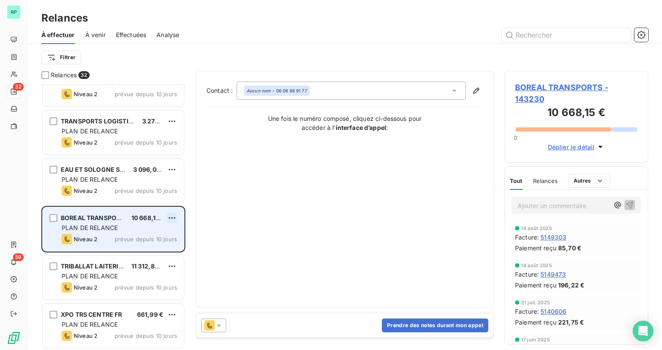
click at [172, 216] on html "RP 32 59 Relances À effectuer À venir Effectuées Analyse Filtrer Relances 32 CA…" at bounding box center [331, 175] width 662 height 350
click at [147, 236] on div "Replanifier cette action" at bounding box center [134, 235] width 77 height 14
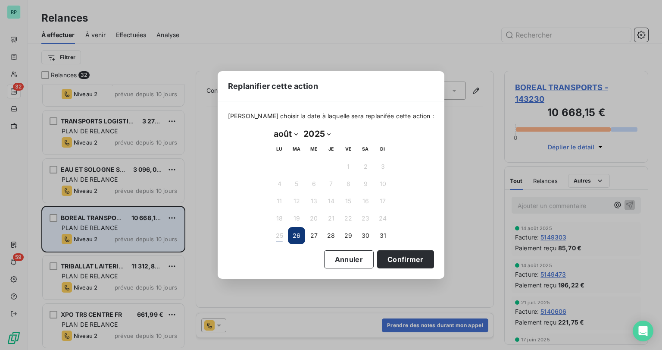
click at [295, 135] on select "janvier février mars avril mai juin juillet août septembre octobre novembre déc…" at bounding box center [286, 134] width 30 height 14
select select "9"
click at [271, 127] on select "janvier février mars avril mai juin juillet août septembre octobre novembre déc…" at bounding box center [286, 134] width 30 height 14
click at [334, 201] on button "16" at bounding box center [330, 200] width 17 height 17
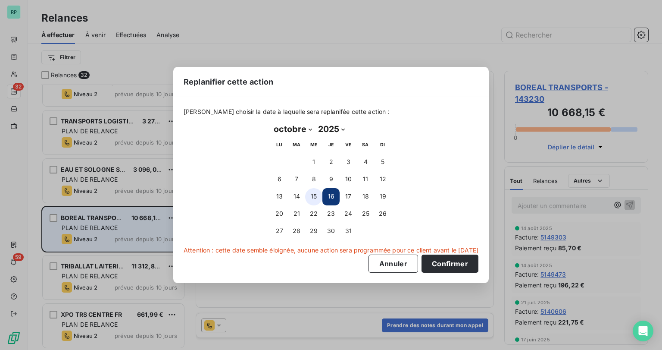
click at [316, 198] on button "15" at bounding box center [313, 196] width 17 height 17
click at [455, 264] on button "Confirmer" at bounding box center [450, 263] width 57 height 18
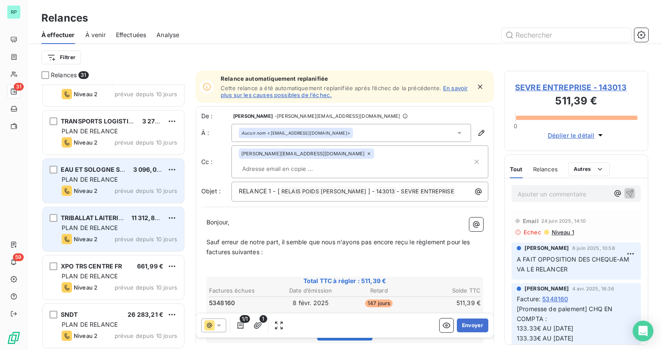
click at [98, 178] on span "PLAN DE RELANCE" at bounding box center [90, 178] width 56 height 7
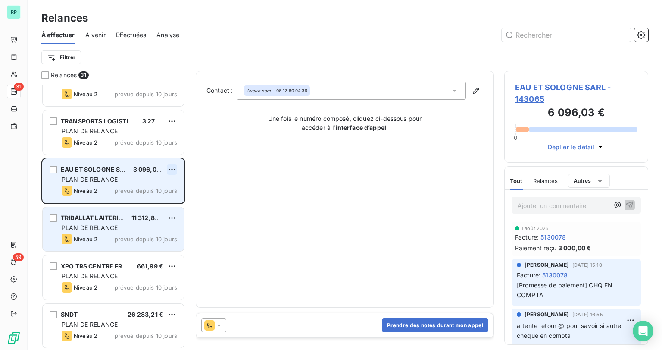
click at [169, 167] on html "RP 31 59 Relances À effectuer À venir Effectuées Analyse Filtrer Relances 31 CA…" at bounding box center [331, 175] width 662 height 350
click at [131, 188] on div "Replanifier cette action" at bounding box center [134, 187] width 77 height 14
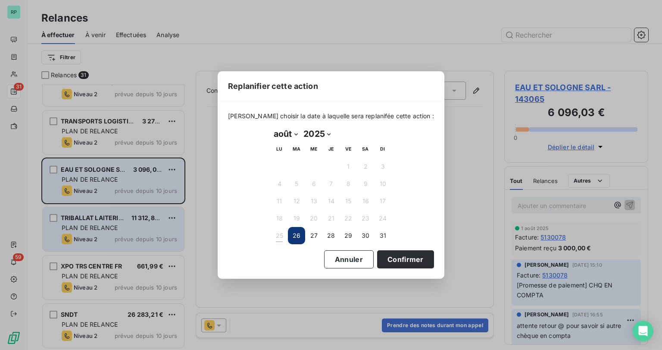
click at [293, 134] on select "janvier février mars avril mai juin juillet août septembre octobre novembre déc…" at bounding box center [286, 134] width 30 height 14
select select "8"
click at [271, 127] on select "janvier février mars avril mai juin juillet août septembre octobre novembre déc…" at bounding box center [286, 134] width 30 height 14
click at [295, 231] on button "30" at bounding box center [296, 235] width 17 height 17
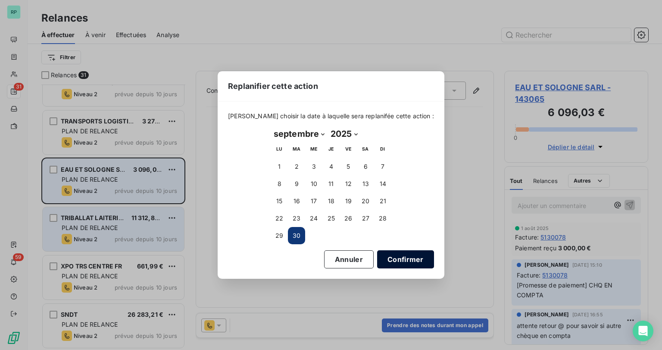
click at [381, 253] on button "Confirmer" at bounding box center [405, 259] width 57 height 18
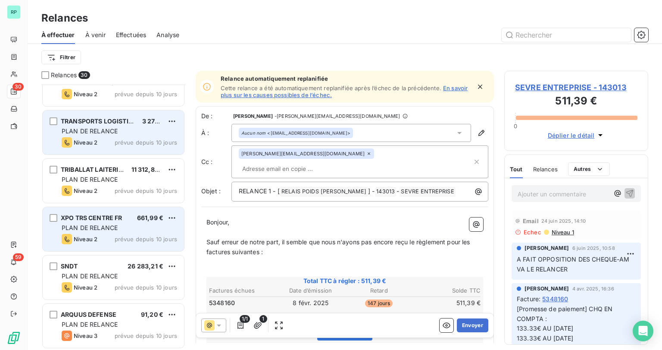
click at [96, 127] on div "PLAN DE RELANCE" at bounding box center [120, 131] width 116 height 9
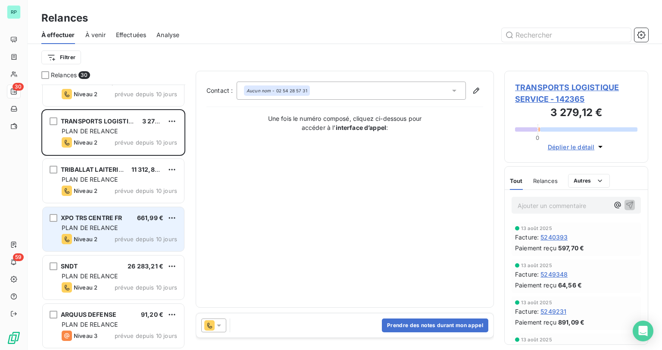
click at [170, 122] on html "RP 30 59 Relances À effectuer À venir Effectuées Analyse Filtrer Relances 30 CA…" at bounding box center [331, 175] width 662 height 350
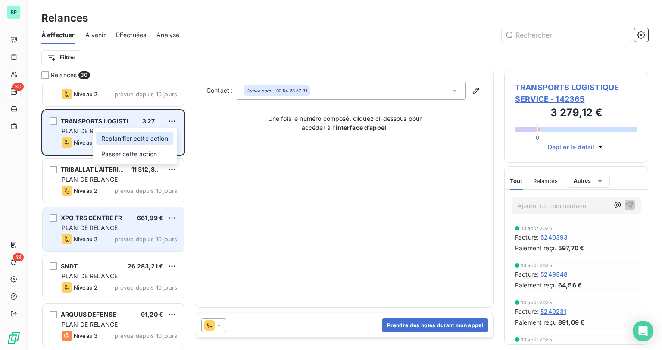
click at [150, 136] on div "Replanifier cette action" at bounding box center [134, 138] width 77 height 14
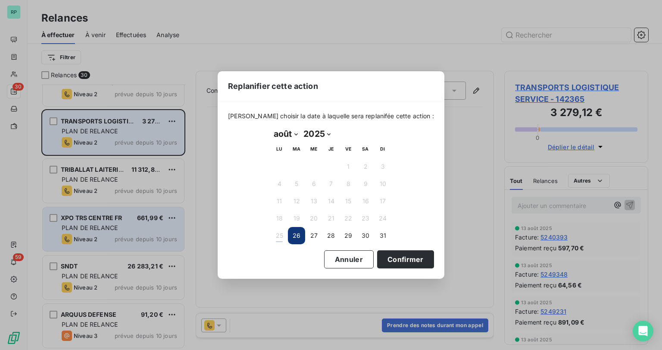
click at [297, 134] on select "janvier février mars avril mai juin juillet août septembre octobre novembre déc…" at bounding box center [286, 134] width 30 height 14
select select "8"
click at [271, 127] on select "janvier février mars avril mai juin juillet août septembre octobre novembre déc…" at bounding box center [286, 134] width 30 height 14
click at [295, 237] on button "30" at bounding box center [296, 235] width 17 height 17
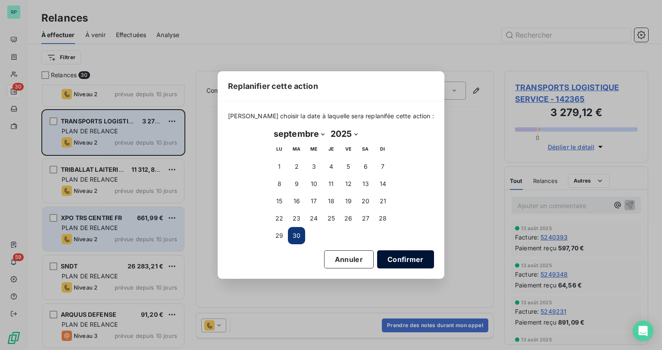
click at [390, 256] on button "Confirmer" at bounding box center [405, 259] width 57 height 18
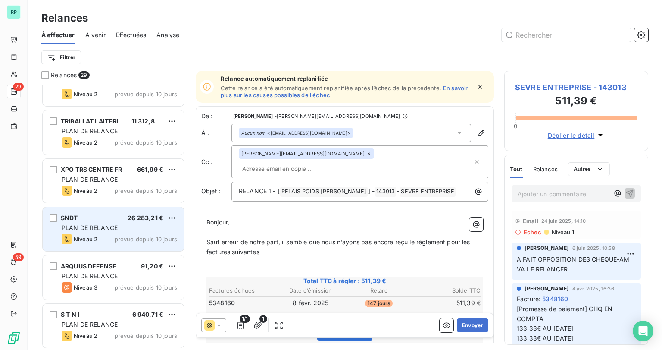
click at [114, 121] on span "TRIBALLAT LAITERIES" at bounding box center [94, 120] width 66 height 7
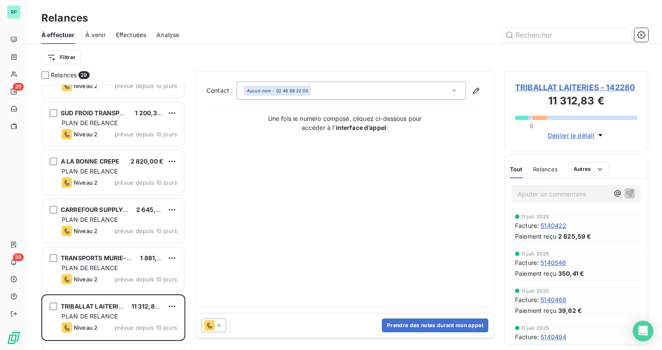
scroll to position [928, 0]
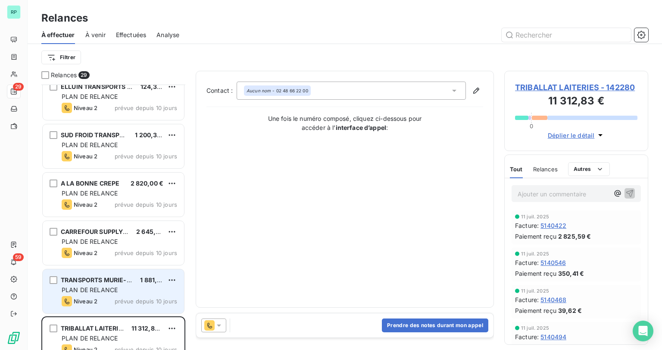
click at [112, 273] on div "TRANSPORTS MURIE-GALOPIN 1 881,70 € PLAN DE RELANCE Niveau 2 prévue depuis 10 j…" at bounding box center [113, 291] width 141 height 44
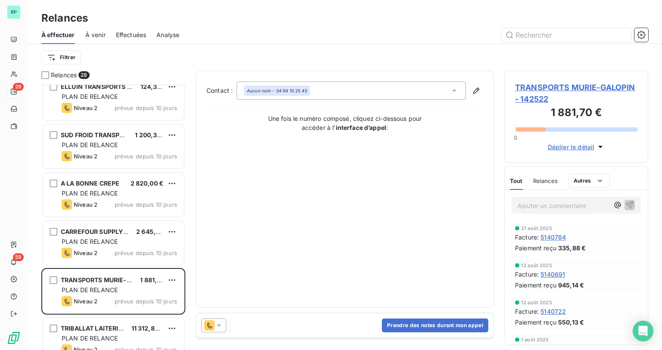
click at [221, 324] on icon at bounding box center [219, 325] width 9 height 9
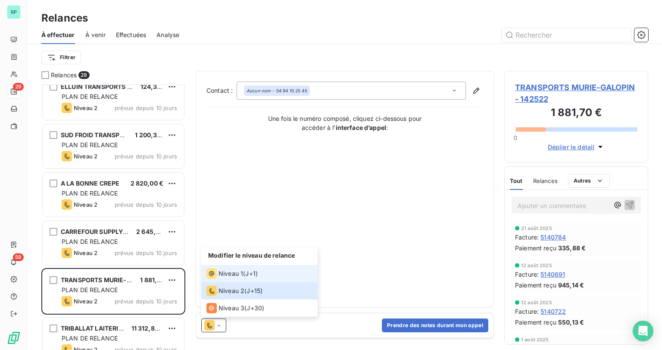
click at [240, 276] on span "Niveau 1" at bounding box center [231, 273] width 25 height 9
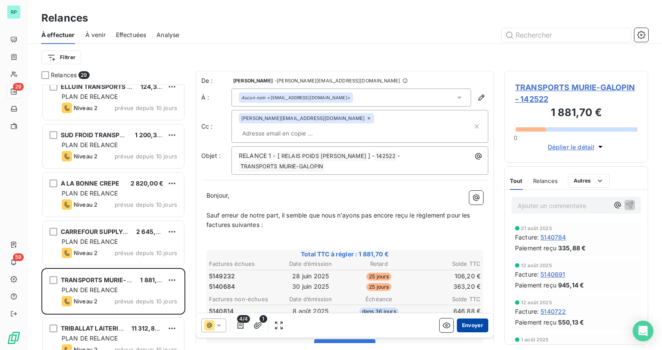
click at [469, 327] on button "Envoyer" at bounding box center [472, 325] width 31 height 14
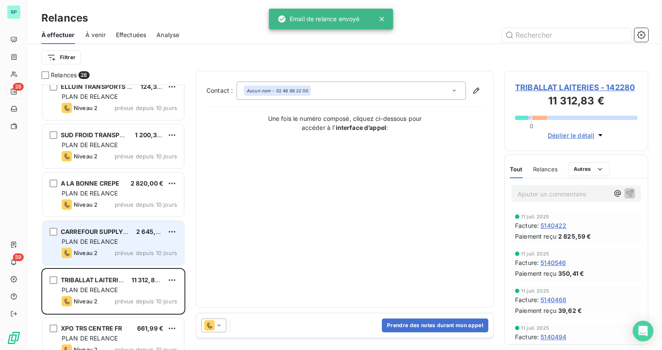
click at [105, 250] on div "Niveau 2 prévue depuis 10 jours" at bounding box center [120, 252] width 116 height 10
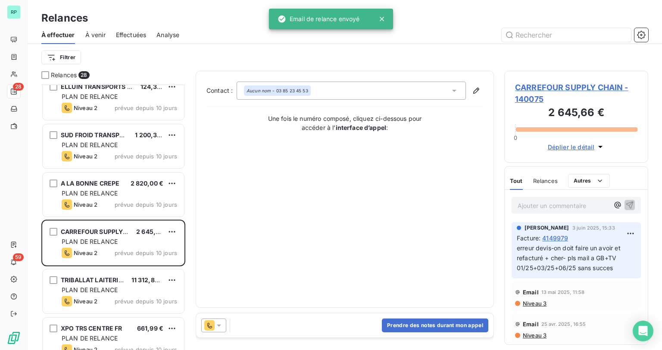
click at [223, 324] on div at bounding box center [213, 325] width 25 height 14
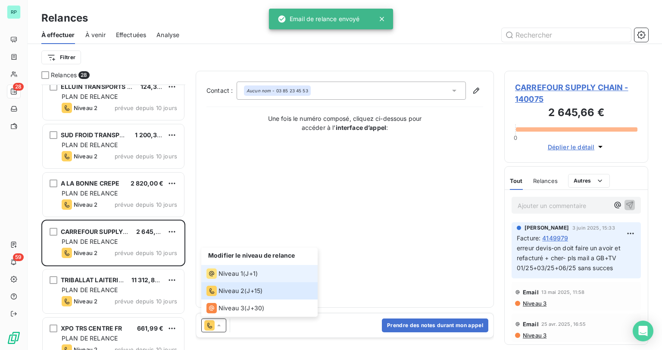
click at [240, 277] on span "Niveau 1" at bounding box center [231, 273] width 25 height 9
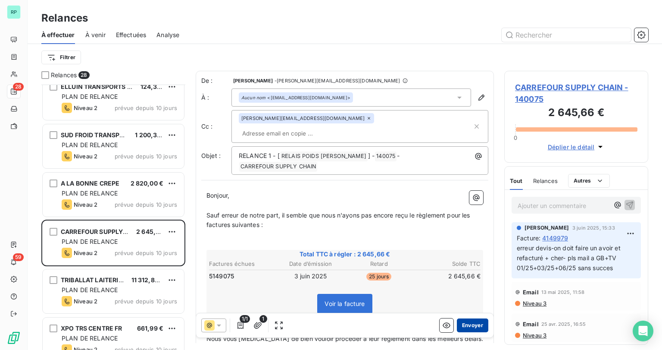
click at [463, 322] on button "Envoyer" at bounding box center [472, 325] width 31 height 14
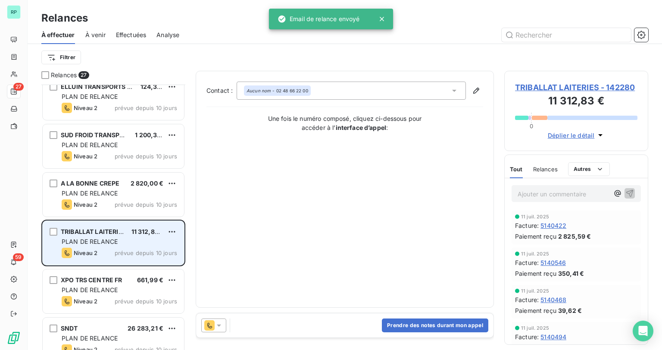
click at [114, 241] on span "PLAN DE RELANCE" at bounding box center [90, 241] width 56 height 7
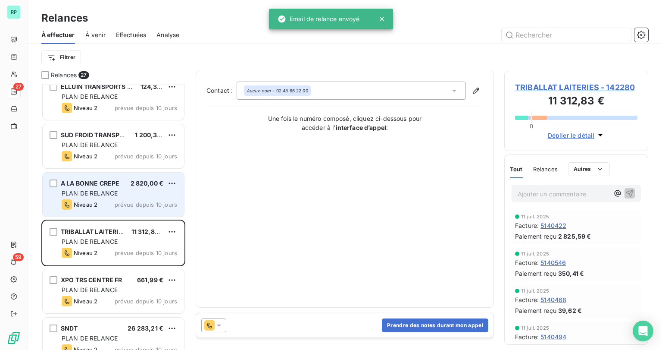
click at [117, 195] on span "PLAN DE RELANCE" at bounding box center [90, 192] width 56 height 7
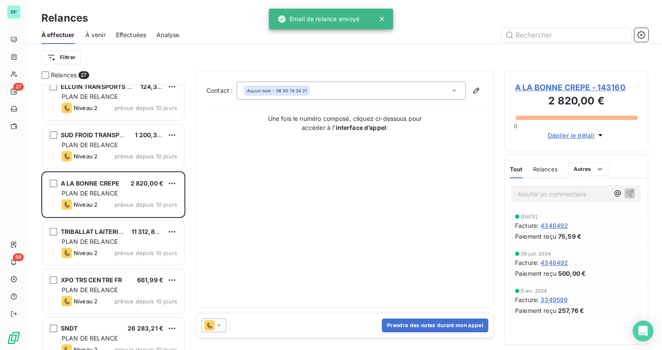
click at [217, 325] on icon at bounding box center [219, 325] width 9 height 9
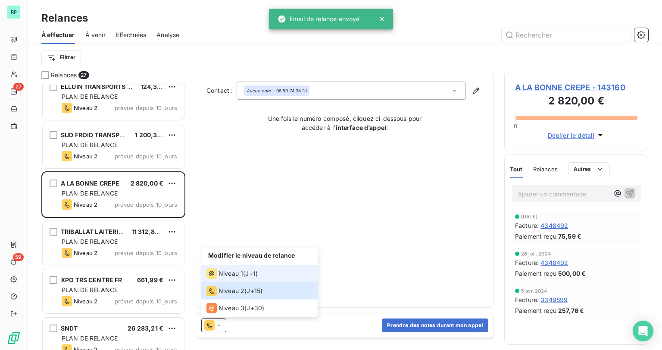
click at [234, 276] on span "Niveau 1" at bounding box center [231, 273] width 25 height 9
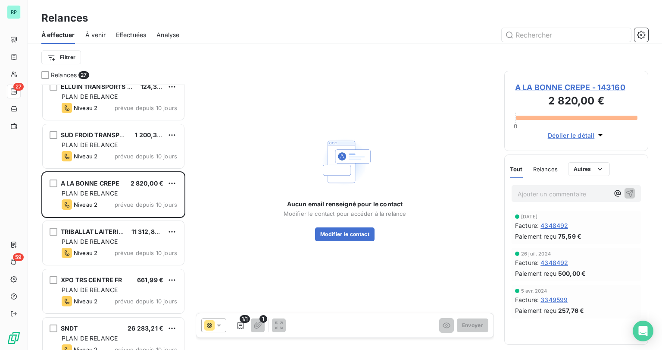
click at [545, 197] on p "Ajouter un commentaire ﻿" at bounding box center [563, 193] width 91 height 11
click at [593, 193] on p "APPEL [DATE]-PAS DE" at bounding box center [563, 193] width 91 height 10
drag, startPoint x: 568, startPoint y: 191, endPoint x: 624, endPoint y: 194, distance: 56.5
click at [624, 194] on div "APPEL [DATE]-PAS DE" at bounding box center [576, 193] width 117 height 11
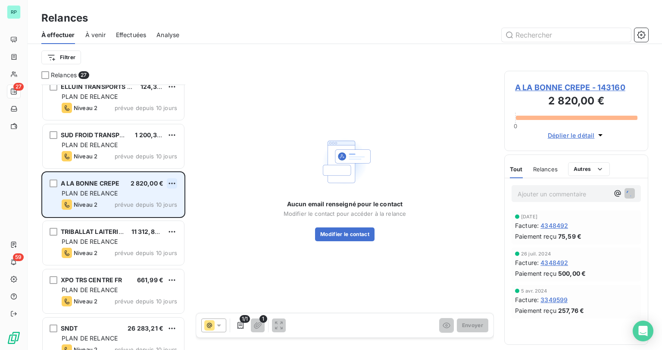
click at [173, 183] on html "RP 27 59 Relances À effectuer À venir Effectuées Analyse Filtrer Relances 27 RO…" at bounding box center [331, 175] width 662 height 350
click at [152, 198] on div "Replanifier cette action" at bounding box center [134, 201] width 77 height 14
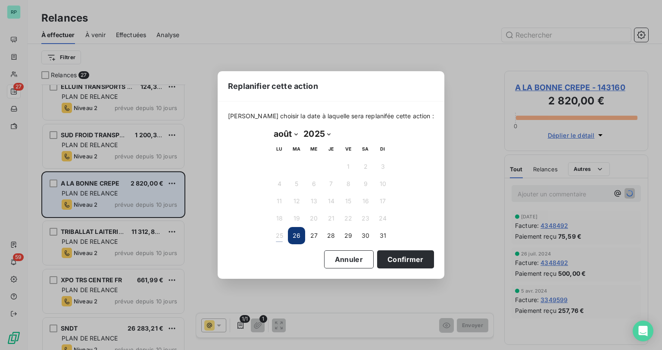
click at [294, 132] on select "janvier février mars avril mai juin juillet août septembre octobre novembre déc…" at bounding box center [286, 134] width 30 height 14
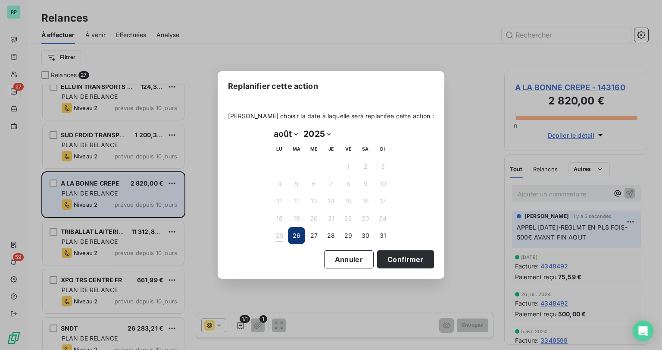
select select "8"
click at [271, 127] on select "janvier février mars avril mai juin juillet août septembre octobre novembre déc…" at bounding box center [286, 134] width 30 height 14
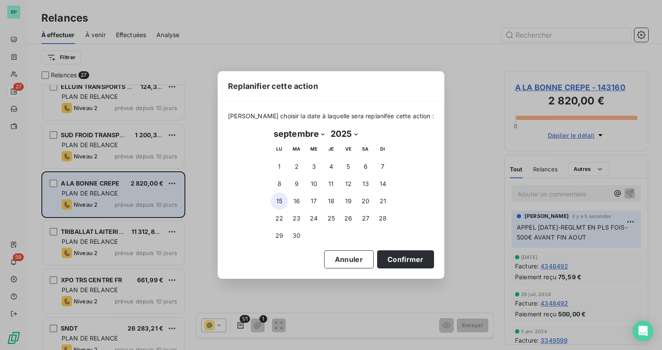
click at [281, 201] on button "15" at bounding box center [279, 200] width 17 height 17
drag, startPoint x: 385, startPoint y: 256, endPoint x: 334, endPoint y: 231, distance: 57.3
click at [386, 256] on button "Confirmer" at bounding box center [405, 259] width 57 height 18
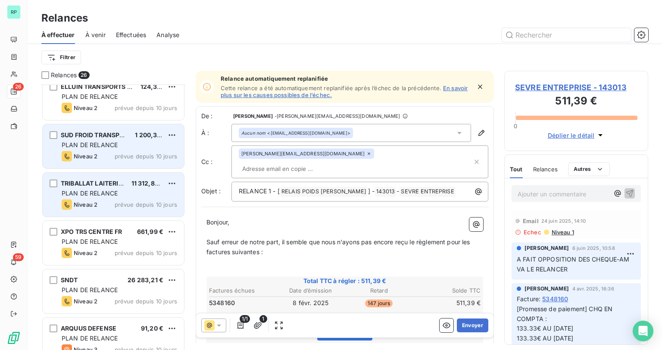
click at [102, 143] on span "PLAN DE RELANCE" at bounding box center [90, 144] width 56 height 7
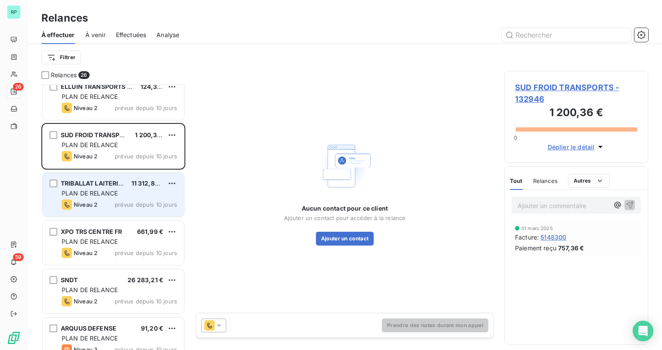
click at [216, 326] on icon at bounding box center [219, 325] width 9 height 9
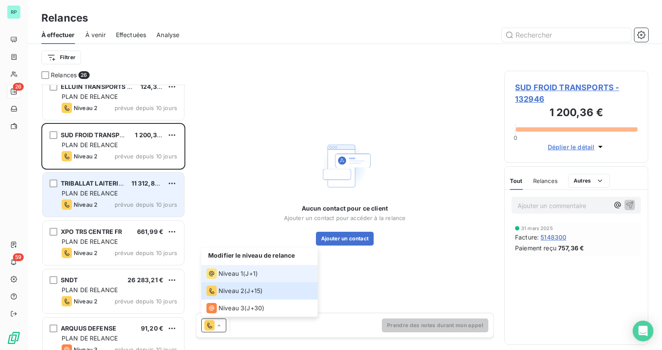
click at [243, 274] on div "Niveau 1 ( J+1 )" at bounding box center [231, 273] width 51 height 10
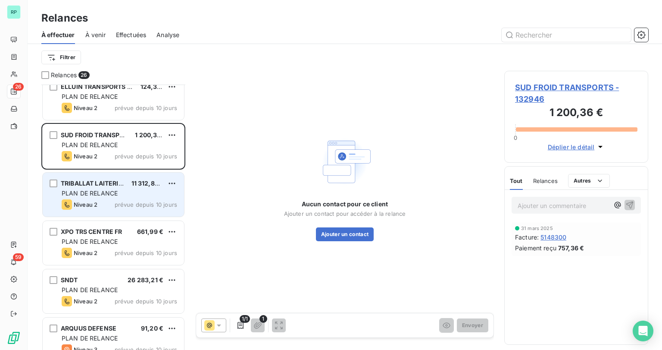
click at [576, 85] on span "SUD FROID TRANSPORTS - 132946" at bounding box center [576, 92] width 122 height 23
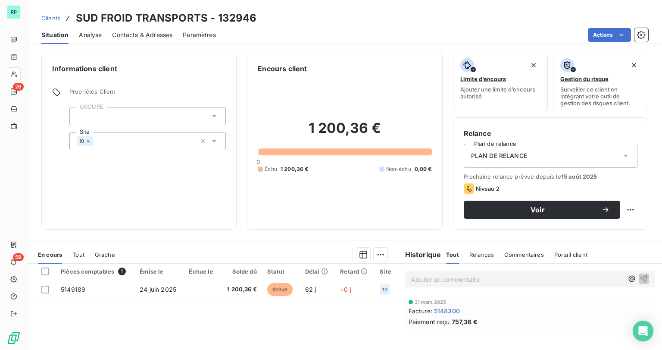
click at [428, 281] on p "Ajouter un commentaire ﻿" at bounding box center [517, 279] width 212 height 11
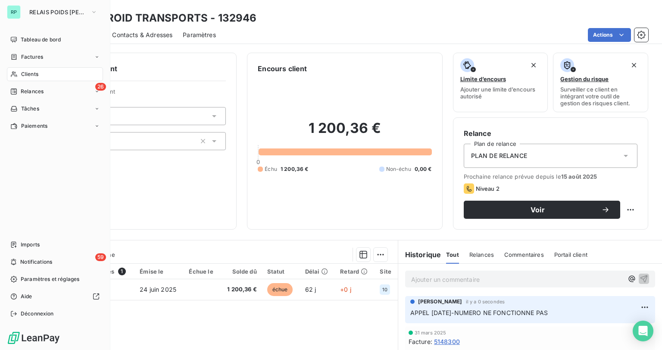
click at [30, 74] on span "Clients" at bounding box center [29, 74] width 17 height 8
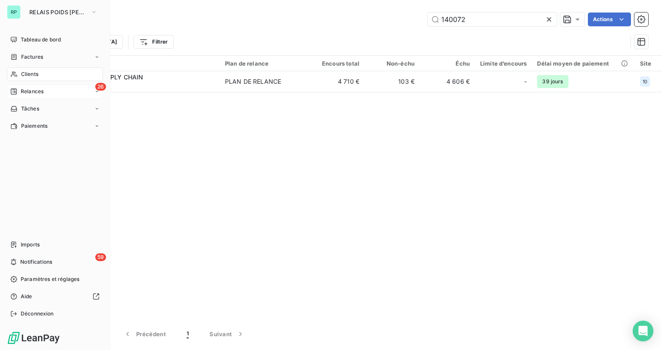
click at [36, 96] on div "26 Relances" at bounding box center [55, 91] width 96 height 14
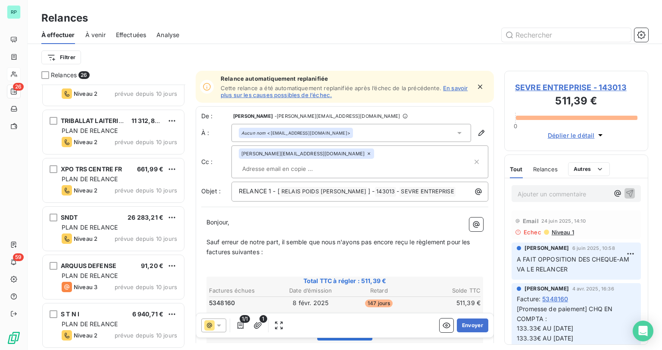
scroll to position [921, 0]
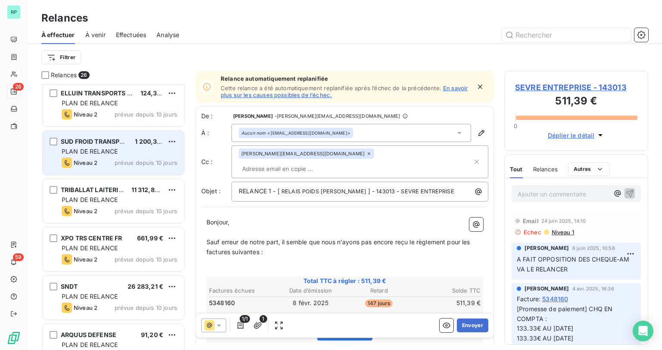
click at [100, 150] on span "PLAN DE RELANCE" at bounding box center [90, 150] width 56 height 7
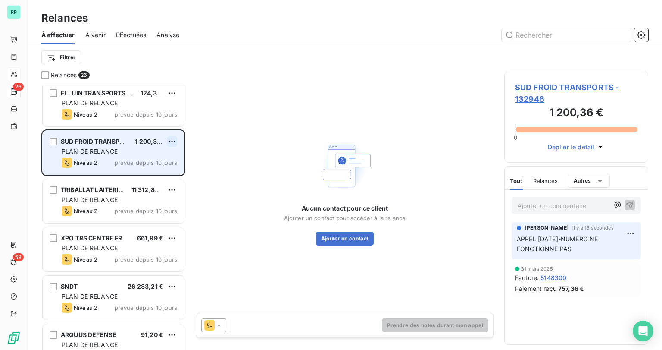
click at [172, 138] on html "RP 26 59 Relances À effectuer À venir Effectuées Analyse Filtrer Relances 26 RO…" at bounding box center [331, 175] width 662 height 350
click at [154, 153] on div "Replanifier cette action" at bounding box center [134, 159] width 77 height 14
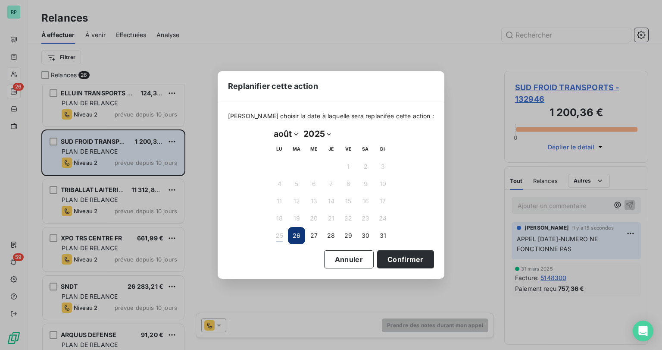
click at [293, 131] on select "janvier février mars avril mai juin juillet août septembre octobre novembre déc…" at bounding box center [286, 134] width 30 height 14
select select "8"
click at [271, 127] on select "janvier février mars avril mai juin juillet août septembre octobre novembre déc…" at bounding box center [286, 134] width 30 height 14
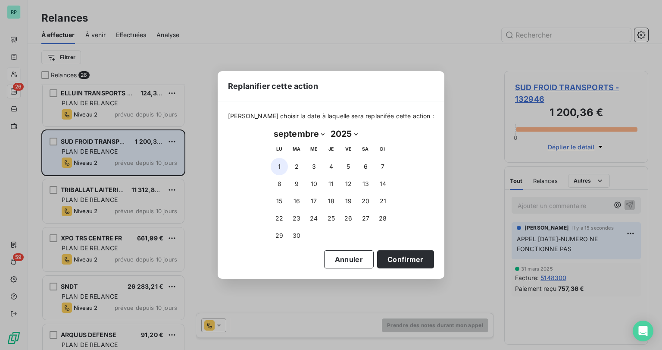
click at [282, 167] on button "1" at bounding box center [279, 166] width 17 height 17
click at [387, 252] on button "Confirmer" at bounding box center [405, 259] width 57 height 18
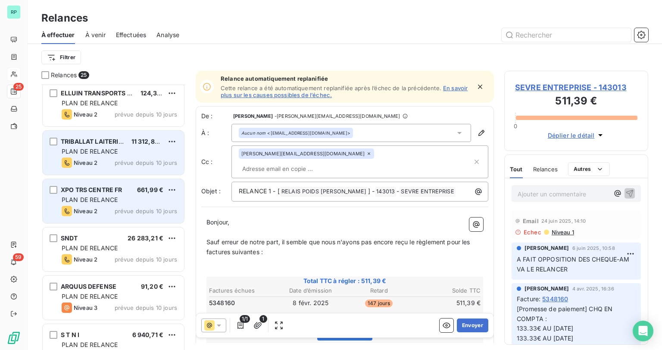
click at [97, 199] on span "PLAN DE RELANCE" at bounding box center [90, 199] width 56 height 7
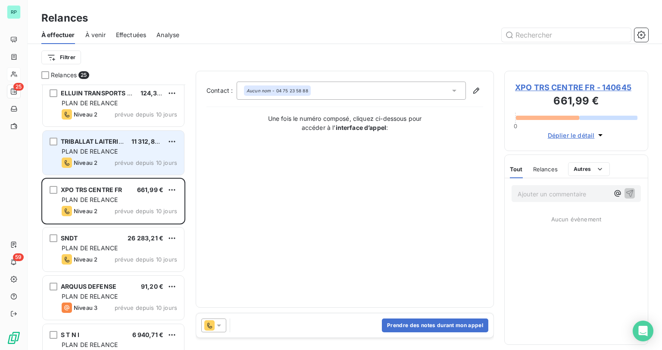
click at [103, 154] on span "PLAN DE RELANCE" at bounding box center [90, 150] width 56 height 7
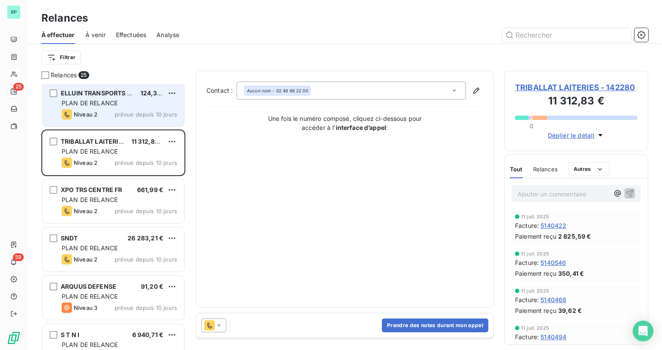
click at [107, 113] on div "Niveau 2 prévue depuis 10 jours" at bounding box center [120, 114] width 116 height 10
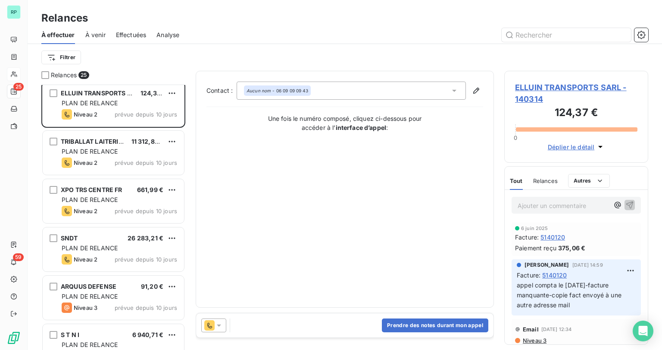
click at [222, 329] on div at bounding box center [213, 325] width 25 height 14
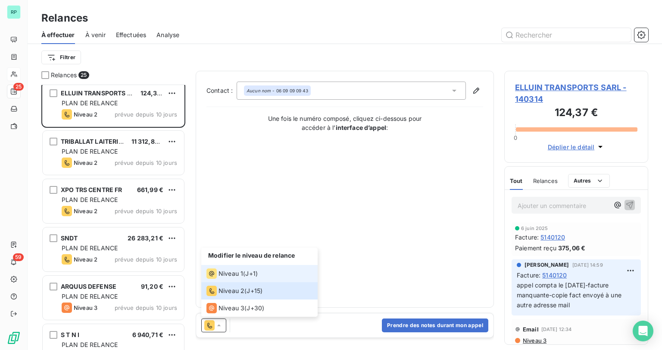
click at [228, 271] on span "Niveau 1" at bounding box center [231, 273] width 25 height 9
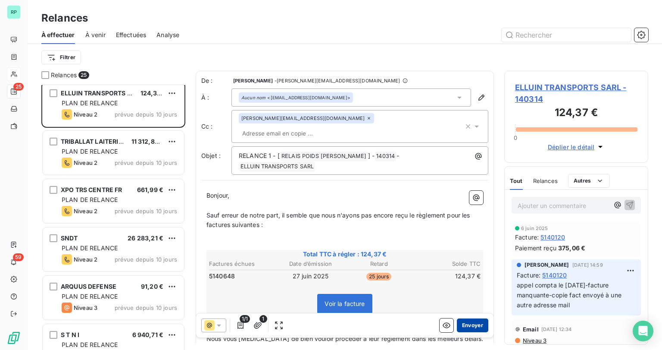
click at [467, 325] on button "Envoyer" at bounding box center [472, 325] width 31 height 14
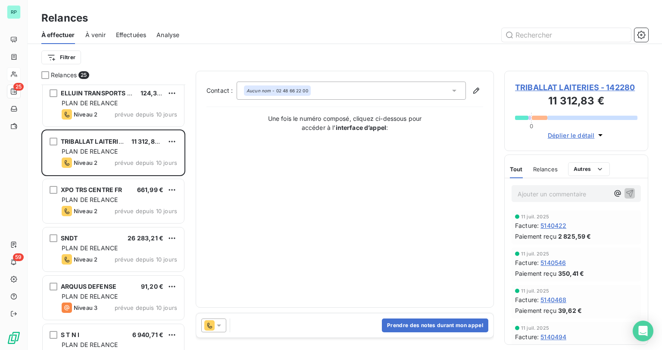
scroll to position [893, 0]
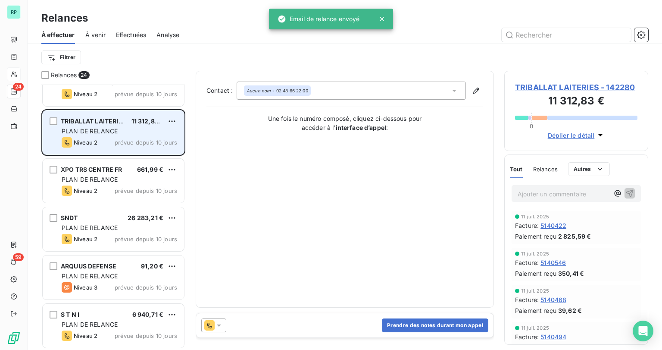
click at [109, 129] on span "PLAN DE RELANCE" at bounding box center [90, 130] width 56 height 7
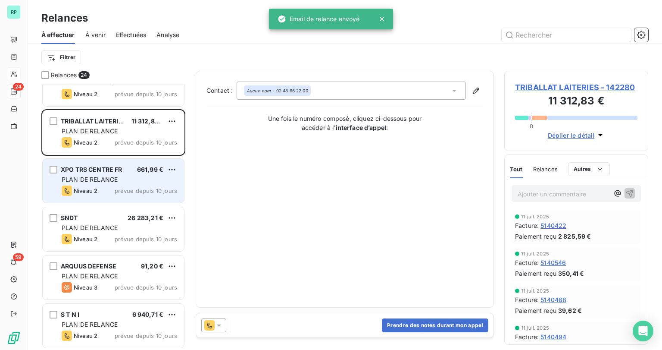
scroll to position [824, 0]
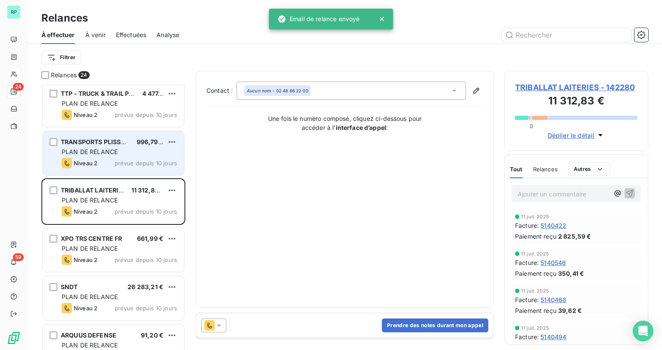
click at [119, 152] on div "PLAN DE RELANCE" at bounding box center [120, 151] width 116 height 9
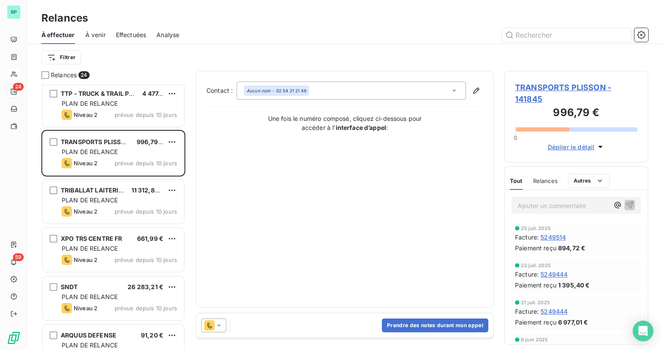
click at [223, 321] on div at bounding box center [213, 325] width 25 height 14
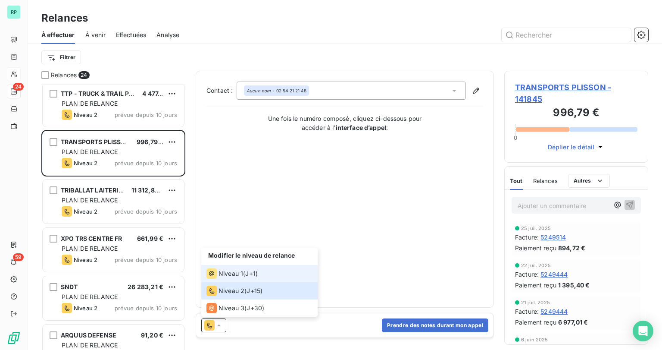
click at [240, 276] on span "Niveau 1" at bounding box center [231, 273] width 25 height 9
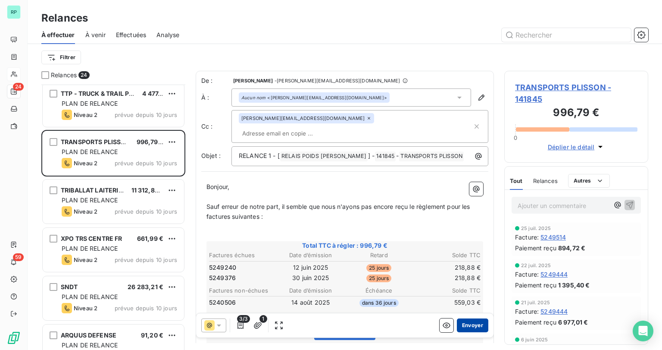
click at [469, 324] on button "Envoyer" at bounding box center [472, 325] width 31 height 14
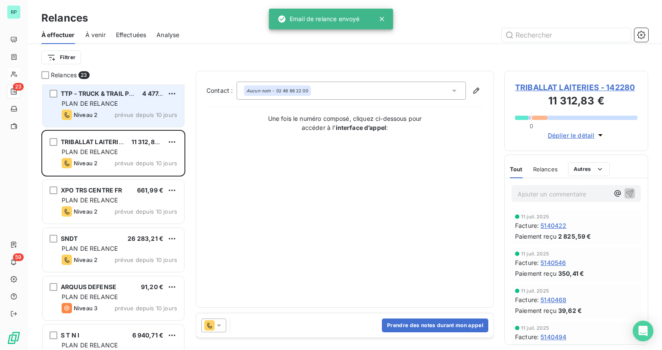
click at [117, 107] on div "TTP - TRUCK & TRAIL PERFORMANCE 4 477,20 € PLAN DE RELANCE Niveau 2 prévue depu…" at bounding box center [113, 105] width 141 height 44
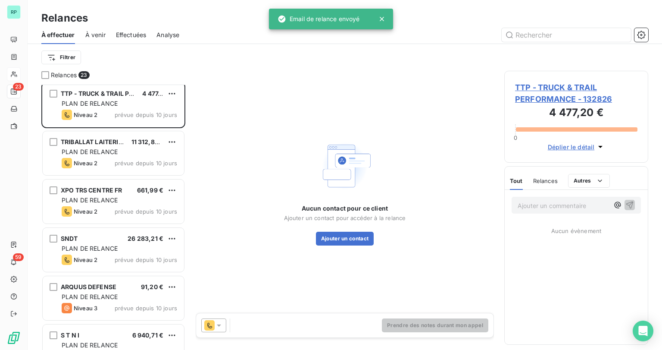
click at [218, 331] on div at bounding box center [213, 325] width 25 height 14
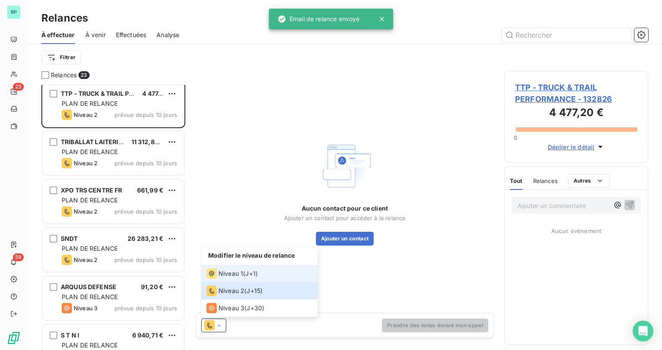
click at [228, 268] on div "Niveau 1" at bounding box center [224, 273] width 37 height 10
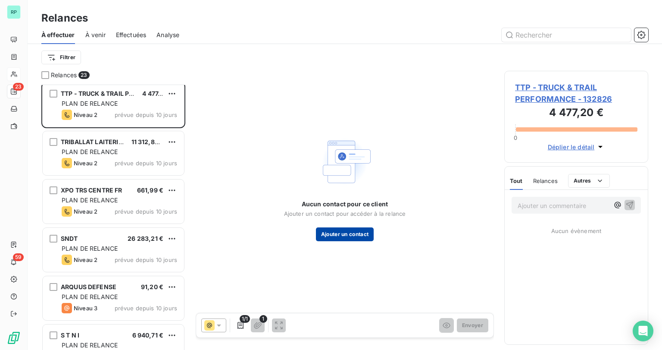
click at [332, 237] on button "Ajouter un contact" at bounding box center [345, 234] width 58 height 14
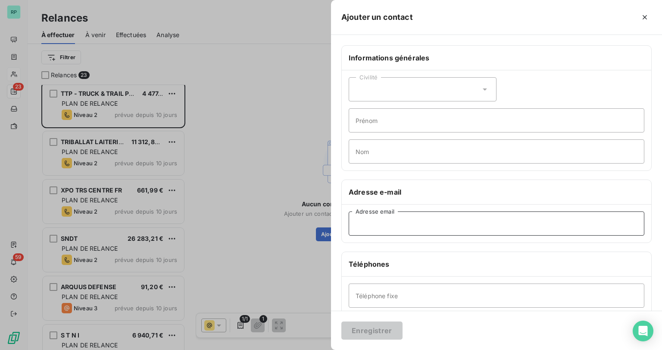
click at [389, 222] on input "Adresse email" at bounding box center [497, 223] width 296 height 24
paste input "[EMAIL_ADDRESS][DOMAIN_NAME]"
type input "[EMAIL_ADDRESS][DOMAIN_NAME]"
click at [383, 333] on button "Enregistrer" at bounding box center [371, 330] width 61 height 18
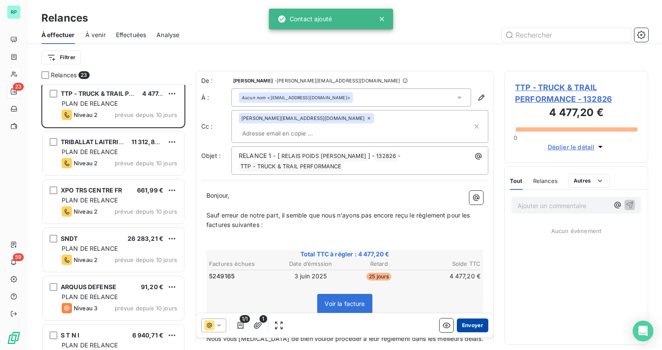
click at [459, 320] on button "Envoyer" at bounding box center [472, 325] width 31 height 14
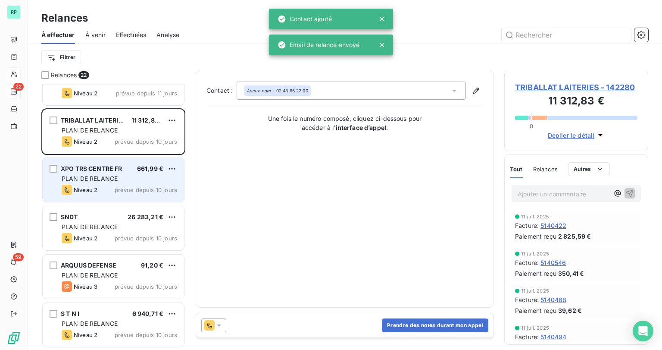
scroll to position [797, 0]
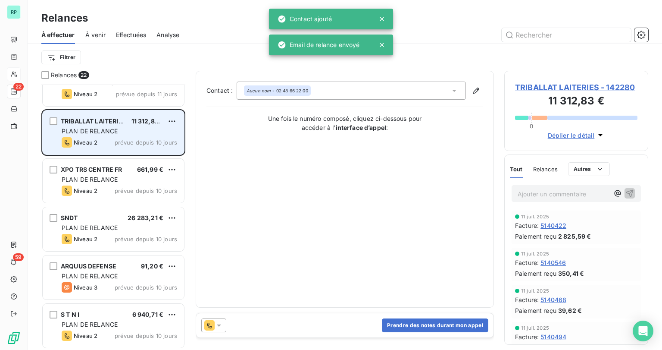
click at [104, 122] on span "TRIBALLAT LAITERIES" at bounding box center [94, 120] width 66 height 7
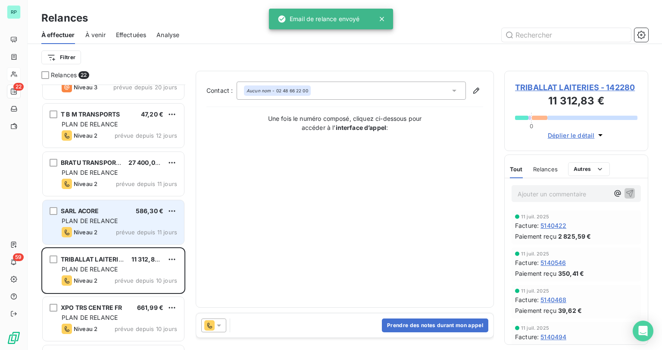
click at [97, 221] on span "PLAN DE RELANCE" at bounding box center [90, 220] width 56 height 7
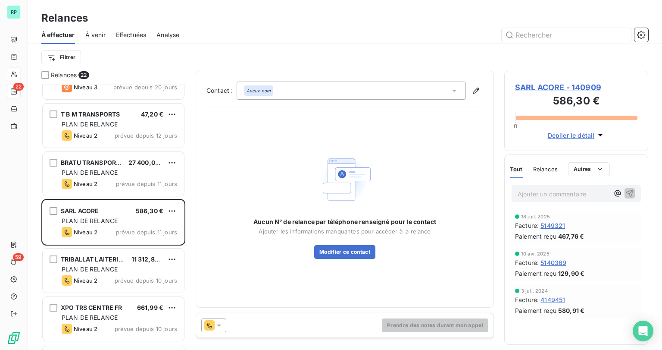
click at [221, 325] on icon at bounding box center [219, 325] width 9 height 9
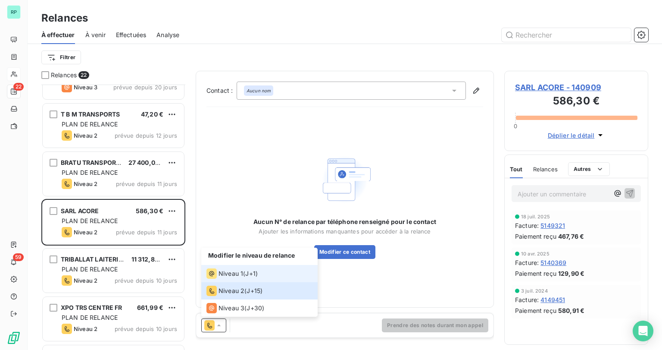
click at [236, 274] on span "Niveau 1" at bounding box center [231, 273] width 25 height 9
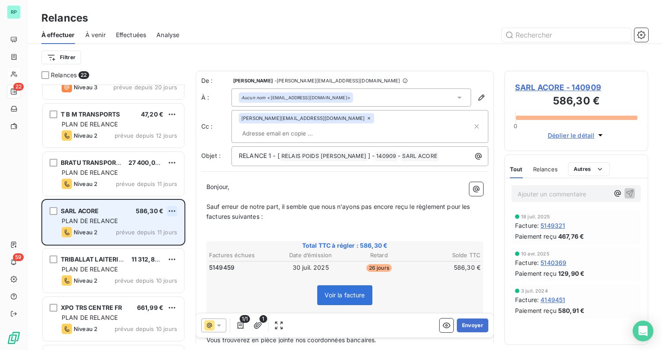
click at [174, 209] on html "RP 22 59 Relances À effectuer À venir Effectuées Analyse Filtrer Relances 22 BV…" at bounding box center [331, 175] width 662 height 350
click at [146, 225] on div "Replanifier cette action" at bounding box center [134, 228] width 77 height 14
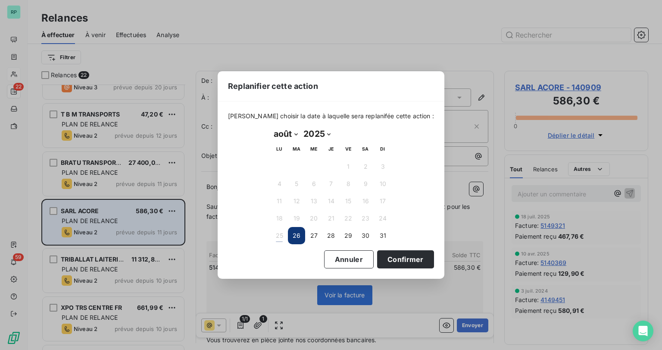
click at [293, 134] on select "janvier février mars avril mai juin juillet août septembre octobre novembre déc…" at bounding box center [286, 134] width 30 height 14
select select "8"
click at [271, 127] on select "janvier février mars avril mai juin juillet août septembre octobre novembre déc…" at bounding box center [286, 134] width 30 height 14
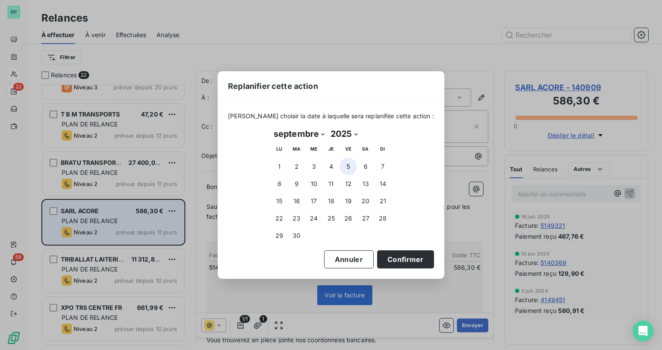
click at [344, 167] on button "5" at bounding box center [348, 166] width 17 height 17
click at [405, 259] on button "Confirmer" at bounding box center [405, 259] width 57 height 18
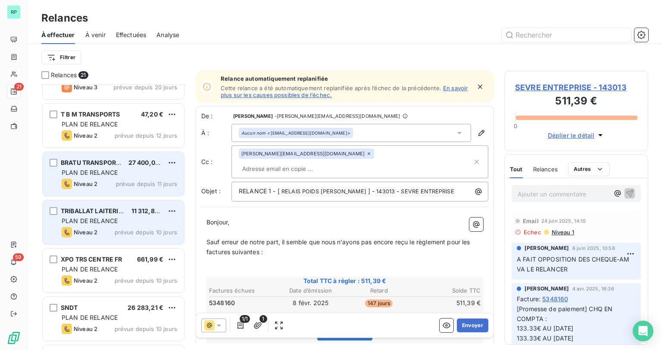
click at [109, 178] on div "Niveau 2 prévue depuis 11 jours" at bounding box center [120, 183] width 116 height 10
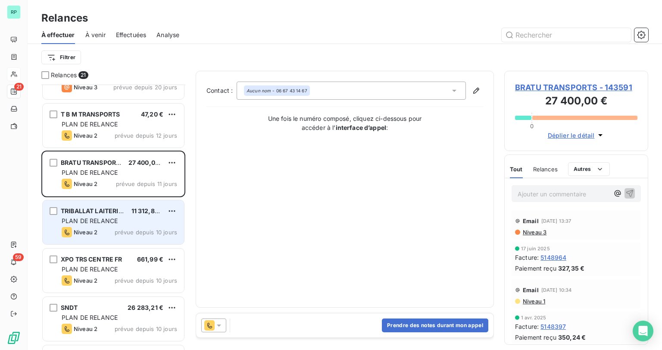
click at [219, 319] on div at bounding box center [213, 325] width 25 height 14
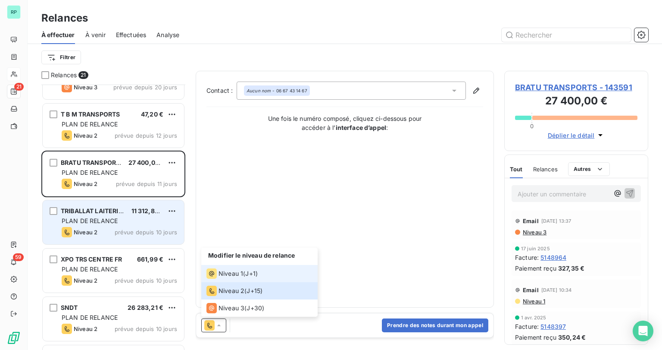
click at [229, 271] on span "Niveau 1" at bounding box center [231, 273] width 25 height 9
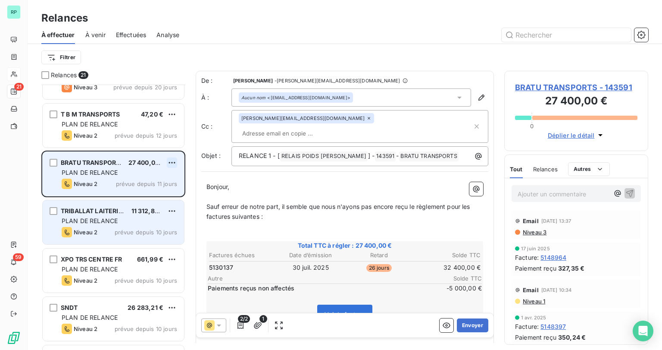
click at [172, 162] on html "RP 21 59 Relances À effectuer À venir Effectuées Analyse Filtrer Relances 21 BV…" at bounding box center [331, 175] width 662 height 350
click at [143, 179] on div "Replanifier cette action" at bounding box center [134, 180] width 77 height 14
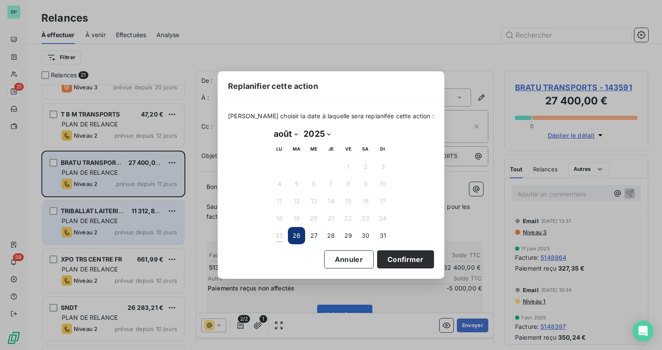
click at [292, 136] on select "janvier février mars avril mai juin juillet août septembre octobre novembre déc…" at bounding box center [286, 134] width 30 height 14
select select "8"
click at [271, 127] on select "janvier février mars avril mai juin juillet août septembre octobre novembre déc…" at bounding box center [286, 134] width 30 height 14
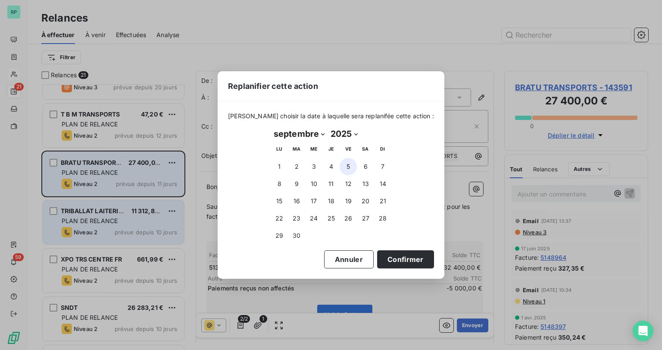
click at [348, 168] on button "5" at bounding box center [348, 166] width 17 height 17
click at [393, 260] on button "Confirmer" at bounding box center [405, 259] width 57 height 18
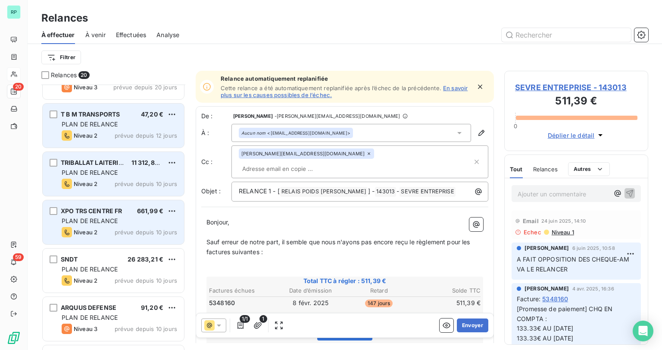
click at [110, 122] on span "PLAN DE RELANCE" at bounding box center [90, 123] width 56 height 7
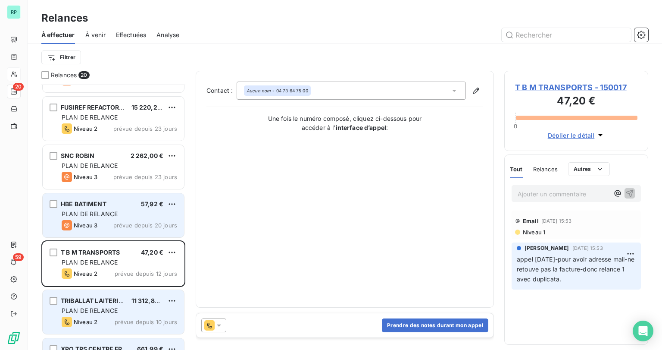
scroll to position [590, 0]
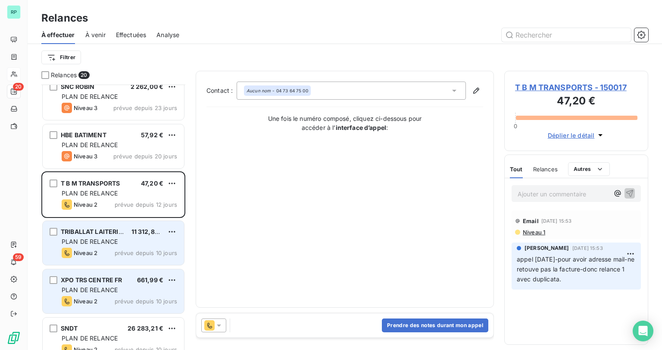
click at [104, 247] on div "Niveau 2 prévue depuis 10 jours" at bounding box center [120, 252] width 116 height 10
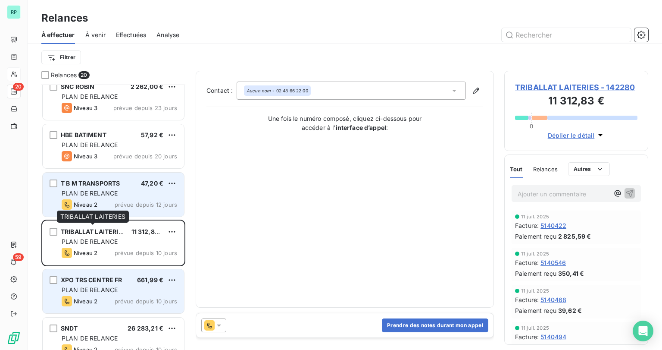
click at [119, 200] on div "Niveau 2 prévue depuis 12 jours" at bounding box center [120, 204] width 116 height 10
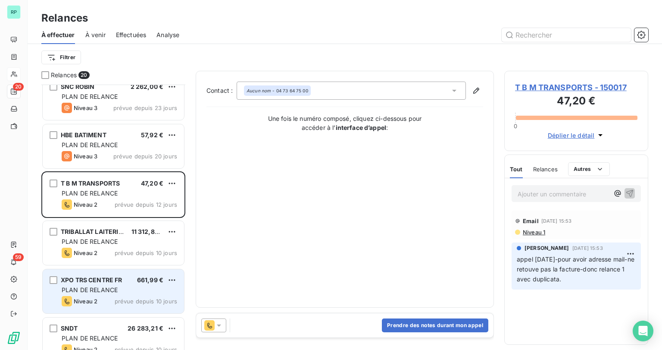
click at [219, 319] on div at bounding box center [213, 325] width 25 height 14
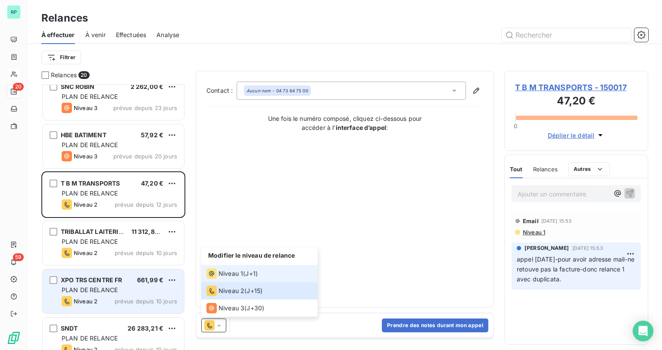
click at [231, 277] on span "Niveau 1" at bounding box center [231, 273] width 25 height 9
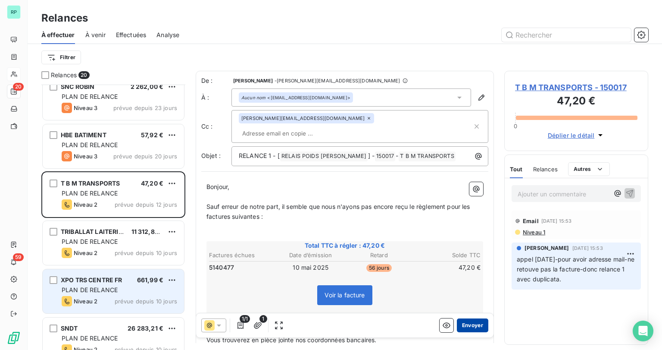
click at [466, 328] on button "Envoyer" at bounding box center [472, 325] width 31 height 14
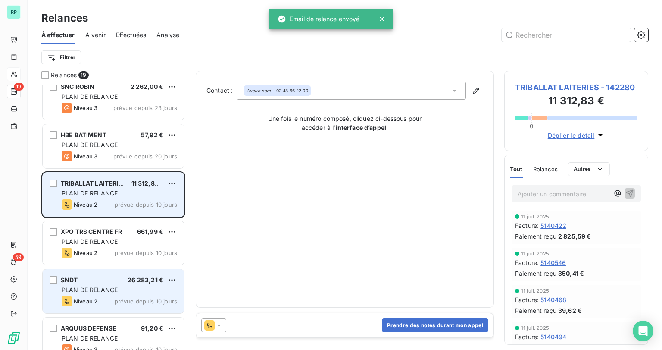
click at [120, 193] on div "PLAN DE RELANCE" at bounding box center [120, 193] width 116 height 9
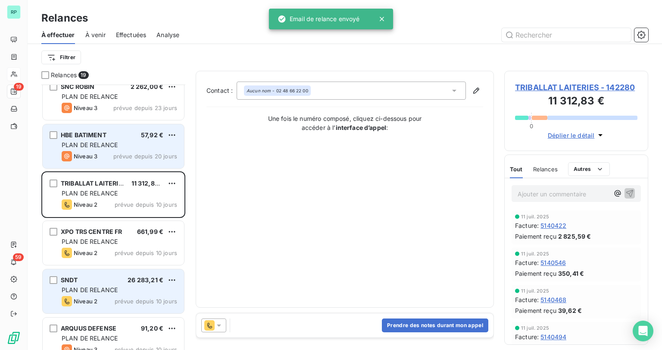
click at [107, 146] on span "PLAN DE RELANCE" at bounding box center [90, 144] width 56 height 7
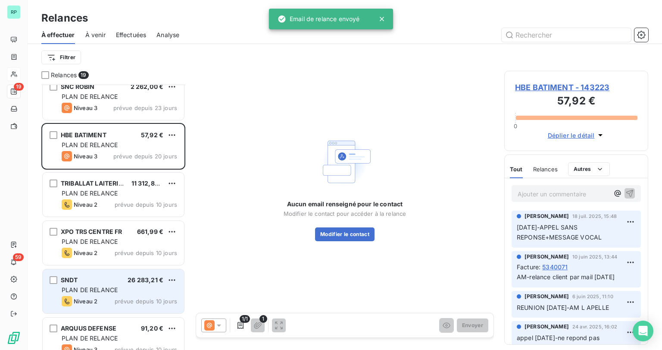
click at [218, 324] on icon at bounding box center [219, 325] width 4 height 2
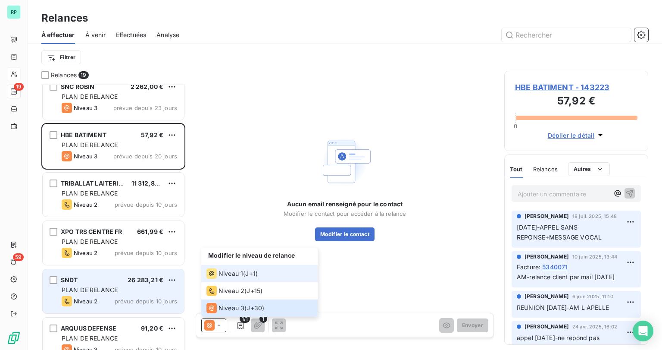
click at [245, 274] on div "Niveau 1 ( J+1 )" at bounding box center [231, 273] width 51 height 10
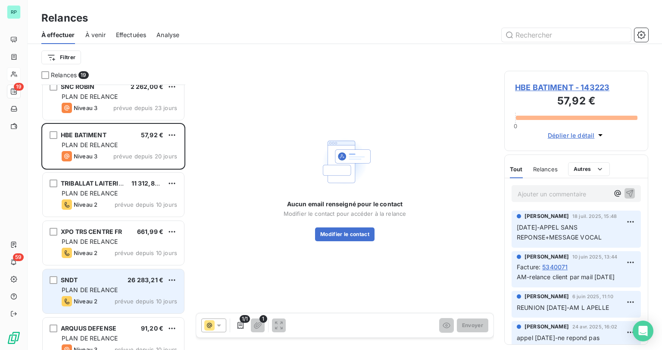
click at [223, 326] on div at bounding box center [213, 325] width 25 height 14
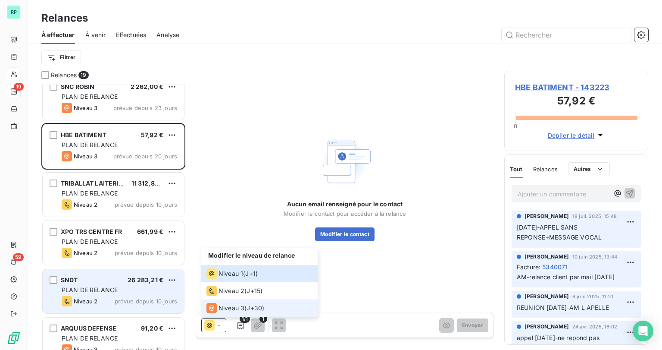
click at [222, 306] on span "Niveau 3" at bounding box center [232, 307] width 26 height 9
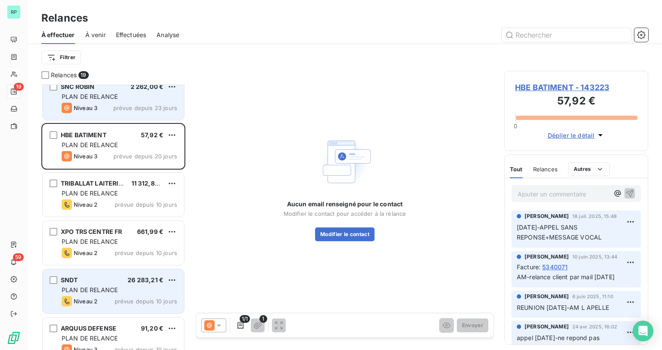
click at [139, 99] on div "PLAN DE RELANCE" at bounding box center [120, 96] width 116 height 9
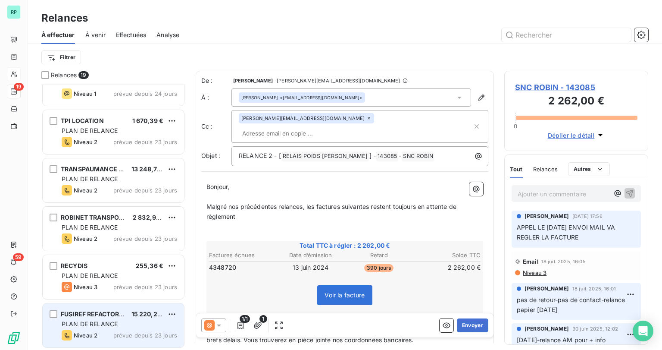
scroll to position [314, 0]
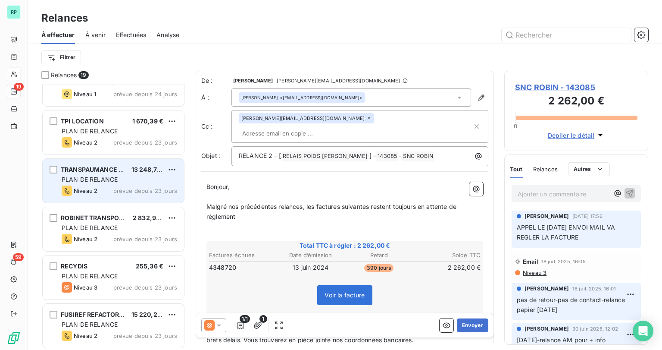
click at [110, 175] on div "PLAN DE RELANCE" at bounding box center [120, 179] width 116 height 9
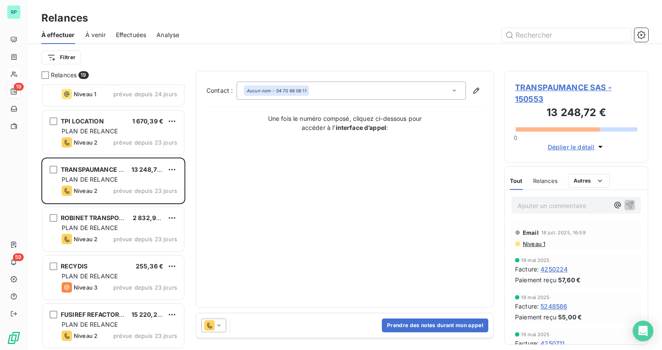
click at [223, 328] on div at bounding box center [213, 325] width 25 height 14
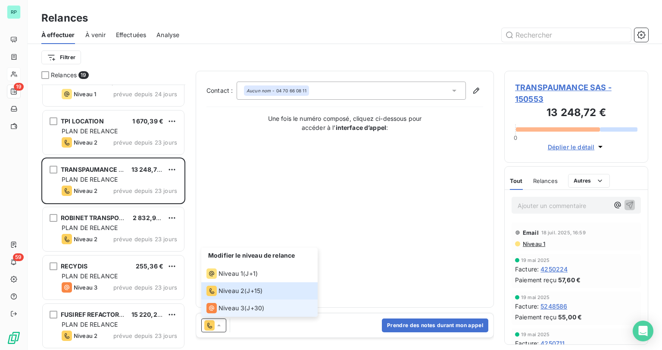
click at [234, 309] on span "Niveau 3" at bounding box center [232, 307] width 26 height 9
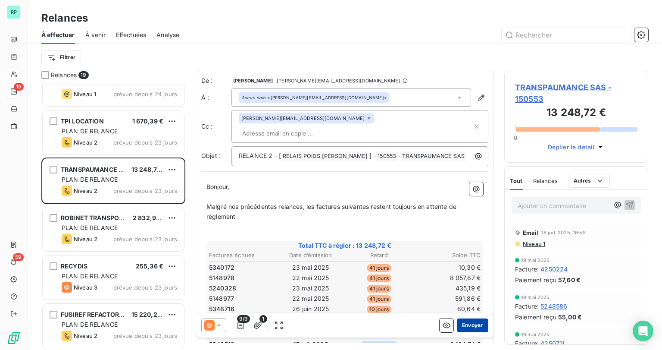
click at [467, 328] on button "Envoyer" at bounding box center [472, 325] width 31 height 14
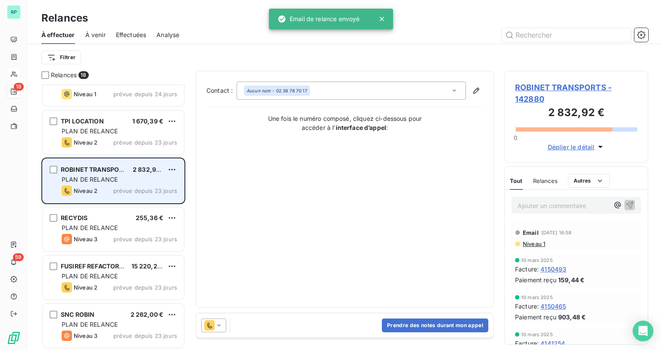
click at [97, 172] on span "ROBINET TRANSPORTS" at bounding box center [96, 169] width 70 height 7
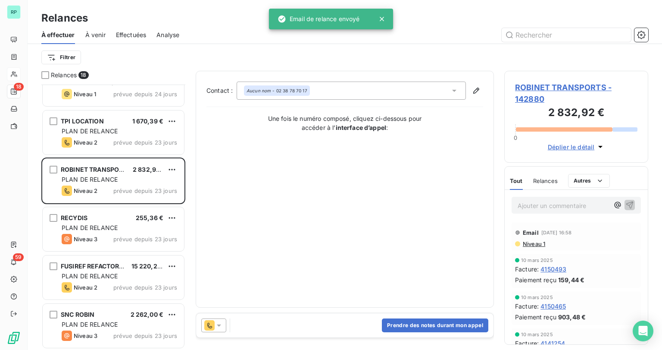
click at [219, 325] on icon at bounding box center [219, 325] width 4 height 2
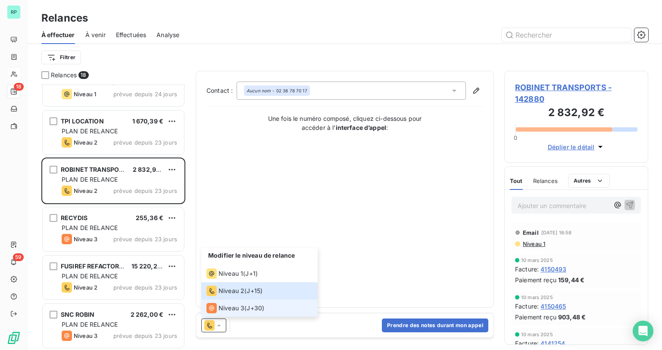
click at [224, 312] on span "Niveau 3" at bounding box center [232, 307] width 26 height 9
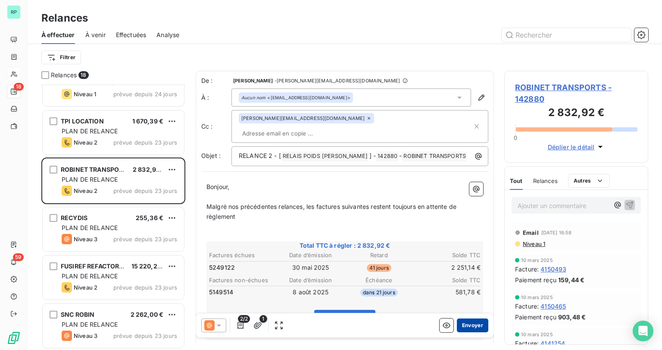
click at [469, 325] on button "Envoyer" at bounding box center [472, 325] width 31 height 14
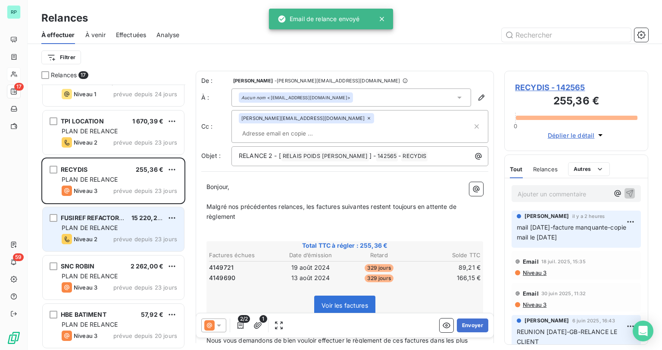
click at [88, 218] on span "FUSIREF REFACTORIES" at bounding box center [95, 217] width 68 height 7
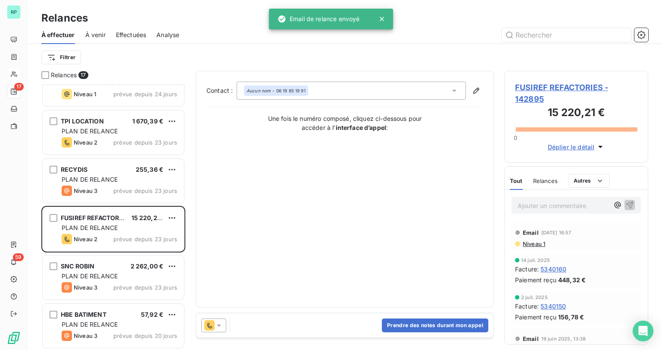
click at [225, 327] on div at bounding box center [213, 325] width 25 height 14
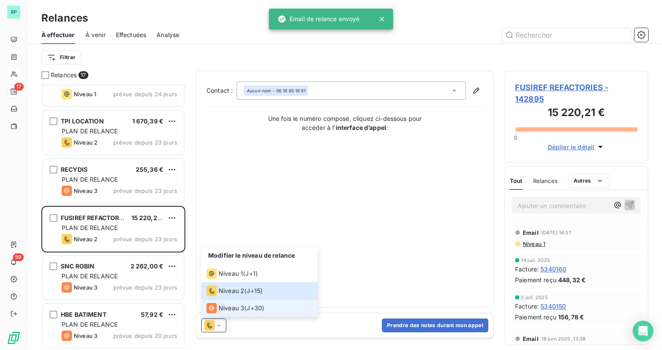
click at [227, 309] on span "Niveau 3" at bounding box center [232, 307] width 26 height 9
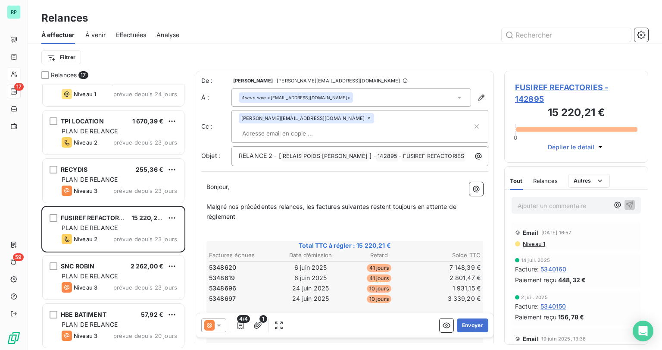
click at [221, 326] on icon at bounding box center [219, 325] width 9 height 9
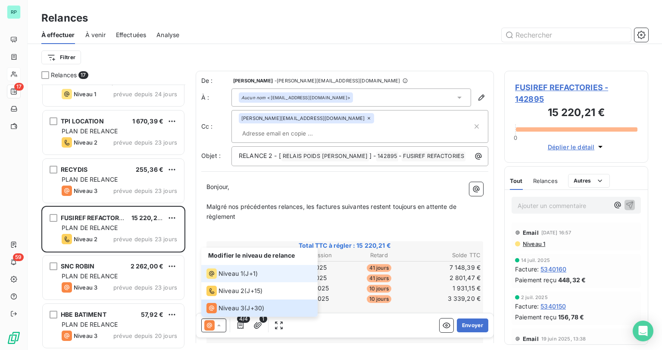
click at [238, 273] on span "Niveau 1" at bounding box center [231, 273] width 25 height 9
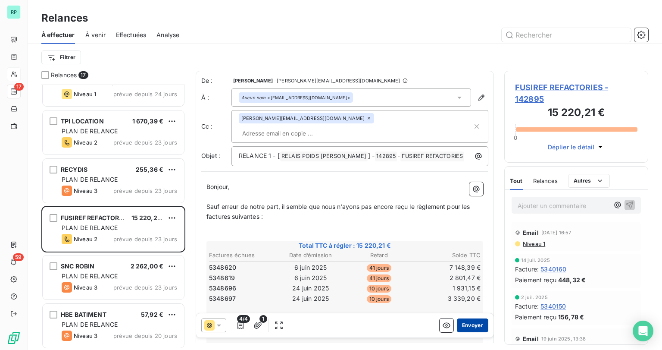
click at [471, 324] on button "Envoyer" at bounding box center [472, 325] width 31 height 14
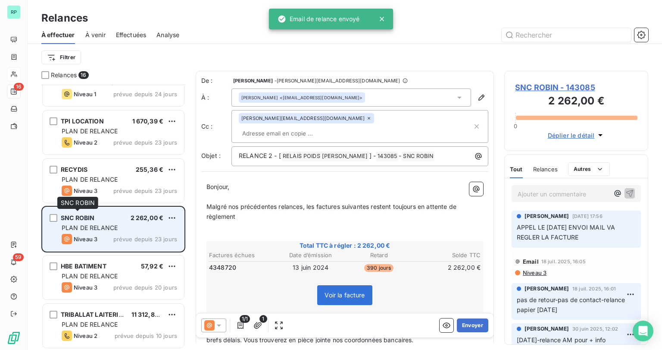
click at [85, 221] on div "SNC ROBIN" at bounding box center [78, 217] width 34 height 9
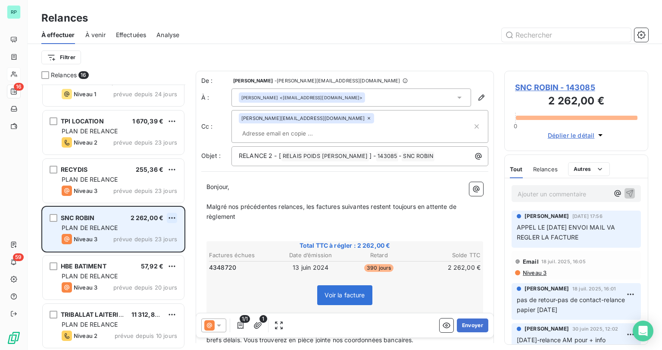
click at [170, 216] on html "RP 16 59 Relances À effectuer À venir Effectuées Analyse Filtrer Relances 16 SE…" at bounding box center [331, 175] width 662 height 350
click at [134, 235] on div "Replanifier cette action" at bounding box center [134, 235] width 77 height 14
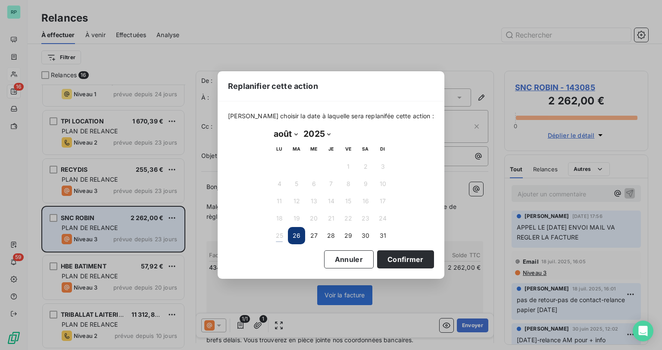
click at [290, 133] on select "janvier février mars avril mai juin juillet août septembre octobre novembre déc…" at bounding box center [286, 134] width 30 height 14
select select "8"
click at [271, 127] on select "janvier février mars avril mai juin juillet août septembre octobre novembre déc…" at bounding box center [286, 134] width 30 height 14
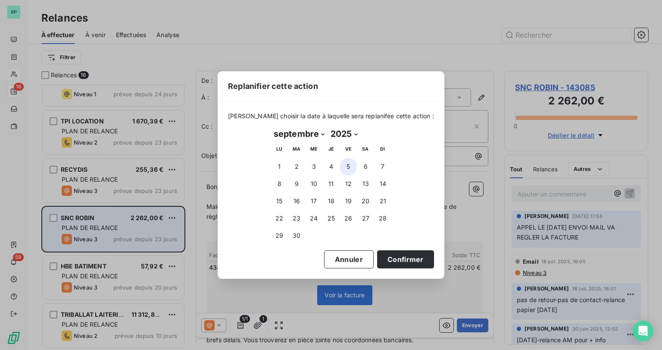
click at [348, 169] on button "5" at bounding box center [348, 166] width 17 height 17
click at [394, 258] on button "Confirmer" at bounding box center [405, 259] width 57 height 18
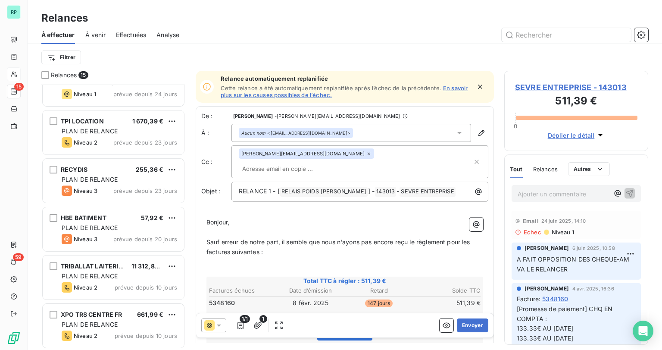
click at [91, 214] on span "HBE BATIMENT" at bounding box center [84, 217] width 46 height 7
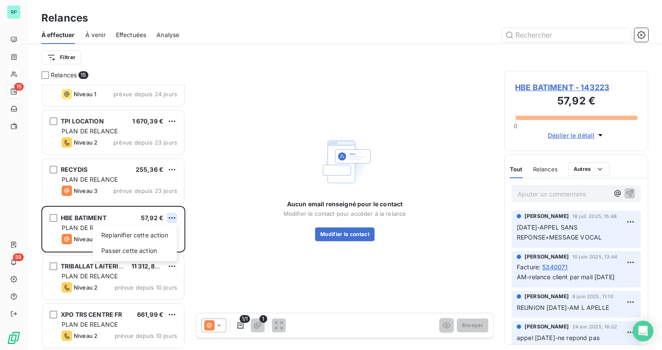
click at [172, 217] on html "RP 15 59 Relances À effectuer À venir Effectuées Analyse Filtrer Relances 15 SE…" at bounding box center [331, 175] width 662 height 350
click at [136, 238] on div "Replanifier cette action" at bounding box center [134, 235] width 77 height 14
select select "7"
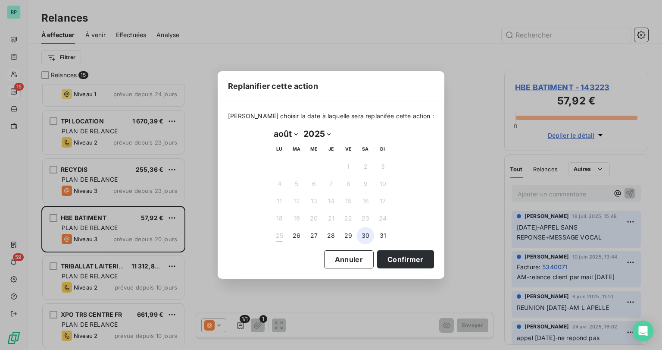
click at [367, 234] on button "30" at bounding box center [365, 235] width 17 height 17
click at [391, 255] on button "Confirmer" at bounding box center [405, 259] width 57 height 18
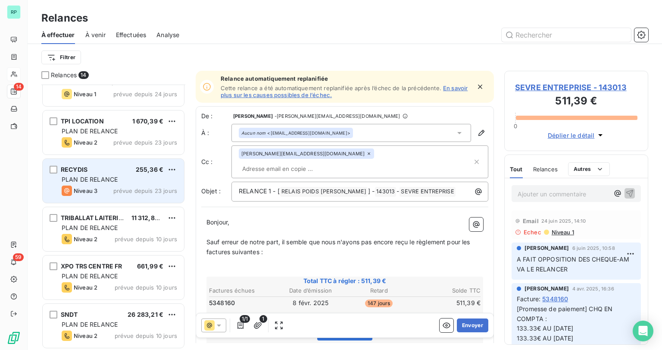
click at [71, 179] on span "PLAN DE RELANCE" at bounding box center [90, 178] width 56 height 7
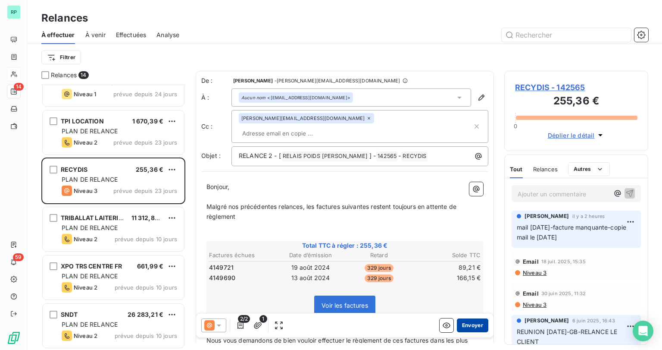
click at [460, 324] on button "Envoyer" at bounding box center [472, 325] width 31 height 14
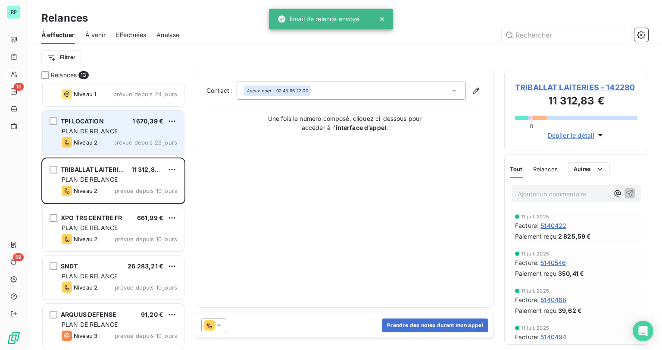
click at [83, 134] on div "TPI LOCATION 1 670,39 € PLAN DE RELANCE Niveau 2 prévue depuis 23 jours" at bounding box center [113, 132] width 141 height 44
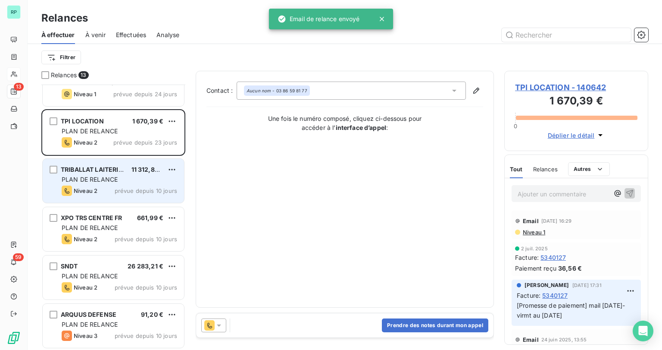
click at [103, 178] on span "PLAN DE RELANCE" at bounding box center [90, 178] width 56 height 7
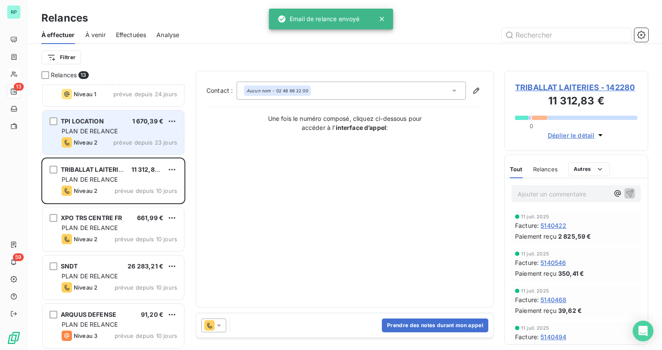
click at [115, 134] on div "PLAN DE RELANCE" at bounding box center [120, 131] width 116 height 9
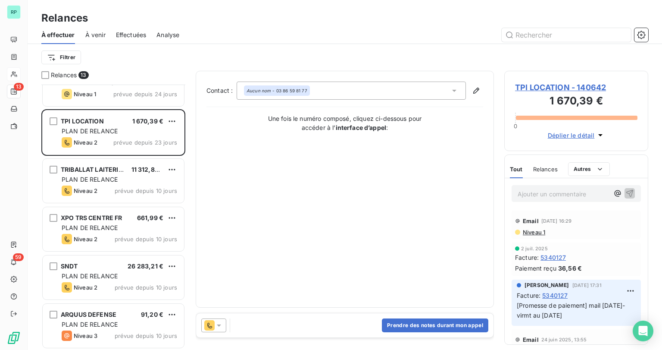
click at [230, 324] on div "Prendre des notes durant mon appel" at bounding box center [344, 325] width 297 height 24
click at [222, 326] on icon at bounding box center [219, 325] width 9 height 9
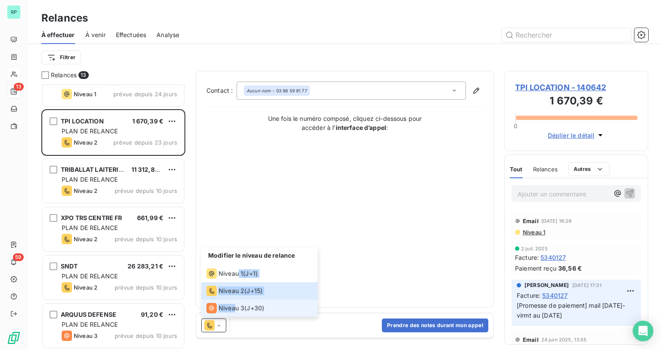
drag, startPoint x: 238, startPoint y: 273, endPoint x: 233, endPoint y: 305, distance: 32.6
click at [233, 305] on ul "Modifier le niveau de relance Niveau 1 ( J+1 ) Niveau 2 ( J+15 ) Niveau 3 ( J+3…" at bounding box center [259, 281] width 116 height 69
click at [233, 305] on span "Niveau 3" at bounding box center [232, 307] width 26 height 9
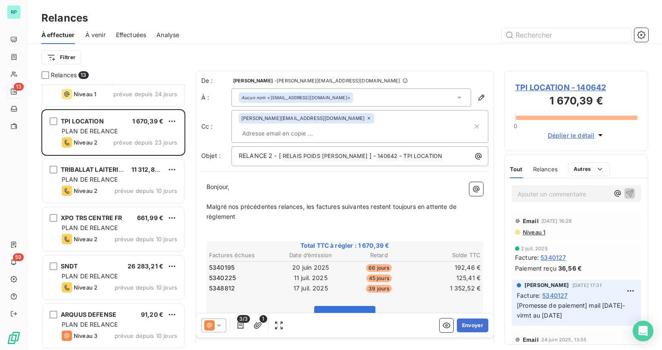
click at [218, 324] on icon at bounding box center [219, 325] width 4 height 2
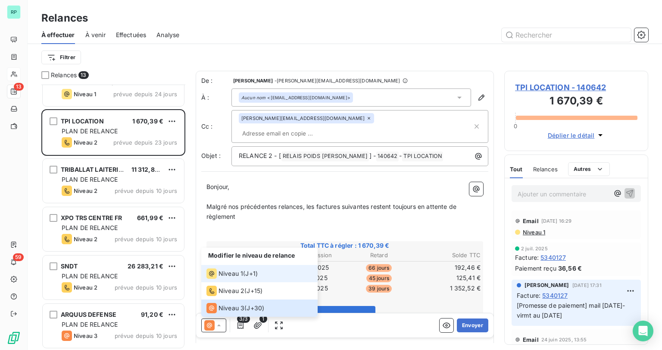
click at [228, 274] on span "Niveau 1" at bounding box center [231, 273] width 25 height 9
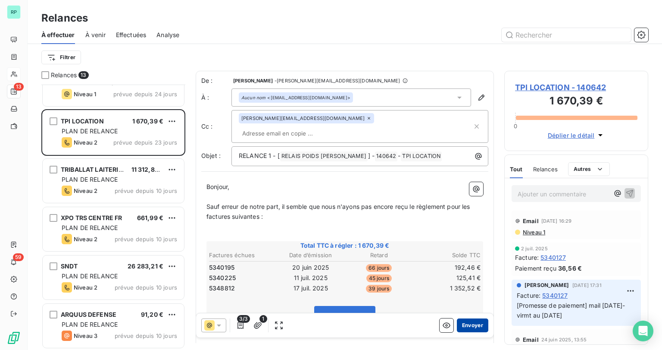
click at [471, 324] on button "Envoyer" at bounding box center [472, 325] width 31 height 14
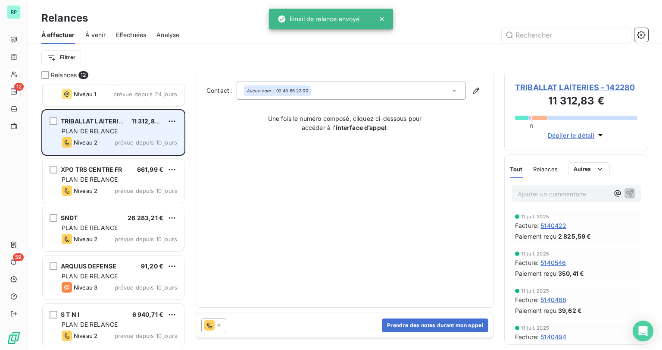
click at [99, 131] on span "PLAN DE RELANCE" at bounding box center [90, 130] width 56 height 7
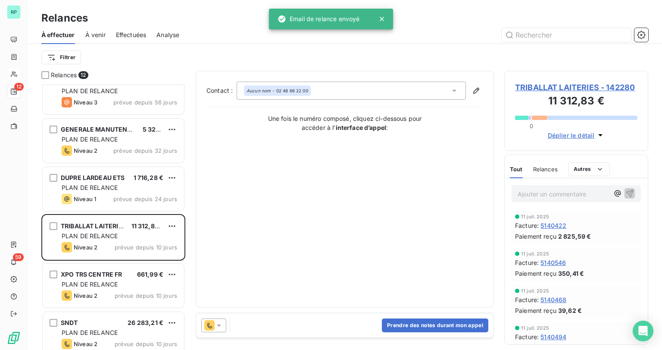
scroll to position [176, 0]
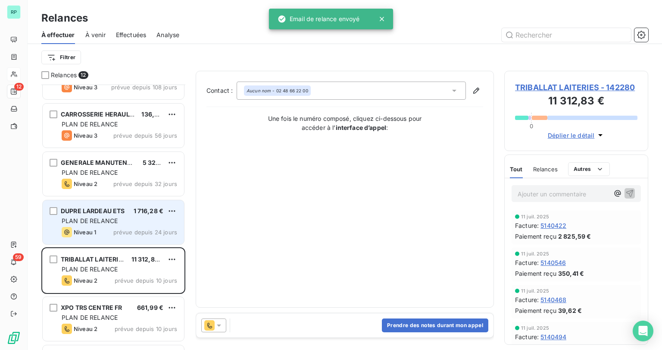
click at [90, 214] on div "DUPRE LARDEAU ETS" at bounding box center [93, 210] width 64 height 9
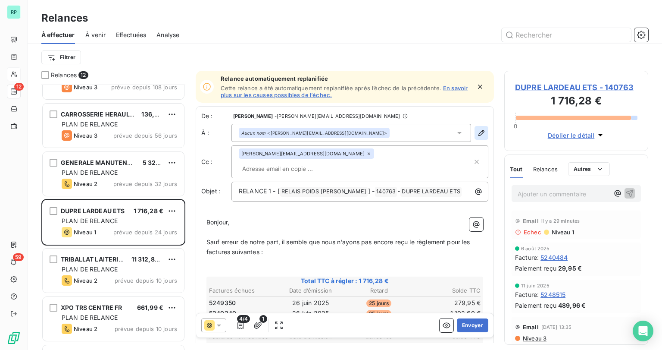
click at [477, 132] on icon "button" at bounding box center [481, 132] width 9 height 9
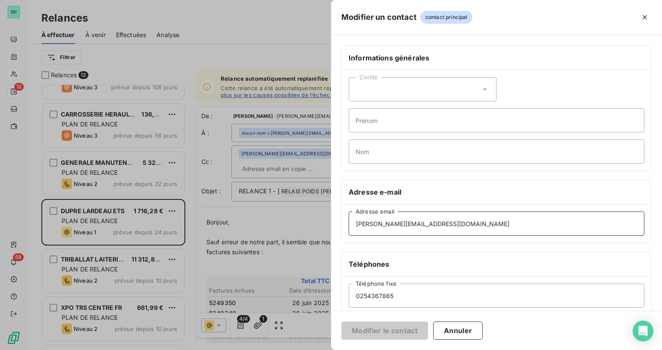
click at [466, 224] on input "[PERSON_NAME][EMAIL_ADDRESS][DOMAIN_NAME]" at bounding box center [497, 223] width 296 height 24
click at [456, 333] on button "Annuler" at bounding box center [458, 330] width 50 height 18
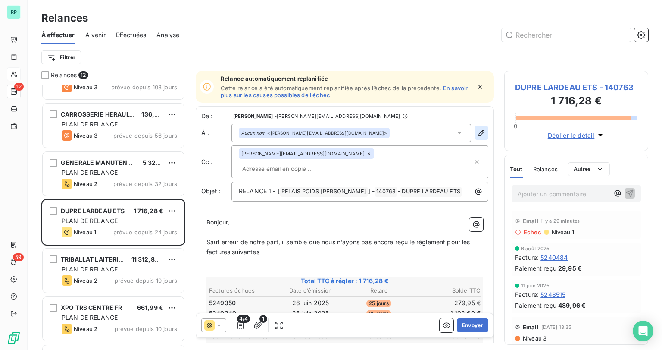
click at [477, 129] on icon "button" at bounding box center [481, 132] width 9 height 9
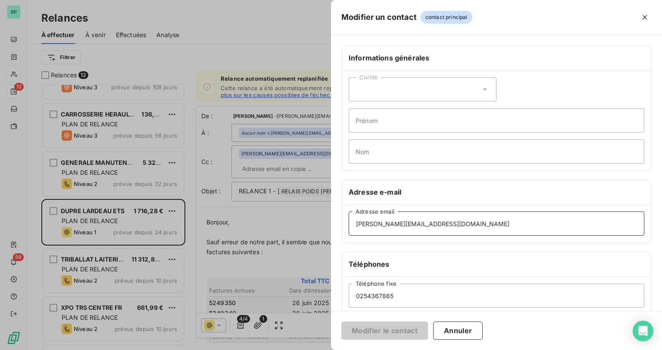
drag, startPoint x: 466, startPoint y: 221, endPoint x: 290, endPoint y: 217, distance: 176.8
click at [291, 349] on div "Modifier un contact contact principal Informations générales Civilité Prénom No…" at bounding box center [331, 350] width 662 height 0
paste input "ompta@tpilocation"
type input "[EMAIL_ADDRESS][DOMAIN_NAME]"
click at [406, 336] on button "Modifier le contact" at bounding box center [384, 330] width 87 height 18
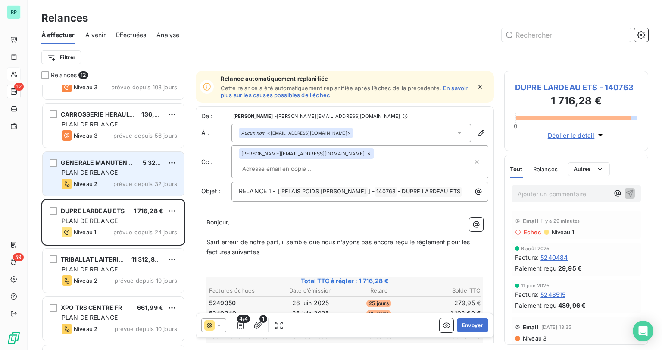
click at [113, 173] on span "PLAN DE RELANCE" at bounding box center [90, 172] width 56 height 7
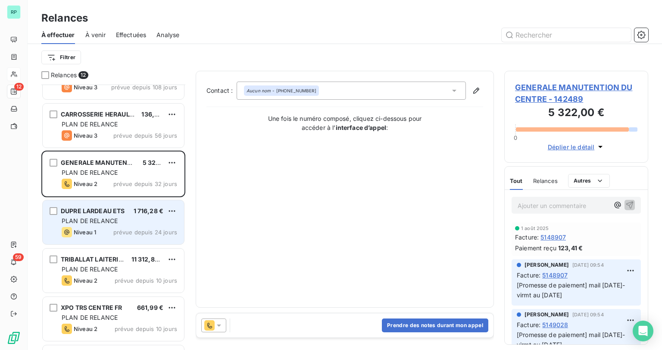
click at [109, 208] on span "DUPRE LARDEAU ETS" at bounding box center [93, 210] width 64 height 7
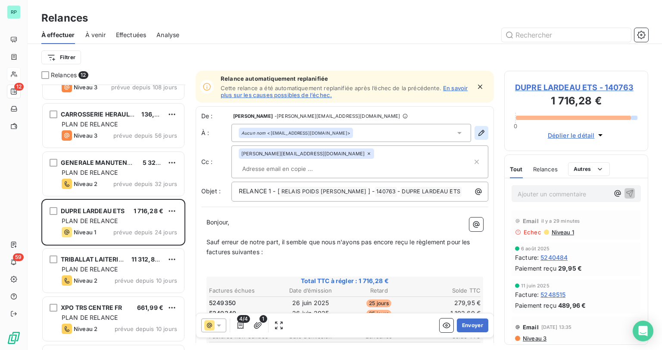
click at [477, 132] on icon "button" at bounding box center [481, 132] width 9 height 9
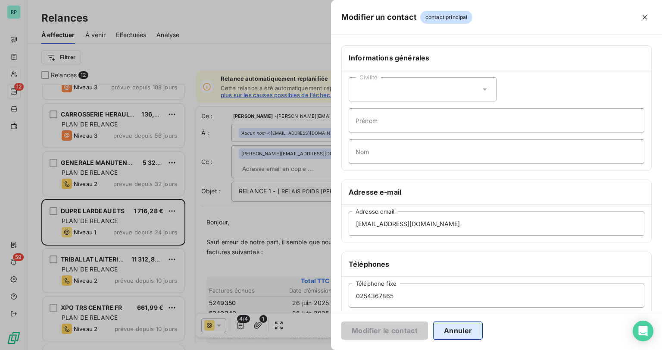
click at [455, 328] on button "Annuler" at bounding box center [458, 330] width 50 height 18
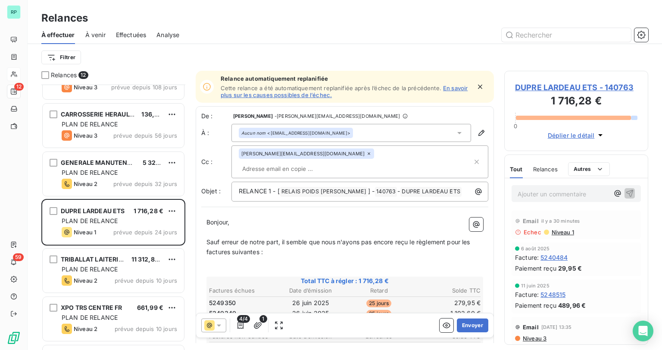
click at [560, 231] on span "Niveau 1" at bounding box center [562, 231] width 23 height 7
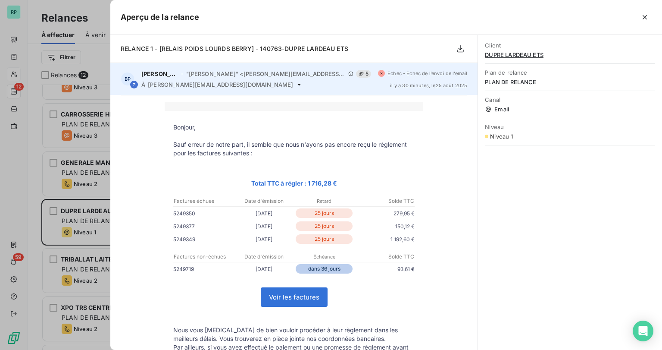
click at [231, 83] on span "[PERSON_NAME][EMAIL_ADDRESS][DOMAIN_NAME]" at bounding box center [220, 84] width 145 height 7
click at [234, 83] on span "[PERSON_NAME][EMAIL_ADDRESS][DOMAIN_NAME]" at bounding box center [220, 84] width 145 height 7
click at [243, 86] on div "À [PERSON_NAME][EMAIL_ADDRESS][DOMAIN_NAME]" at bounding box center [256, 84] width 230 height 7
click at [228, 83] on span "[PERSON_NAME][EMAIL_ADDRESS][DOMAIN_NAME]" at bounding box center [220, 84] width 145 height 7
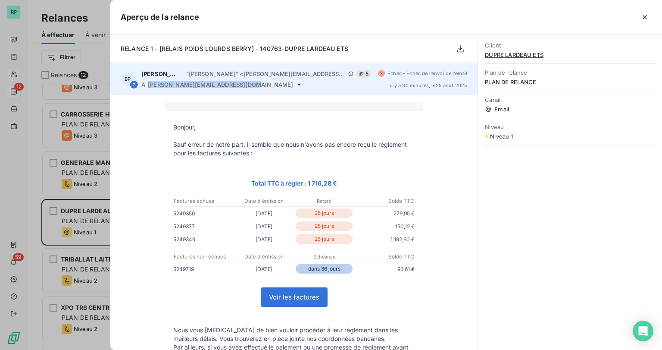
drag, startPoint x: 244, startPoint y: 83, endPoint x: 149, endPoint y: 87, distance: 94.5
click at [149, 87] on div "À [PERSON_NAME][EMAIL_ADDRESS][DOMAIN_NAME]" at bounding box center [256, 84] width 230 height 7
copy span "[PERSON_NAME][EMAIL_ADDRESS][DOMAIN_NAME]"
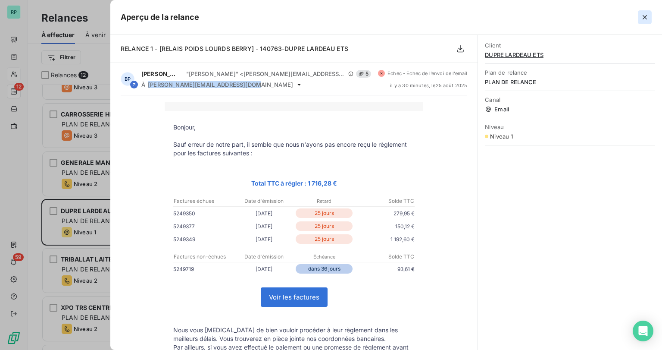
click at [647, 17] on icon "button" at bounding box center [645, 17] width 9 height 9
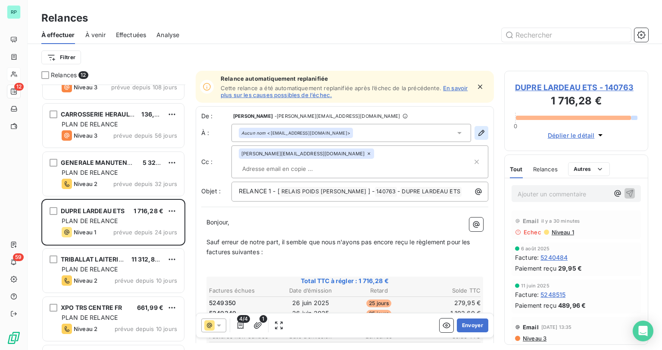
click at [477, 131] on icon "button" at bounding box center [481, 132] width 9 height 9
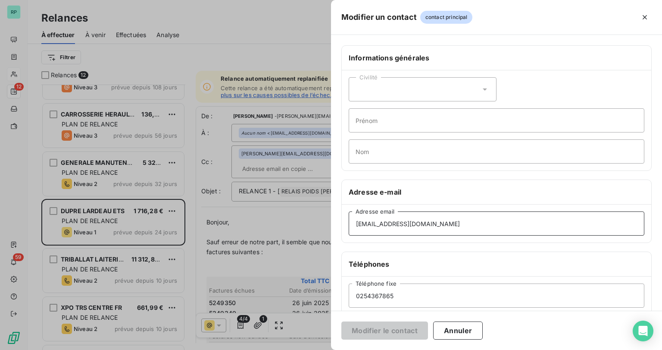
click at [418, 222] on input "[EMAIL_ADDRESS][DOMAIN_NAME]" at bounding box center [497, 223] width 296 height 24
drag, startPoint x: 425, startPoint y: 222, endPoint x: 308, endPoint y: 222, distance: 116.8
click at [309, 349] on div "Modifier un contact contact principal Informations générales Civilité Prénom No…" at bounding box center [331, 350] width 662 height 0
paste input "atherine.luneau@dupe-lardeau"
type input "[PERSON_NAME][EMAIL_ADDRESS][DOMAIN_NAME]"
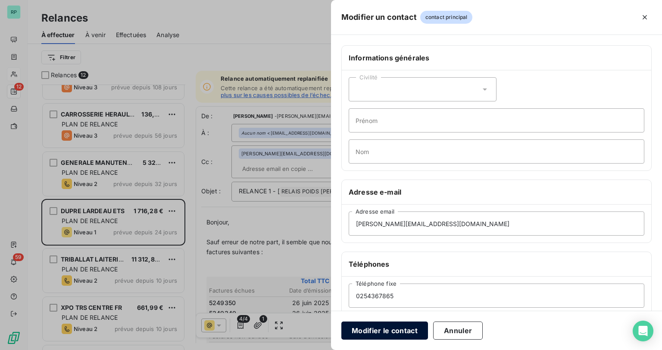
click at [400, 331] on button "Modifier le contact" at bounding box center [384, 330] width 87 height 18
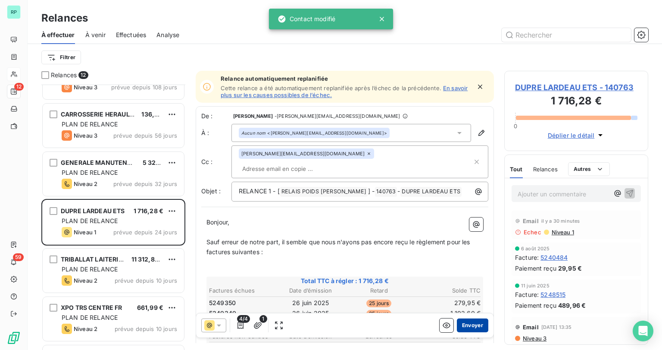
click at [469, 325] on button "Envoyer" at bounding box center [472, 325] width 31 height 14
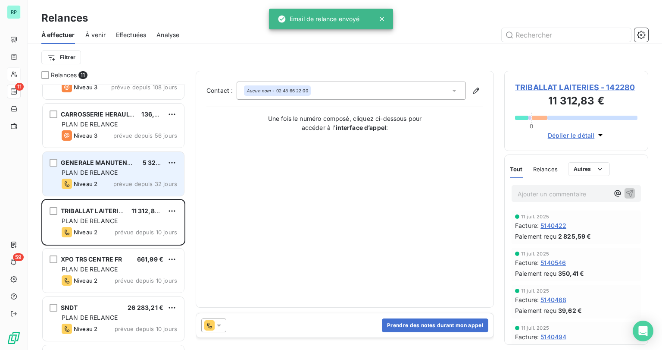
click at [118, 167] on div "GENERALE MANUTENTION DU CENTRE 5 322,00 € PLAN DE RELANCE Niveau 2 prévue depui…" at bounding box center [113, 174] width 141 height 44
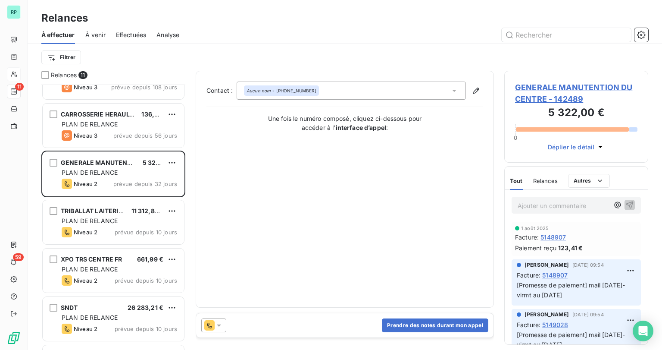
click at [218, 326] on icon at bounding box center [219, 325] width 9 height 9
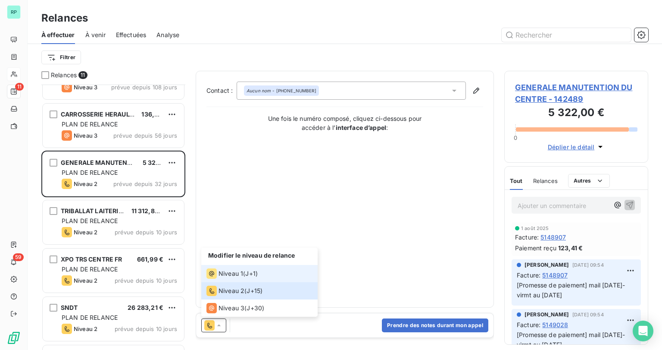
click at [241, 275] on span "Niveau 1" at bounding box center [231, 273] width 25 height 9
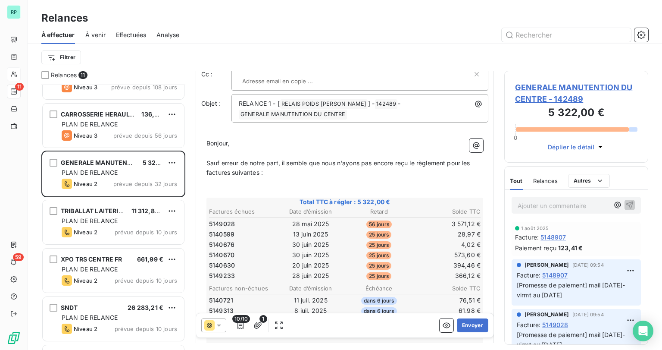
scroll to position [69, 0]
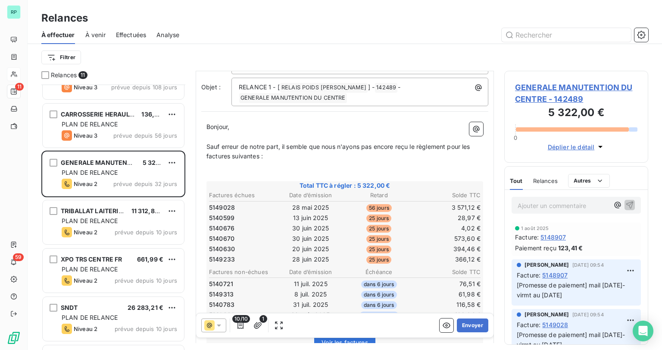
click at [537, 200] on p "Ajouter un commentaire ﻿" at bounding box center [563, 205] width 91 height 11
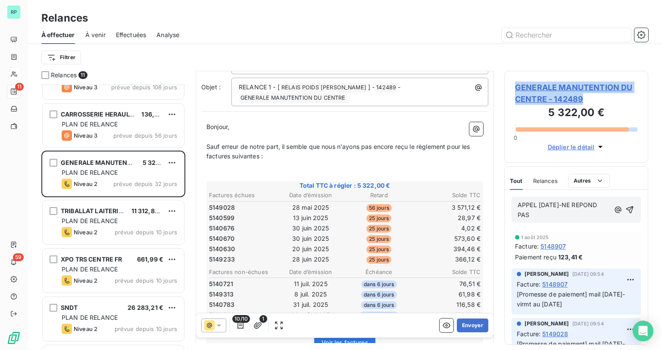
drag, startPoint x: 586, startPoint y: 95, endPoint x: 512, endPoint y: 86, distance: 74.3
click at [512, 86] on div "GENERALE MANUTENTION DU CENTRE - 142489 5 322,00 € 0 Déplier le détail" at bounding box center [576, 117] width 144 height 92
copy span "GENERALE MANUTENTION DU CENTRE - 142489"
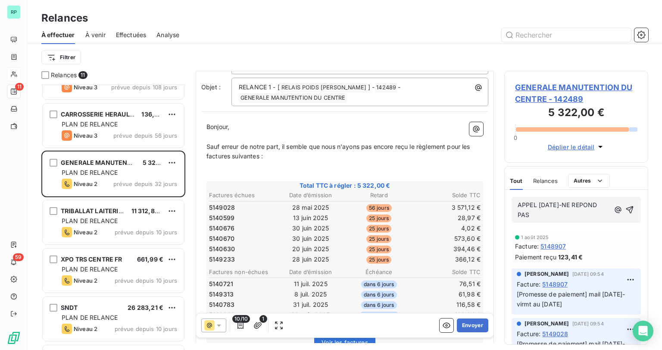
click at [221, 326] on icon at bounding box center [219, 325] width 9 height 9
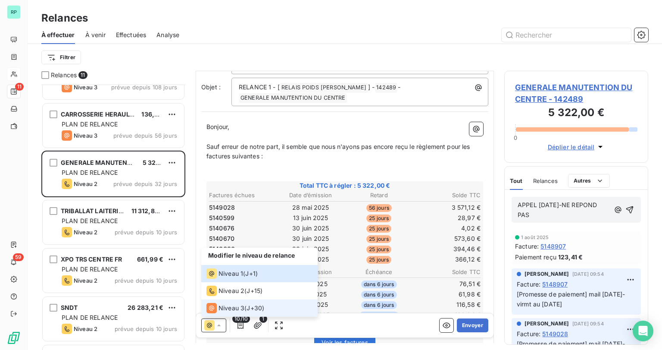
click at [241, 305] on span "Niveau 3" at bounding box center [232, 307] width 26 height 9
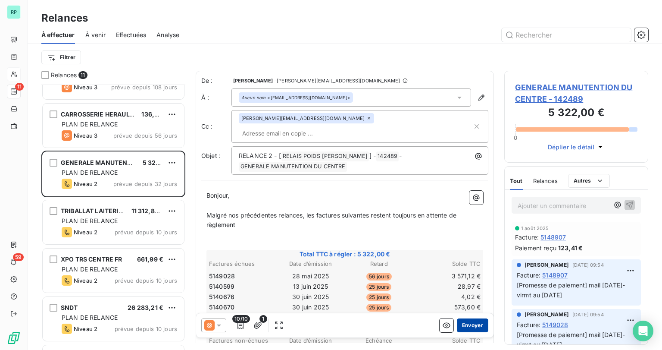
click at [467, 328] on button "Envoyer" at bounding box center [472, 325] width 31 height 14
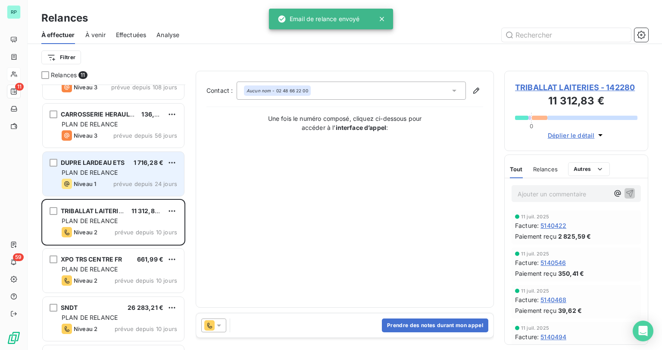
click at [115, 164] on span "DUPRE LARDEAU ETS" at bounding box center [93, 162] width 64 height 7
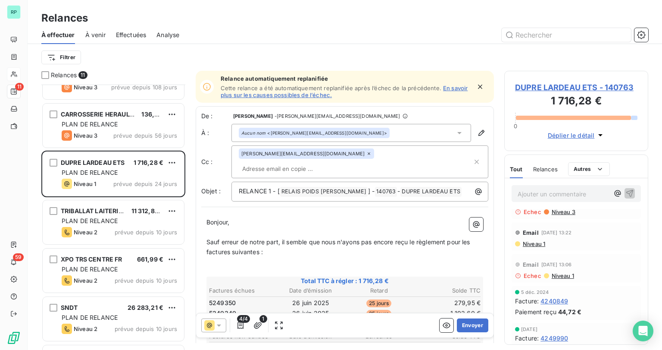
scroll to position [207, 0]
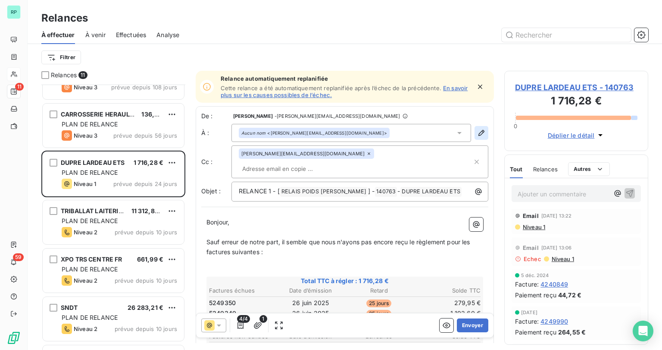
click at [477, 133] on icon "button" at bounding box center [481, 132] width 9 height 9
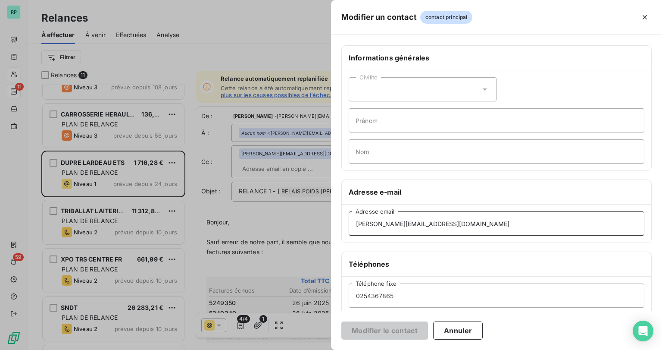
click at [418, 224] on input "[PERSON_NAME][EMAIL_ADDRESS][DOMAIN_NAME]" at bounding box center [497, 223] width 296 height 24
type input "[PERSON_NAME][EMAIL_ADDRESS][DOMAIN_NAME]"
click at [404, 331] on button "Modifier le contact" at bounding box center [384, 330] width 87 height 18
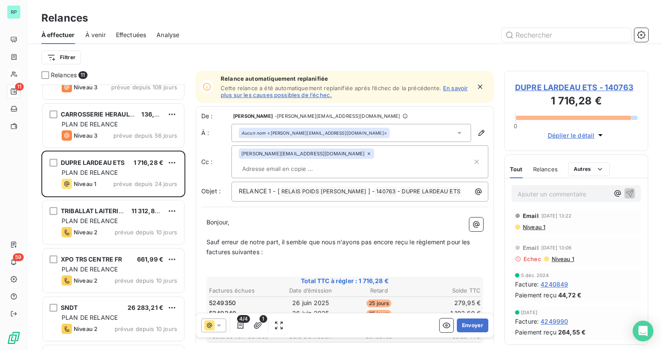
click at [223, 328] on div at bounding box center [213, 325] width 25 height 14
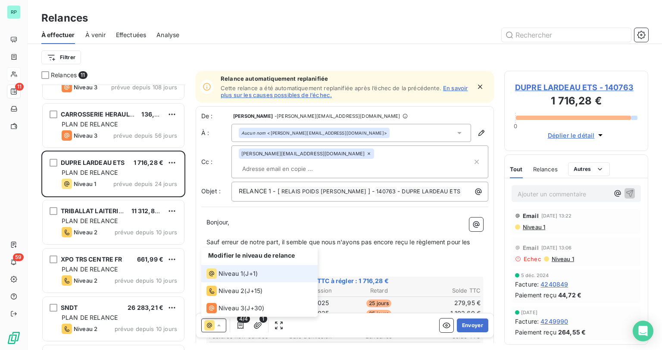
click at [247, 273] on span "J+1 )" at bounding box center [251, 273] width 13 height 9
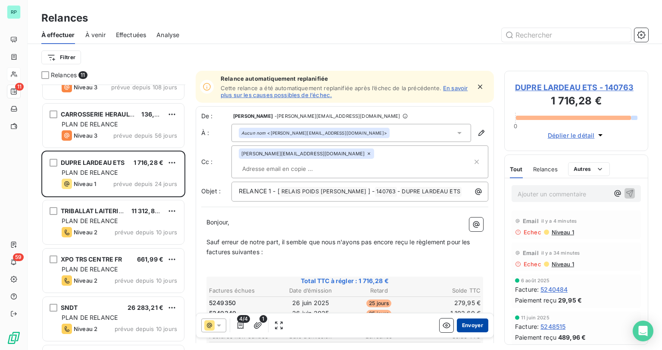
click at [476, 328] on button "Envoyer" at bounding box center [472, 325] width 31 height 14
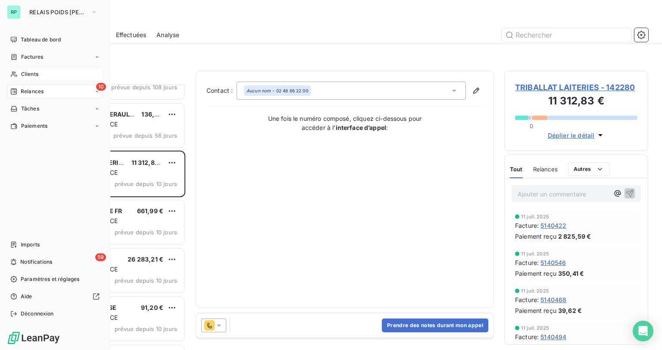
click at [34, 75] on span "Clients" at bounding box center [29, 74] width 17 height 8
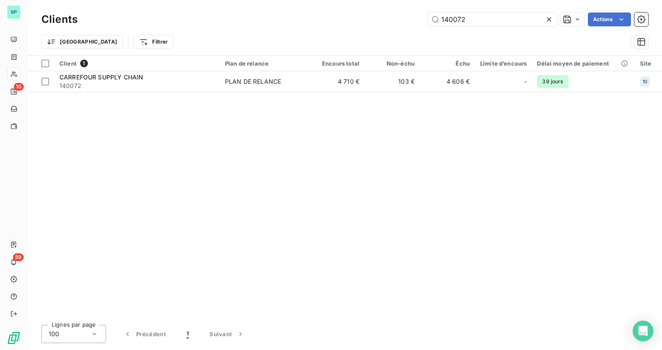
drag, startPoint x: 498, startPoint y: 19, endPoint x: 403, endPoint y: 19, distance: 94.4
click at [405, 19] on div "140072 Actions" at bounding box center [368, 20] width 560 height 14
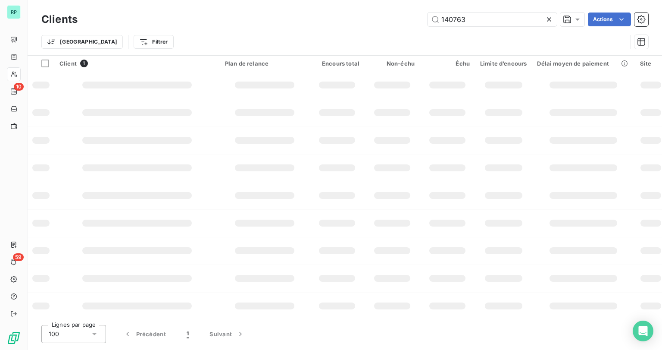
type input "140763"
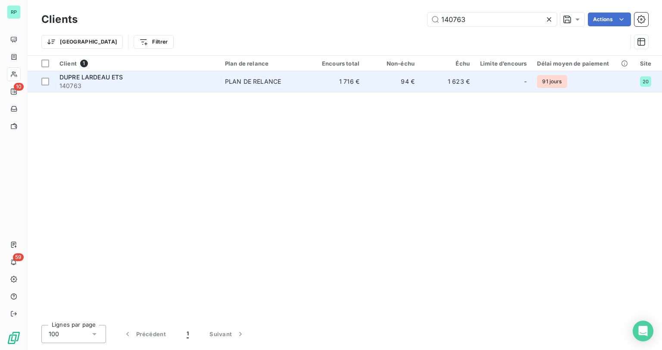
click at [131, 76] on div "DUPRE LARDEAU ETS" at bounding box center [136, 77] width 155 height 9
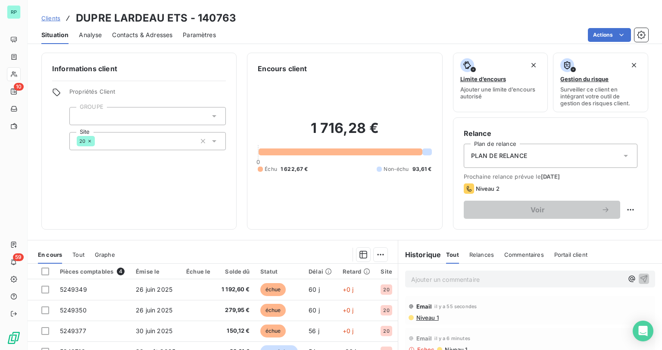
drag, startPoint x: 445, startPoint y: 272, endPoint x: 442, endPoint y: 276, distance: 4.9
click at [445, 273] on div "Ajouter un commentaire ﻿" at bounding box center [517, 279] width 212 height 12
drag, startPoint x: 442, startPoint y: 276, endPoint x: 429, endPoint y: 276, distance: 12.5
click at [441, 276] on p "Ajouter un commentaire ﻿" at bounding box center [517, 279] width 212 height 11
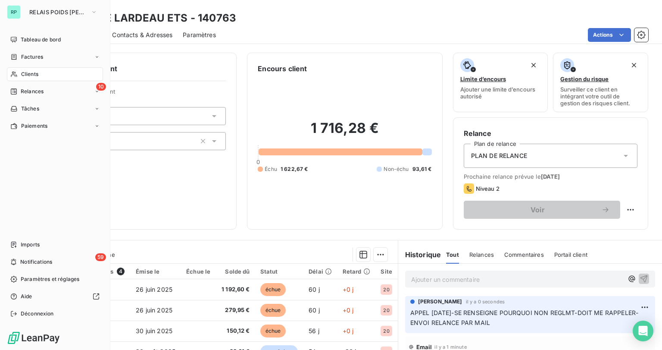
click at [38, 76] on span "Clients" at bounding box center [29, 74] width 17 height 8
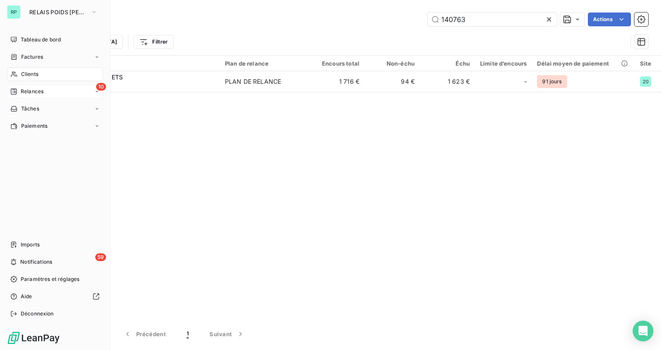
click at [17, 88] on div "Relances" at bounding box center [26, 92] width 33 height 8
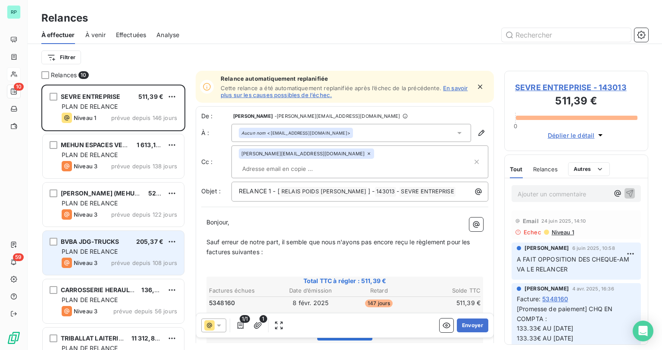
click at [107, 254] on span "PLAN DE RELANCE" at bounding box center [90, 250] width 56 height 7
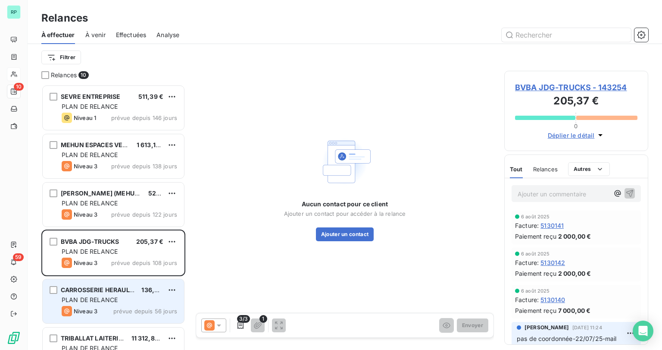
click at [102, 283] on div "CARROSSERIE HERAULT SARL 136,82 € PLAN DE RELANCE Niveau 3 prévue depuis 56 jou…" at bounding box center [113, 301] width 141 height 44
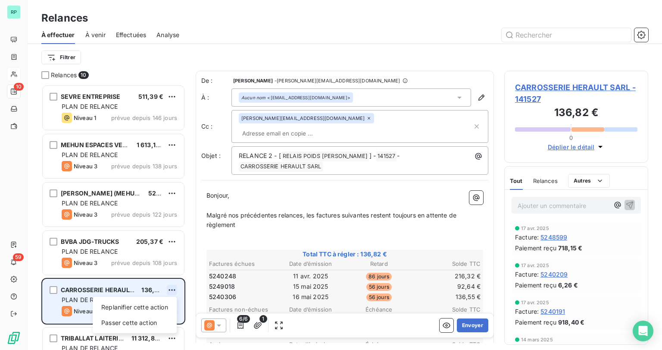
click at [174, 286] on html "RP 10 59 Relances À effectuer À venir Effectuées Analyse Filtrer Relances 10 SE…" at bounding box center [331, 175] width 662 height 350
click at [157, 318] on div "Passer cette action" at bounding box center [134, 323] width 77 height 14
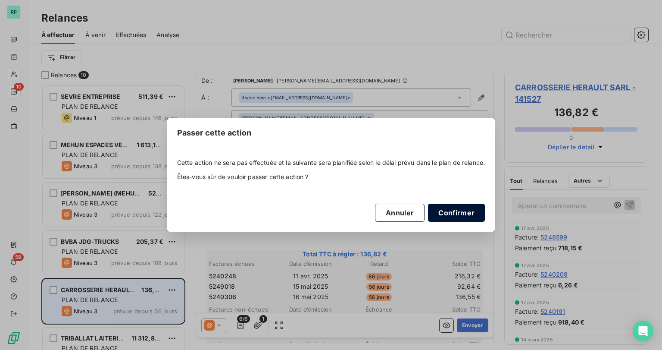
click at [457, 209] on button "Confirmer" at bounding box center [456, 212] width 57 height 18
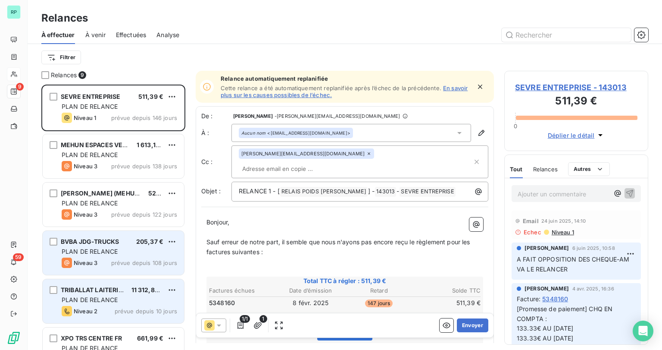
click at [113, 247] on div "BVBA JDG-TRUCKS 205,37 € PLAN DE RELANCE Niveau 3 prévue depuis 108 jours" at bounding box center [113, 253] width 141 height 44
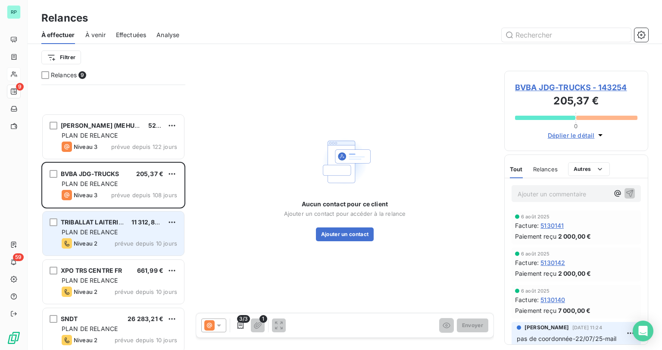
scroll to position [169, 0]
